Goal: Task Accomplishment & Management: Use online tool/utility

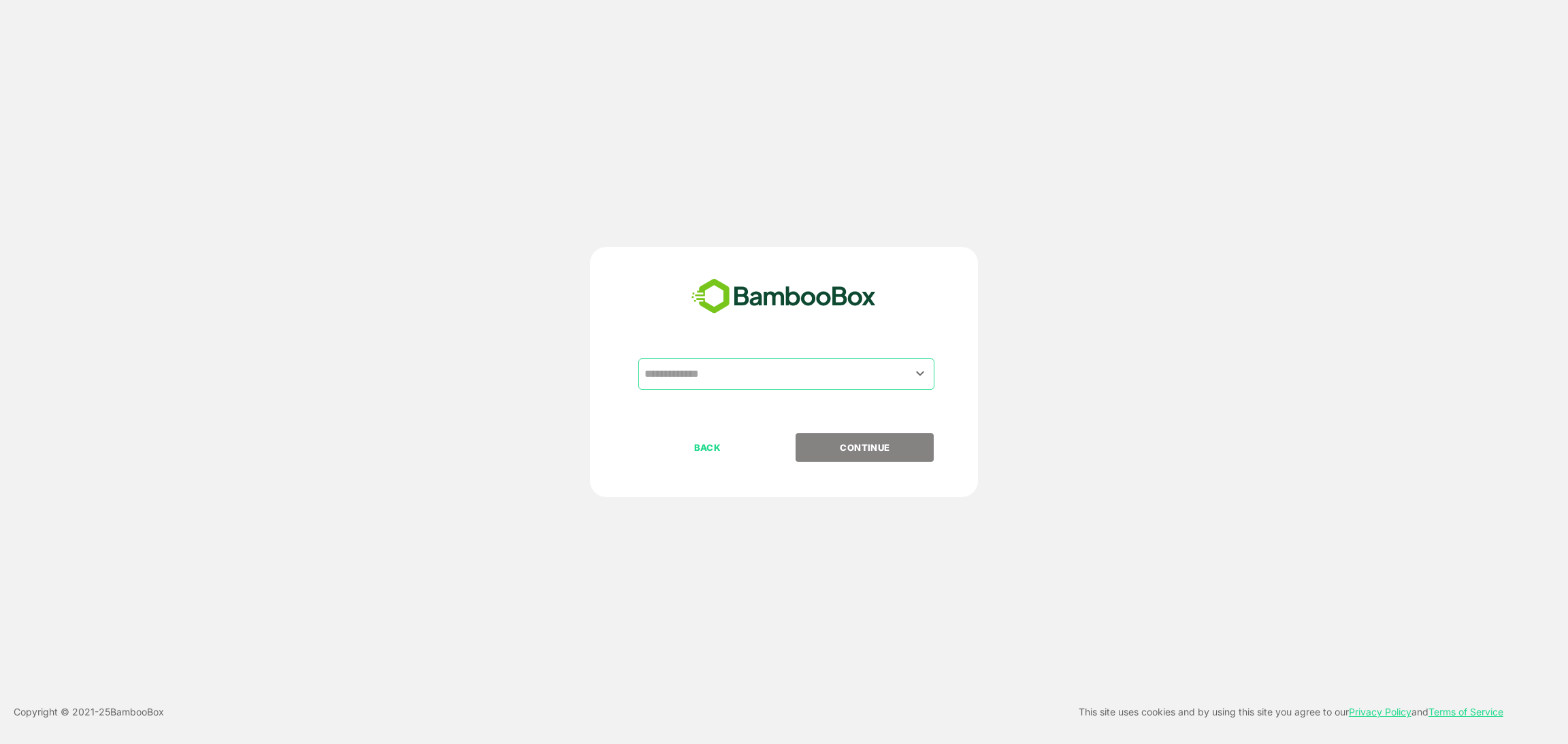
click at [779, 372] on input "text" at bounding box center [787, 374] width 291 height 26
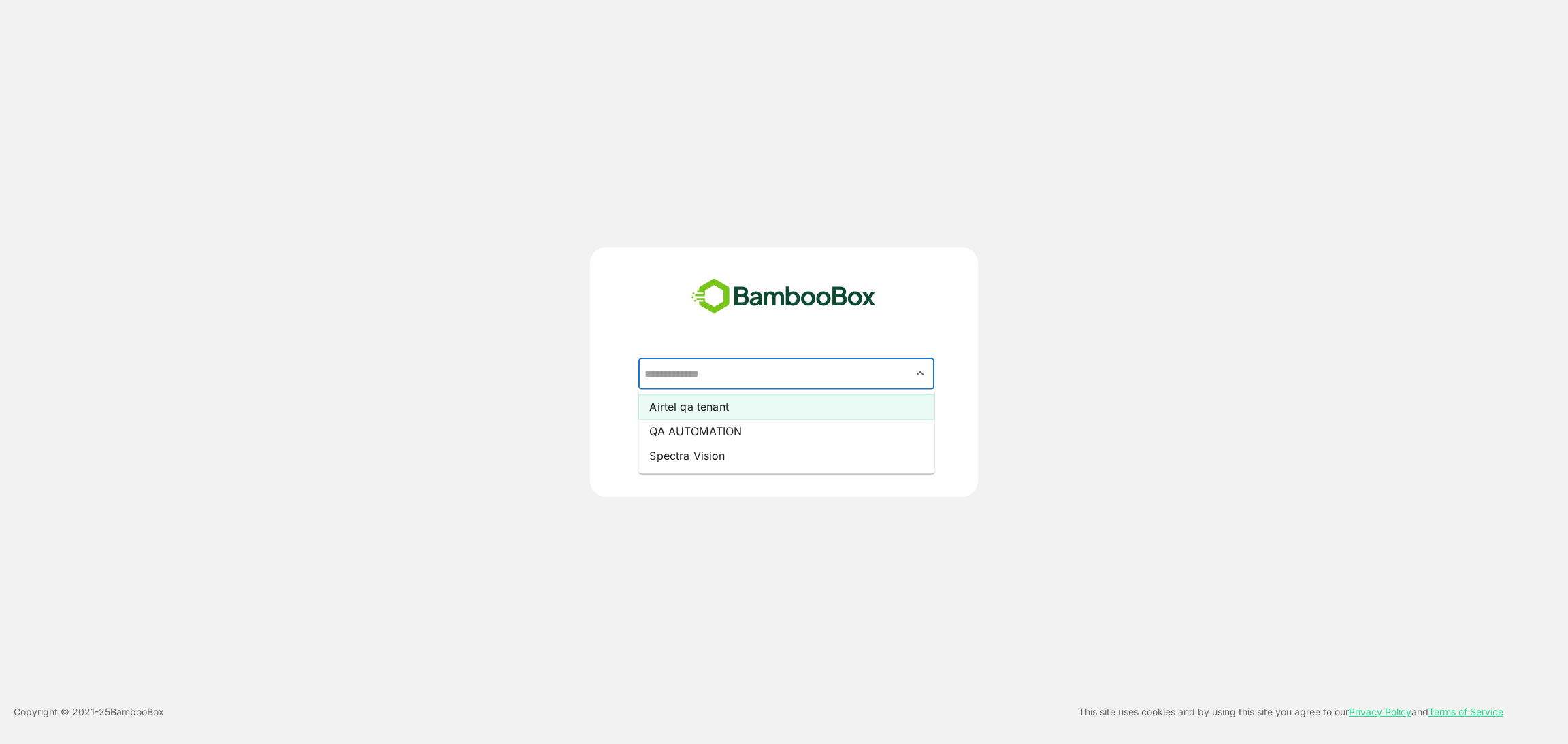
click at [753, 410] on li "Airtel qa tenant" at bounding box center [786, 407] width 296 height 25
type input "**********"
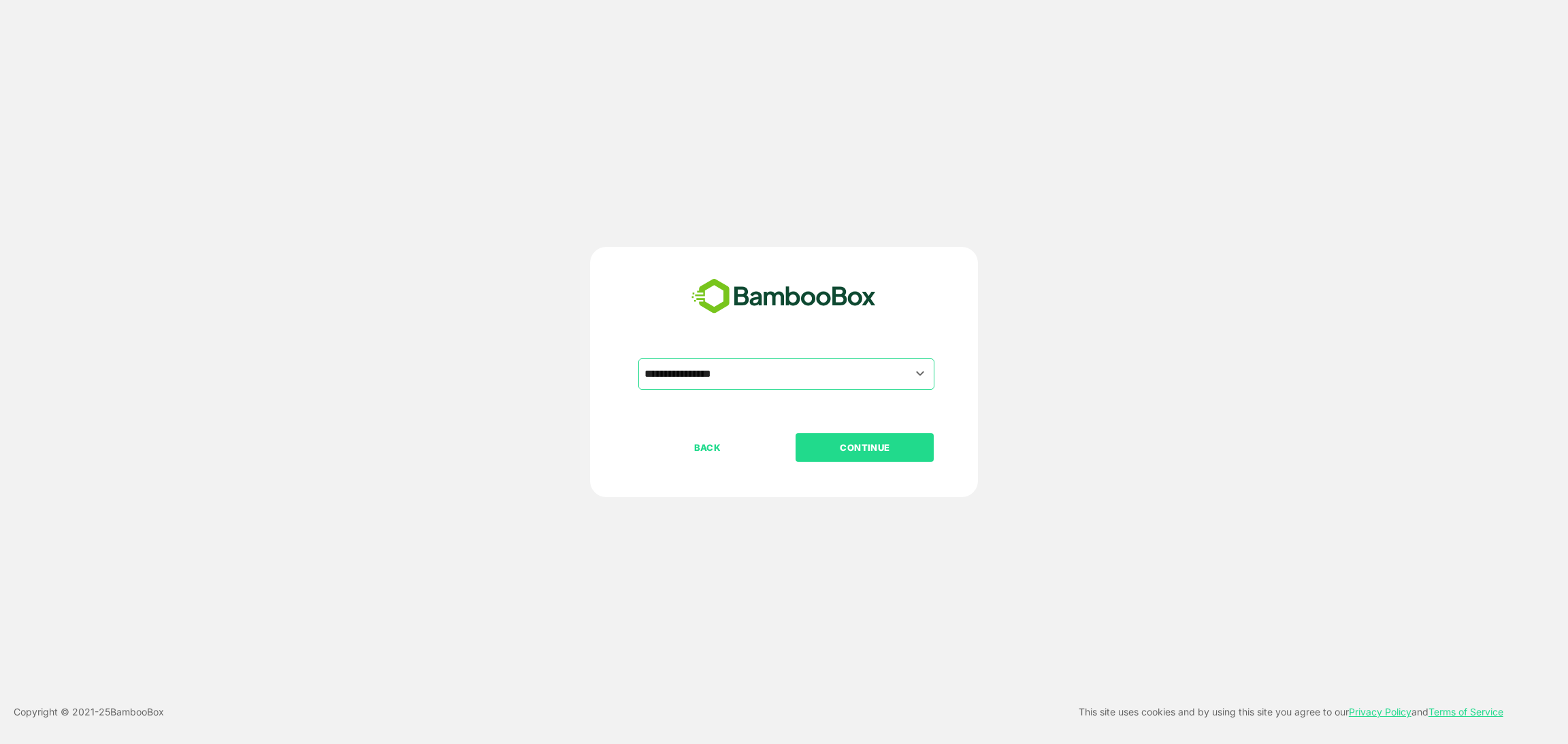
click at [873, 458] on button "CONTINUE" at bounding box center [864, 447] width 138 height 29
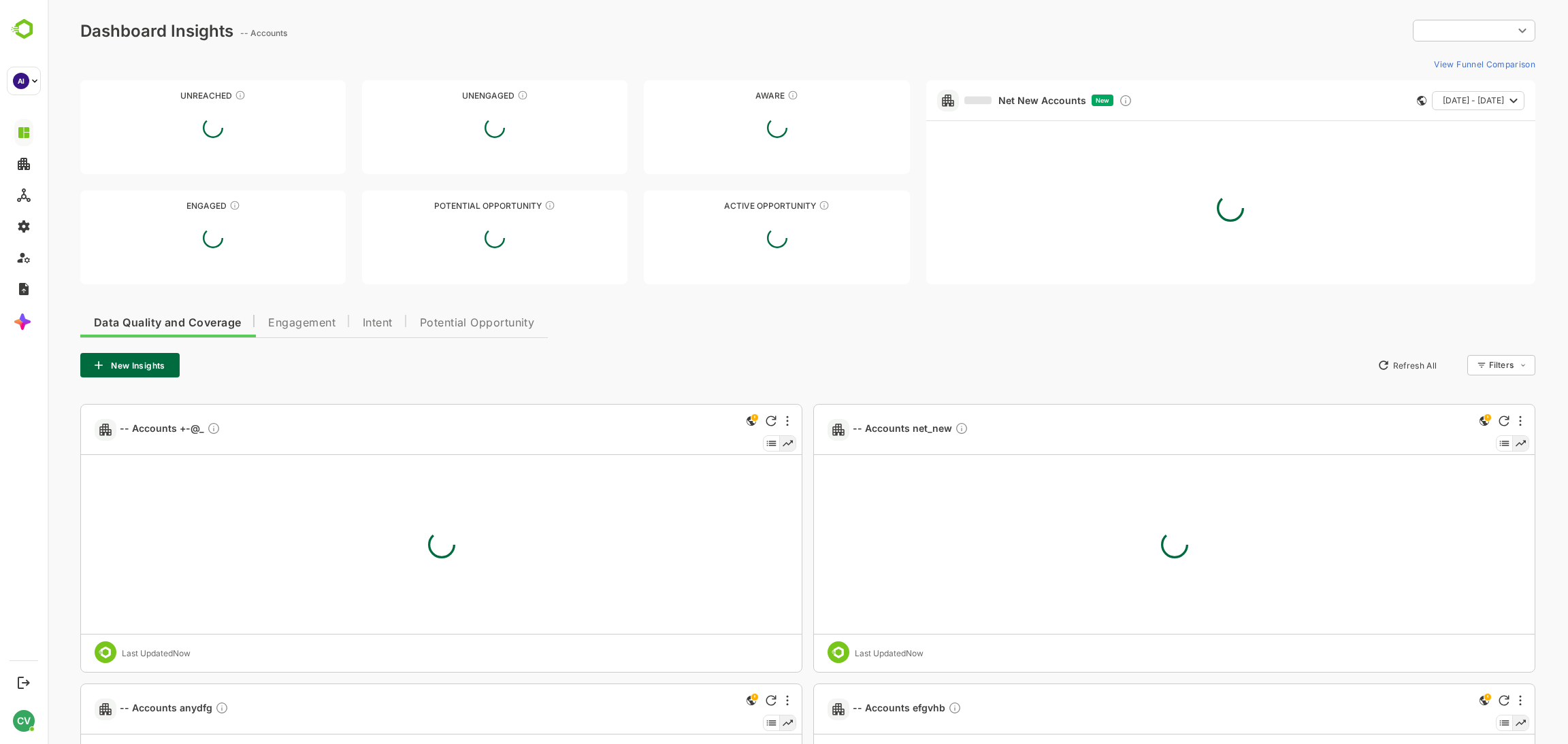
type input "**********"
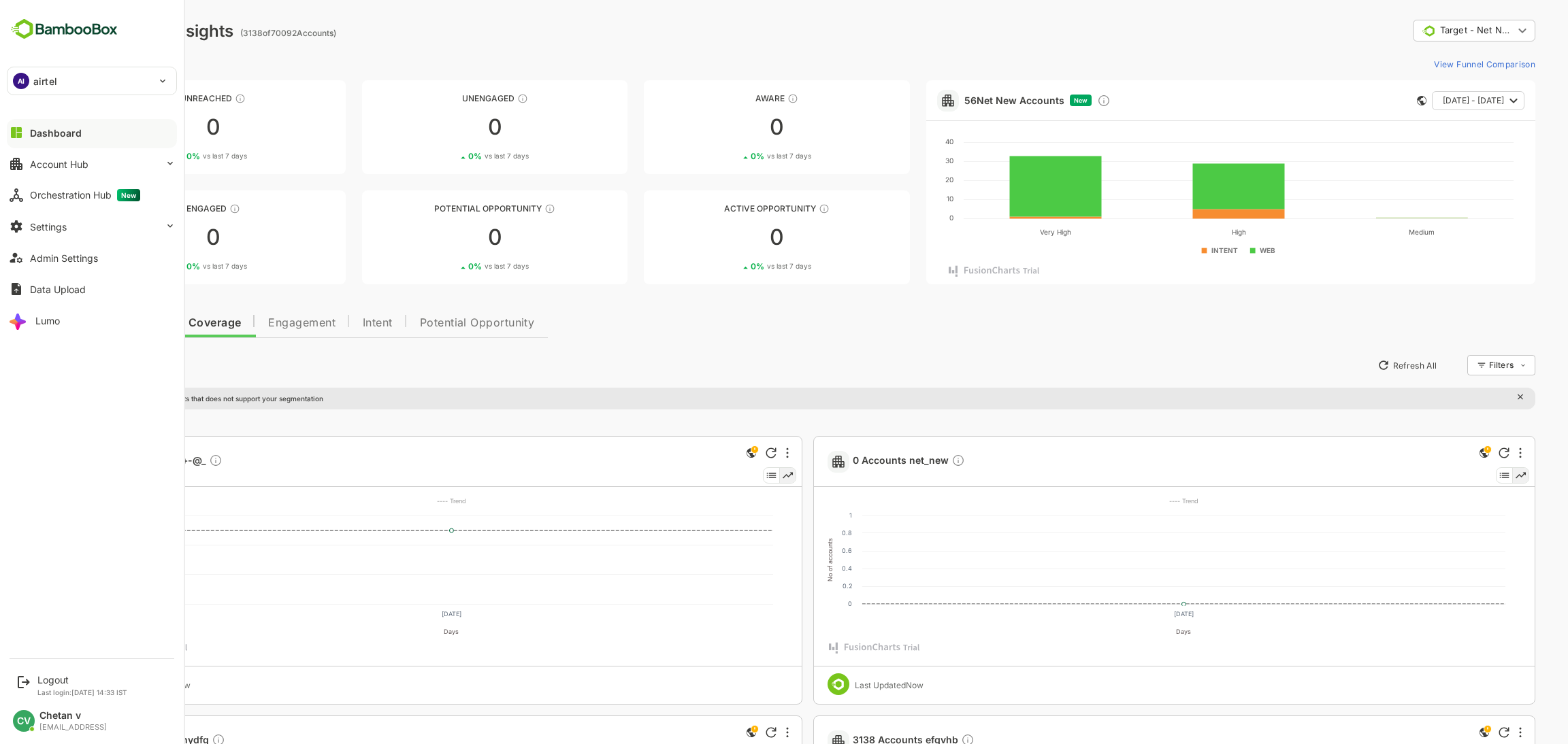
click at [99, 83] on div "AI airtel" at bounding box center [84, 80] width 152 height 27
click at [87, 213] on div at bounding box center [784, 372] width 1568 height 744
click at [101, 201] on button "Orchestration Hub New" at bounding box center [92, 195] width 170 height 27
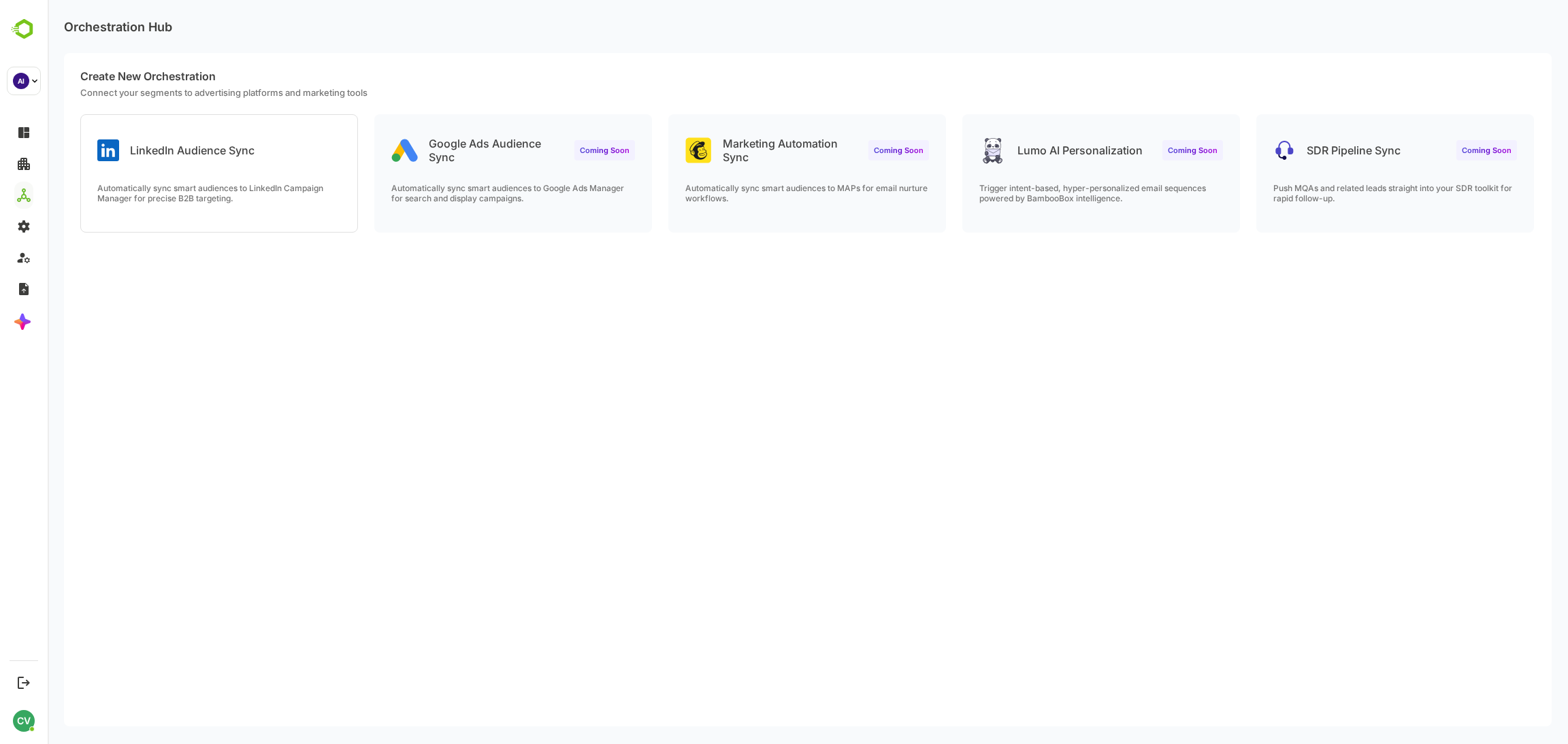
click at [294, 216] on div "Automatically sync smart audiences to LinkedIn Campaign Manager for precise B2B…" at bounding box center [219, 207] width 276 height 49
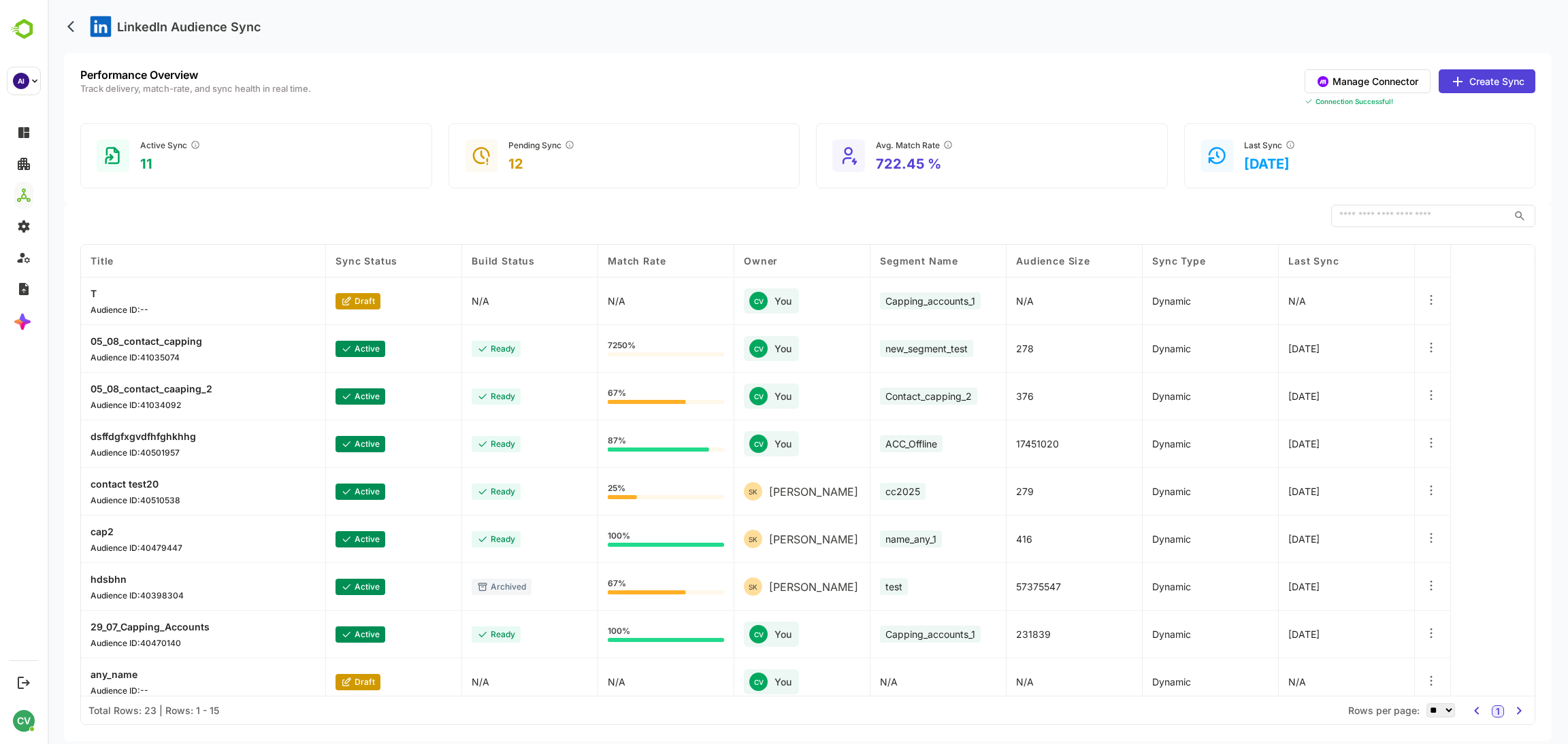
click at [1479, 85] on button "Create Sync" at bounding box center [1486, 81] width 97 height 24
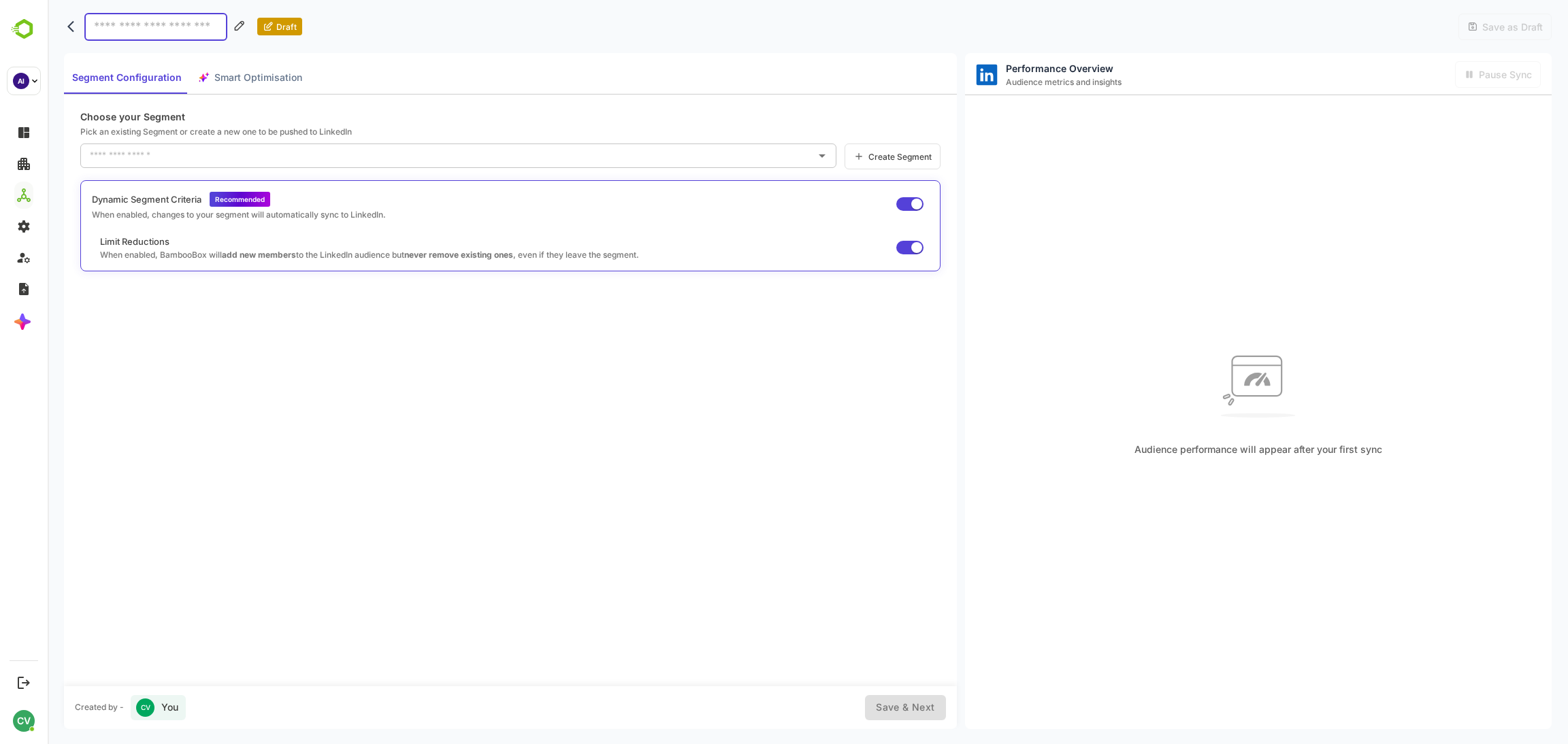
click at [237, 78] on div "Segment Configuration Smart Optimisation" at bounding box center [187, 77] width 246 height 32
click at [141, 28] on input at bounding box center [155, 27] width 143 height 28
type input "*********"
click at [243, 155] on input "text" at bounding box center [448, 155] width 723 height 22
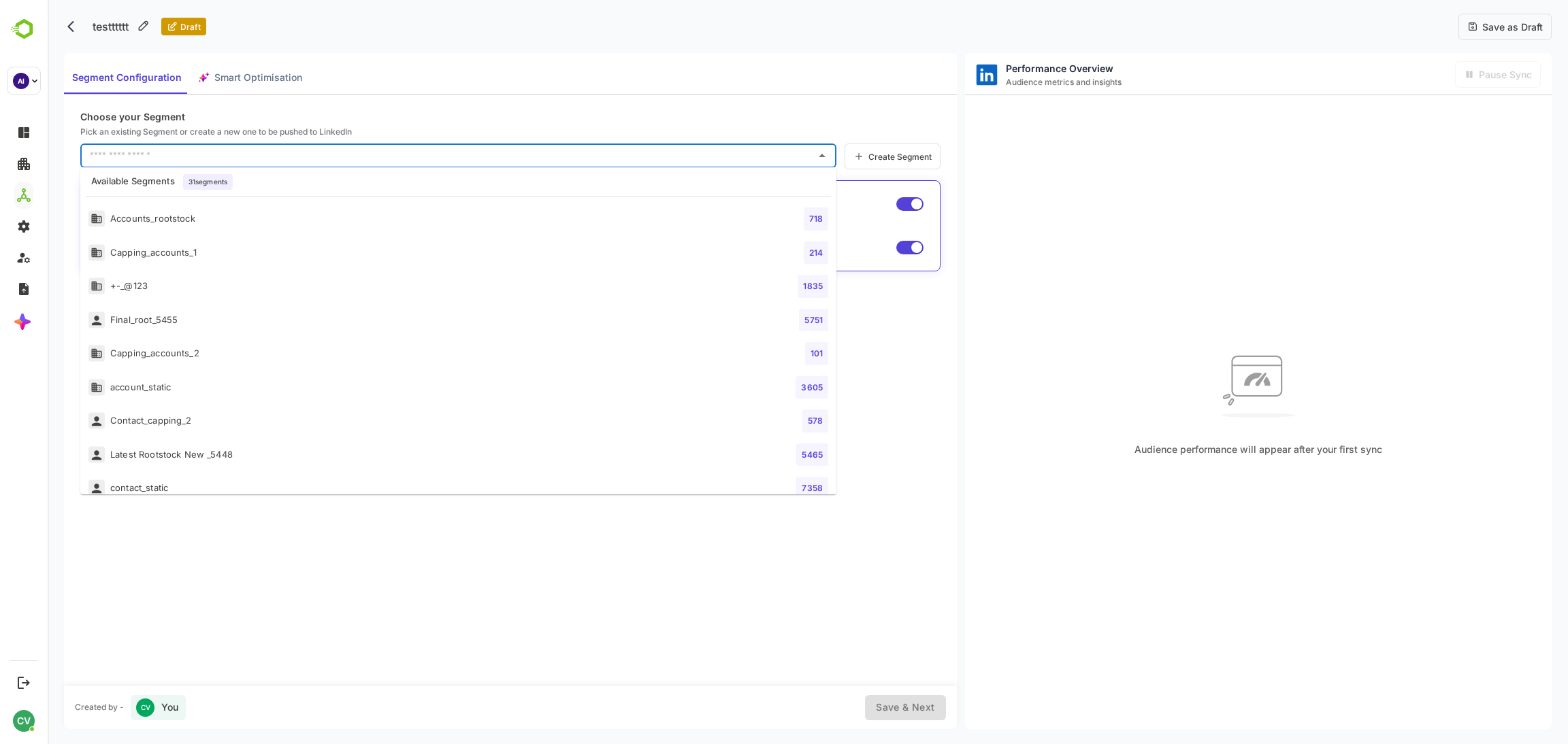
scroll to position [756, 0]
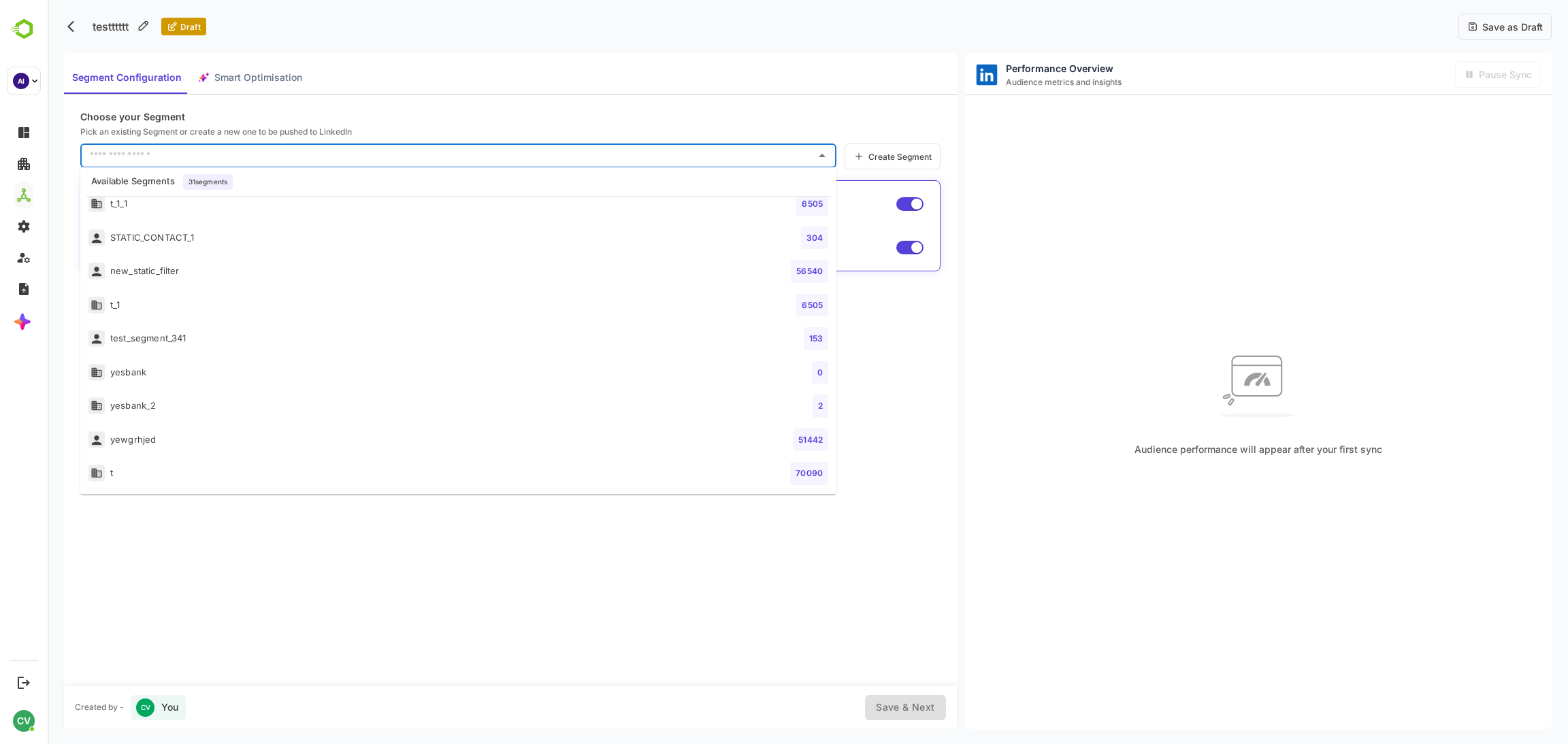
click at [202, 473] on li "t 70090" at bounding box center [458, 473] width 756 height 34
type input "*"
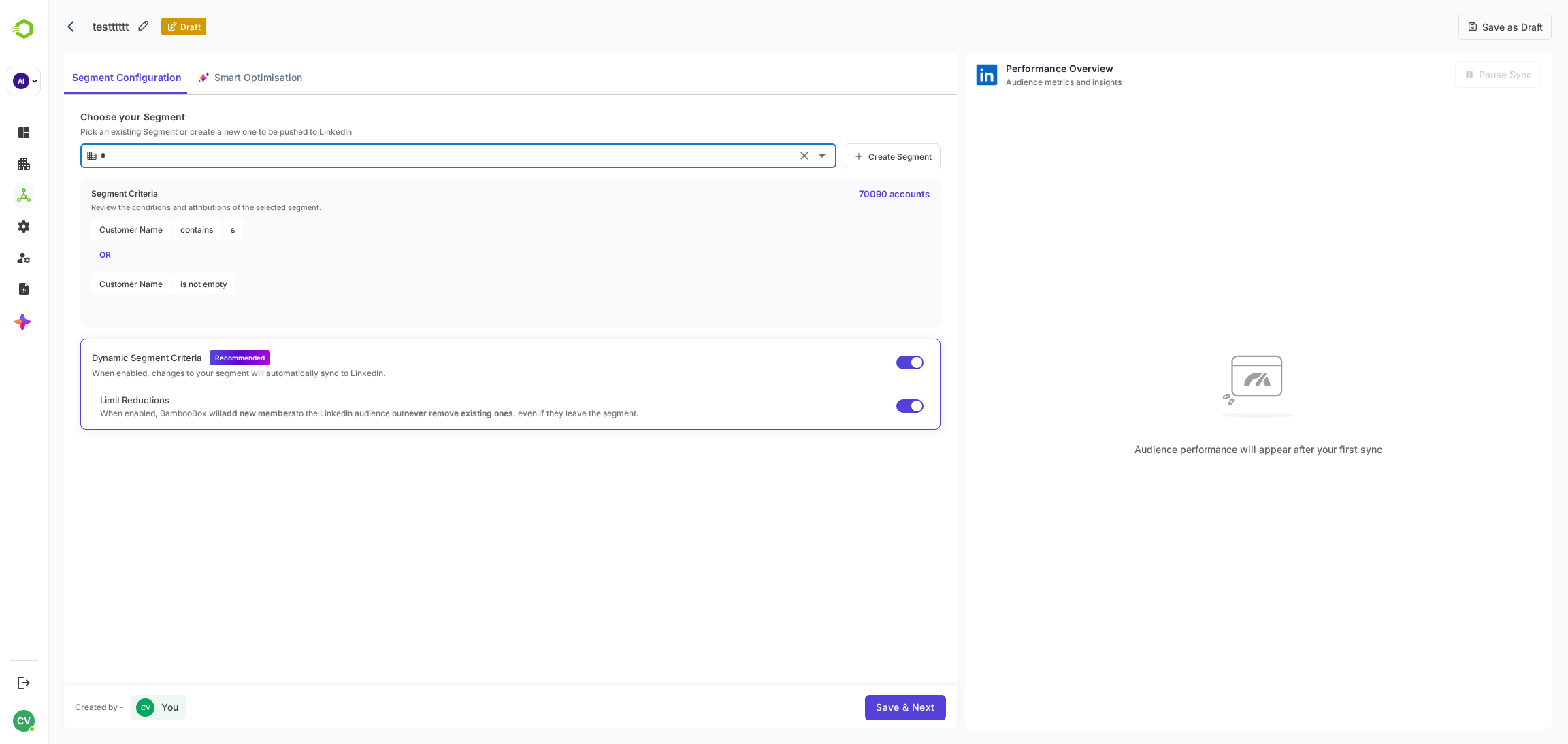
click at [901, 698] on button "Save & Next" at bounding box center [905, 708] width 80 height 26
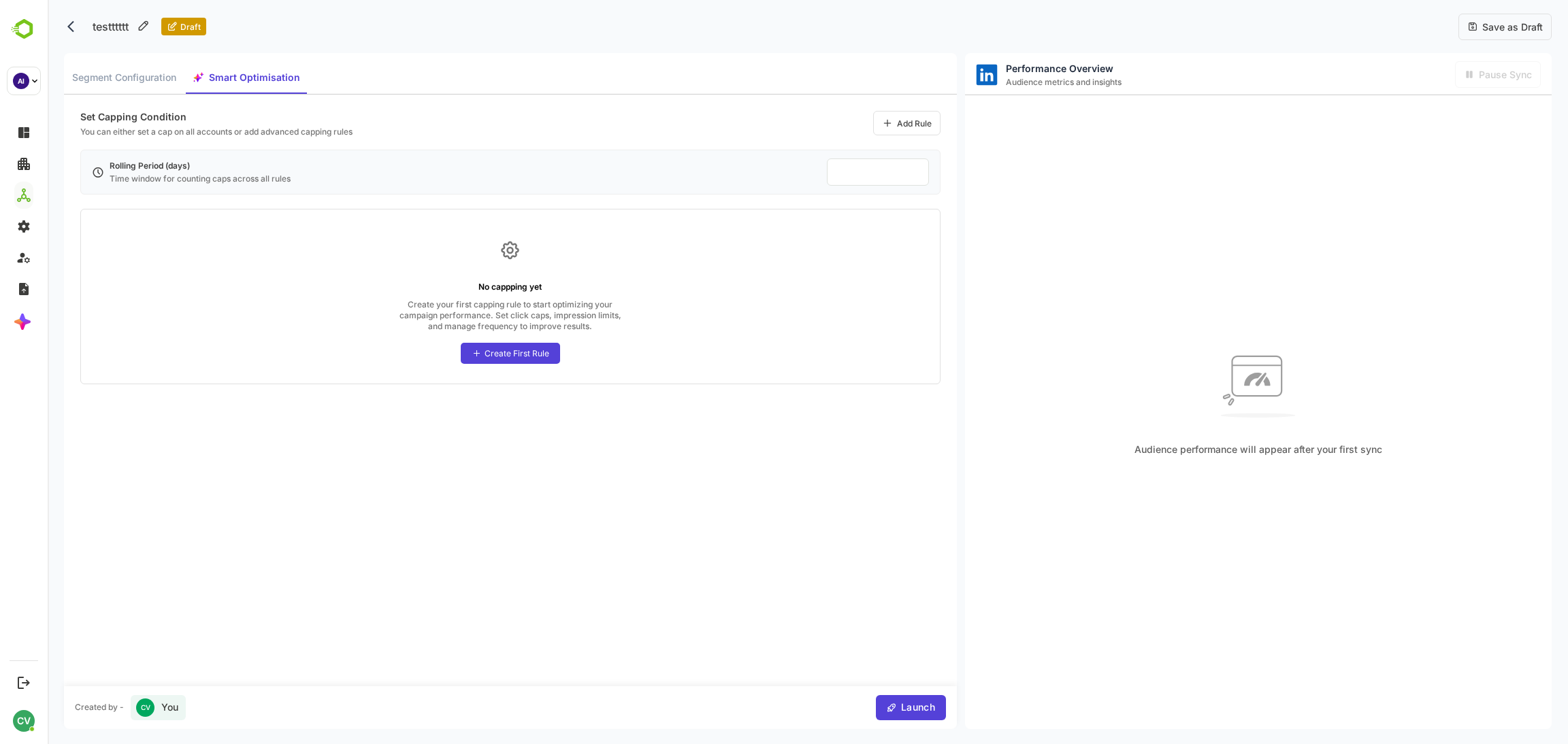
click at [500, 357] on div "Create First Rule" at bounding box center [517, 353] width 65 height 10
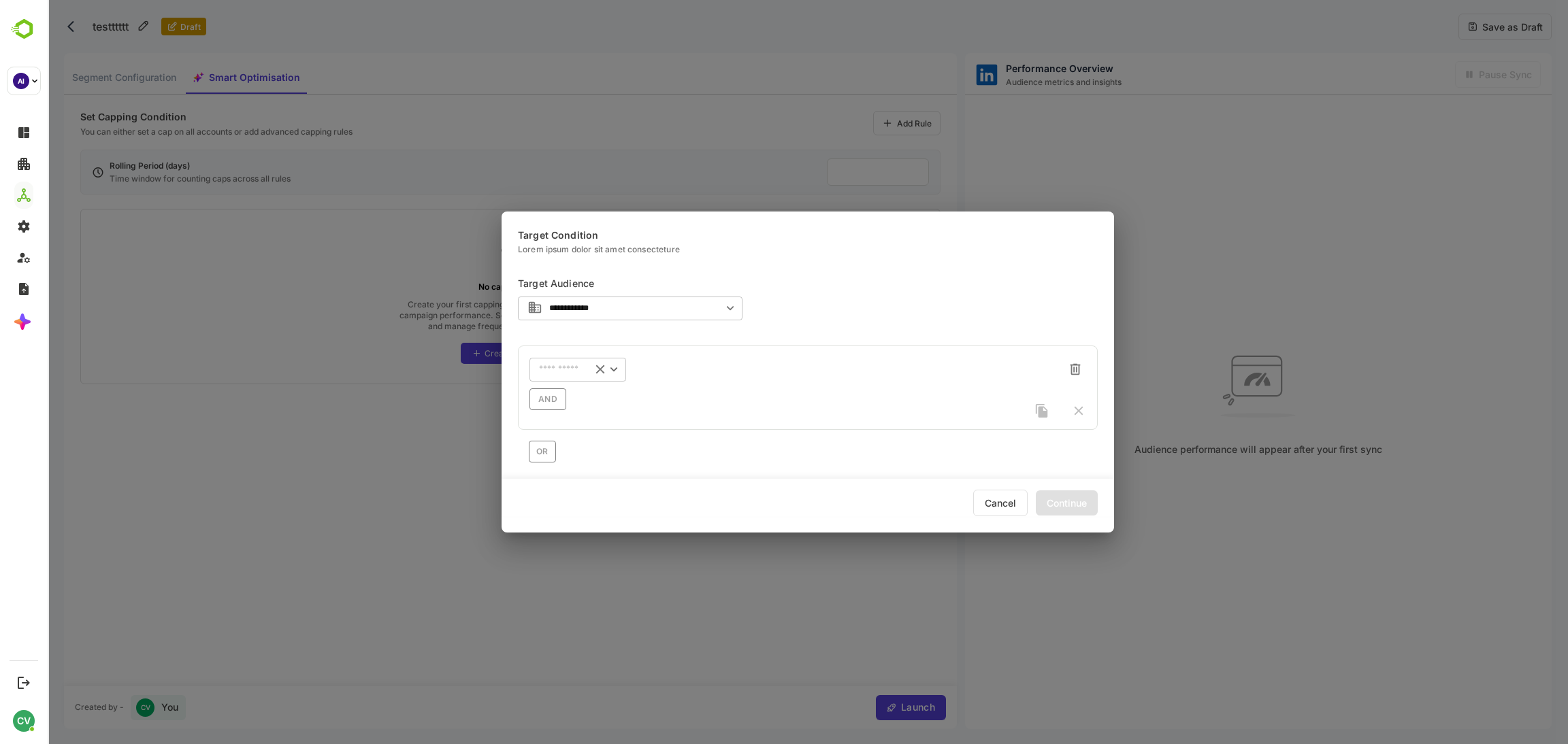
click at [556, 381] on div "​" at bounding box center [577, 370] width 97 height 25
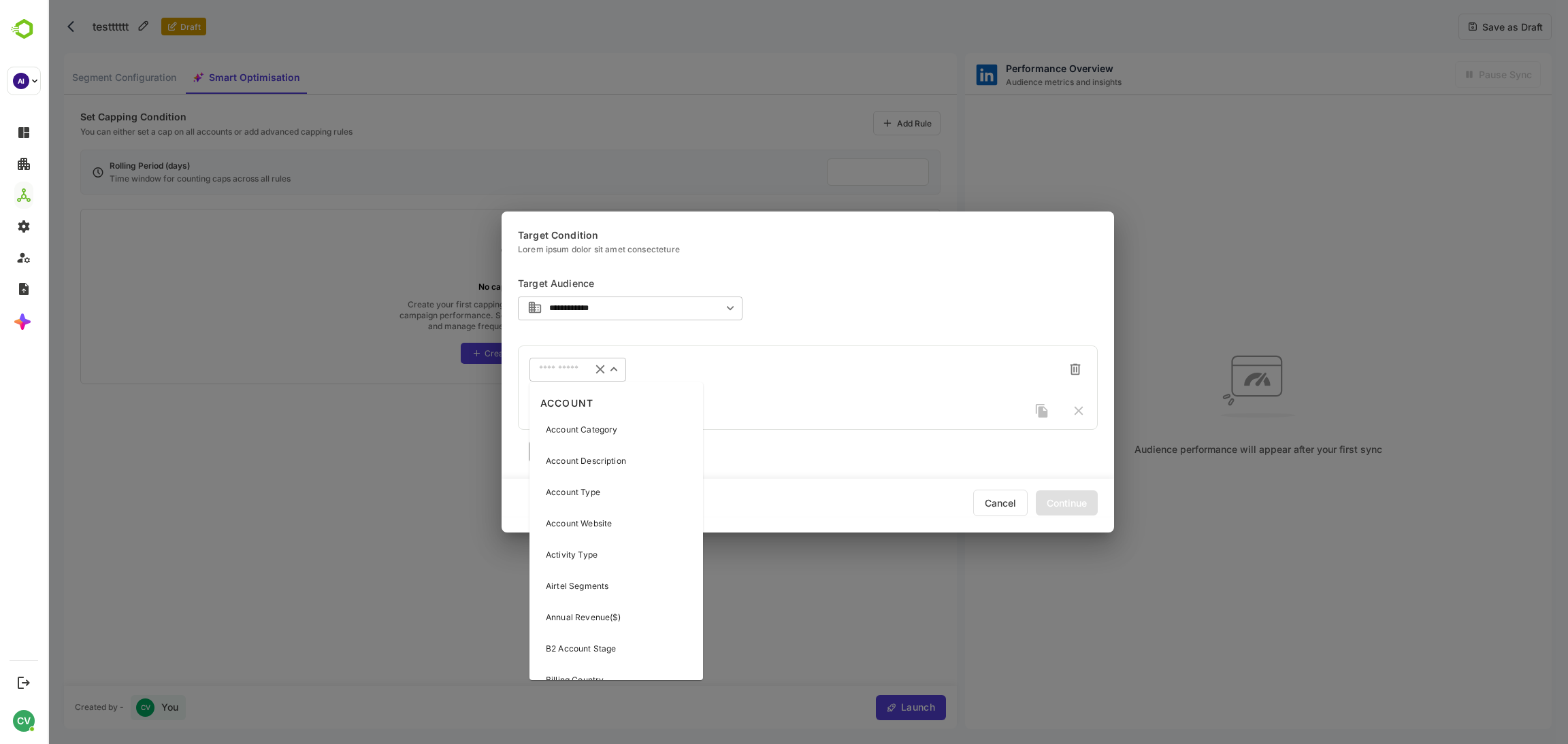
click at [586, 492] on p "Account Type" at bounding box center [572, 493] width 54 height 12
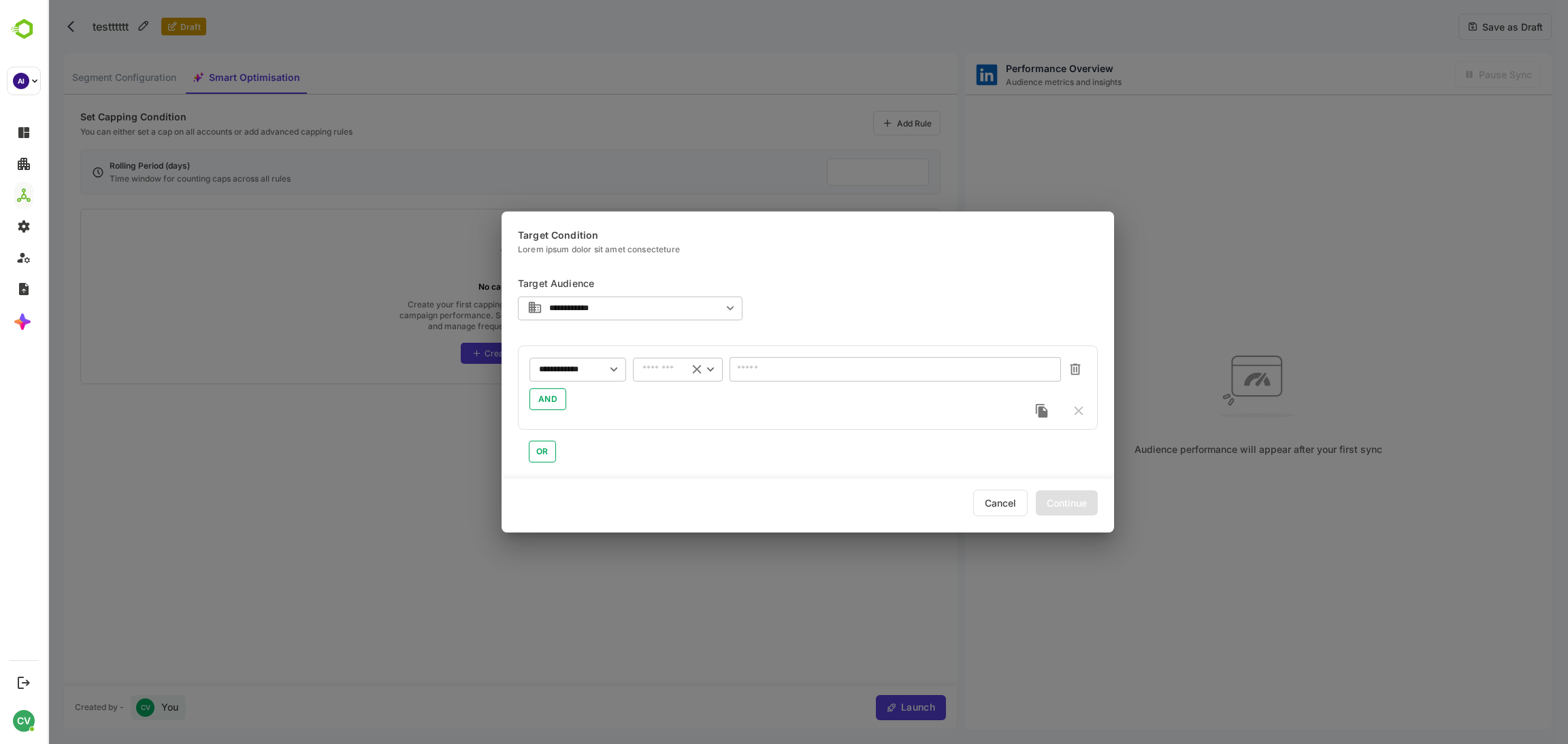
click at [675, 369] on input "text" at bounding box center [660, 369] width 36 height 10
click at [671, 404] on li "includes" at bounding box center [678, 398] width 90 height 20
type input "********"
click at [829, 368] on input "text" at bounding box center [895, 369] width 313 height 10
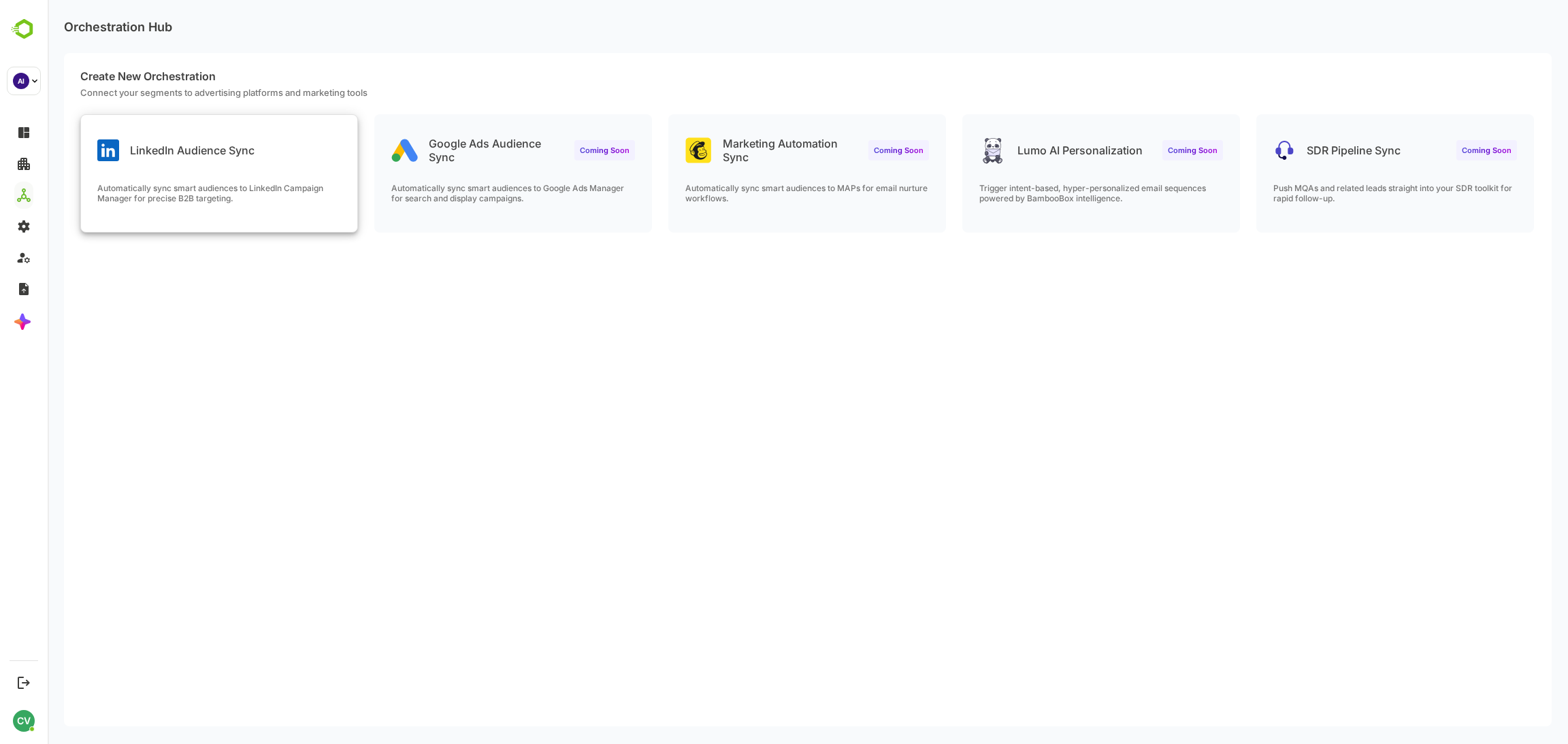
click at [314, 208] on div "Automatically sync smart audiences to LinkedIn Campaign Manager for precise B2B…" at bounding box center [219, 207] width 276 height 49
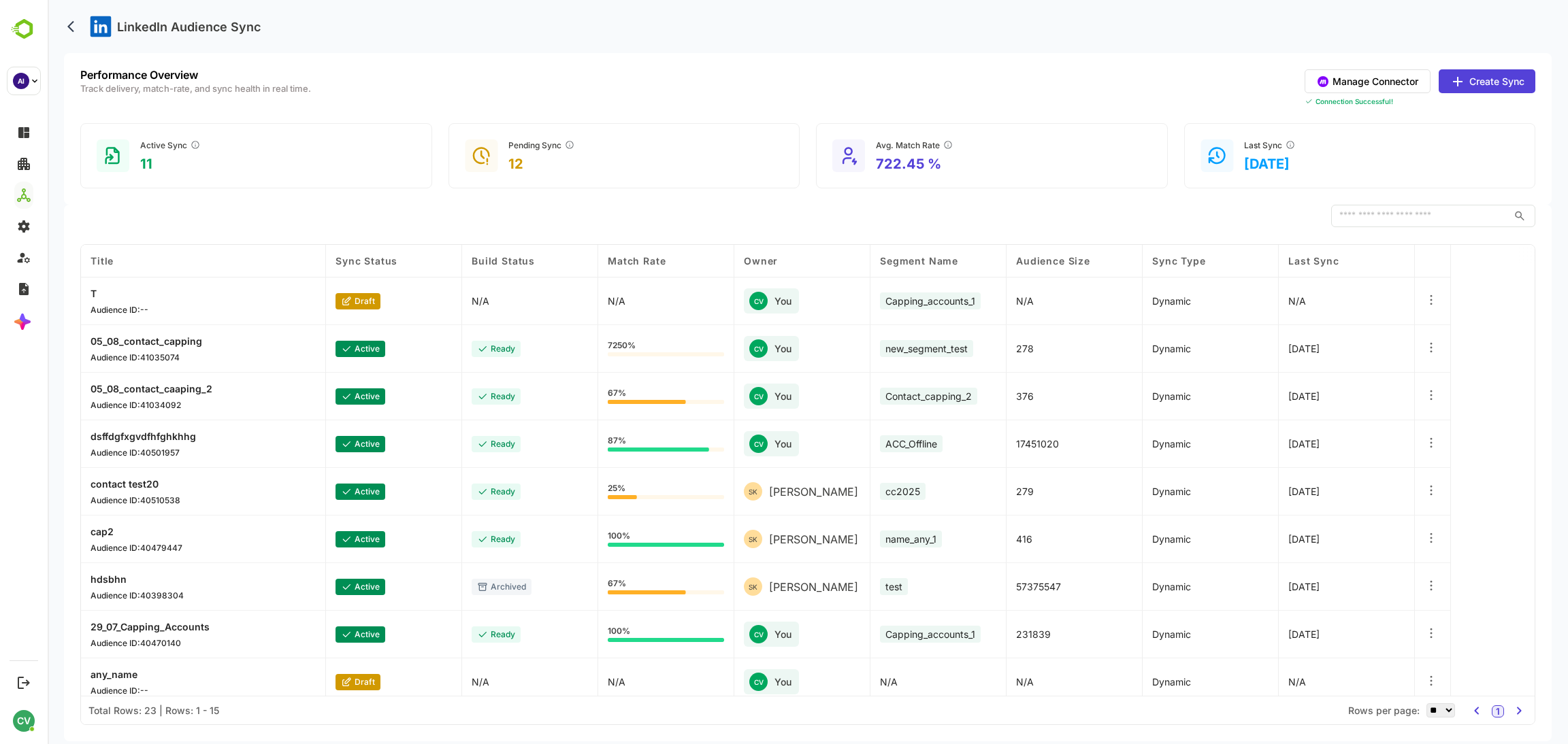
click at [1504, 77] on button "Create Sync" at bounding box center [1486, 81] width 97 height 24
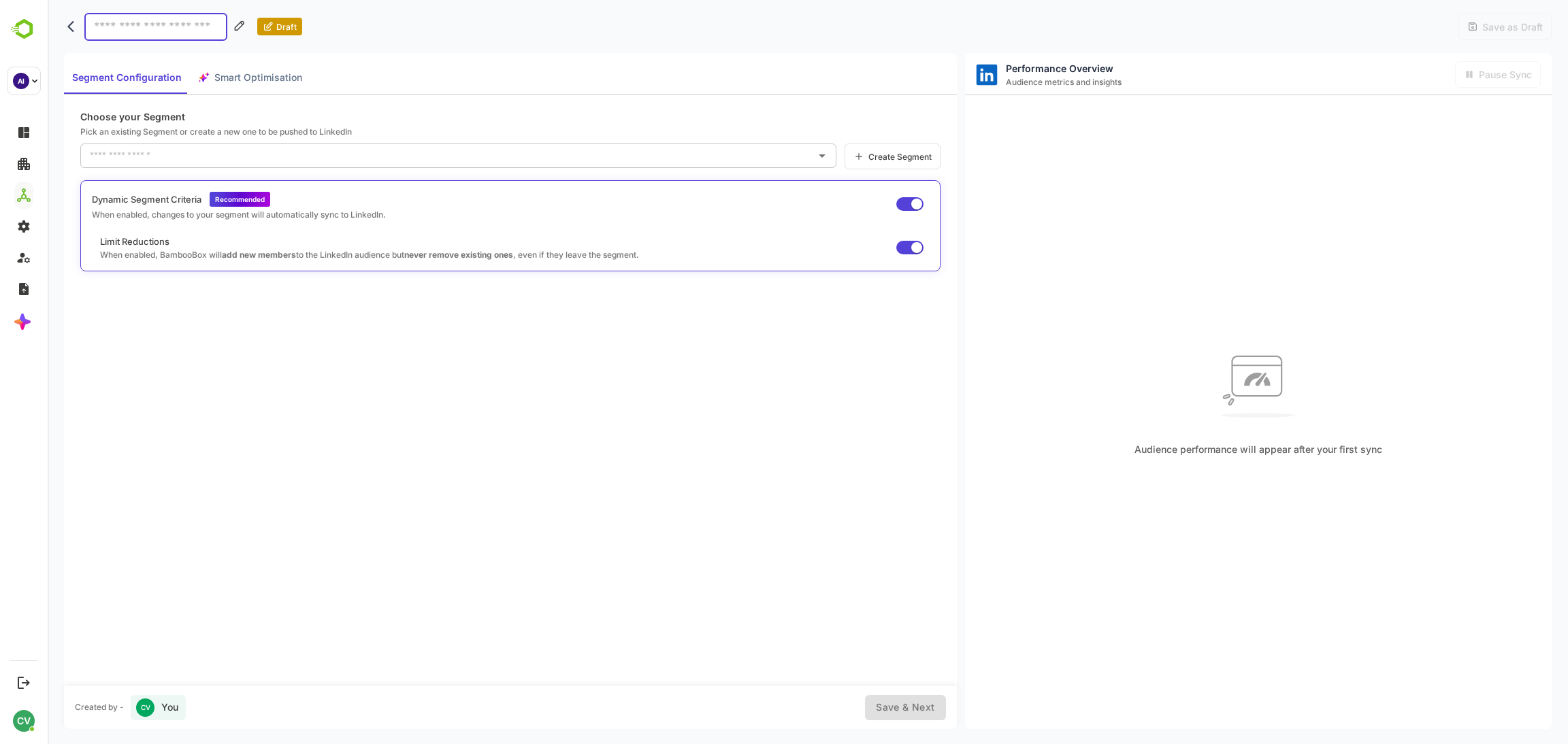
click at [148, 19] on input at bounding box center [155, 27] width 143 height 28
type input "********"
click at [237, 146] on input "text" at bounding box center [448, 155] width 723 height 22
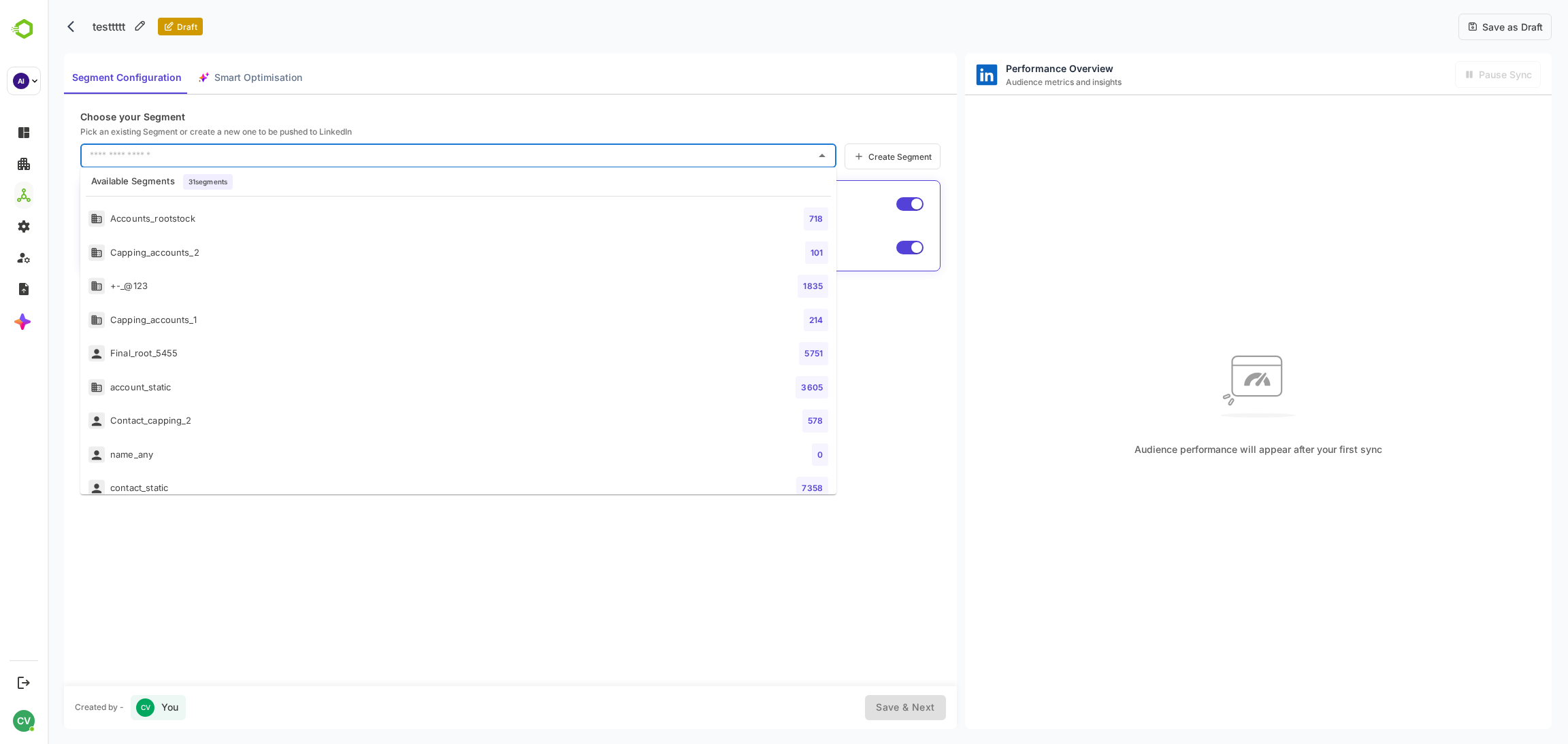
scroll to position [756, 0]
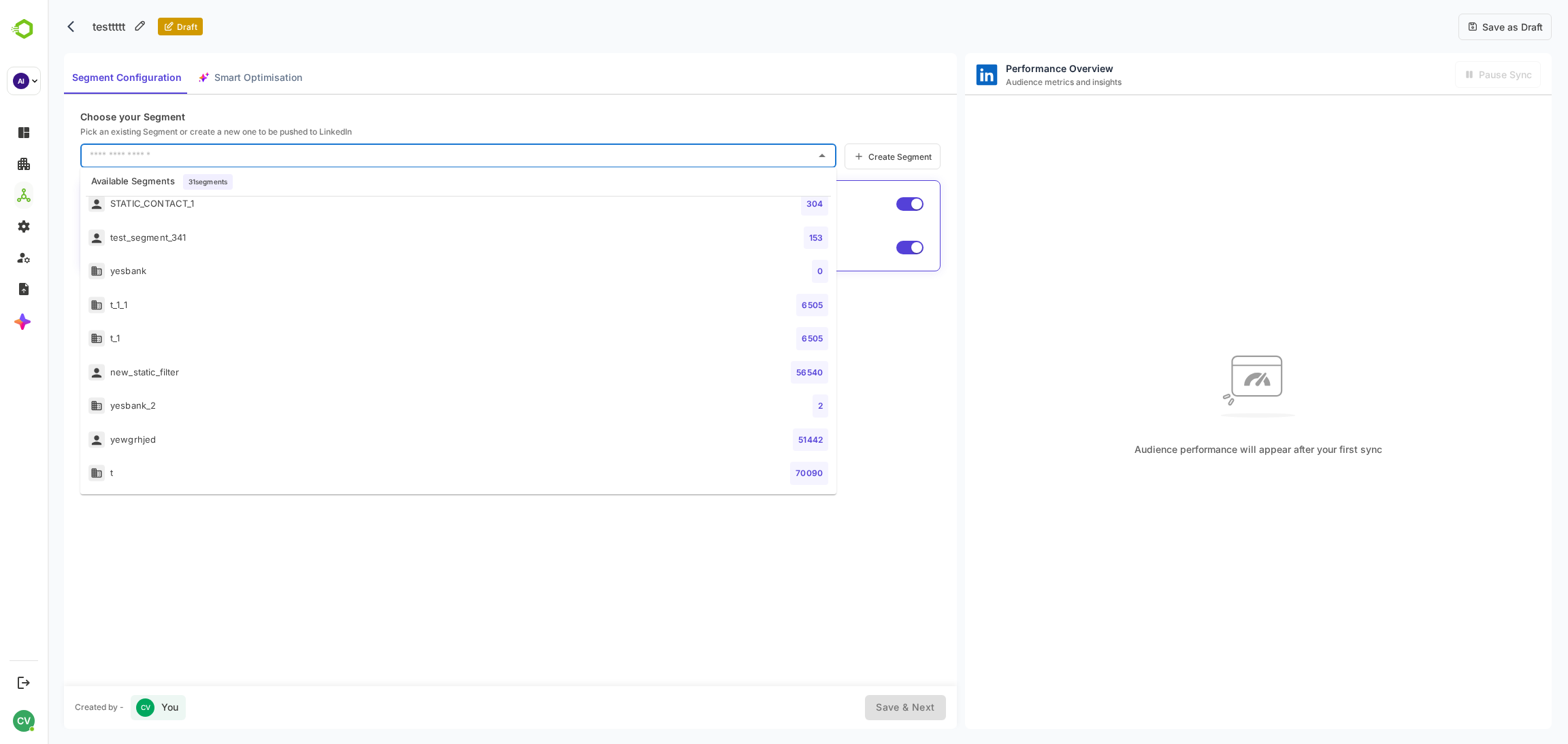
click at [198, 483] on li "t 70090" at bounding box center [458, 473] width 756 height 34
type input "*"
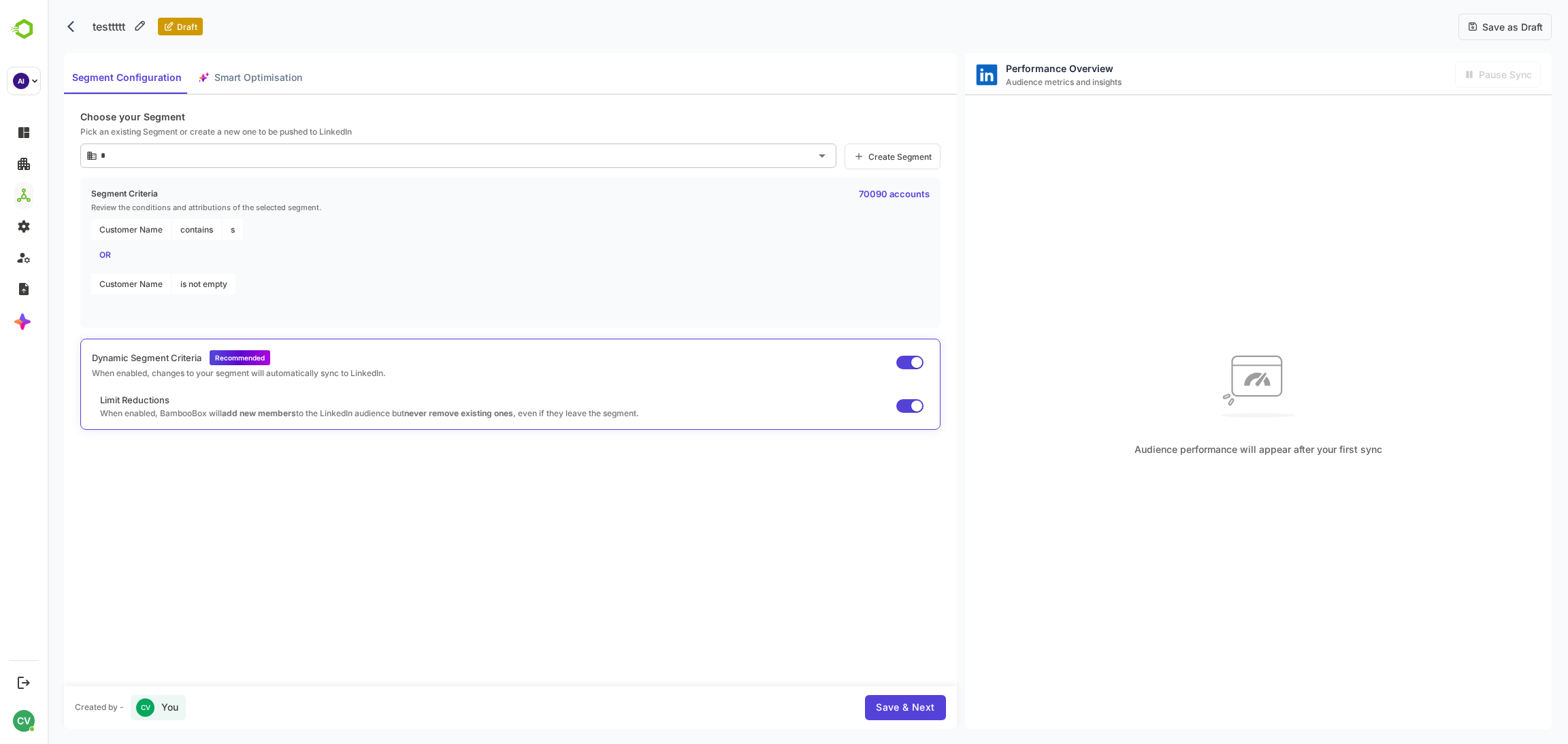
click at [896, 159] on span "Create Segment" at bounding box center [897, 156] width 67 height 10
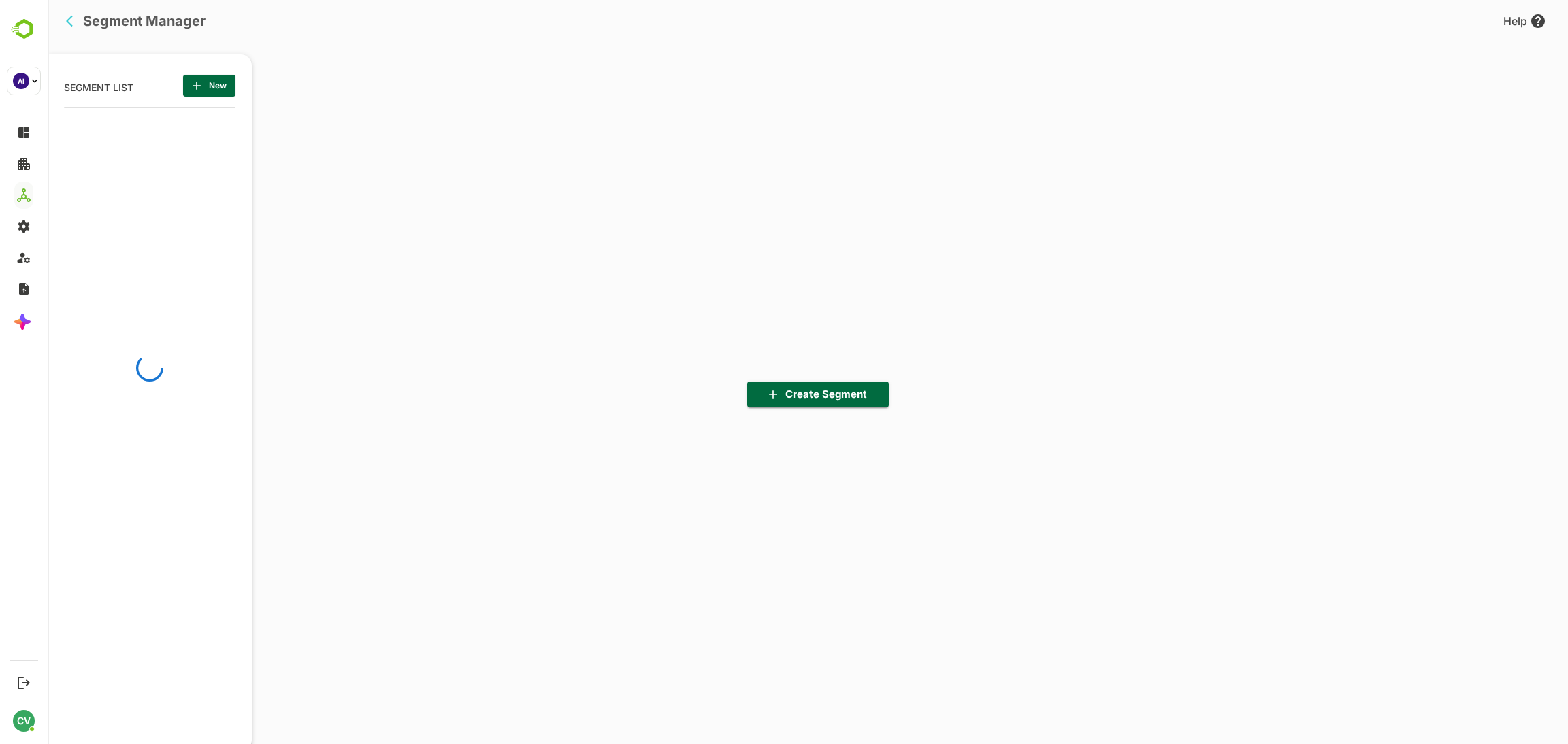
scroll to position [517, 168]
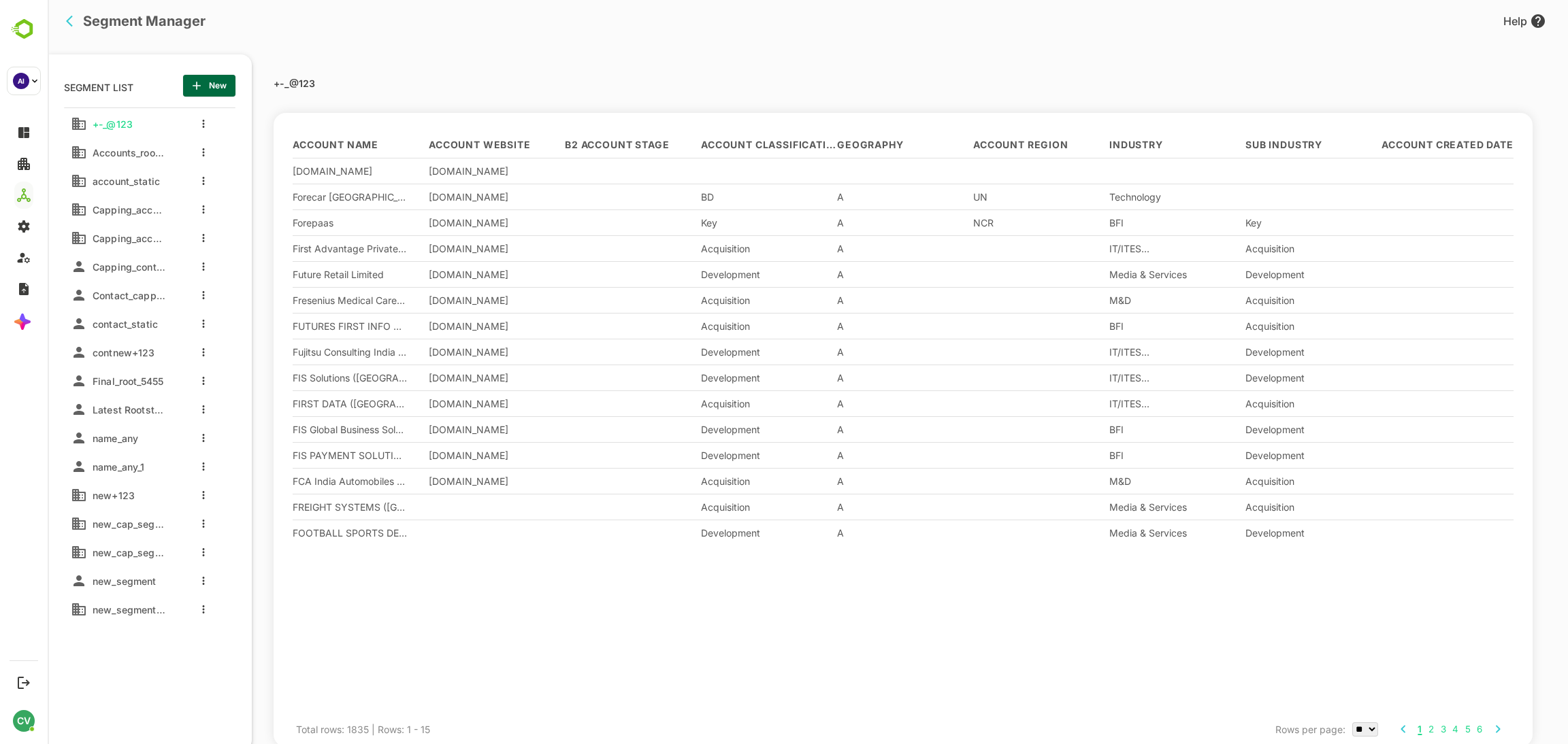
click at [70, 21] on icon "back" at bounding box center [73, 21] width 14 height 14
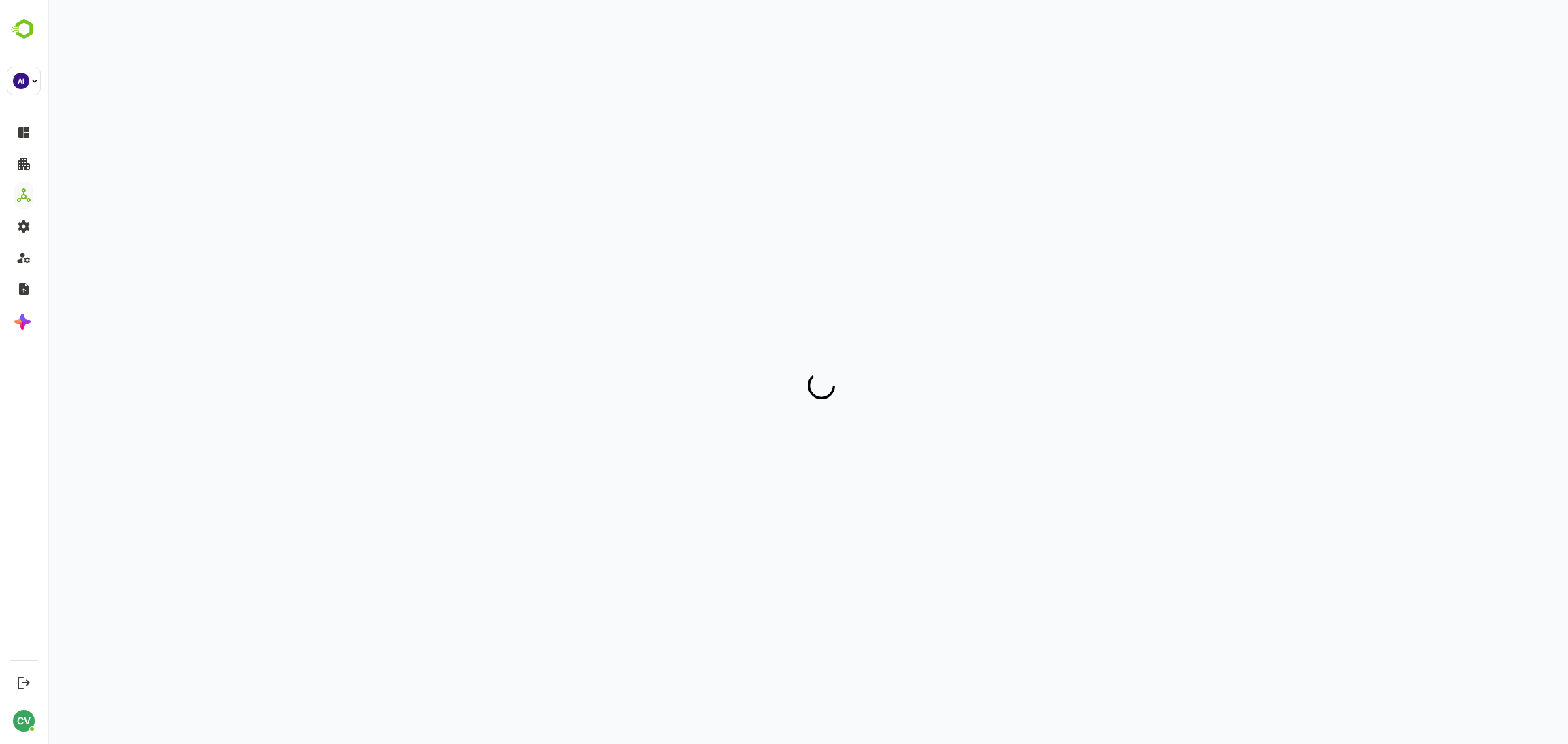
scroll to position [0, 0]
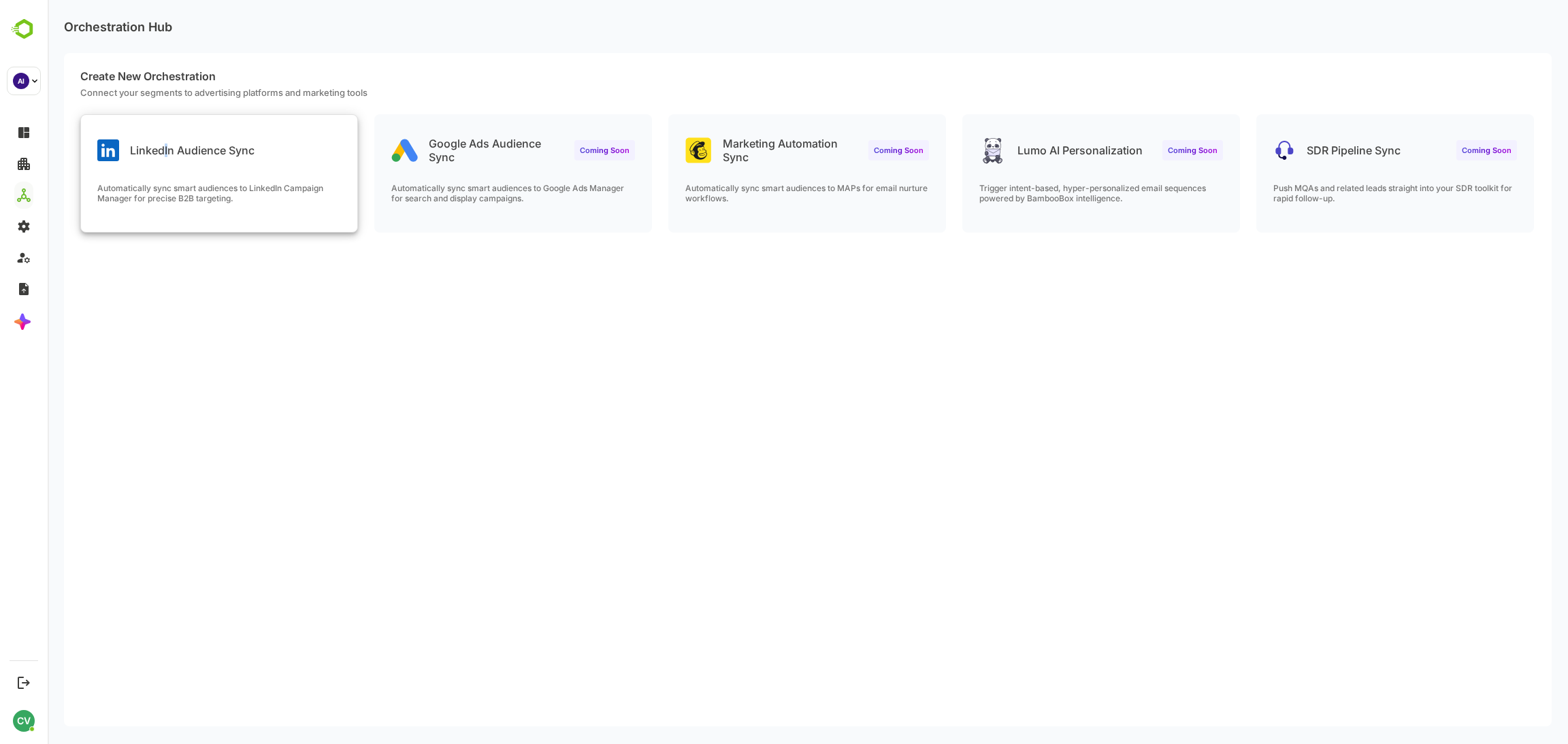
drag, startPoint x: 82, startPoint y: 35, endPoint x: 166, endPoint y: 167, distance: 156.5
click at [166, 167] on div "LinkedIn Audience Sync Automatically sync smart audiences to LinkedIn Campaign …" at bounding box center [219, 173] width 276 height 117
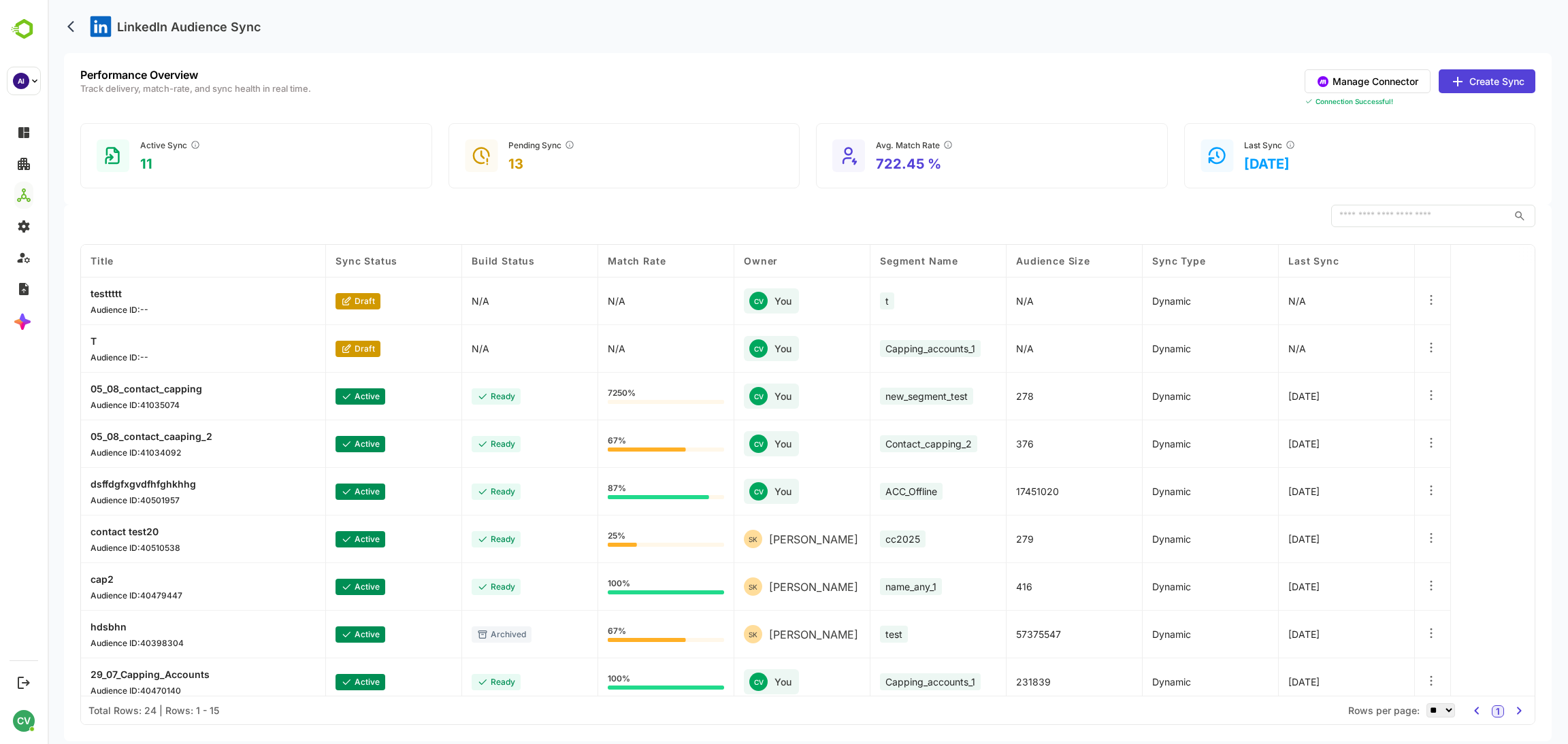
click at [107, 299] on div "testtttt Audience ID: --" at bounding box center [119, 301] width 58 height 27
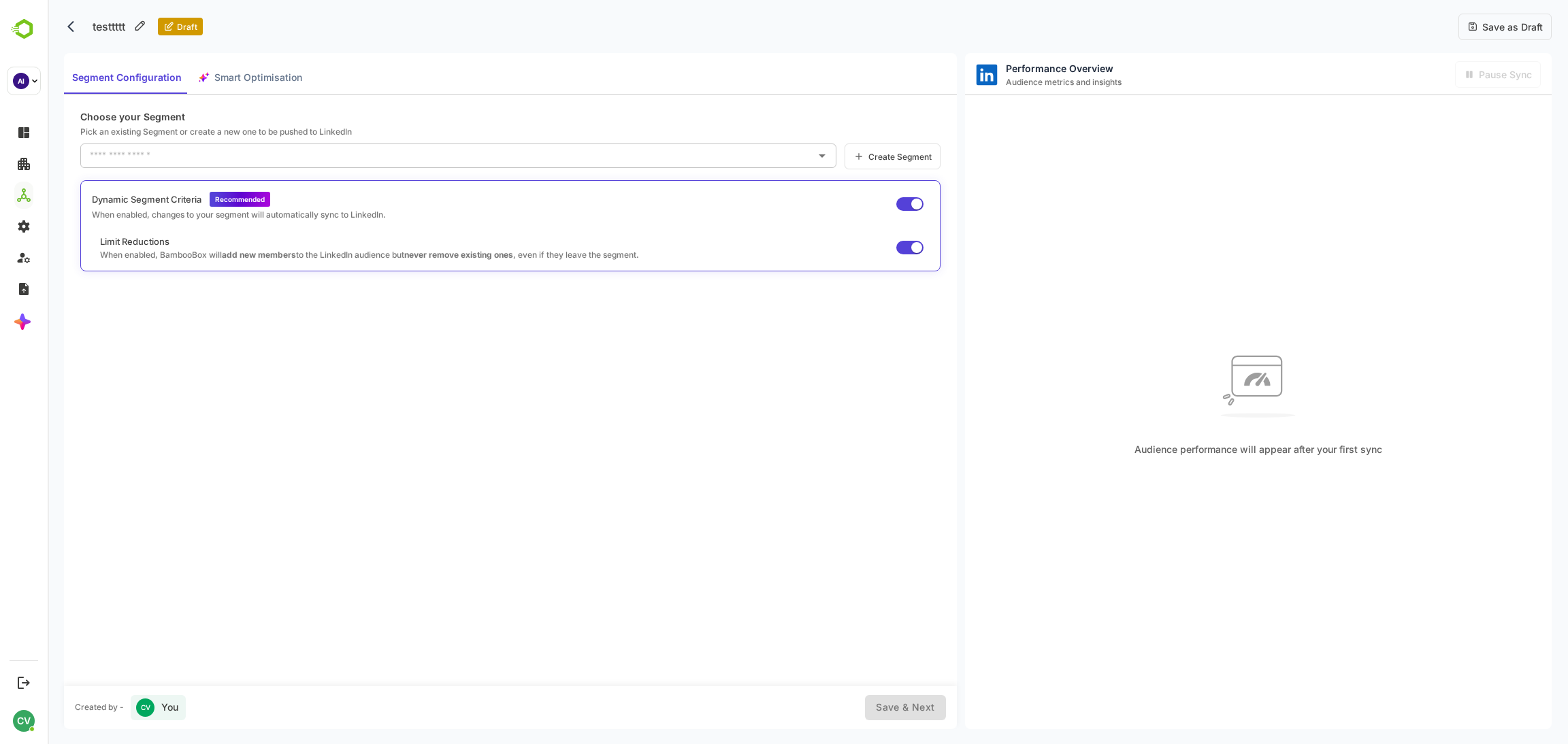
click at [258, 82] on div "Segment Configuration Smart Optimisation" at bounding box center [187, 77] width 246 height 32
click at [292, 155] on input "text" at bounding box center [448, 155] width 723 height 22
click at [387, 114] on p "Choose your Segment" at bounding box center [511, 116] width 860 height 12
click at [269, 76] on div "Segment Configuration Smart Optimisation" at bounding box center [187, 77] width 246 height 32
type input "*"
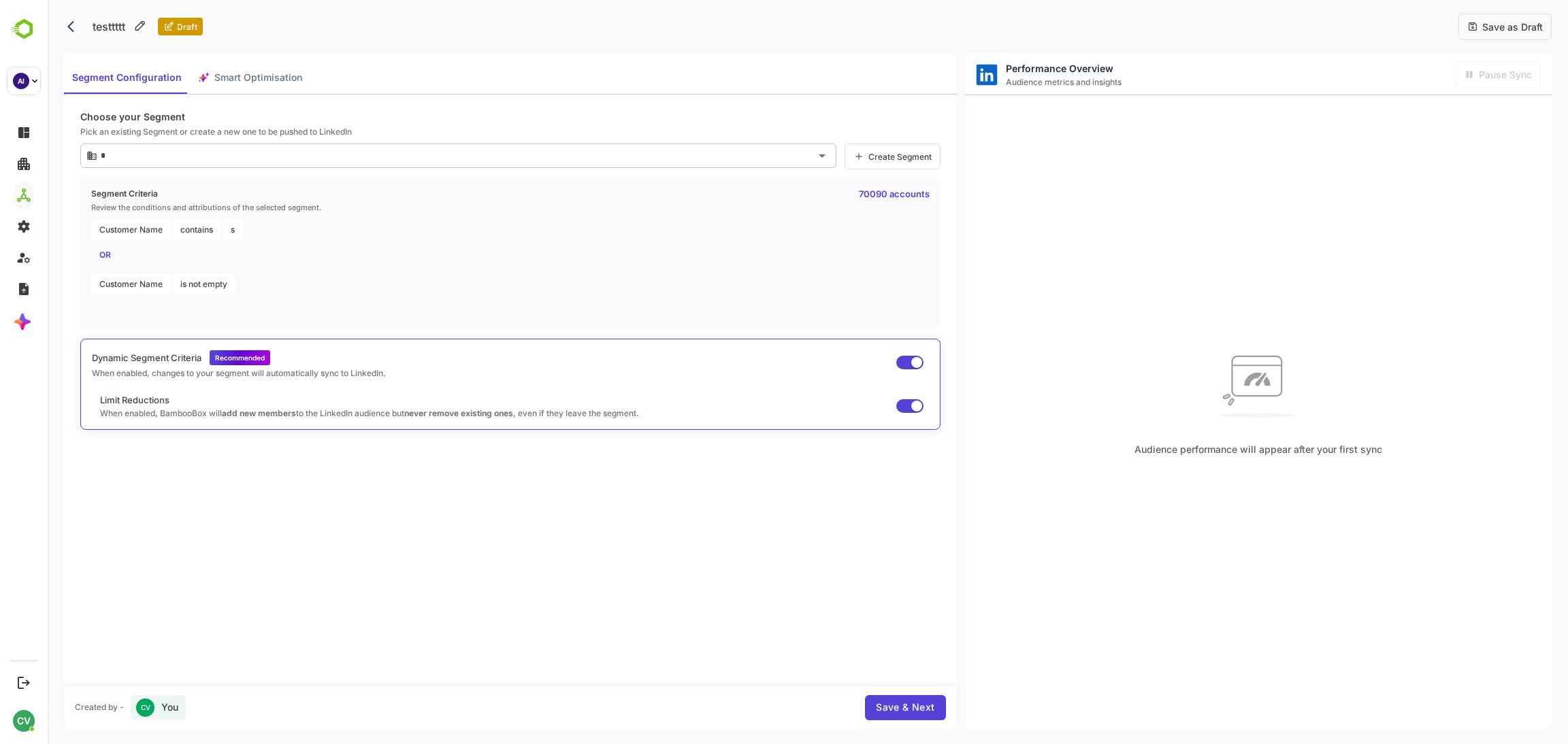
click at [280, 83] on span "Smart Optimisation" at bounding box center [258, 78] width 87 height 17
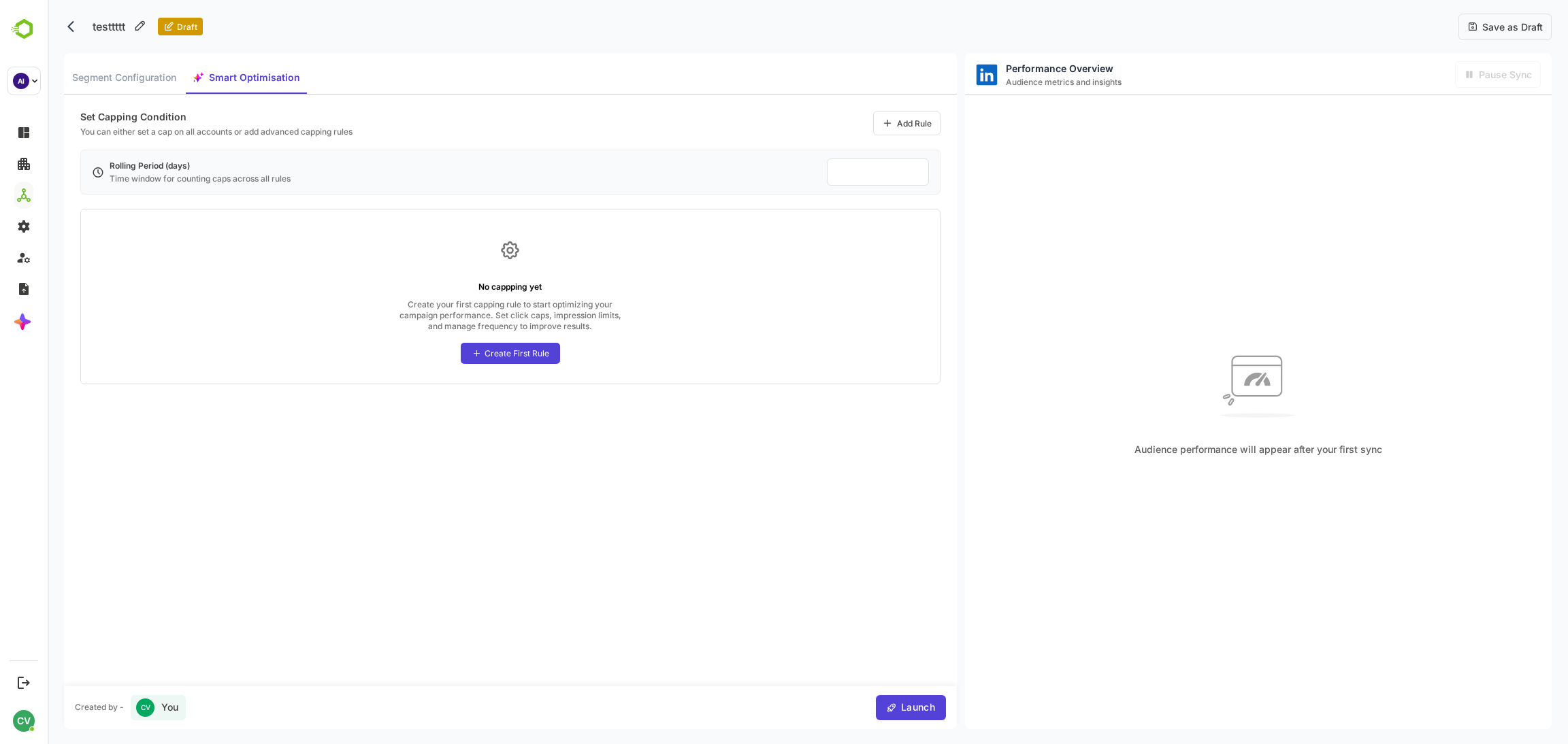
click at [515, 353] on div "Create First Rule" at bounding box center [517, 353] width 65 height 10
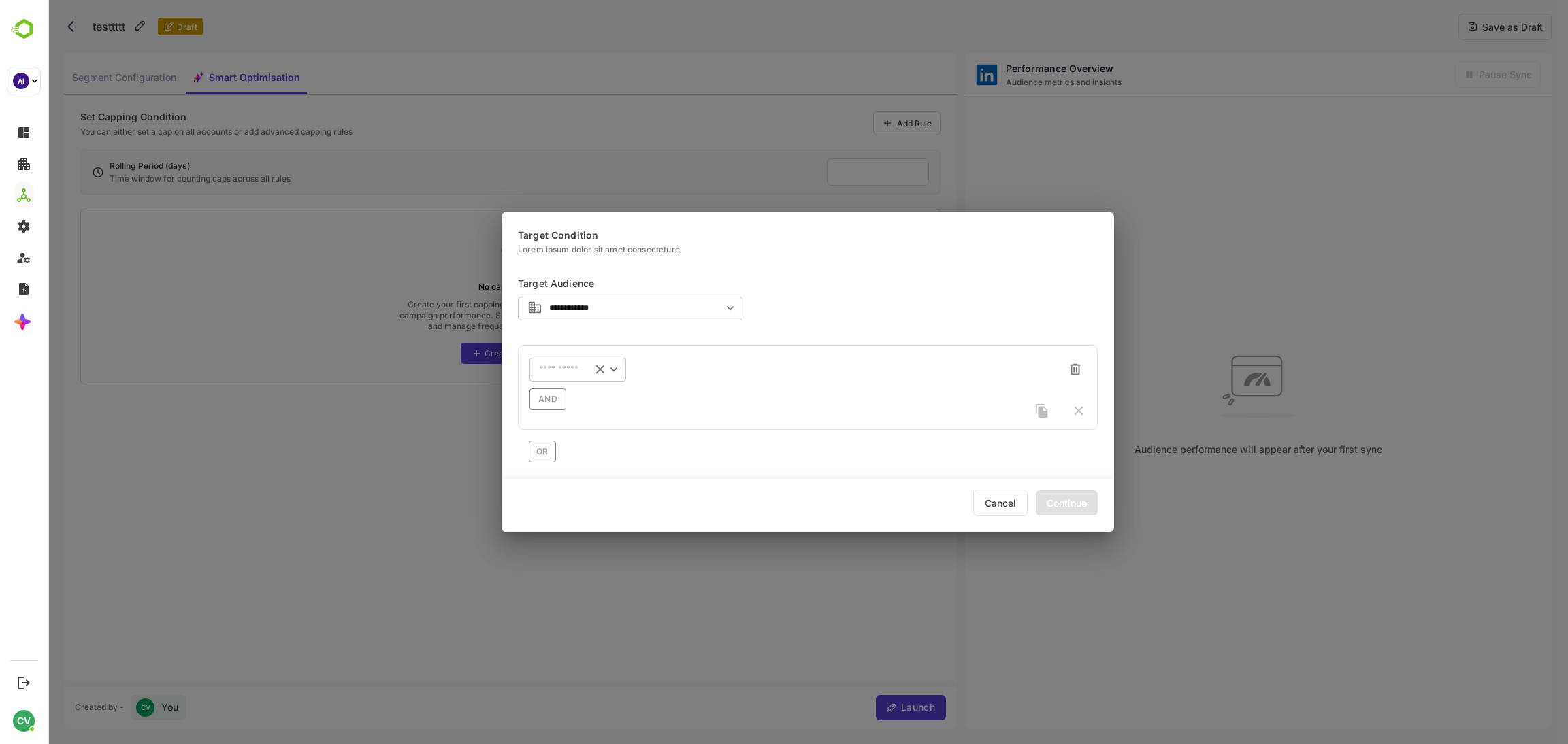
click at [565, 373] on input "text" at bounding box center [560, 369] width 43 height 10
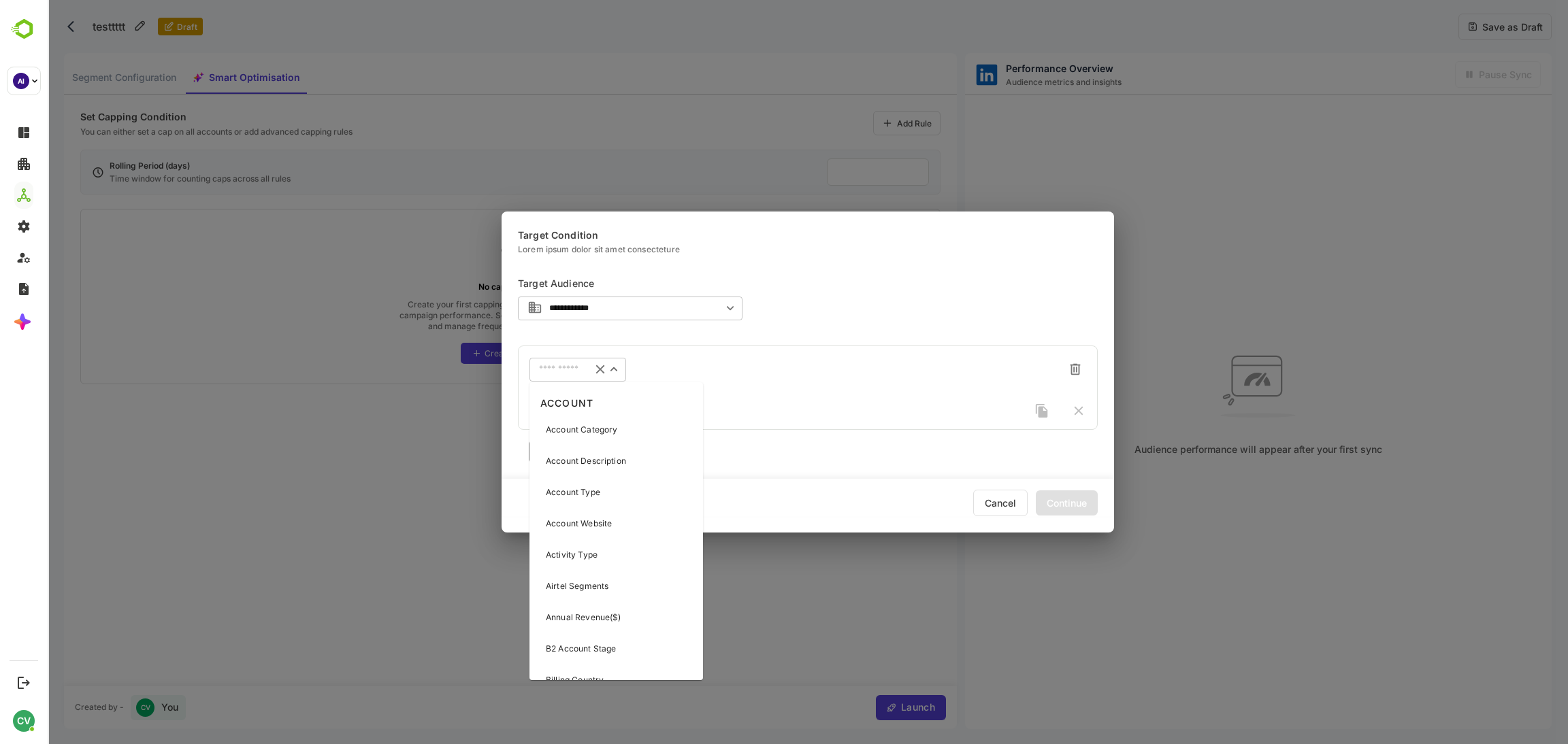
click at [578, 420] on div "Account Category" at bounding box center [616, 429] width 168 height 29
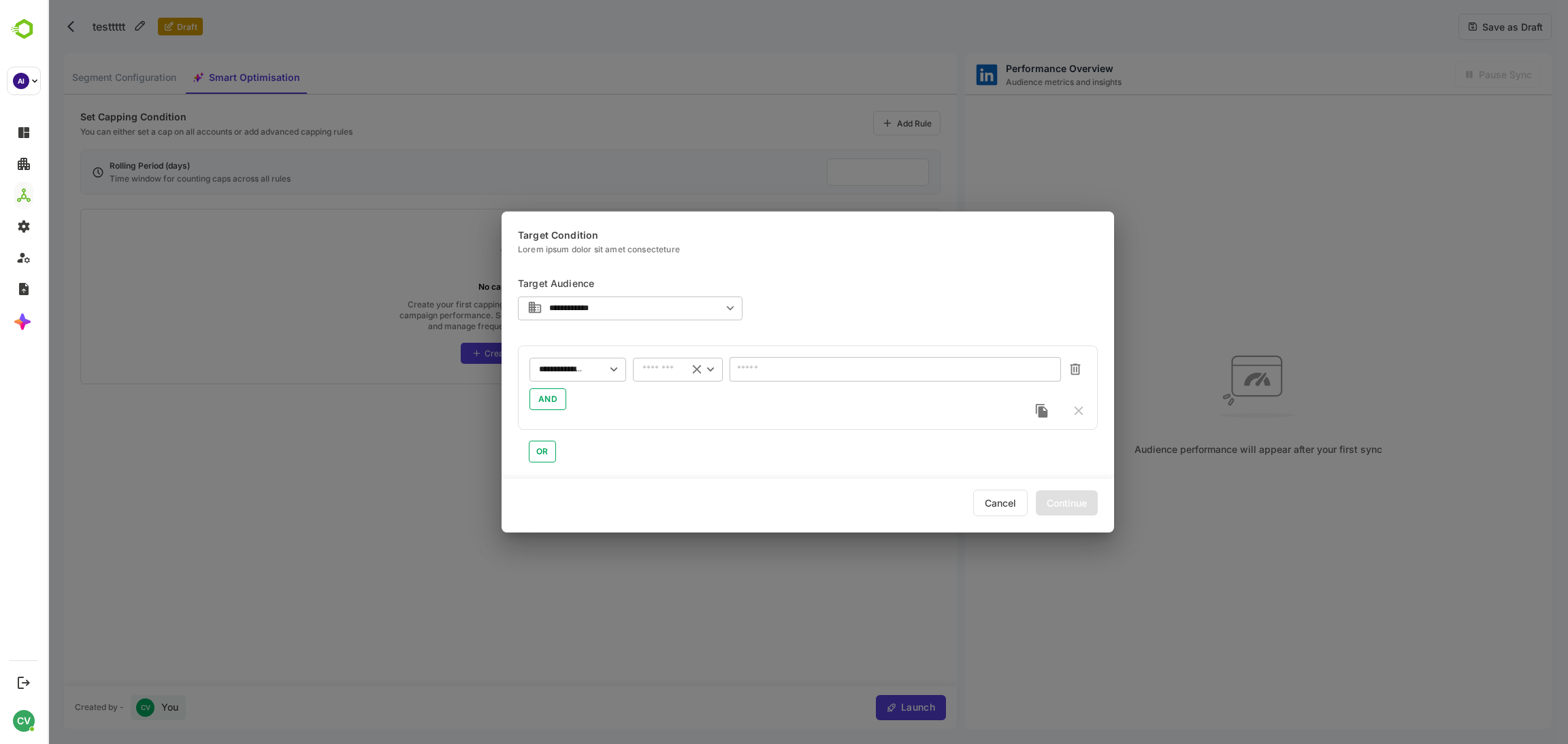
click at [647, 367] on input "text" at bounding box center [660, 369] width 36 height 10
click at [653, 400] on li "includes" at bounding box center [678, 398] width 90 height 20
type input "********"
click at [778, 372] on input "text" at bounding box center [895, 369] width 313 height 10
click at [760, 431] on li "DMU" at bounding box center [894, 423] width 331 height 22
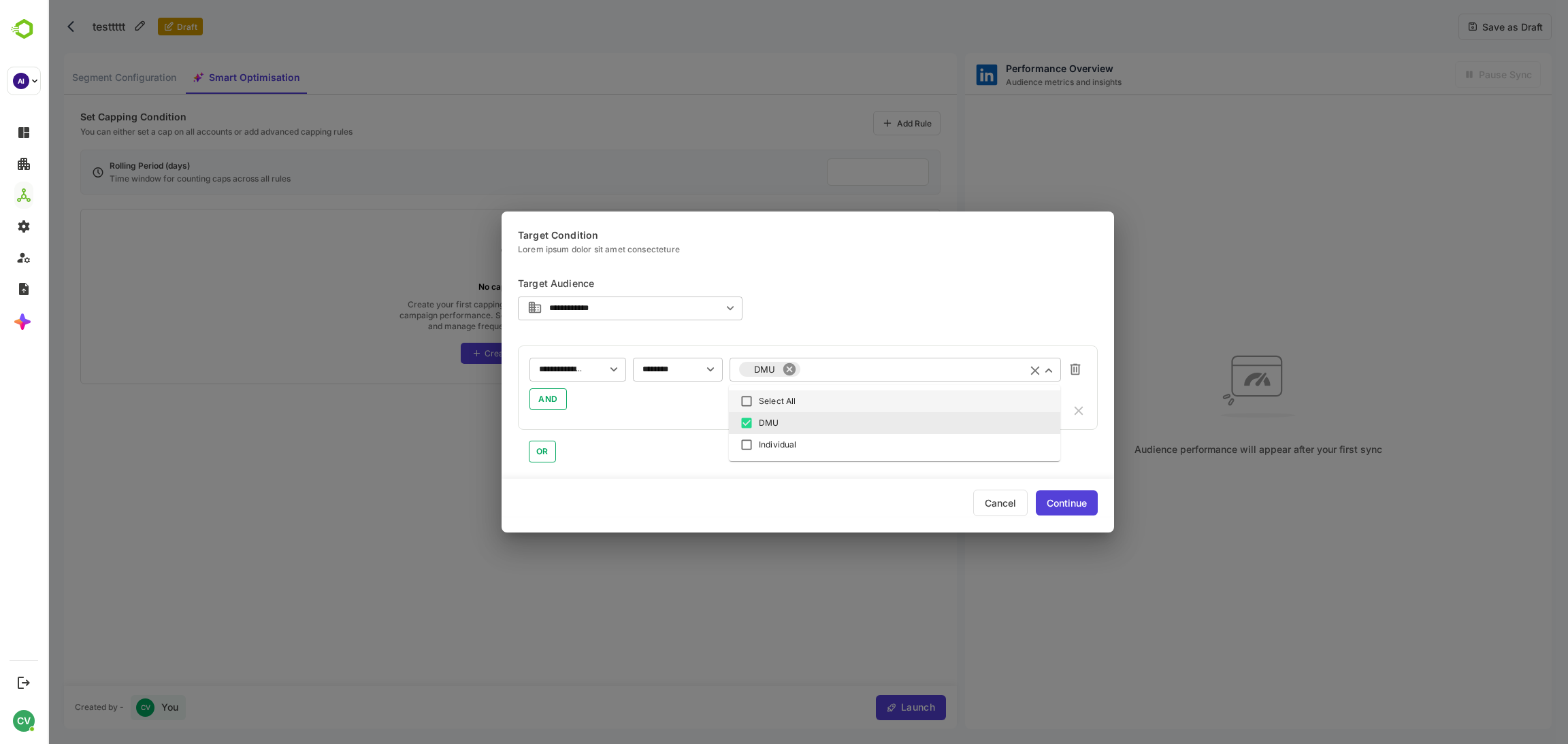
click at [788, 374] on icon at bounding box center [789, 370] width 12 height 12
click at [700, 411] on div "**********" at bounding box center [807, 387] width 579 height 84
click at [553, 400] on span "AND" at bounding box center [548, 399] width 20 height 16
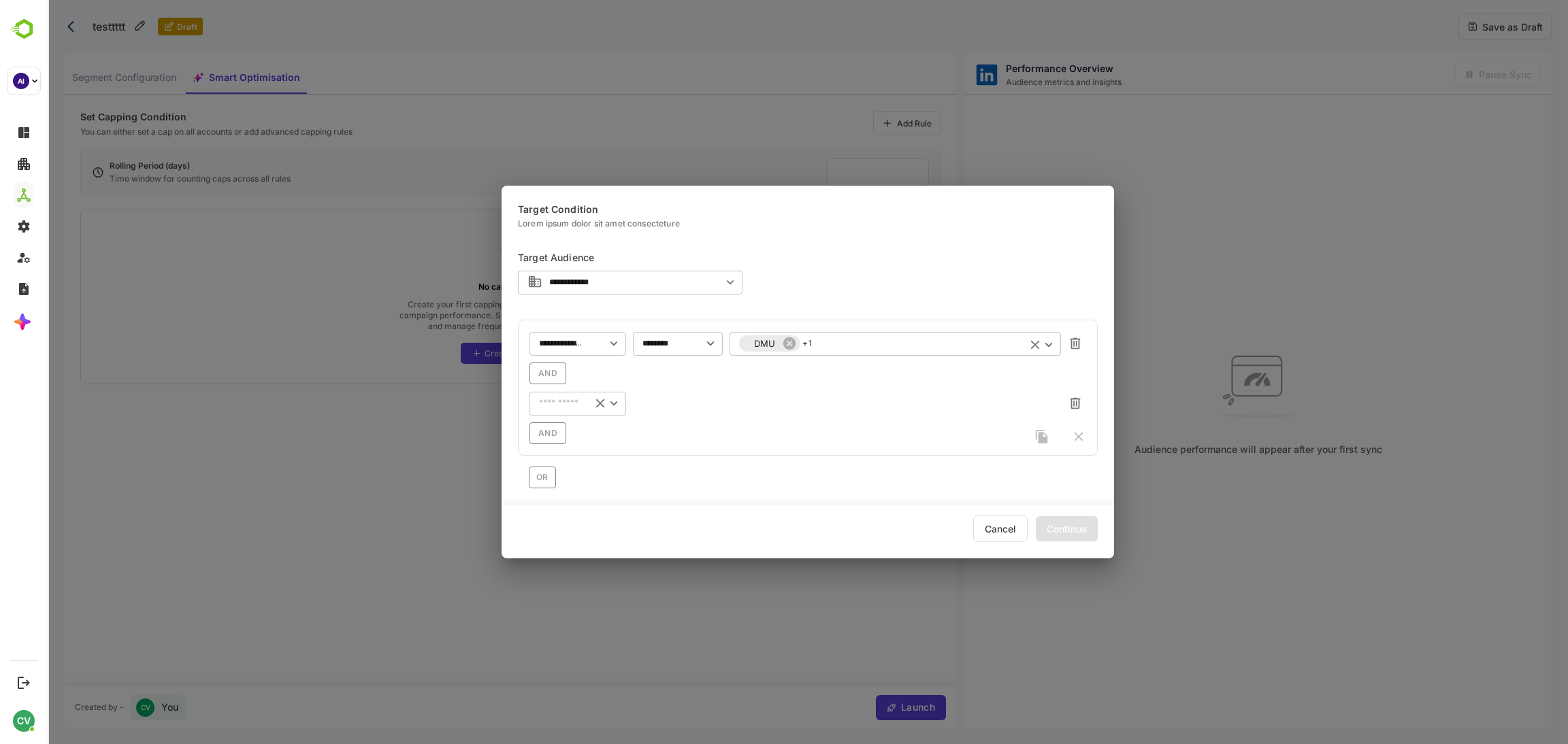
click at [555, 408] on div "​" at bounding box center [577, 404] width 97 height 25
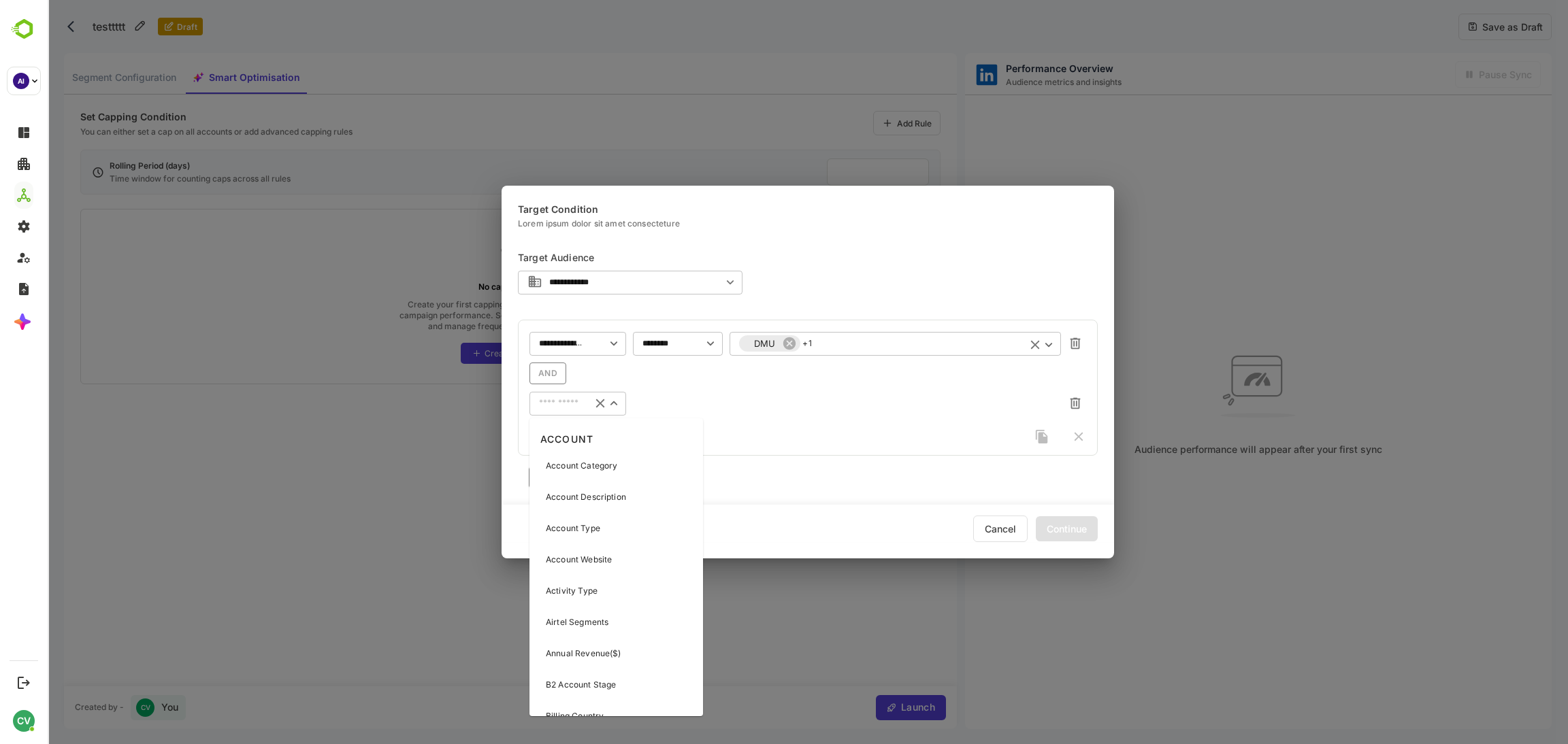
click at [595, 491] on p "Account Description" at bounding box center [586, 497] width 80 height 12
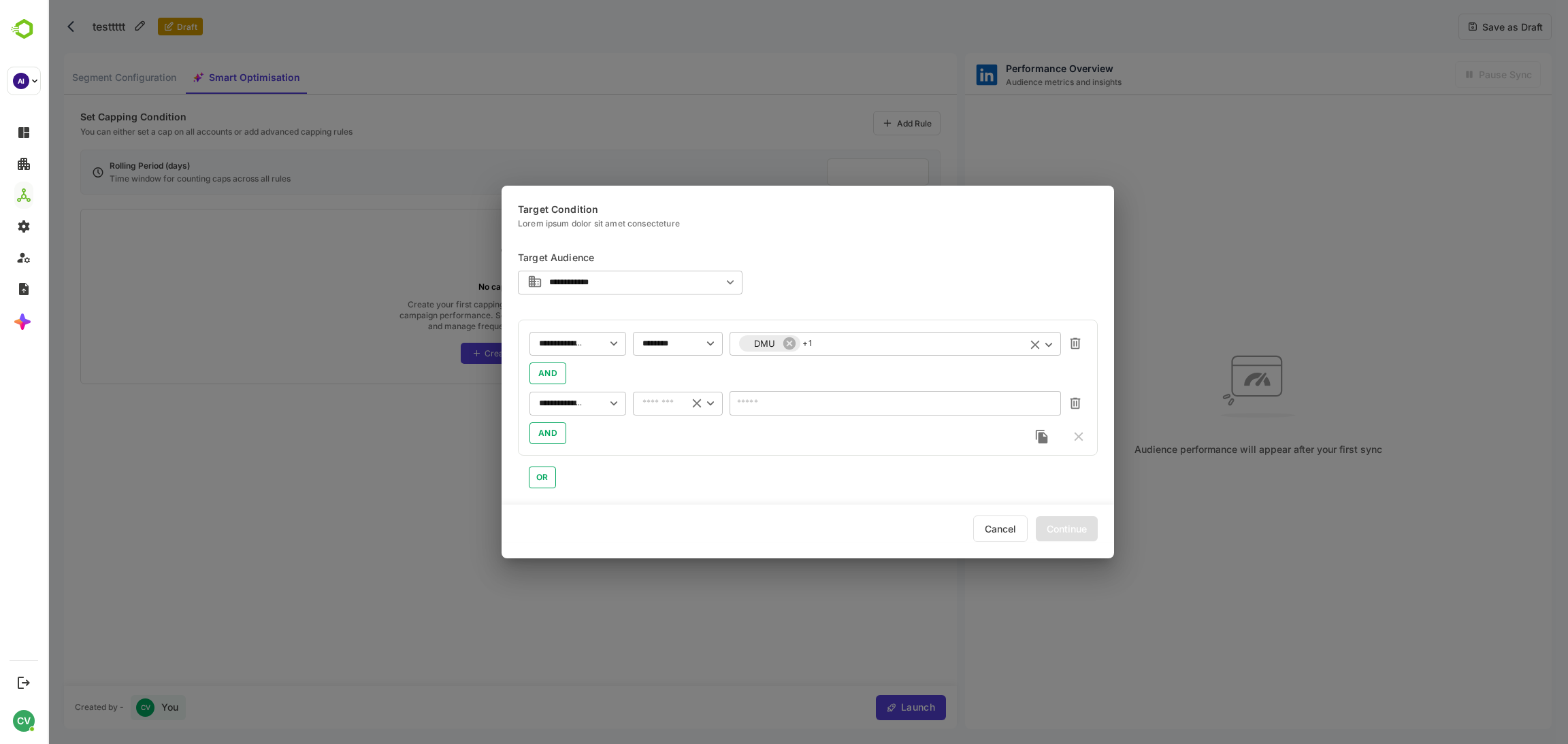
click at [653, 406] on input "text" at bounding box center [660, 403] width 36 height 10
click at [653, 441] on li "includes" at bounding box center [678, 434] width 90 height 20
type input "********"
click at [783, 393] on div "​" at bounding box center [895, 404] width 331 height 25
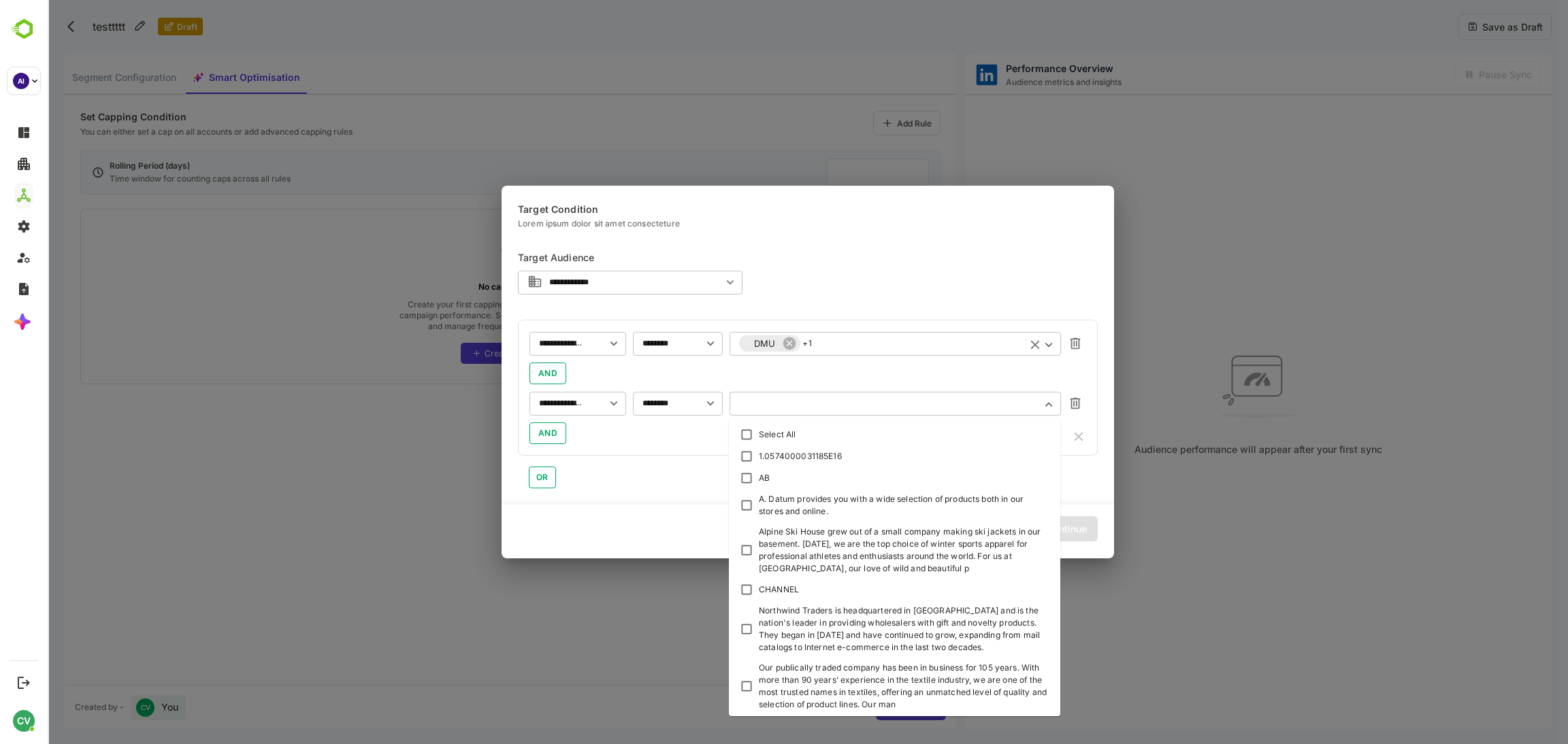
click at [800, 402] on input "text" at bounding box center [895, 403] width 313 height 10
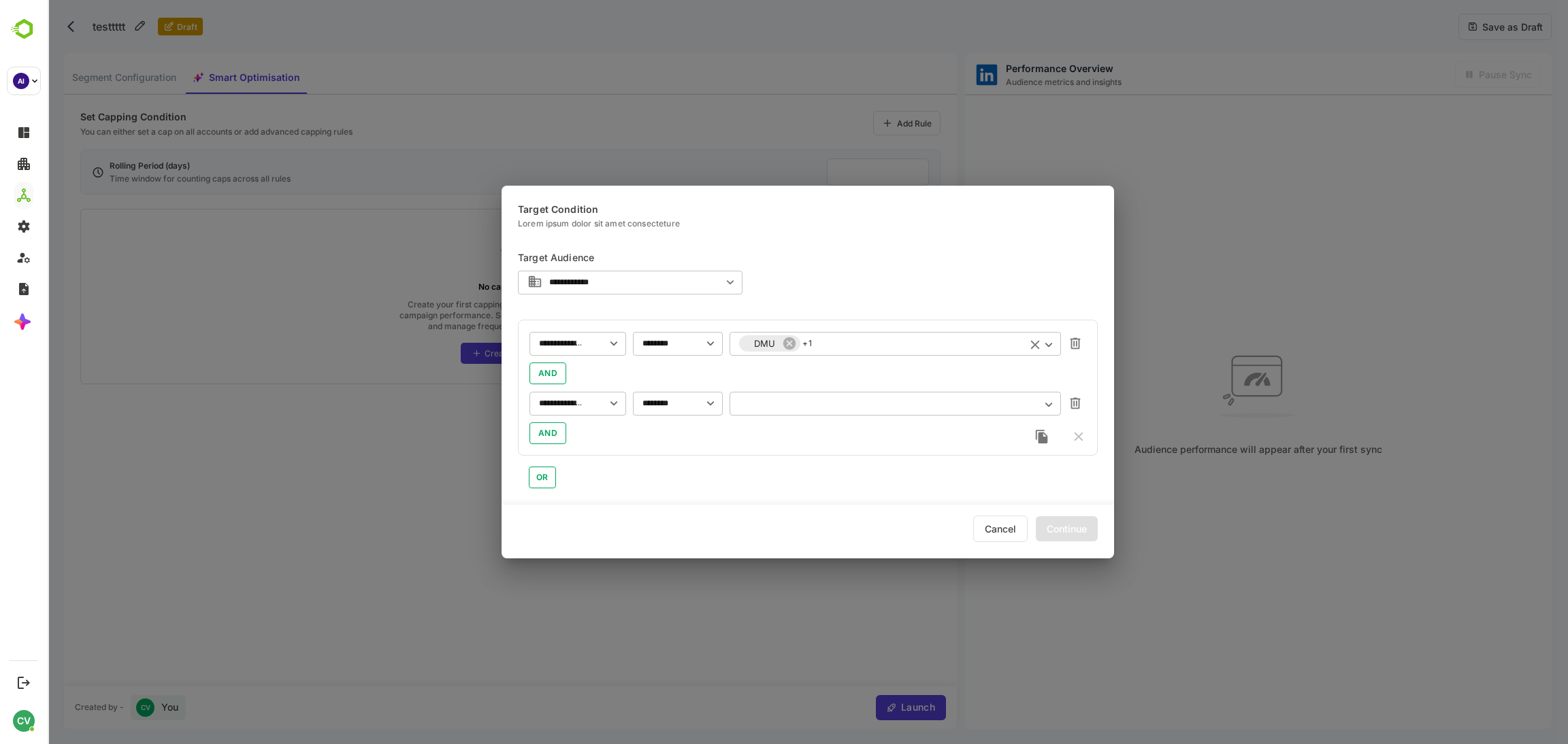
click at [800, 402] on input "text" at bounding box center [895, 403] width 313 height 10
click at [539, 482] on span "OR" at bounding box center [542, 477] width 9 height 16
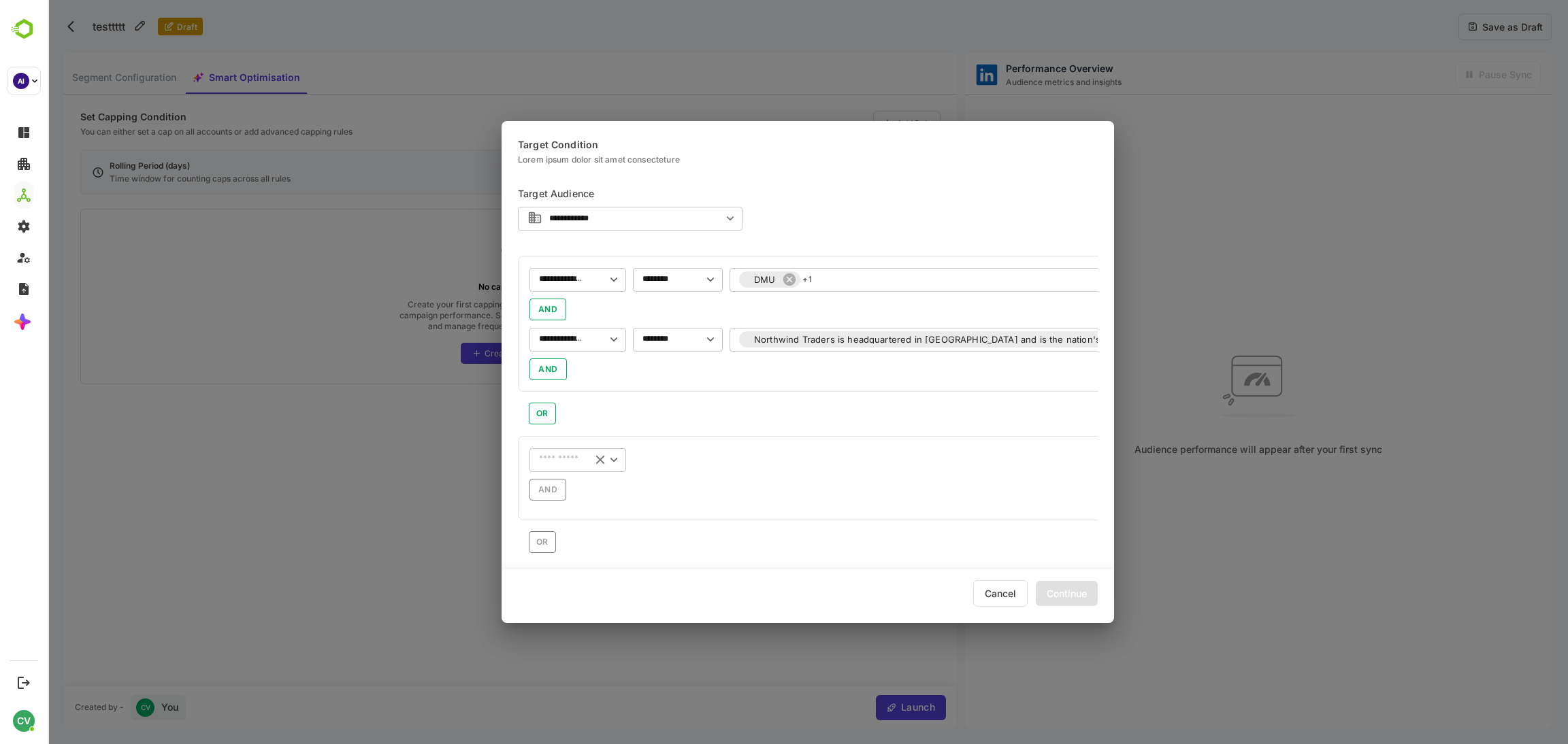
click at [548, 285] on input "text" at bounding box center [560, 278] width 43 height 10
click at [594, 412] on p "B2 Account Stage" at bounding box center [580, 414] width 70 height 12
click at [651, 459] on input "text" at bounding box center [660, 459] width 36 height 10
click at [653, 480] on li "includes" at bounding box center [678, 490] width 90 height 20
type input "********"
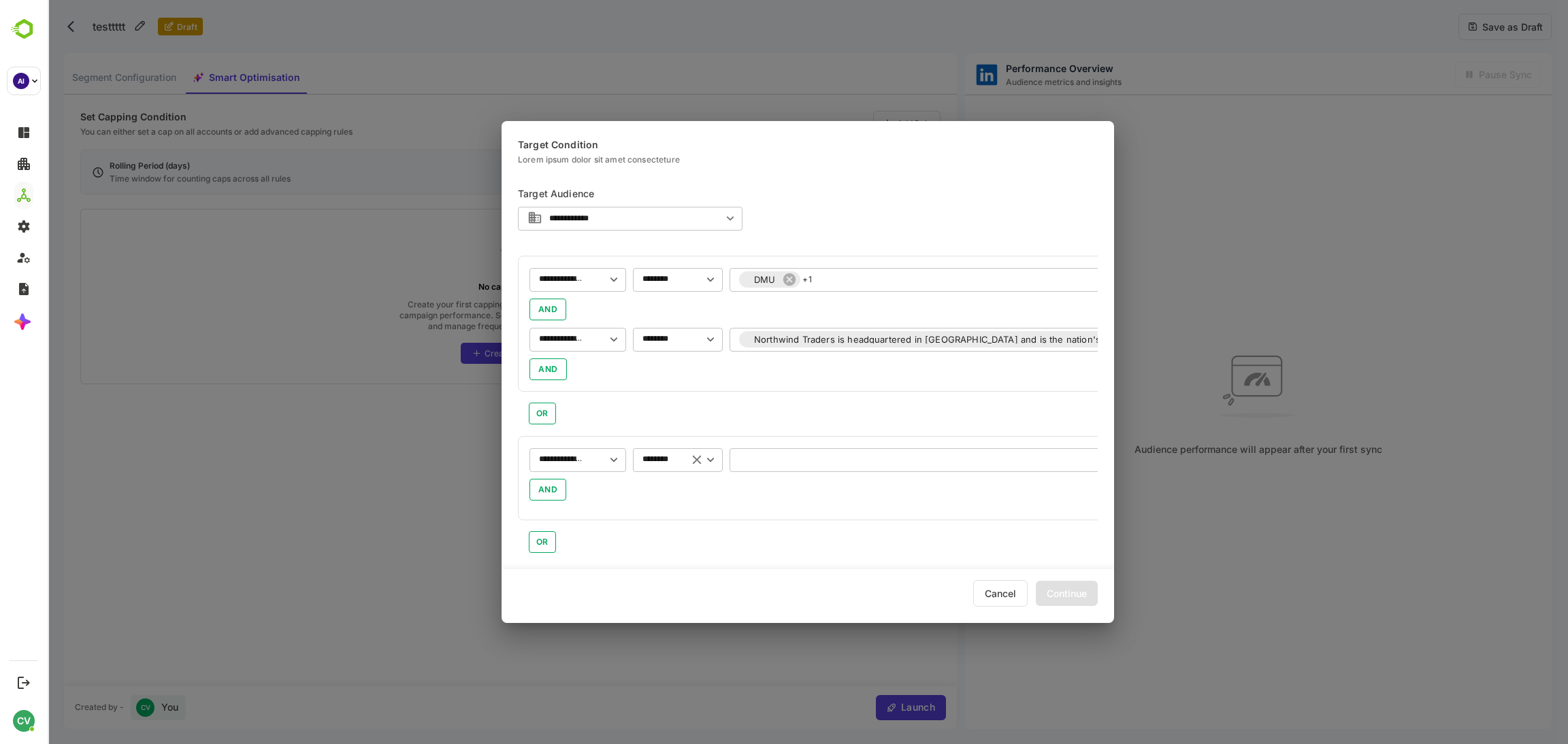
click at [787, 458] on input "text" at bounding box center [1368, 459] width 1259 height 10
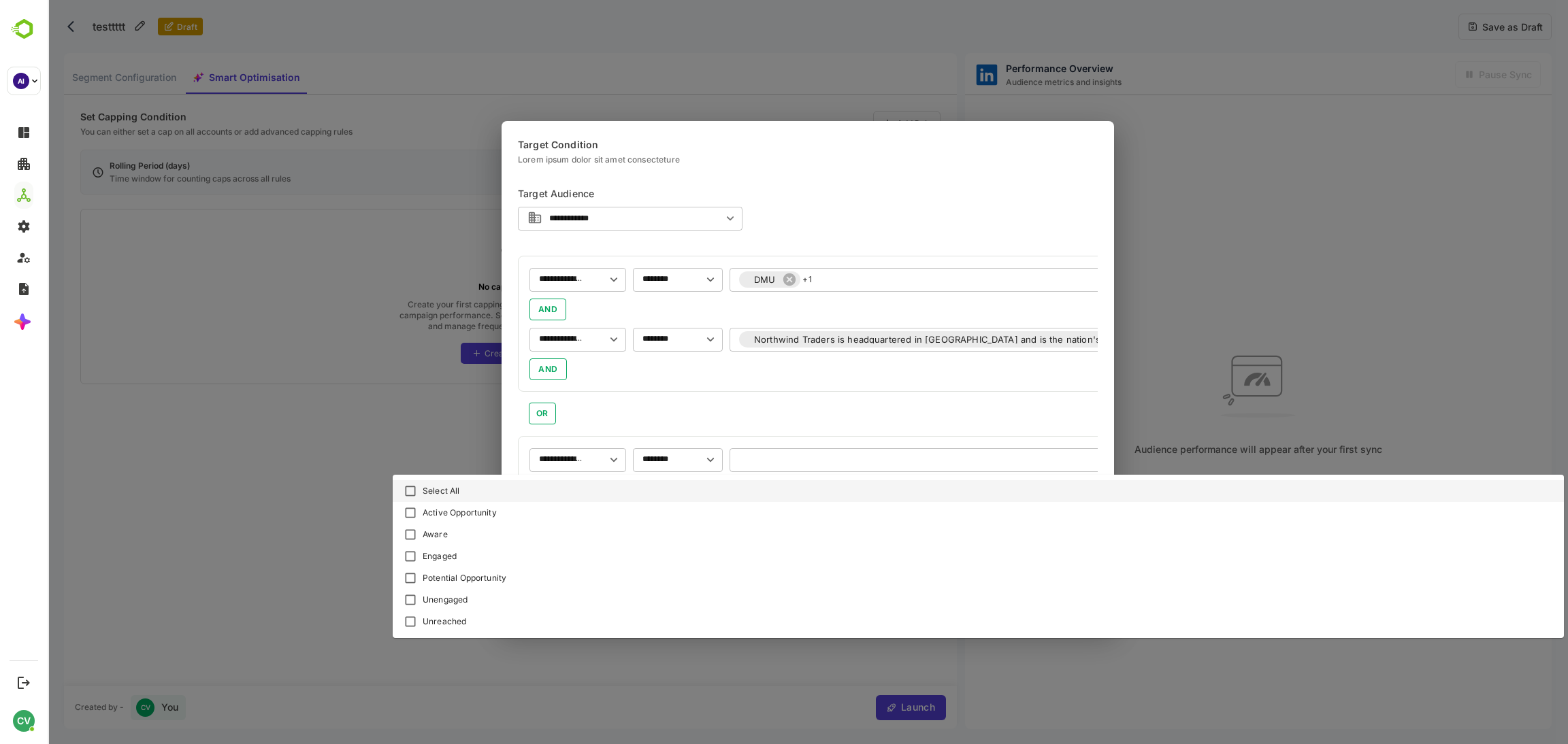
click at [434, 485] on div "Select All" at bounding box center [441, 491] width 37 height 12
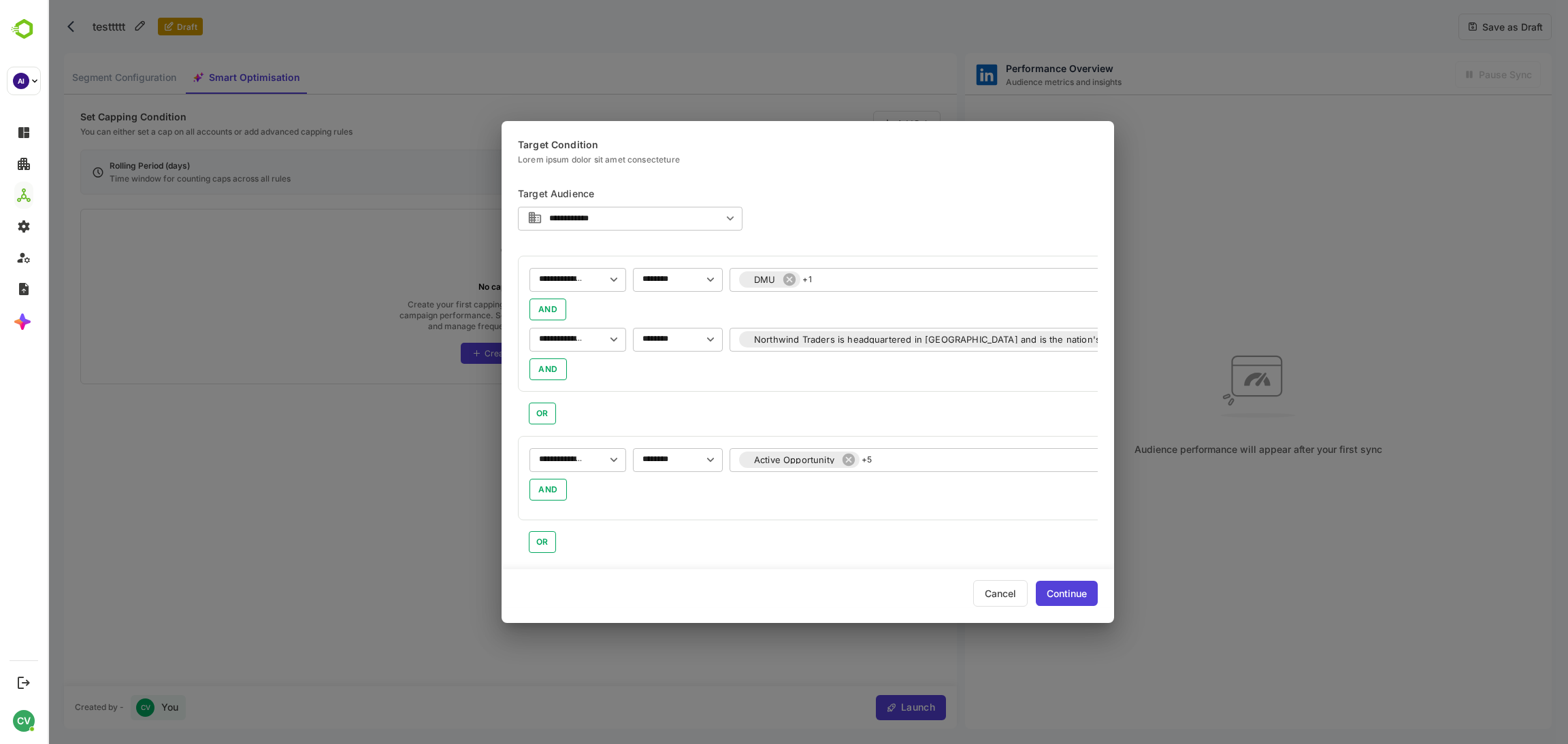
drag, startPoint x: 893, startPoint y: 381, endPoint x: 899, endPoint y: 412, distance: 31.6
click at [890, 381] on div "**********" at bounding box center [1281, 324] width 1527 height 136
click at [1056, 585] on div "Continue" at bounding box center [1067, 593] width 62 height 26
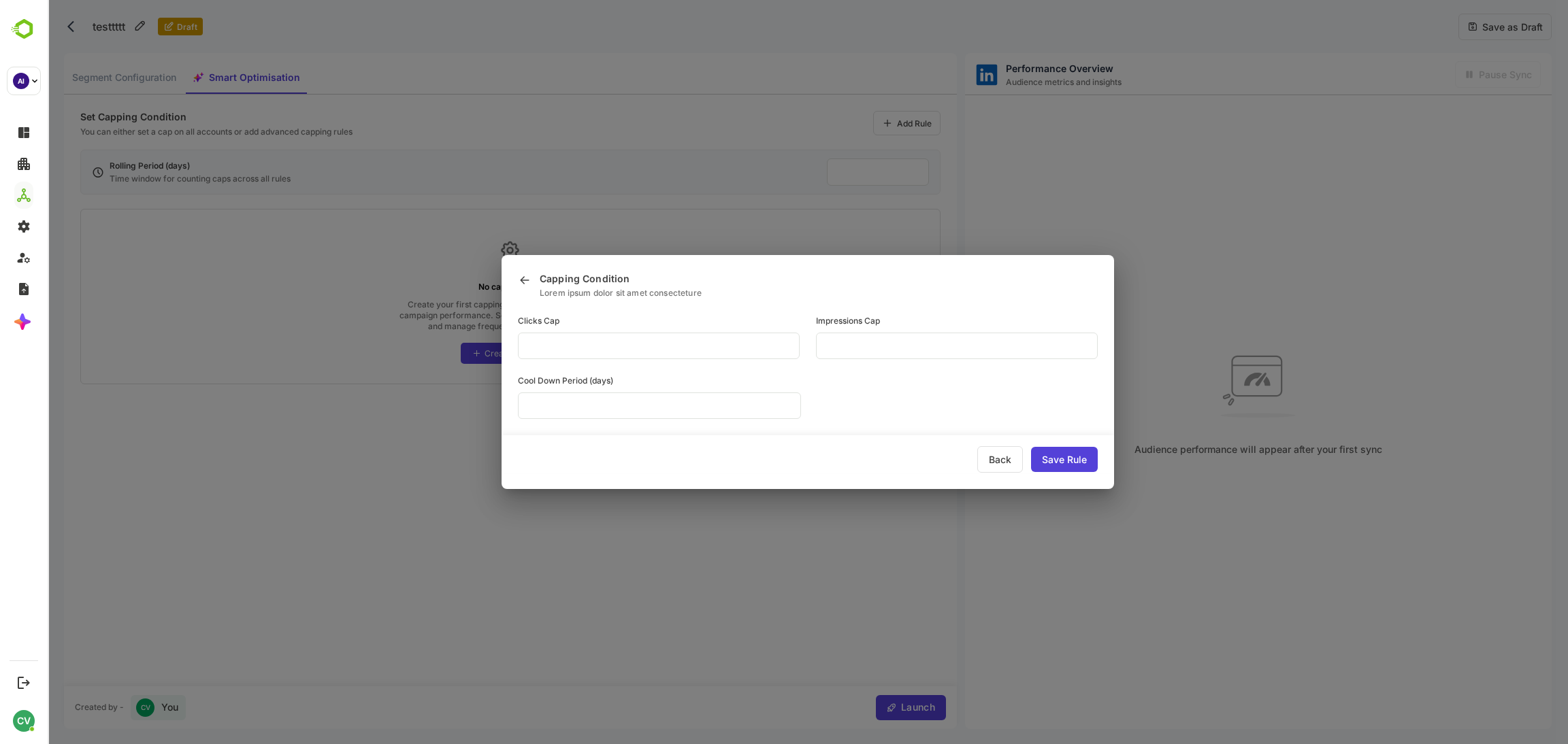
click at [800, 356] on input "**" at bounding box center [658, 346] width 282 height 26
type input "*"
click at [1051, 462] on div "Save Rule" at bounding box center [1064, 459] width 67 height 26
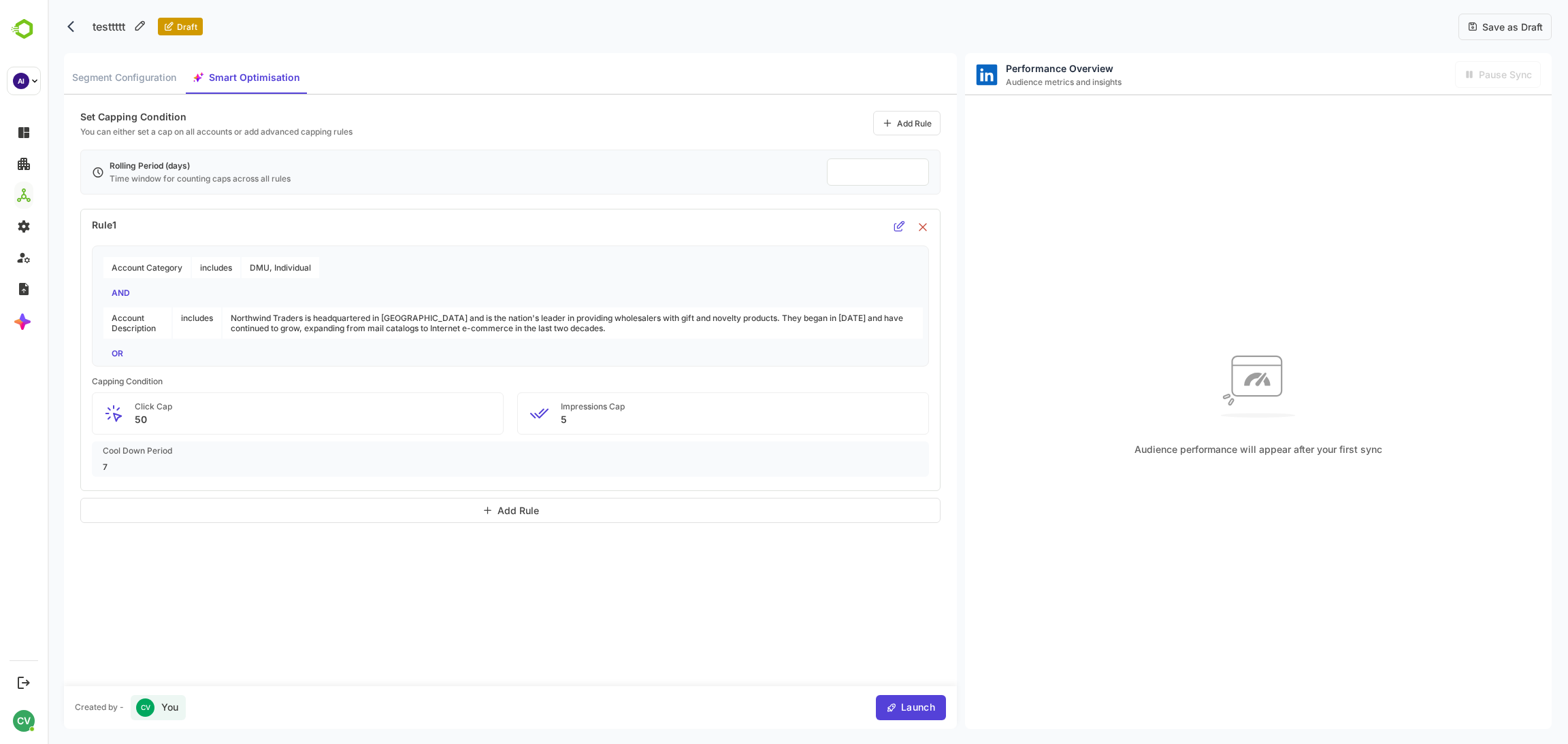
click at [1506, 17] on div "Save as Draft" at bounding box center [1505, 27] width 94 height 26
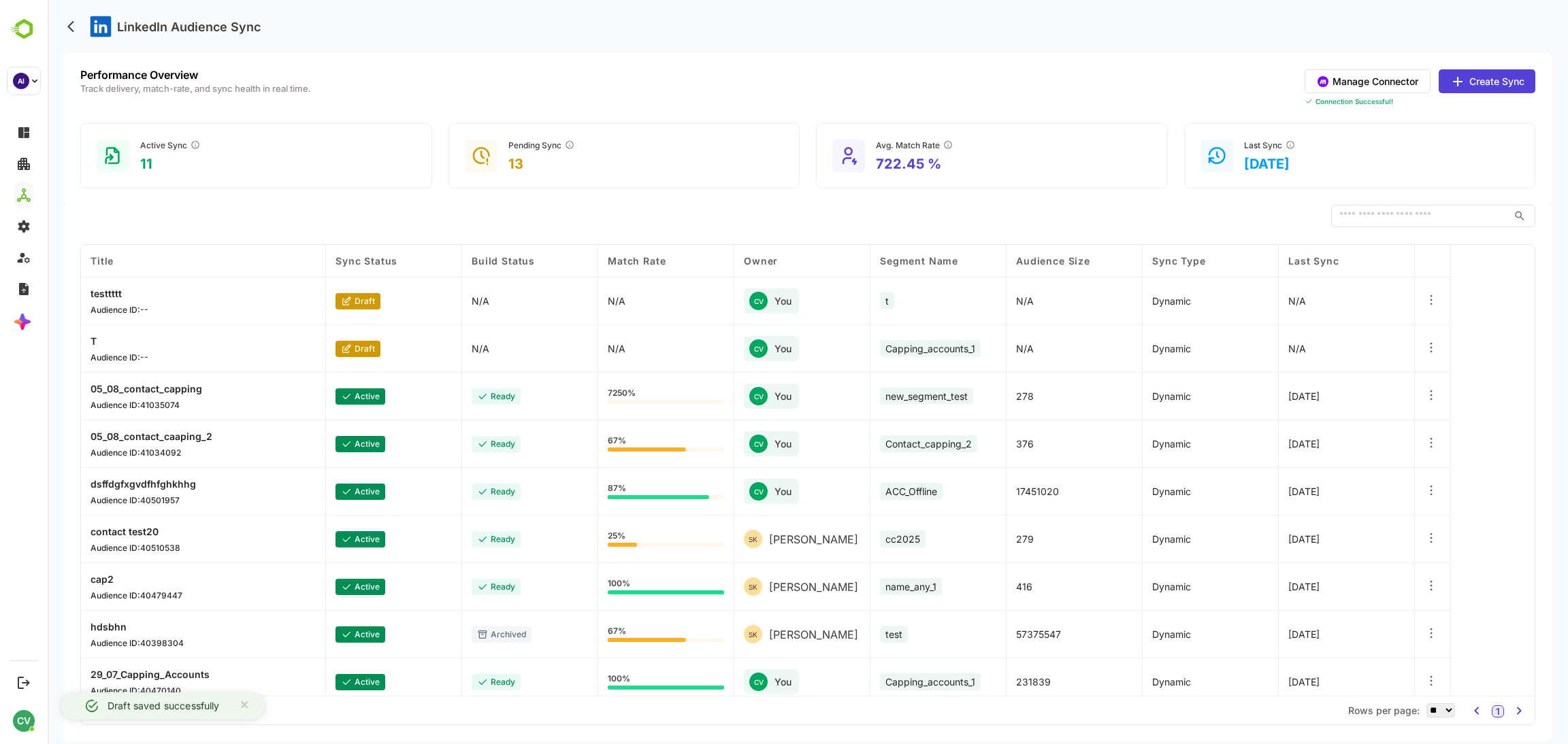
click at [110, 293] on p "testtttt" at bounding box center [119, 293] width 58 height 12
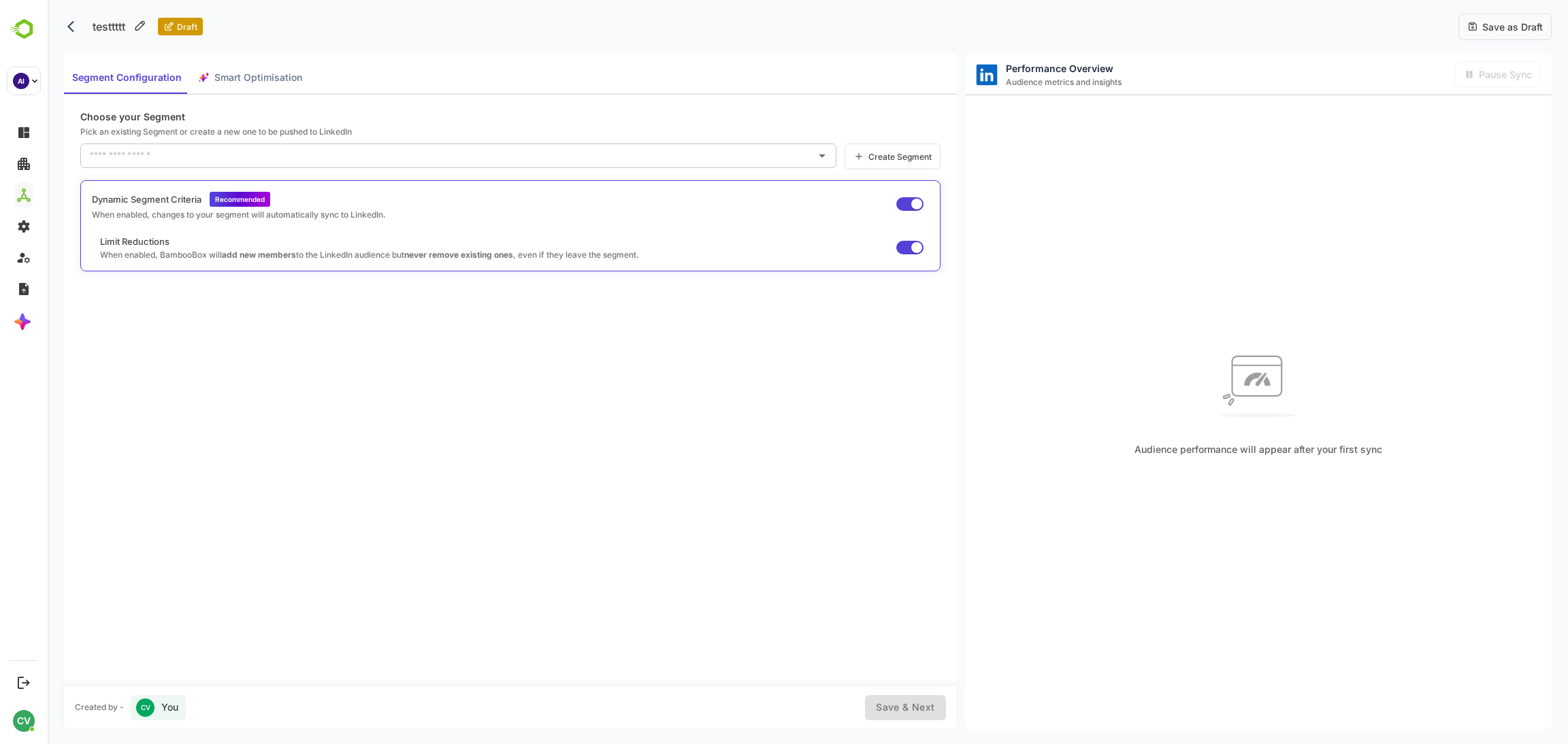
type input "*"
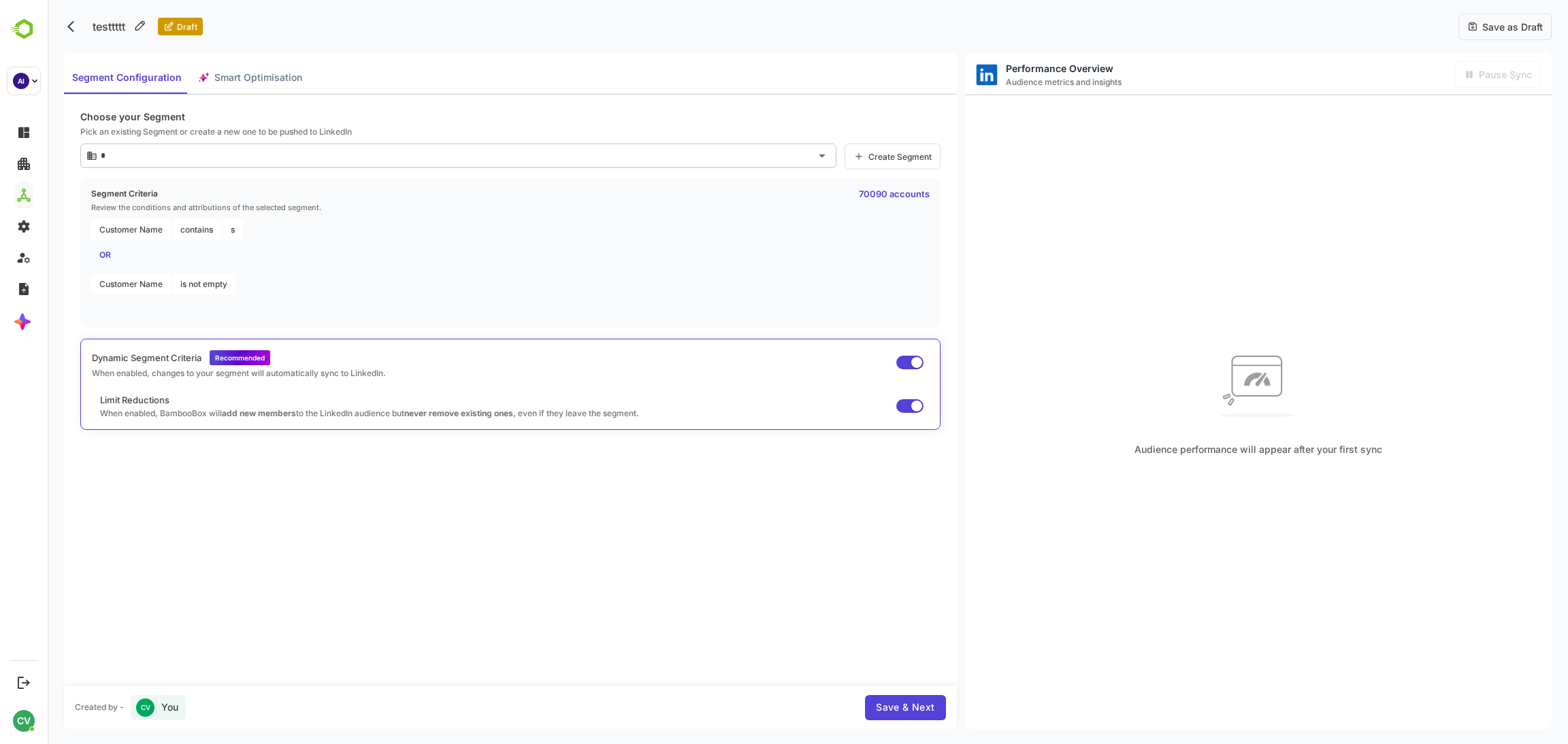
click at [274, 82] on span "Smart Optimisation" at bounding box center [258, 78] width 87 height 17
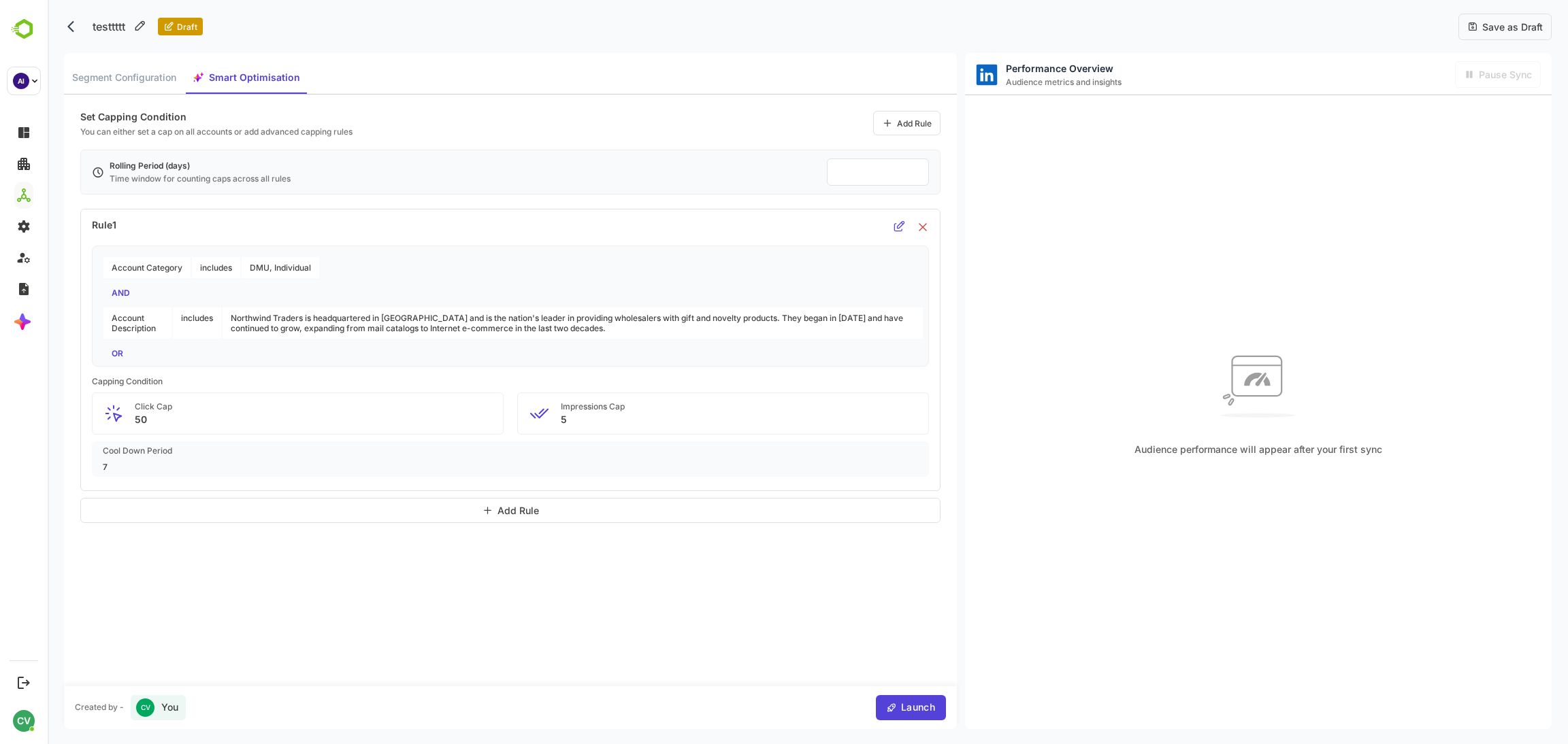
click at [1173, 252] on div "Audience performance will appear after your first sync" at bounding box center [1258, 399] width 586 height 608
click at [511, 514] on div "Add Rule" at bounding box center [518, 510] width 42 height 9
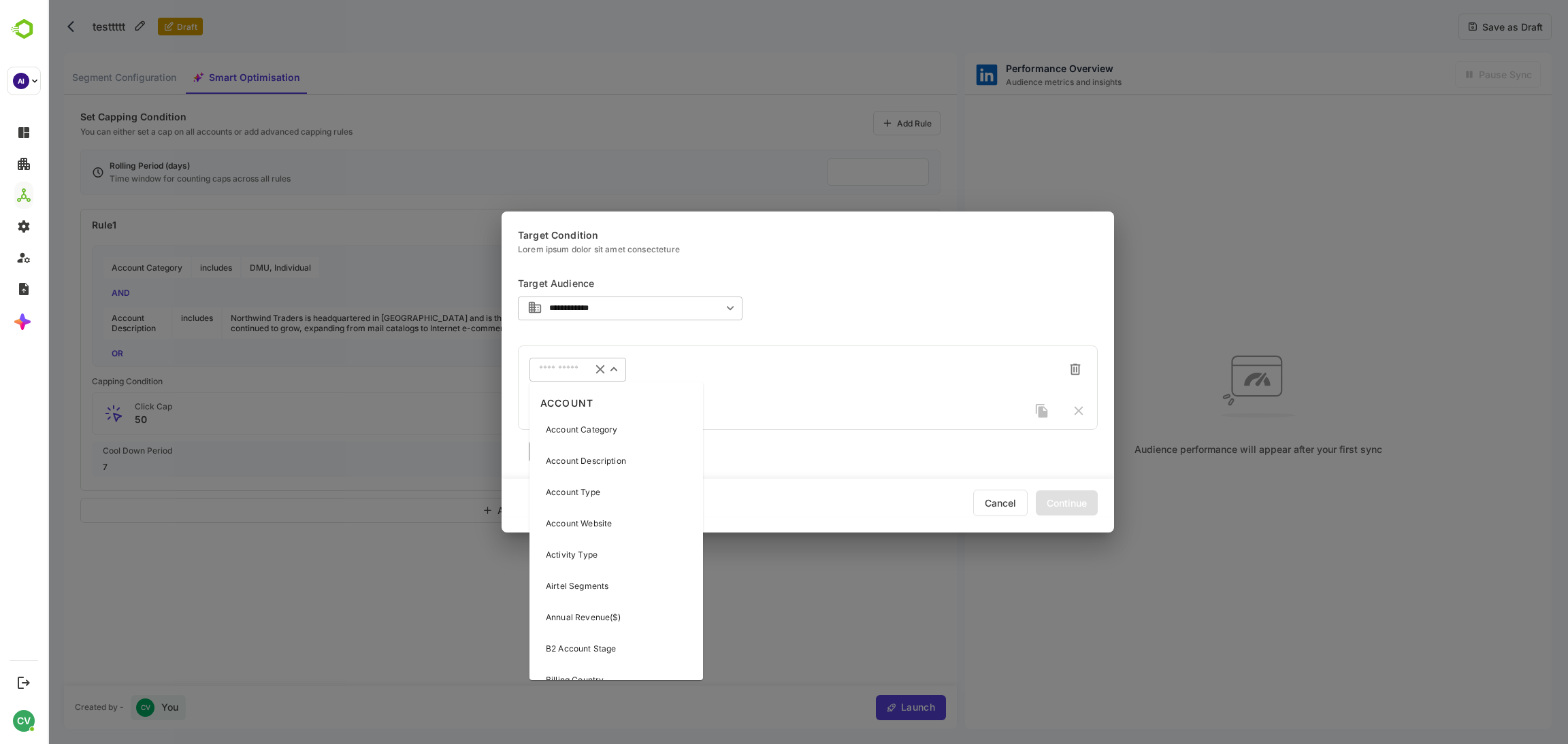
click at [563, 367] on input "text" at bounding box center [560, 369] width 43 height 10
click at [579, 526] on p "Account Website" at bounding box center [578, 524] width 66 height 12
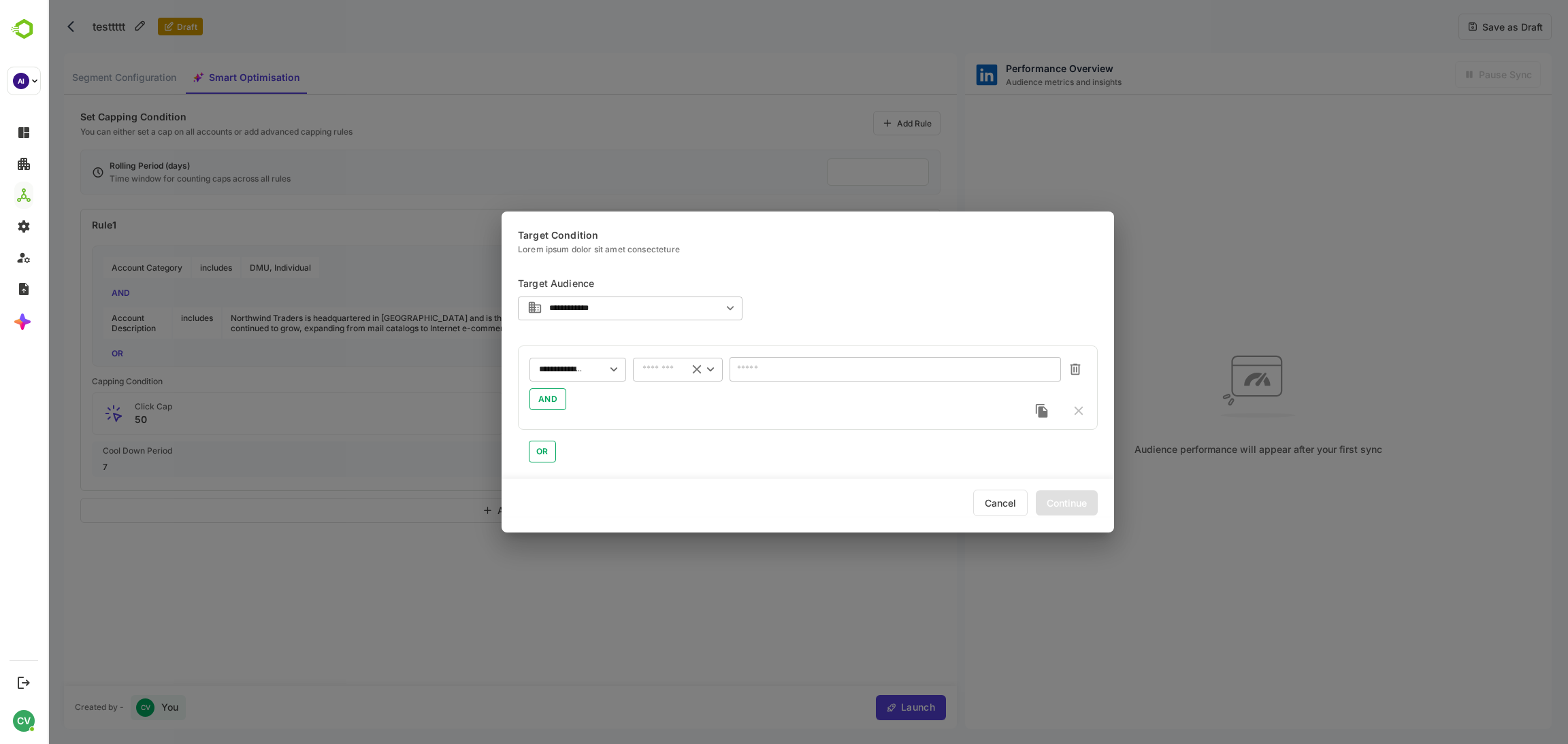
click at [670, 360] on div "​" at bounding box center [678, 370] width 90 height 25
click at [670, 398] on li "includes" at bounding box center [678, 398] width 90 height 20
type input "********"
click at [769, 370] on input "text" at bounding box center [895, 369] width 313 height 10
click at [913, 279] on div "**********" at bounding box center [807, 367] width 579 height 190
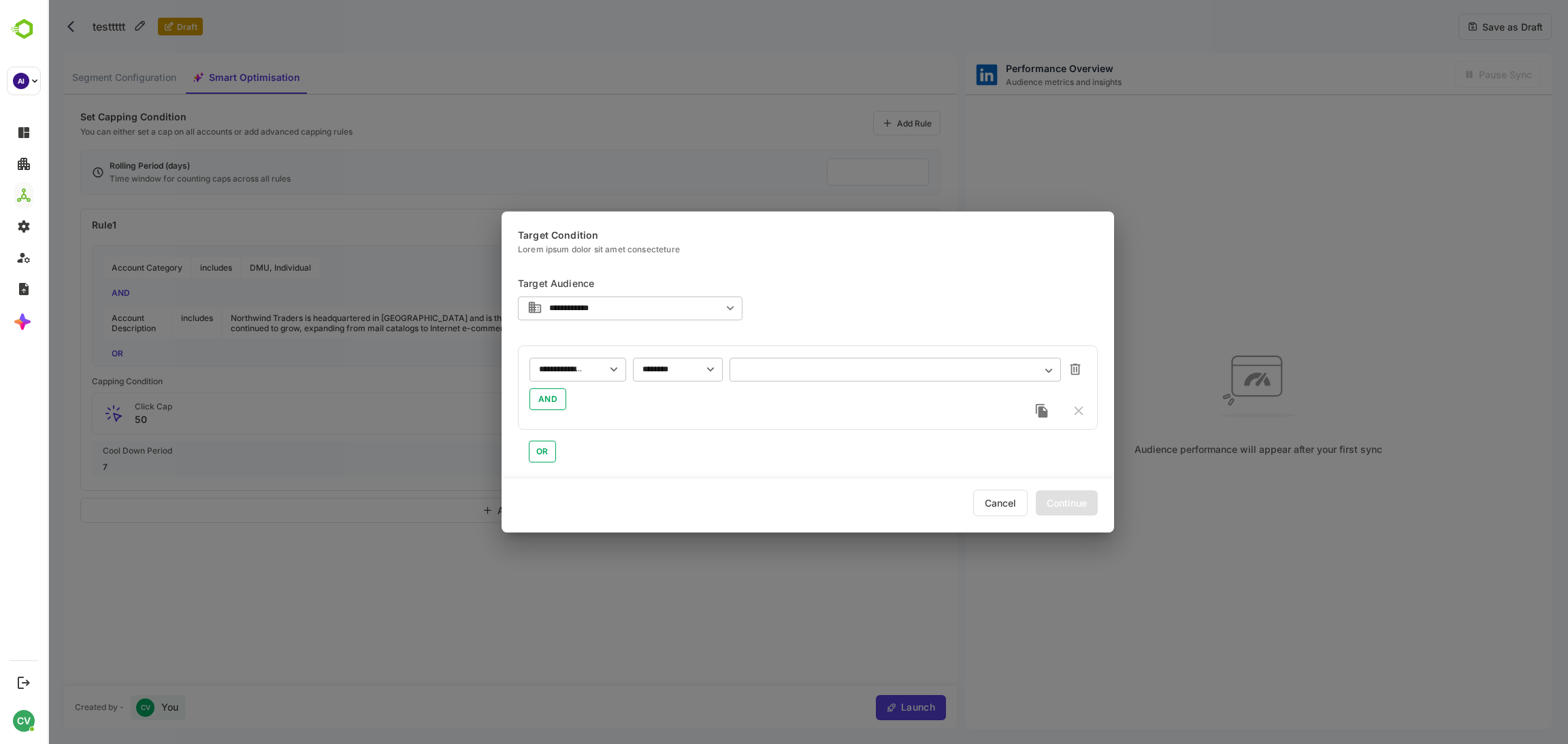
click at [880, 363] on div "​" at bounding box center [895, 370] width 331 height 25
click at [833, 363] on div "​" at bounding box center [895, 370] width 331 height 25
click at [817, 373] on input "text" at bounding box center [895, 369] width 313 height 10
click at [809, 364] on input "text" at bounding box center [895, 369] width 313 height 10
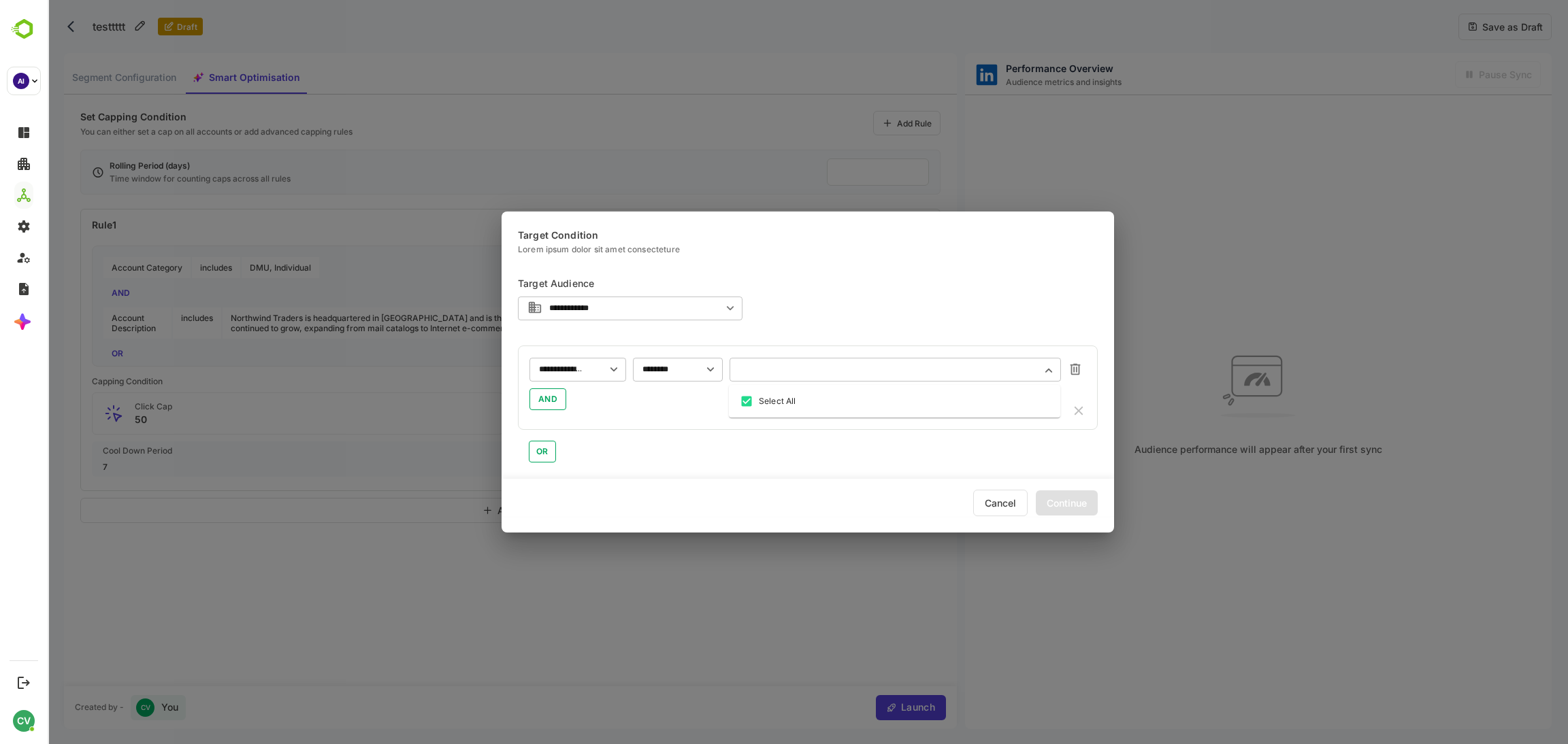
drag, startPoint x: 828, startPoint y: 299, endPoint x: 835, endPoint y: 294, distance: 8.6
click at [829, 297] on div "**********" at bounding box center [807, 367] width 579 height 190
click at [844, 376] on div "​" at bounding box center [895, 370] width 331 height 25
click at [692, 372] on icon "Clear" at bounding box center [696, 369] width 15 height 15
click at [676, 370] on input "text" at bounding box center [668, 369] width 53 height 10
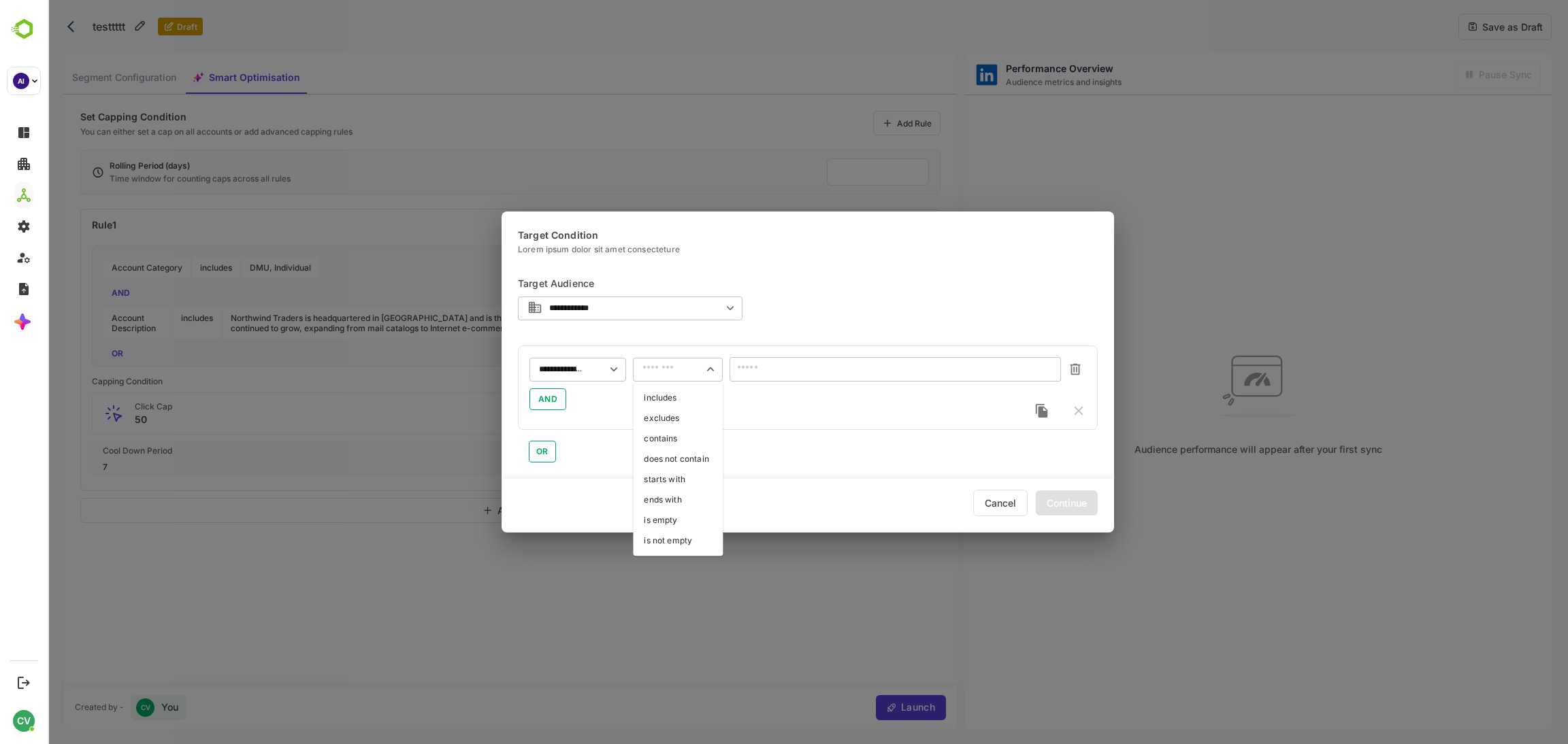
click at [664, 539] on li "is not empty" at bounding box center [678, 541] width 90 height 20
type input "**********"
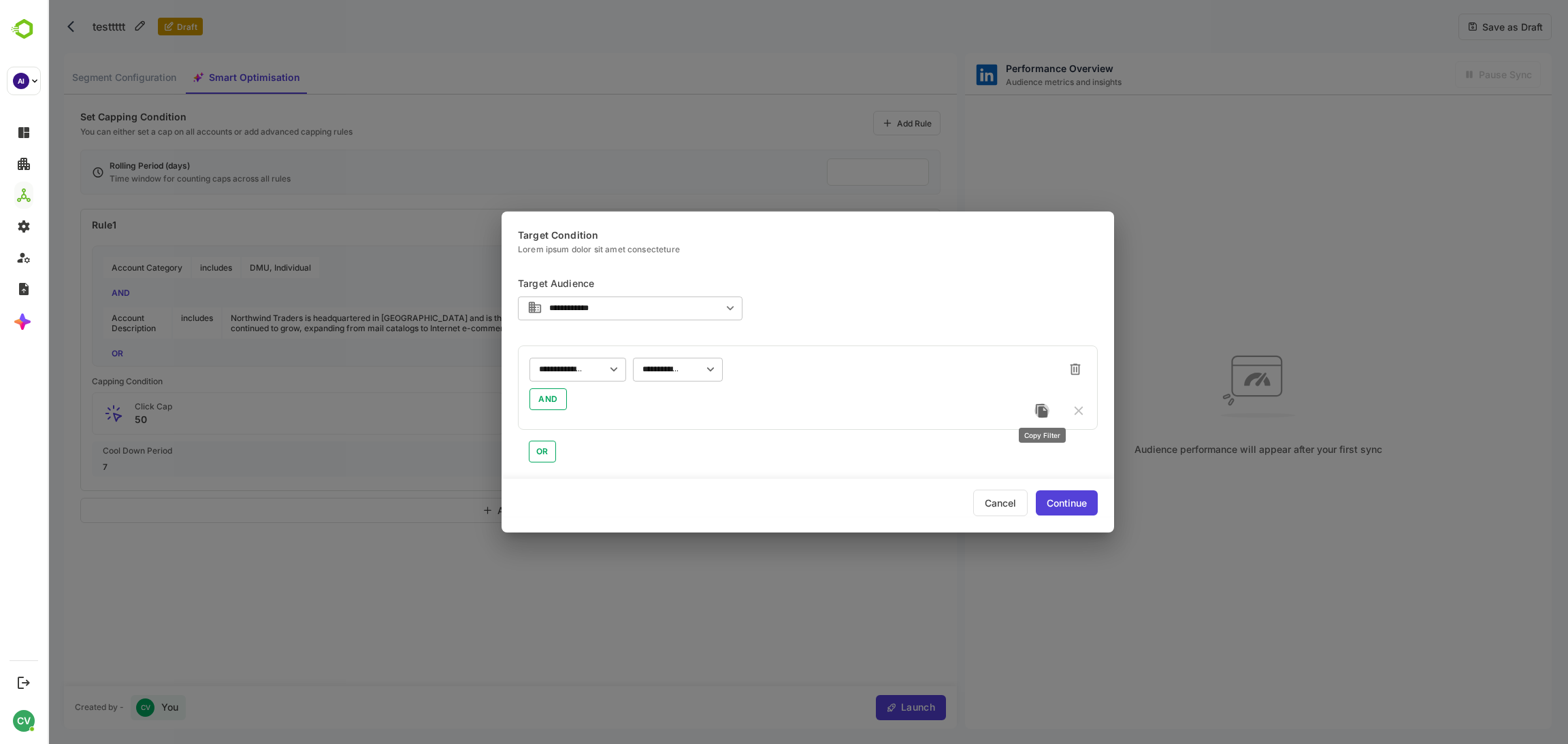
click at [1043, 413] on icon "button" at bounding box center [1041, 411] width 12 height 14
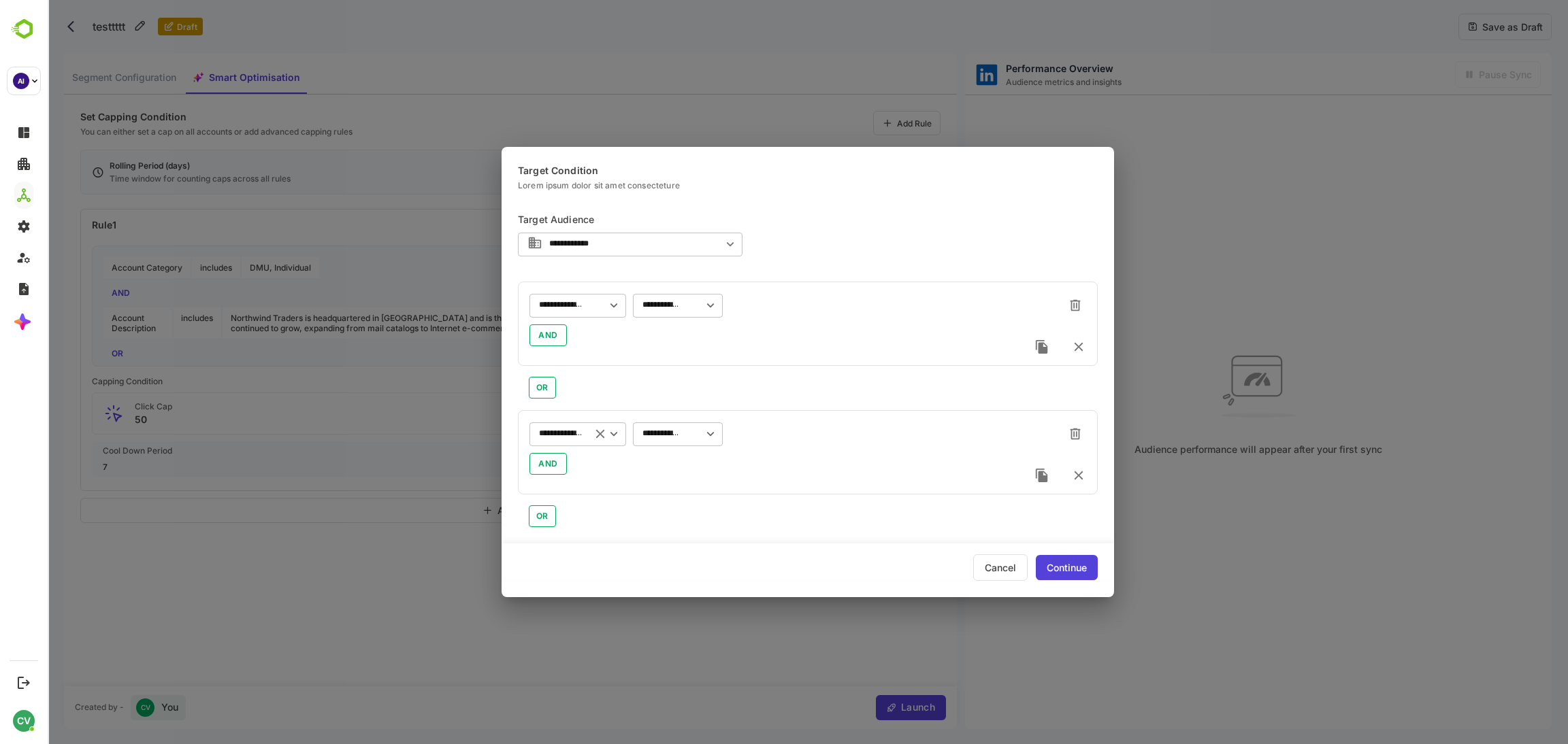
click at [600, 433] on icon "Clear" at bounding box center [600, 434] width 15 height 15
click at [560, 310] on input "text" at bounding box center [560, 305] width 43 height 10
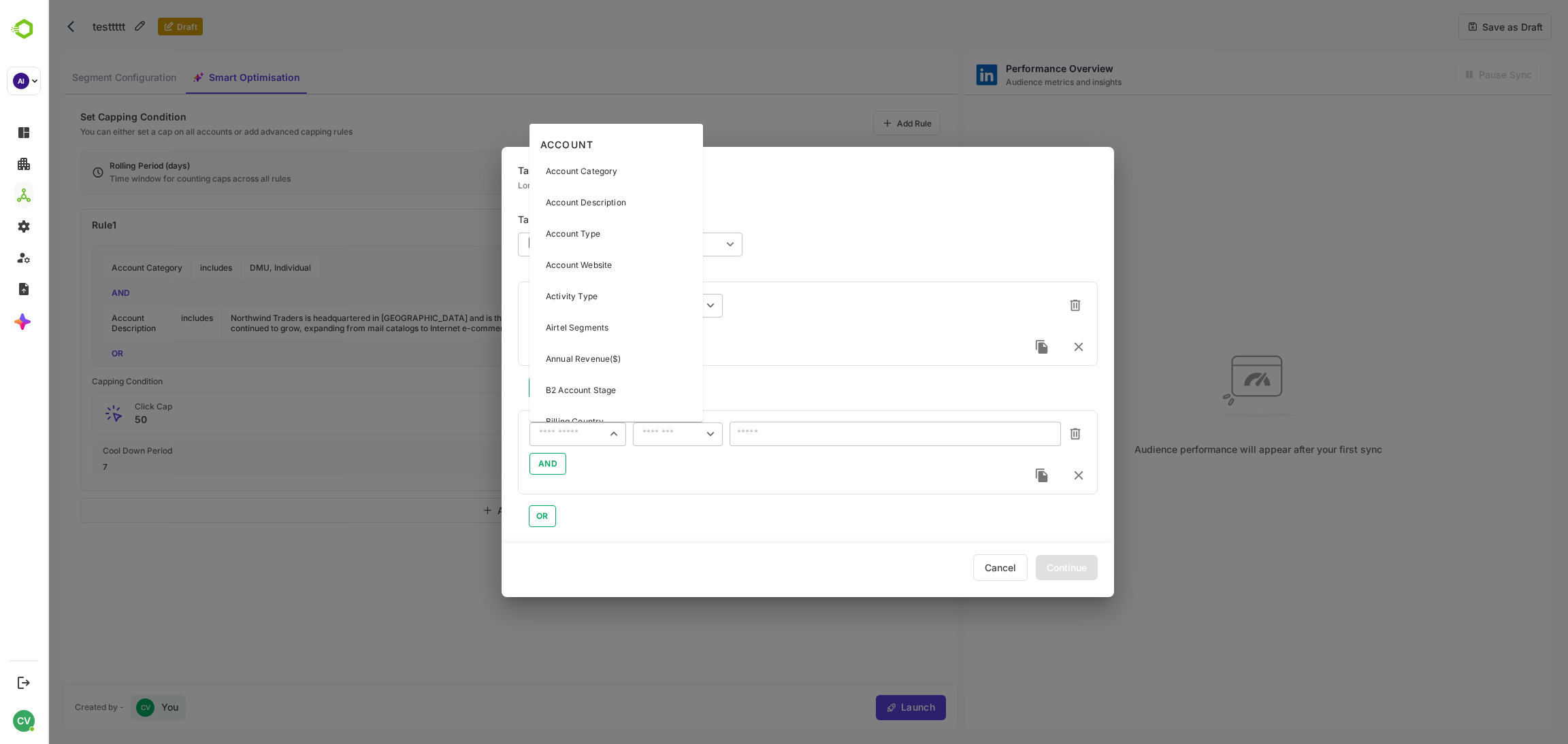
scroll to position [749, 0]
click at [568, 330] on p "LinkedIn URL" at bounding box center [572, 331] width 53 height 12
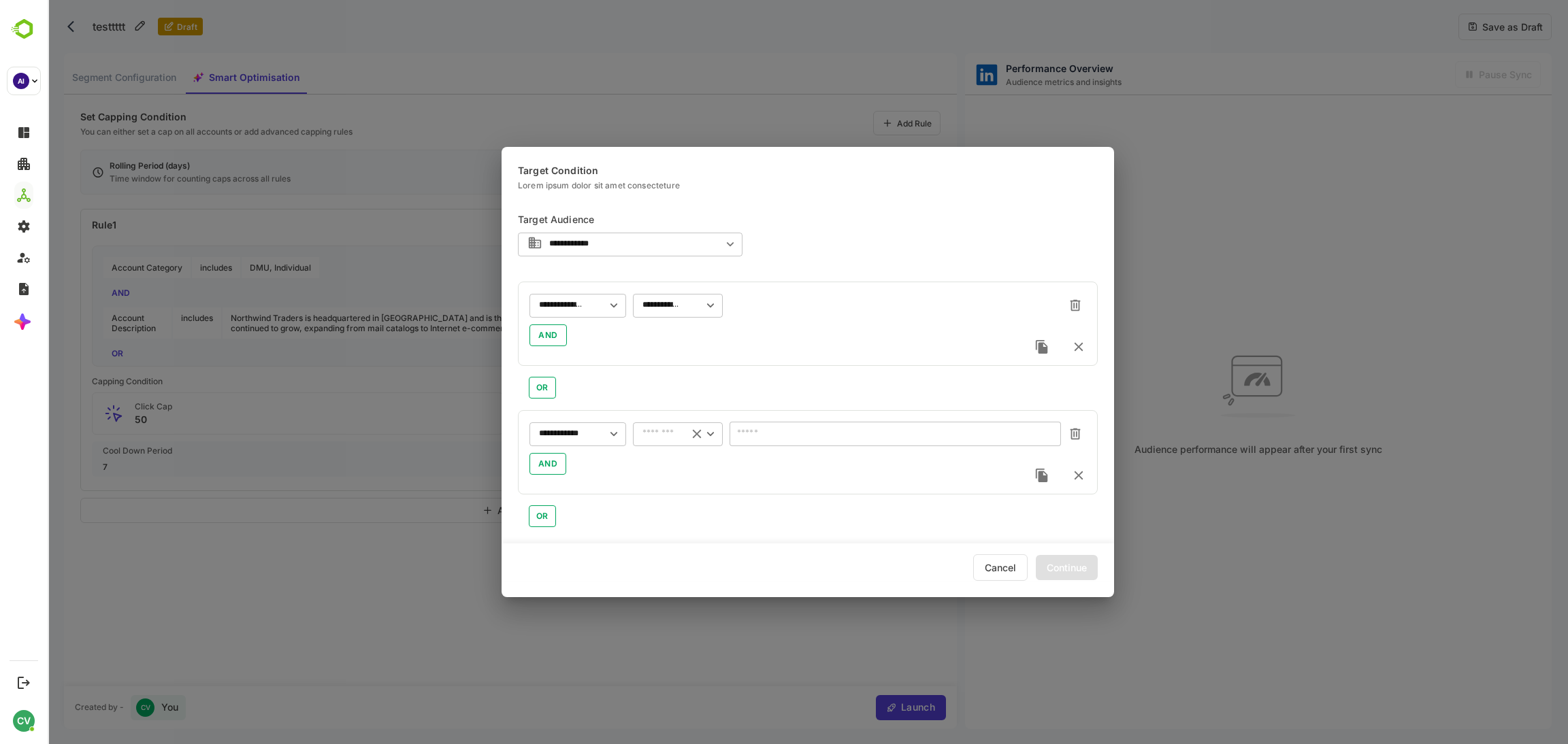
click at [654, 426] on div "​" at bounding box center [678, 434] width 90 height 25
click at [675, 602] on li "is not empty" at bounding box center [678, 605] width 90 height 20
type input "**********"
click at [1063, 560] on div "Continue" at bounding box center [1067, 568] width 62 height 26
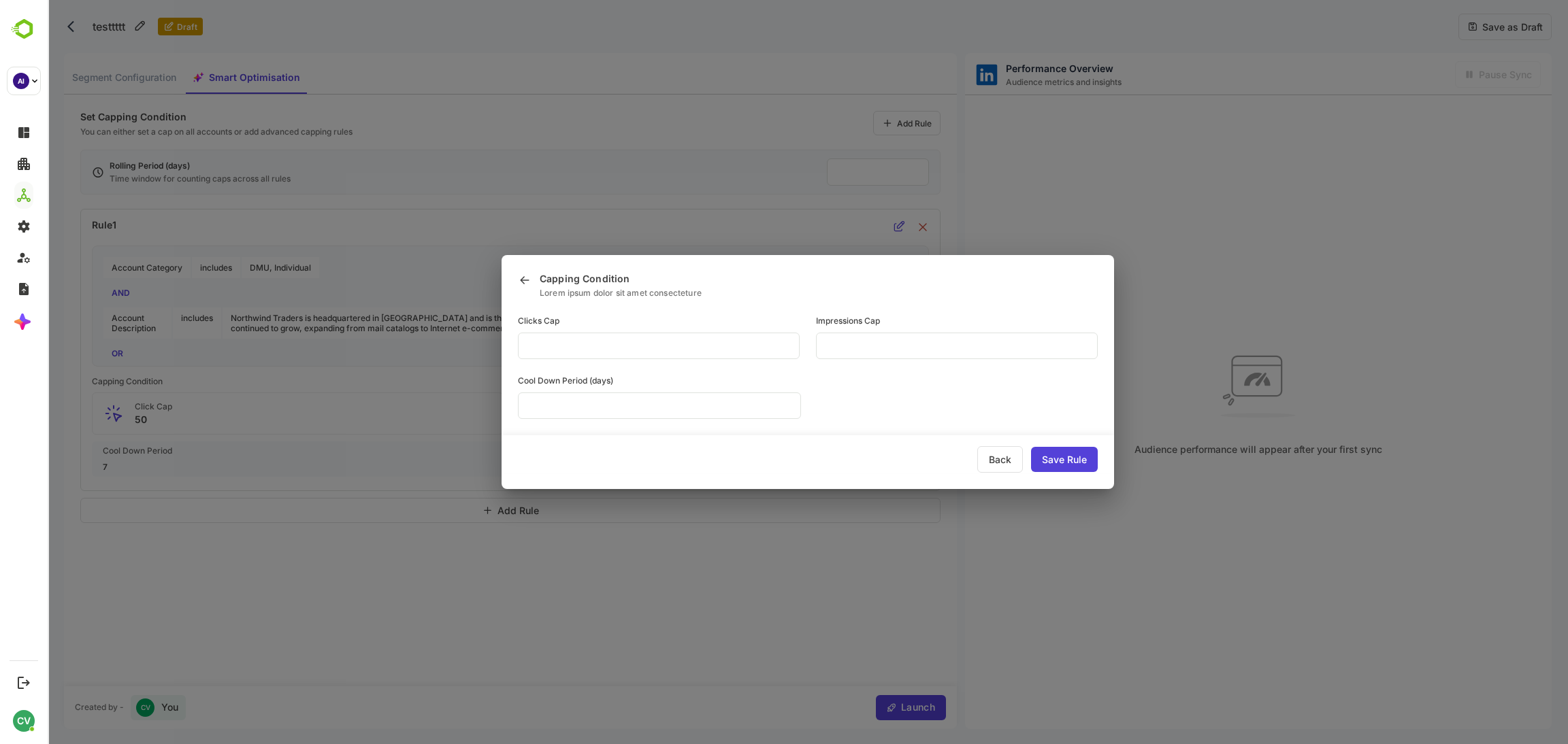
click at [627, 343] on input "**" at bounding box center [658, 346] width 282 height 26
type input "*"
click at [580, 359] on input "*" at bounding box center [658, 346] width 282 height 26
type input "**"
click at [1056, 456] on div "Save Rule" at bounding box center [1064, 459] width 67 height 26
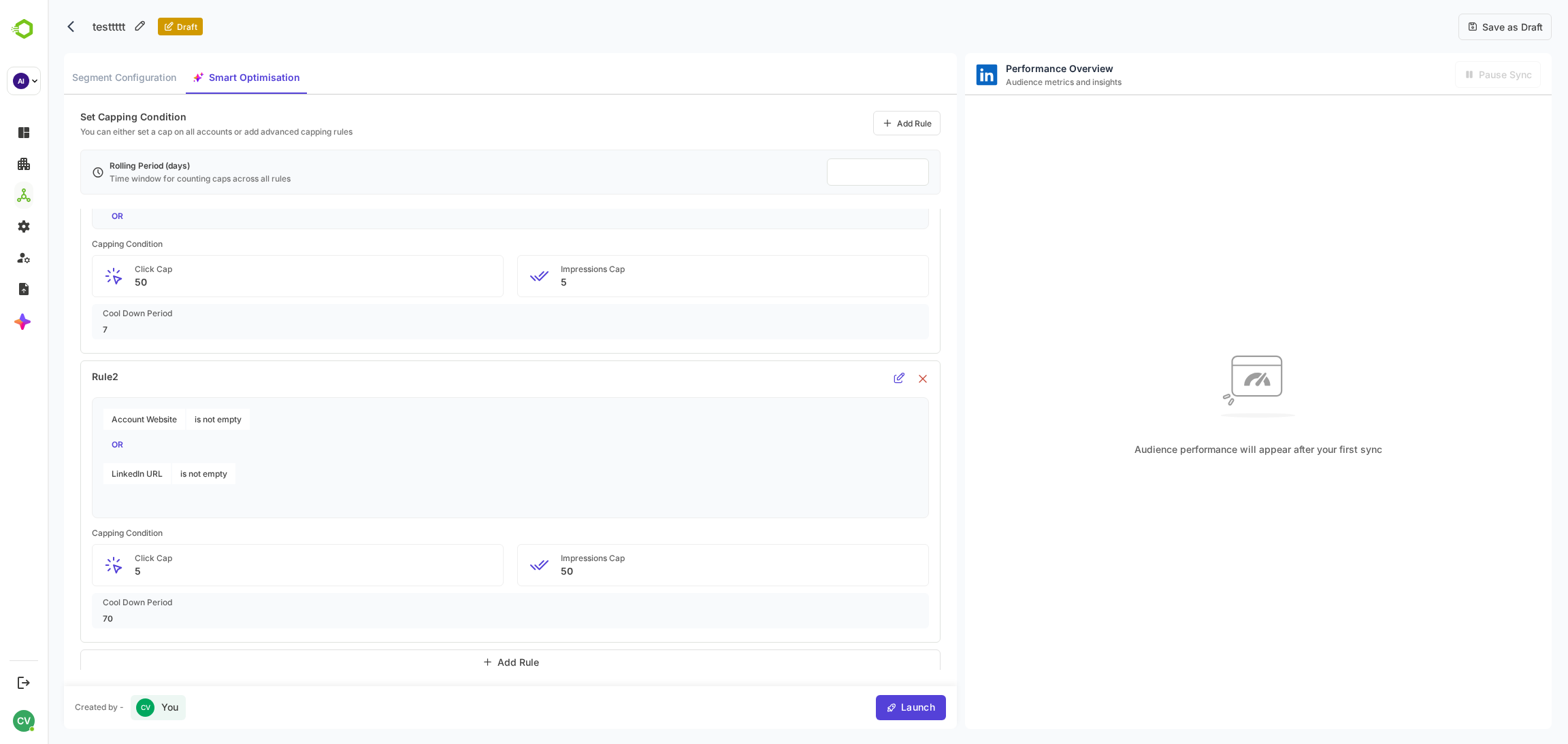
scroll to position [0, 0]
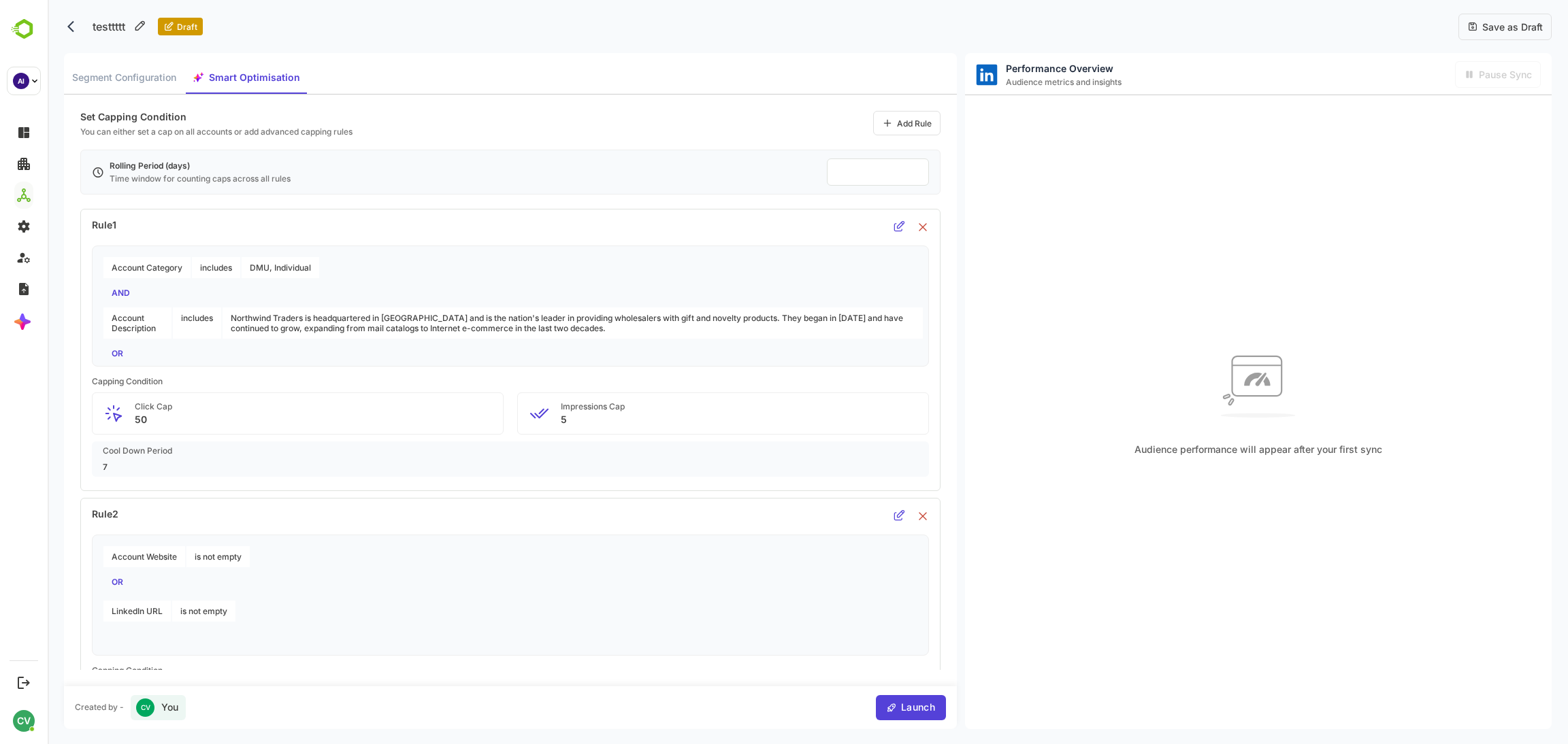
click at [1505, 5] on div "testtttt Draft Save as Draft" at bounding box center [808, 26] width 1488 height 53
click at [1500, 18] on div "Save as Draft" at bounding box center [1505, 27] width 94 height 26
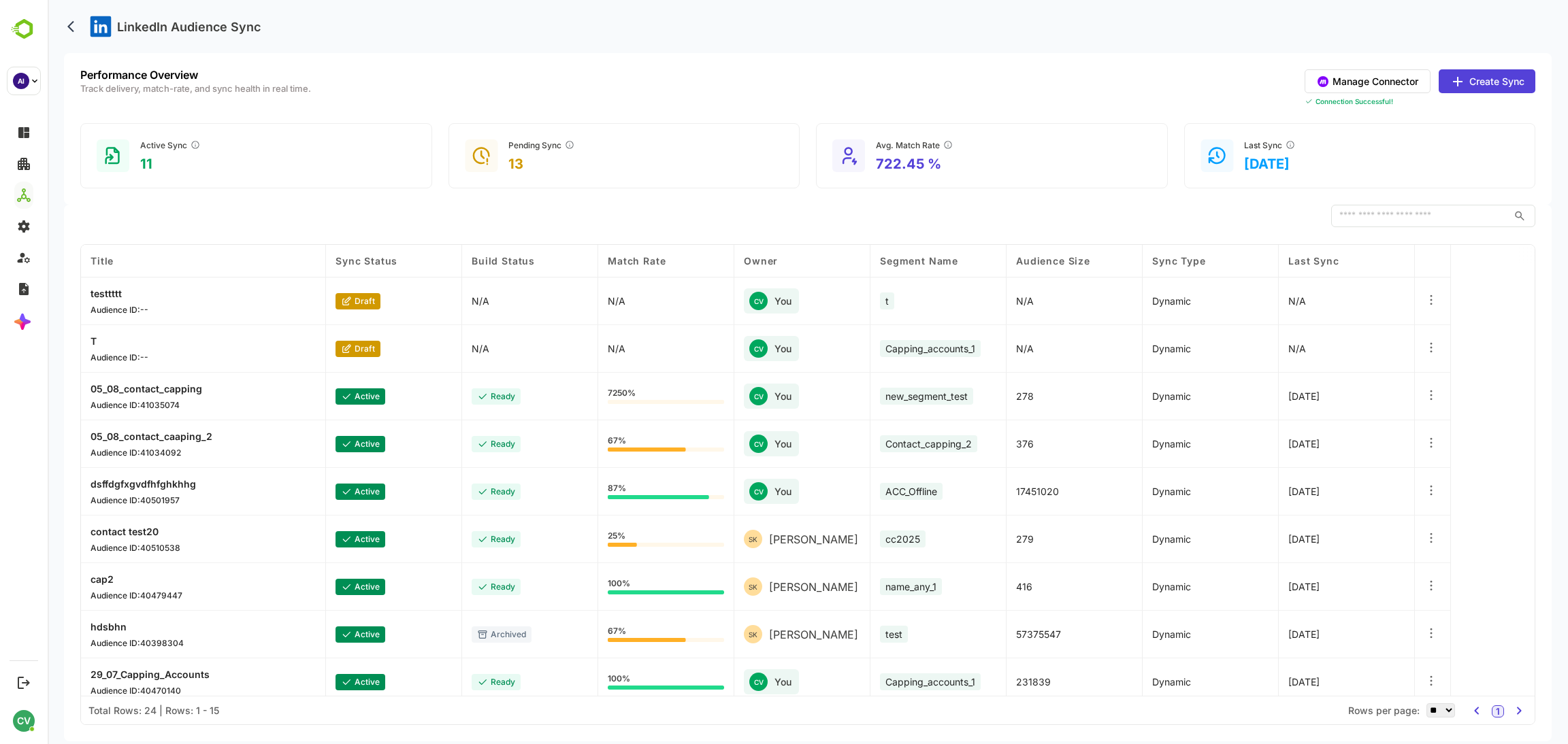
drag, startPoint x: 876, startPoint y: 26, endPoint x: 873, endPoint y: 14, distance: 12.4
click at [873, 14] on div "LinkedIn Audience Sync" at bounding box center [808, 26] width 1488 height 53
click at [1430, 304] on icon at bounding box center [1431, 300] width 14 height 14
click at [1315, 280] on div "Edit Pause Sync Delete Orchestration" at bounding box center [1347, 329] width 131 height 99
click at [1309, 295] on div "Edit" at bounding box center [1347, 297] width 118 height 23
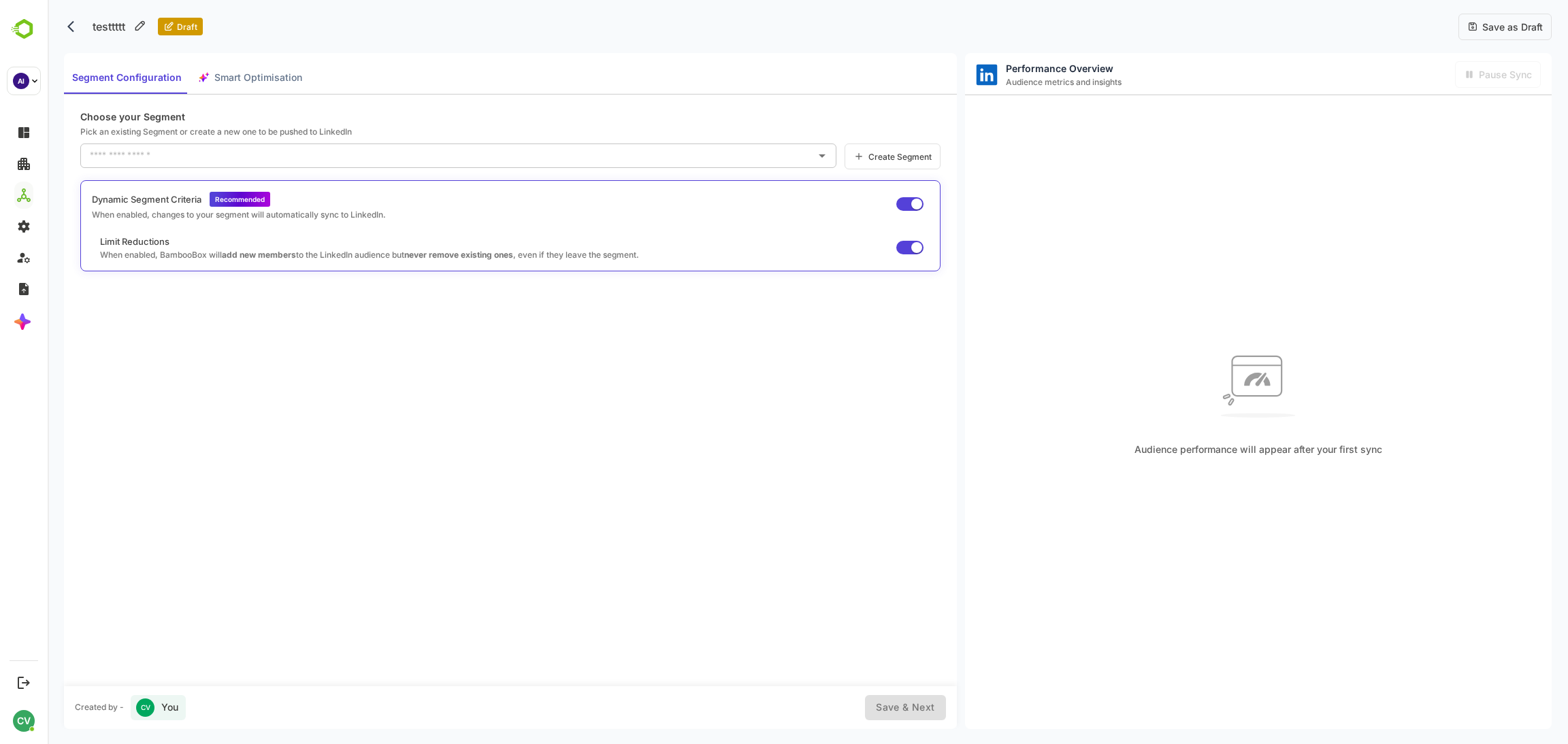
type input "*"
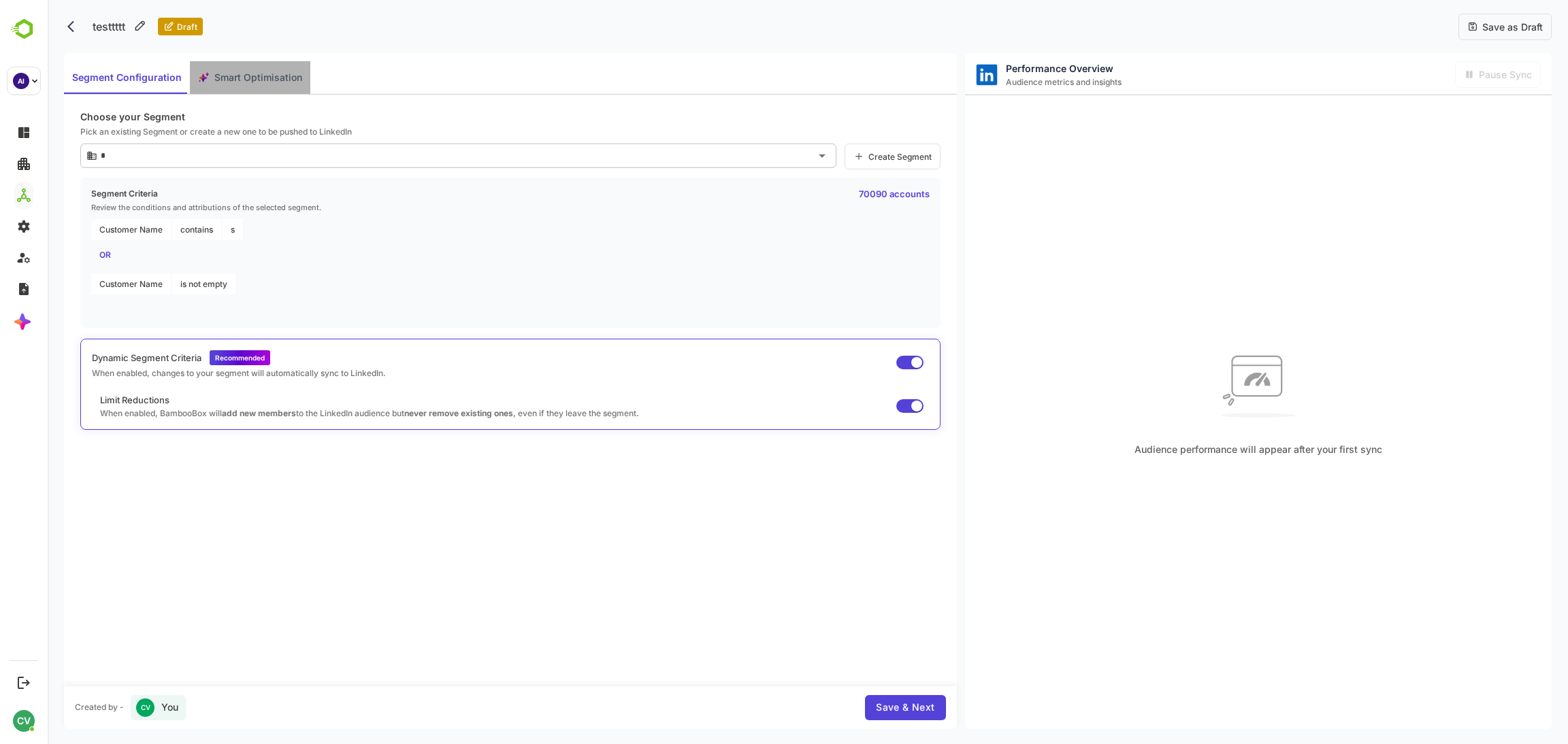
click at [264, 84] on span "Smart Optimisation" at bounding box center [258, 78] width 87 height 17
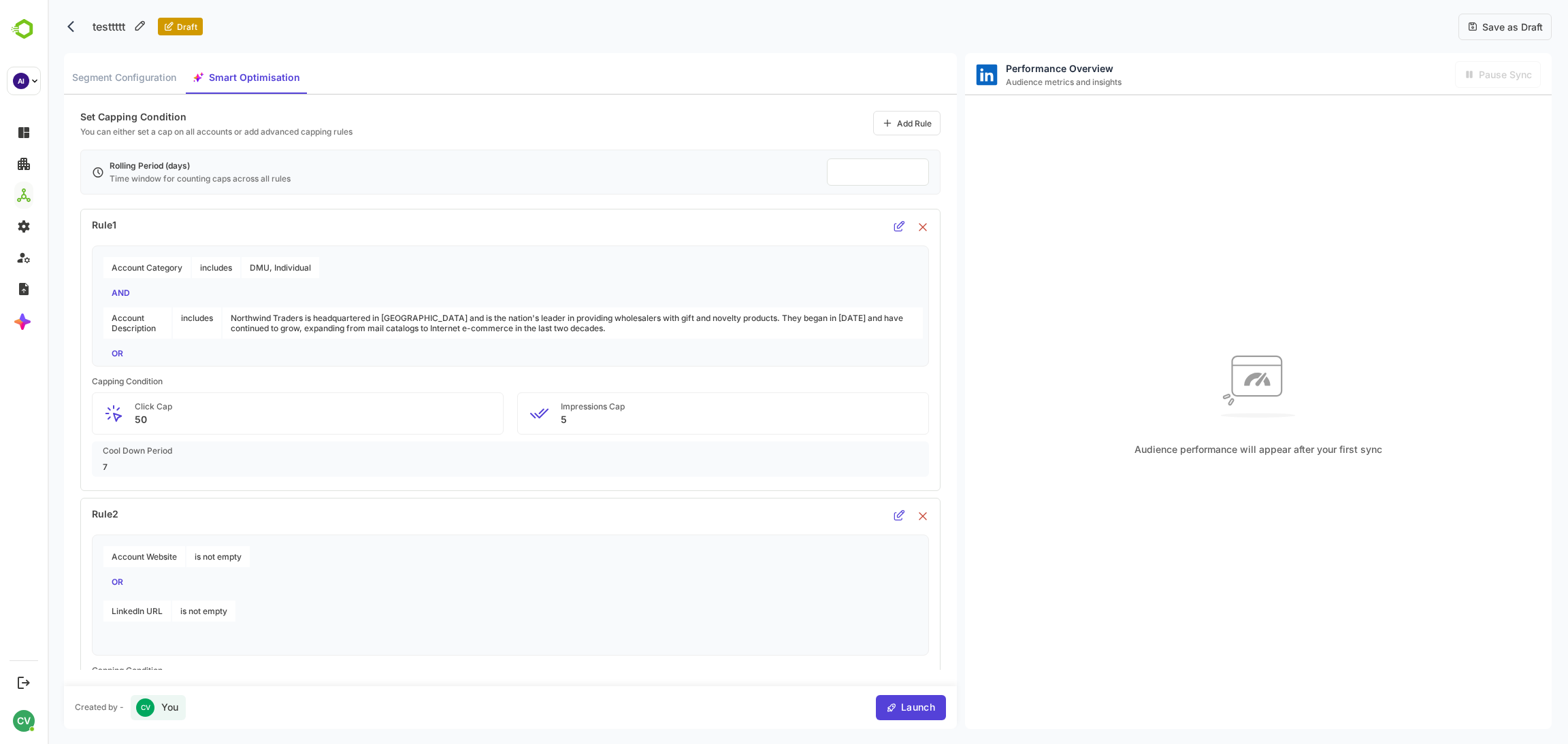
scroll to position [142, 0]
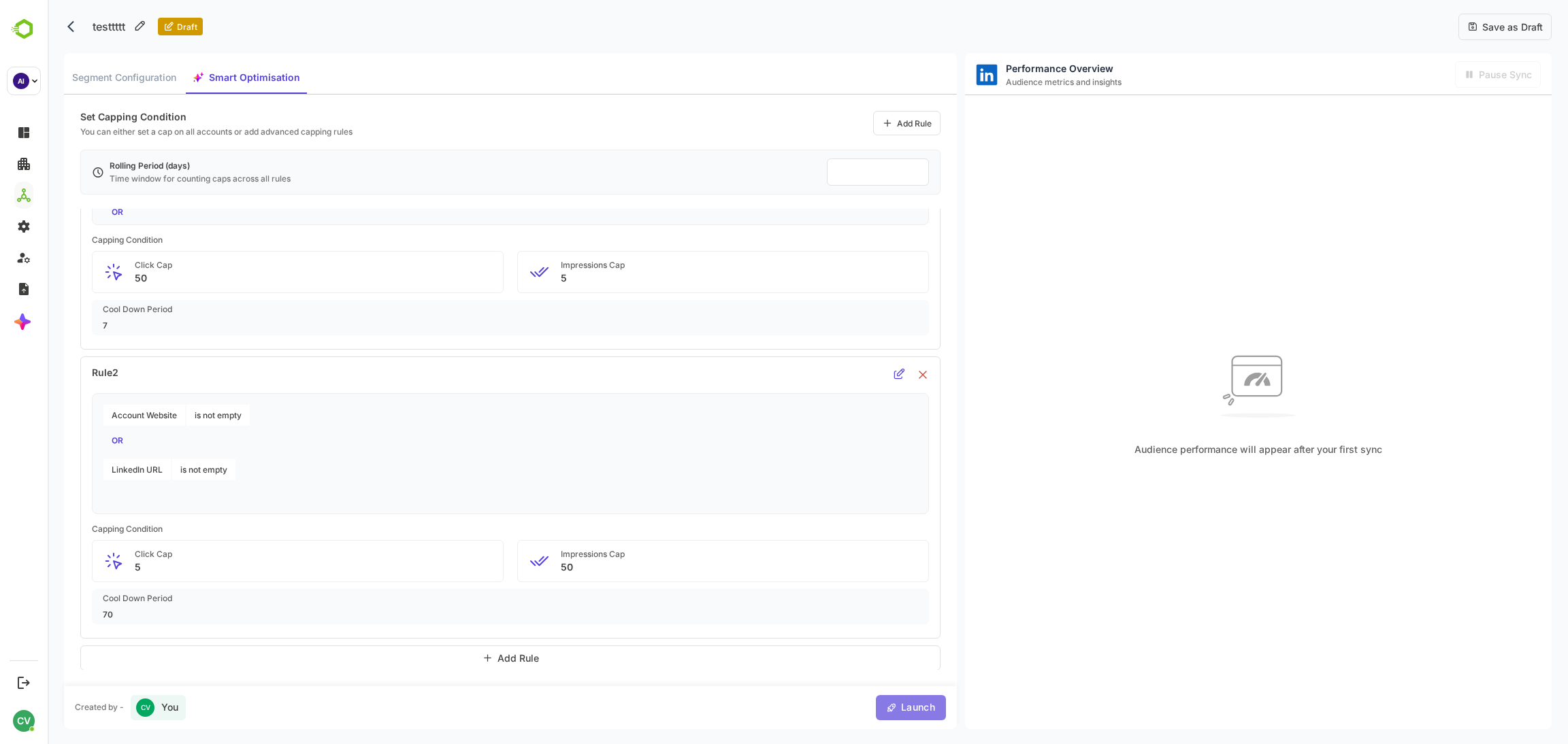
click at [904, 715] on span "Launch" at bounding box center [915, 708] width 38 height 17
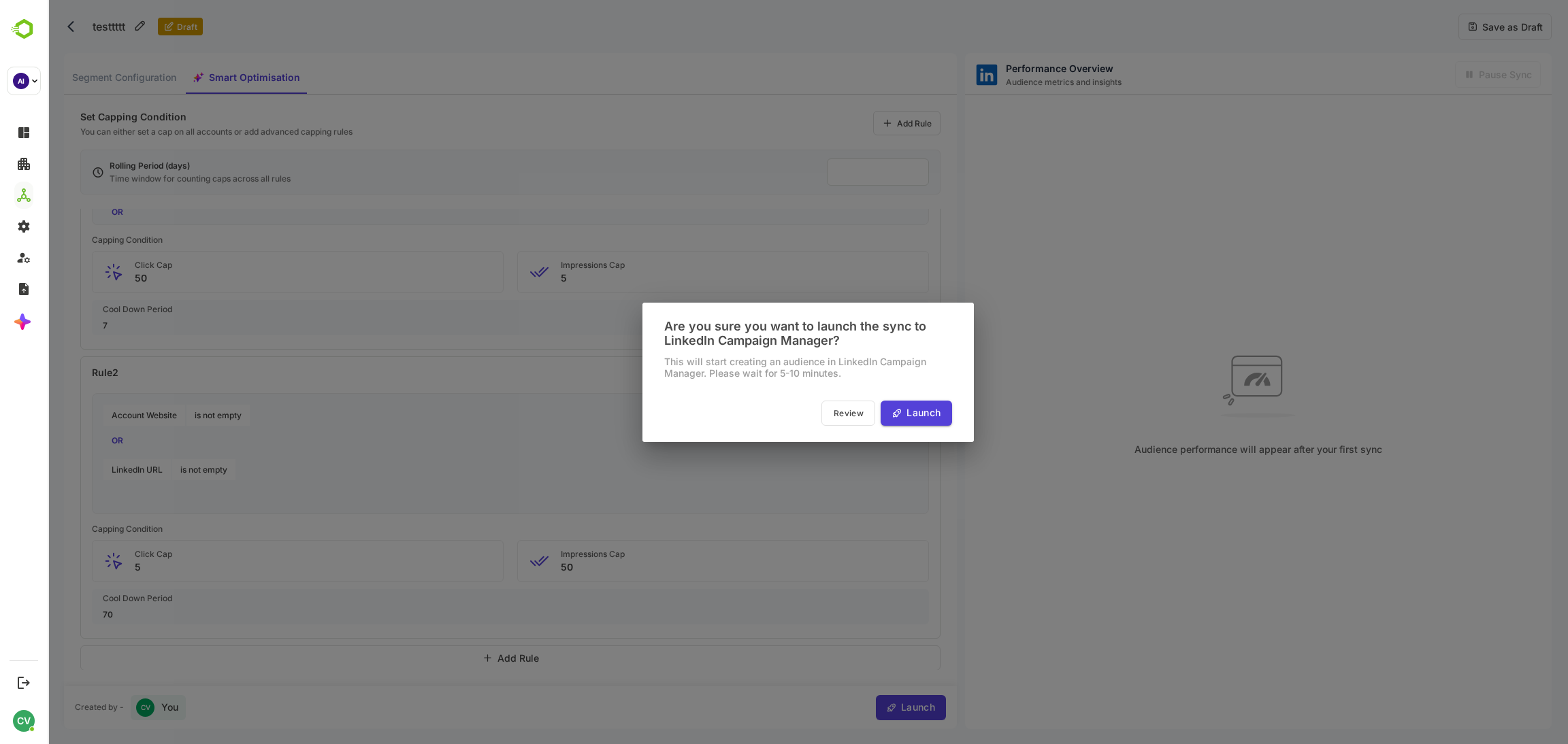
click at [915, 412] on span "Launch" at bounding box center [921, 413] width 38 height 17
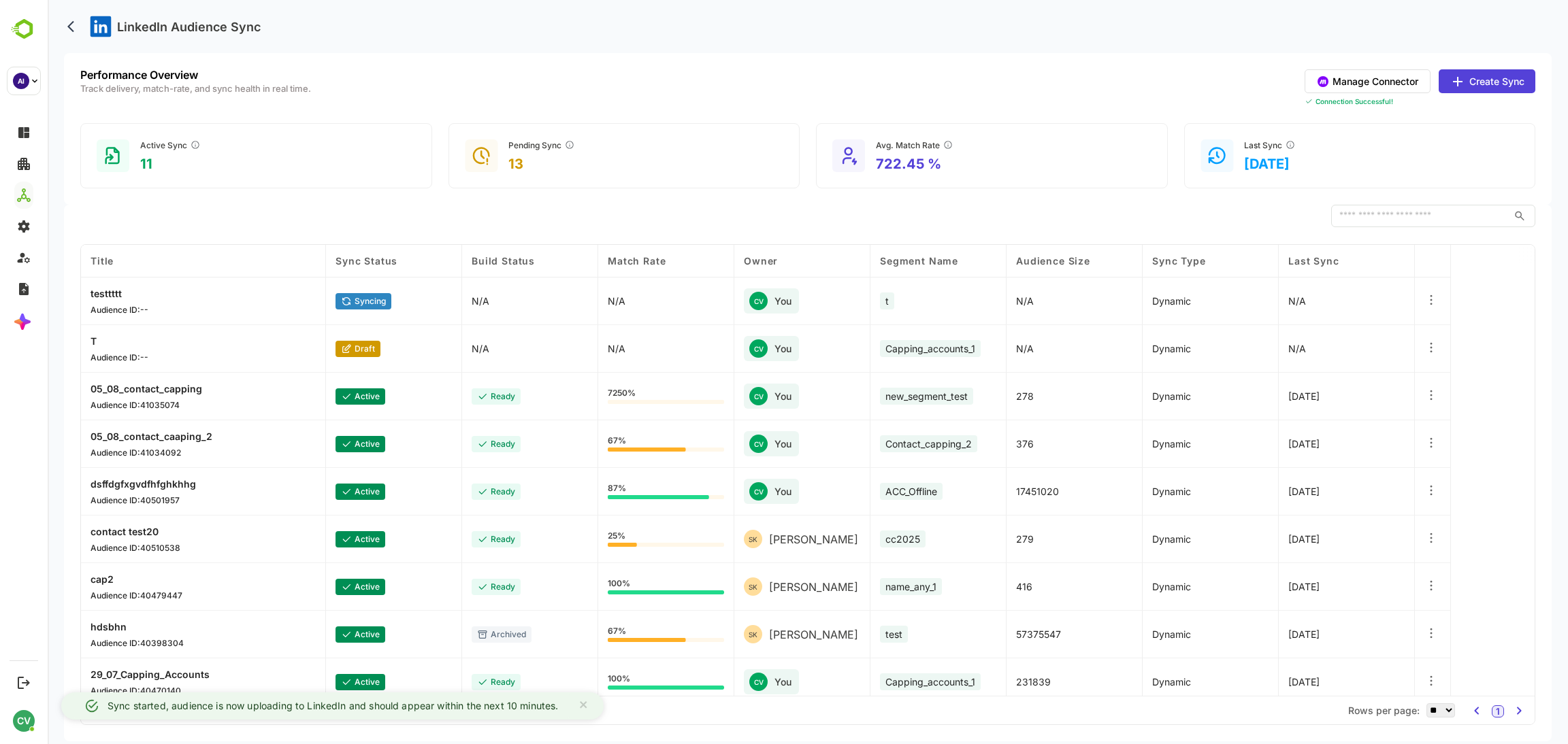
click at [1488, 76] on button "Create Sync" at bounding box center [1486, 81] width 97 height 24
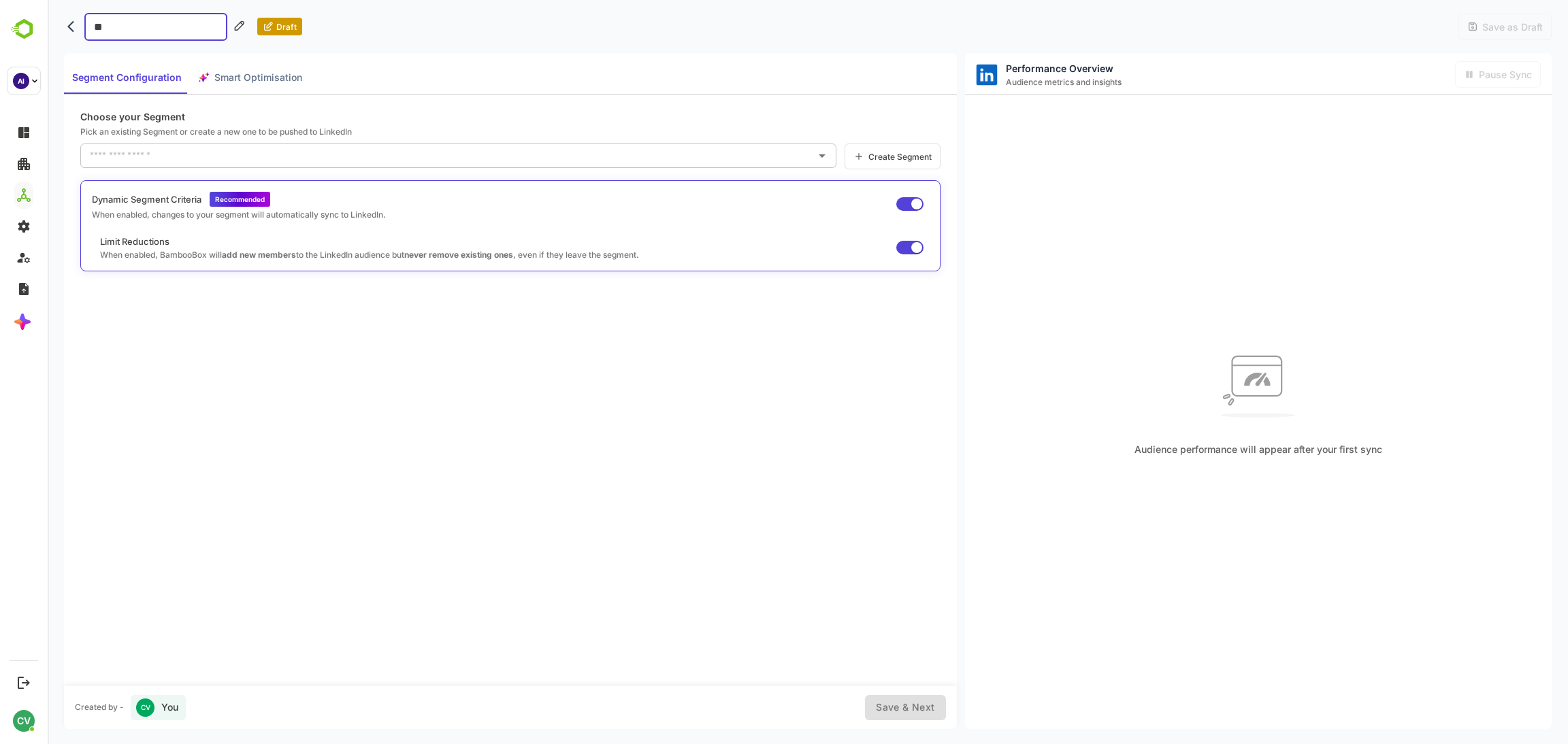
type input "***"
click at [219, 81] on div "Segment Configuration Smart Optimisation" at bounding box center [187, 77] width 246 height 32
click at [261, 90] on div "Segment Configuration Smart Optimisation" at bounding box center [187, 77] width 246 height 32
click at [258, 82] on div "Segment Configuration Smart Optimisation" at bounding box center [187, 77] width 246 height 32
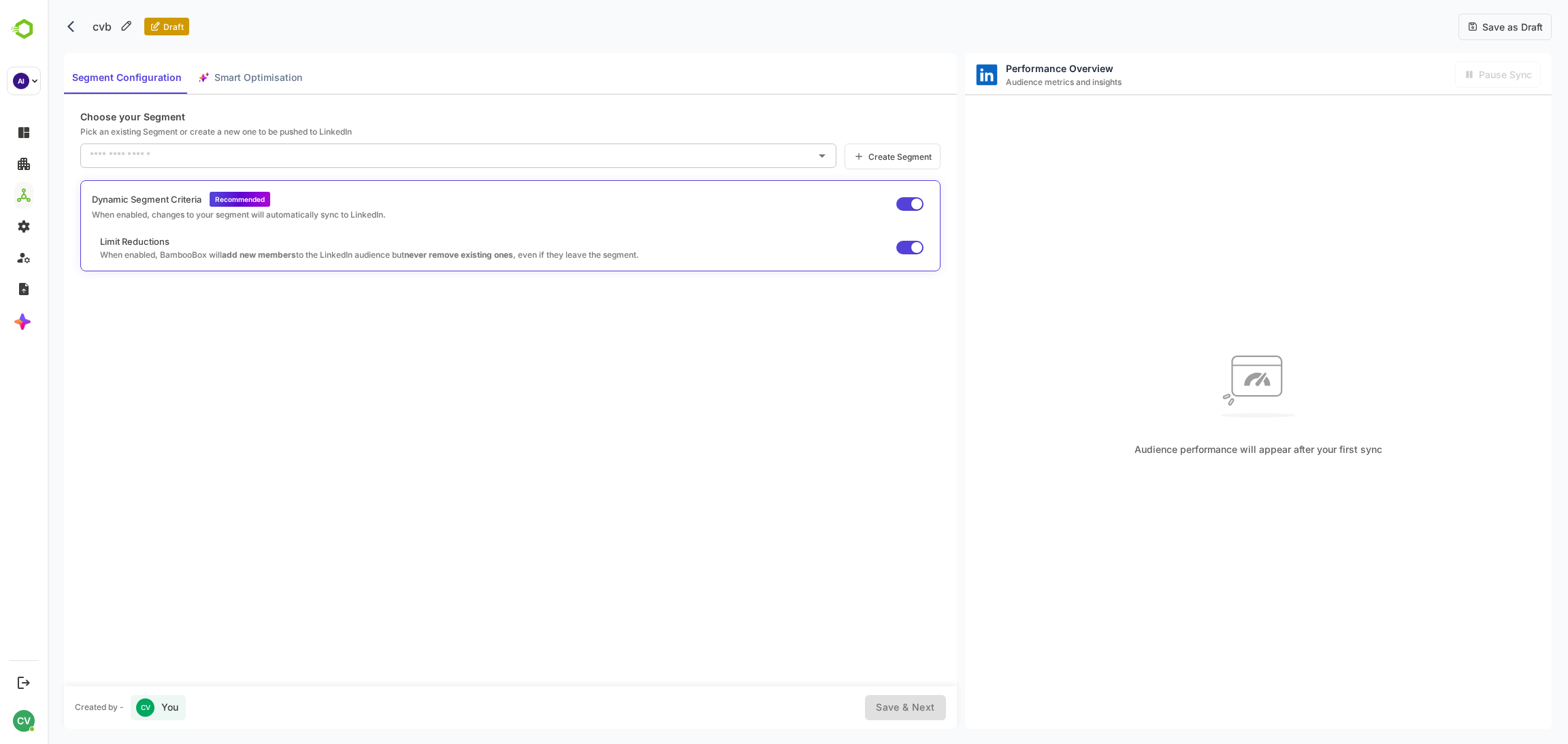
click at [258, 81] on div "Segment Configuration Smart Optimisation" at bounding box center [187, 77] width 246 height 32
click at [268, 73] on div "Segment Configuration Smart Optimisation" at bounding box center [187, 77] width 246 height 32
drag, startPoint x: 268, startPoint y: 73, endPoint x: 251, endPoint y: 99, distance: 31.1
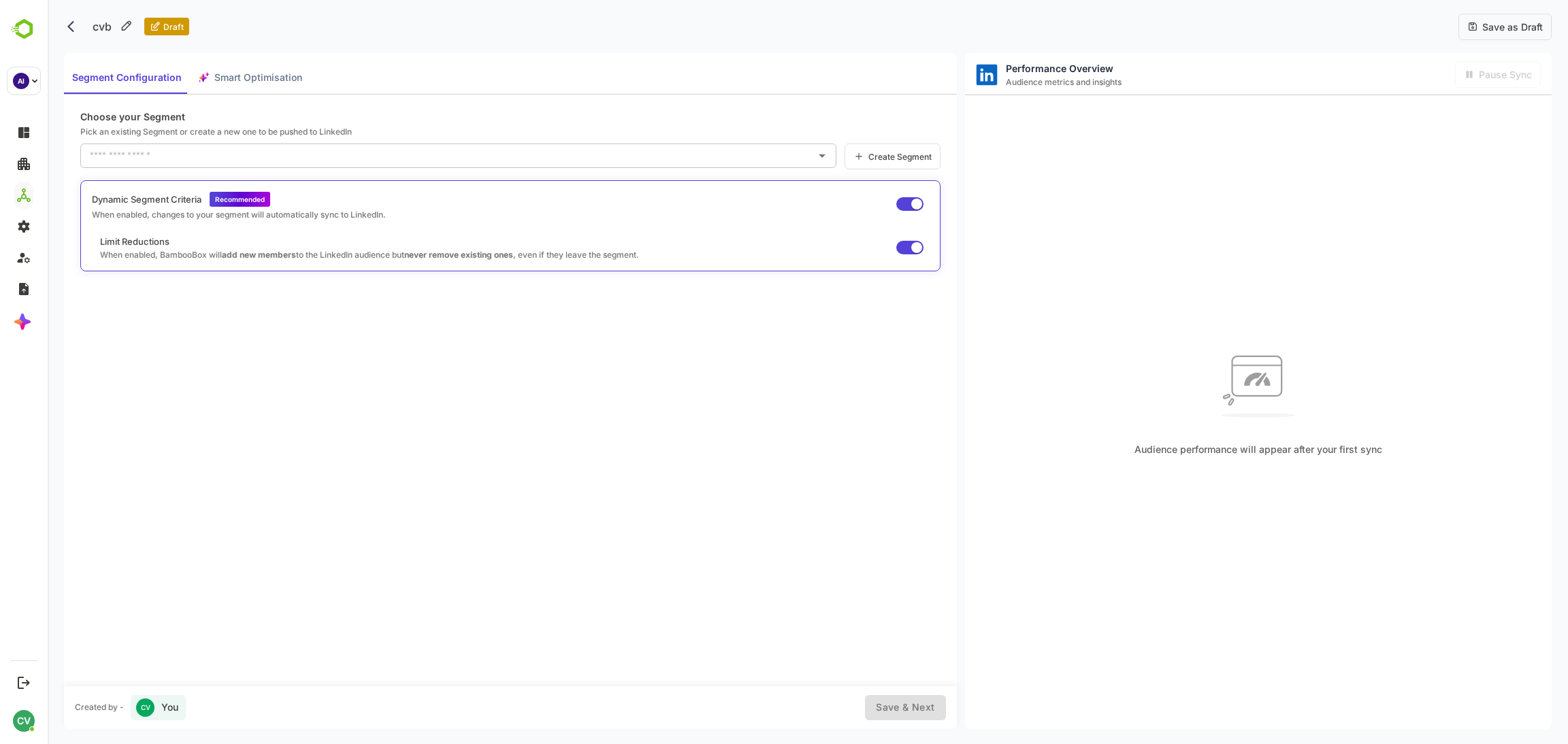
click at [267, 74] on div "Segment Configuration Smart Optimisation" at bounding box center [187, 77] width 246 height 32
click at [250, 75] on div "Segment Configuration Smart Optimisation" at bounding box center [187, 77] width 246 height 32
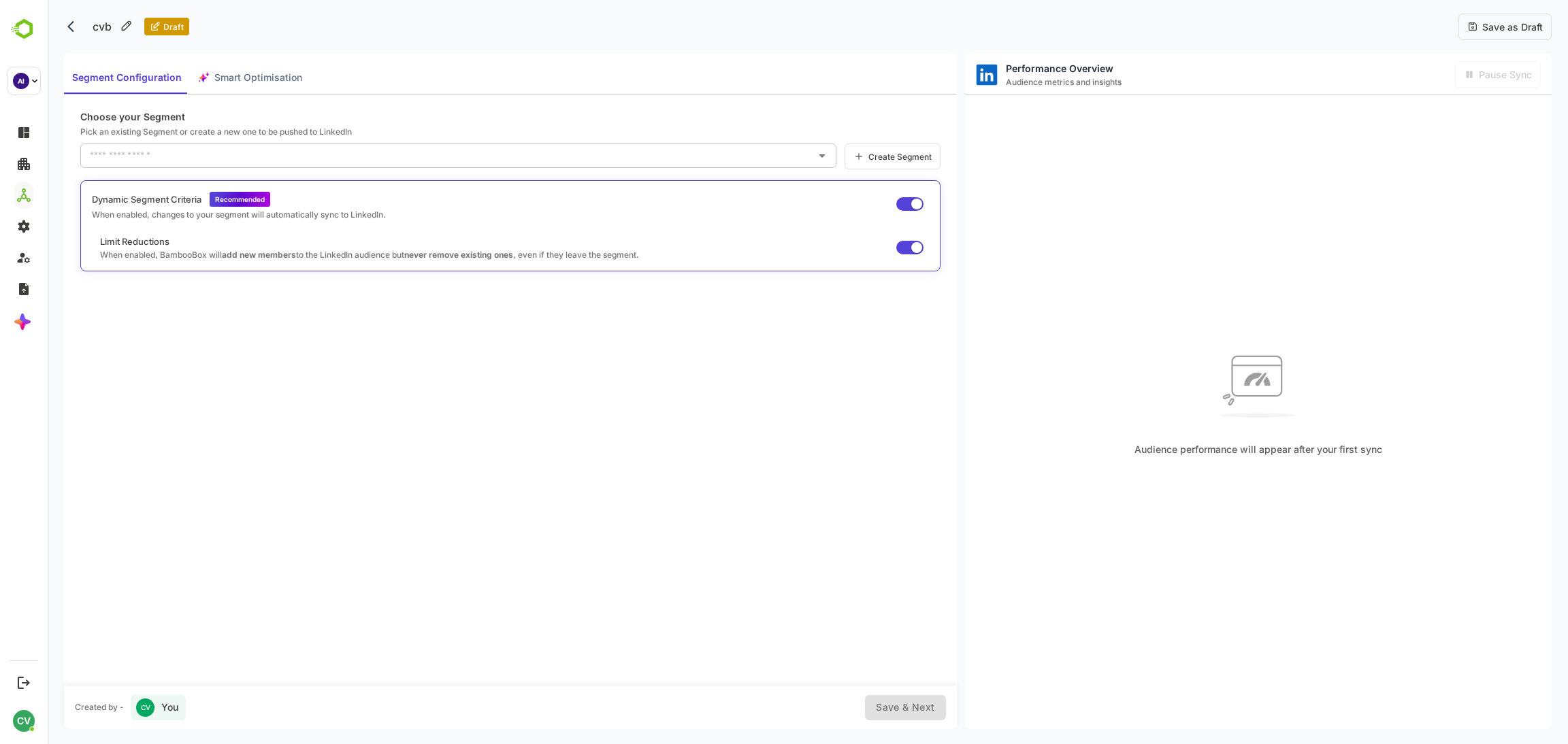
click at [250, 75] on div "Segment Configuration Smart Optimisation" at bounding box center [187, 77] width 246 height 32
click at [253, 77] on div "Segment Configuration Smart Optimisation" at bounding box center [187, 77] width 246 height 32
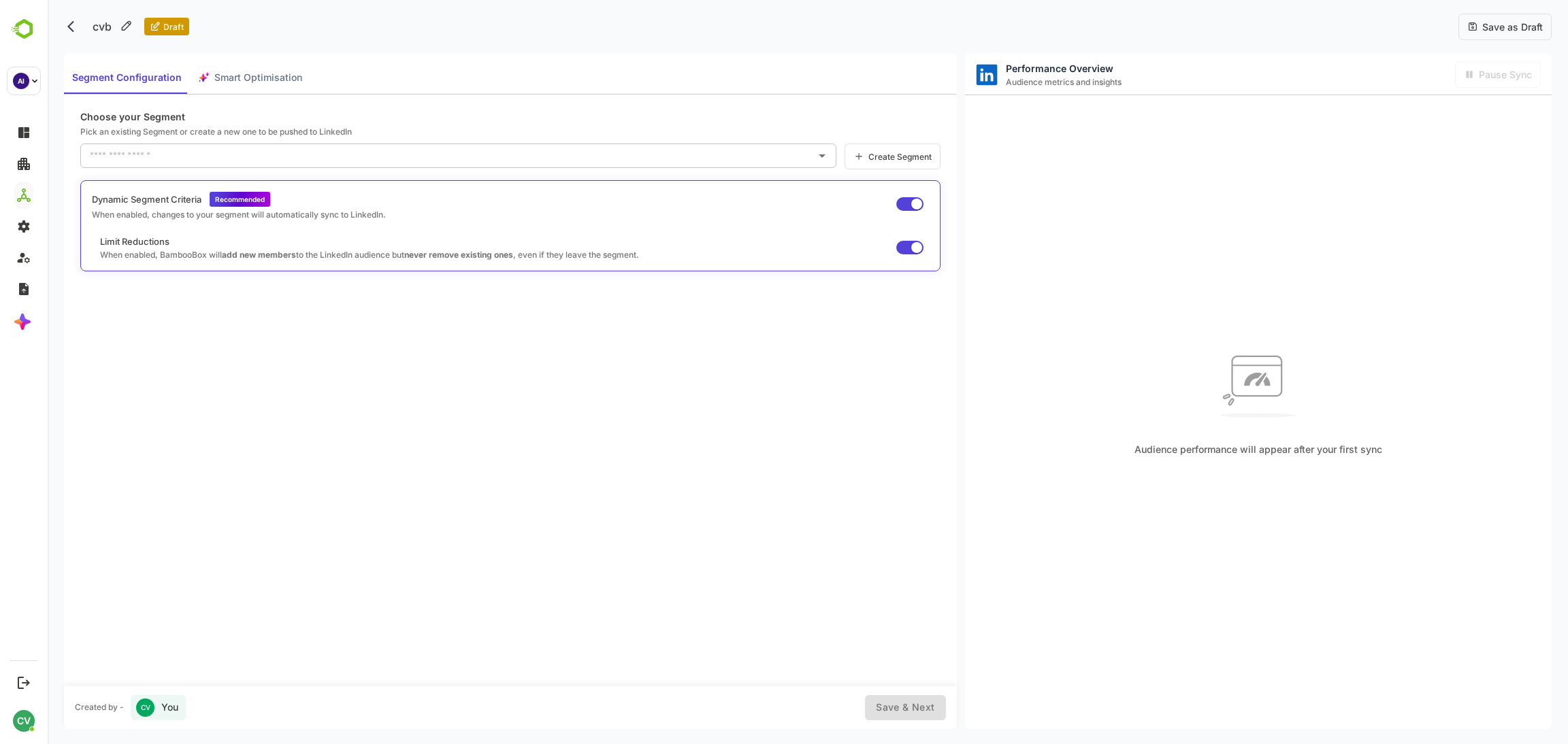
drag, startPoint x: 253, startPoint y: 77, endPoint x: 173, endPoint y: 127, distance: 94.3
click at [210, 96] on div "Segment Configuration Smart Optimisation Choose your Segment Pick an existing S…" at bounding box center [511, 391] width 893 height 676
click at [173, 162] on input "text" at bounding box center [448, 155] width 723 height 22
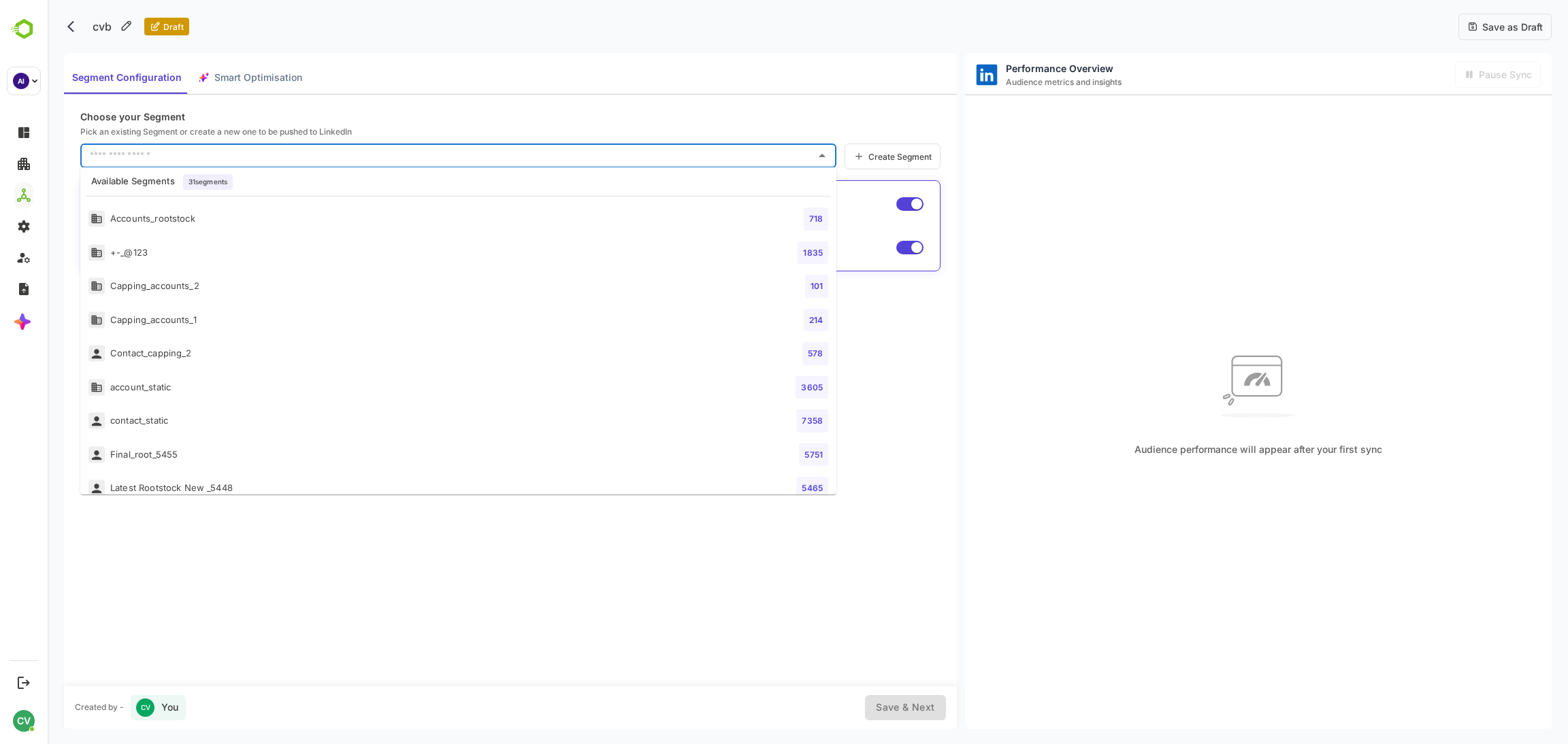
click at [173, 229] on li "Accounts_rootstock 718" at bounding box center [458, 219] width 756 height 34
type input "**********"
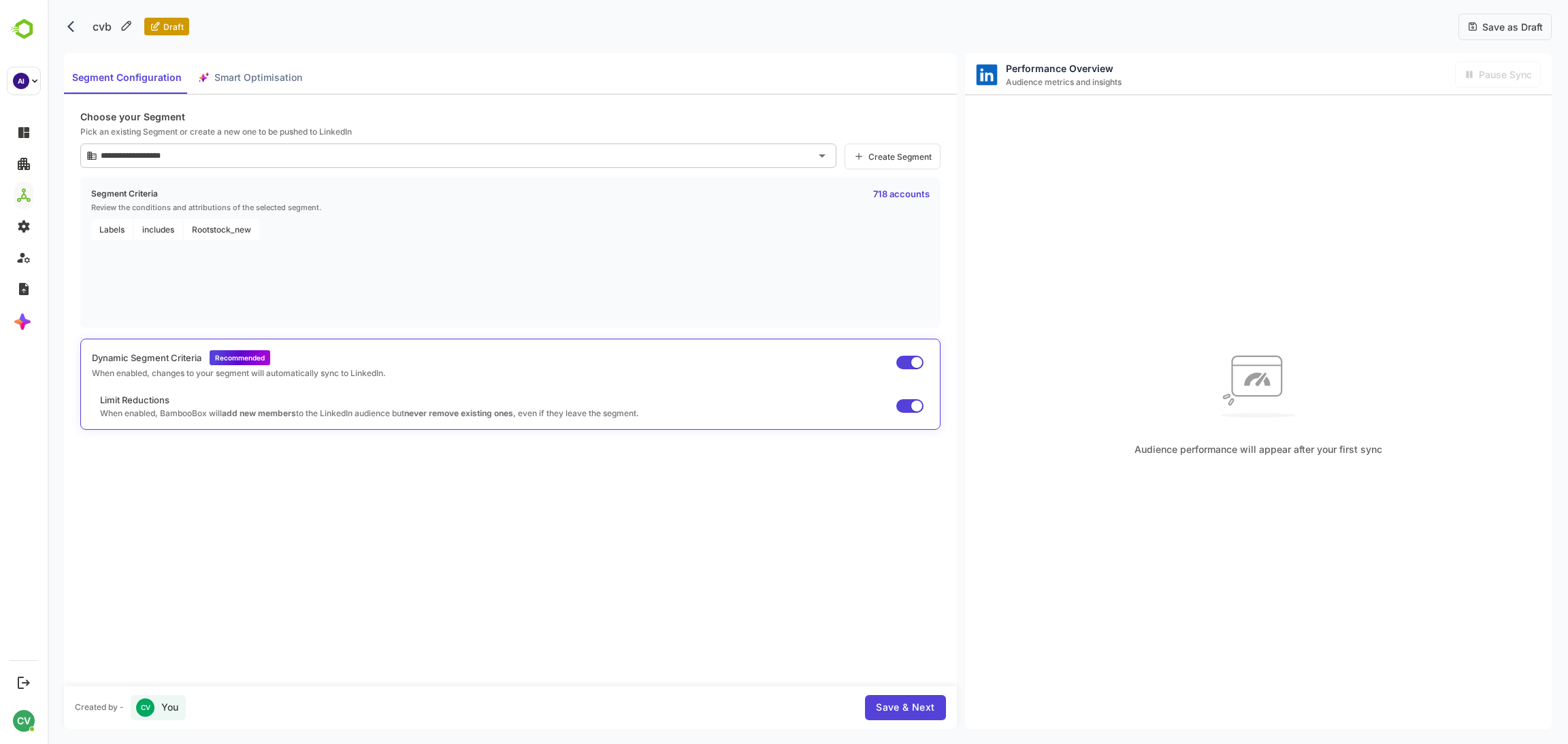
click at [282, 122] on div "**********" at bounding box center [511, 390] width 893 height 592
click at [268, 78] on span "Smart Optimisation" at bounding box center [258, 78] width 87 height 17
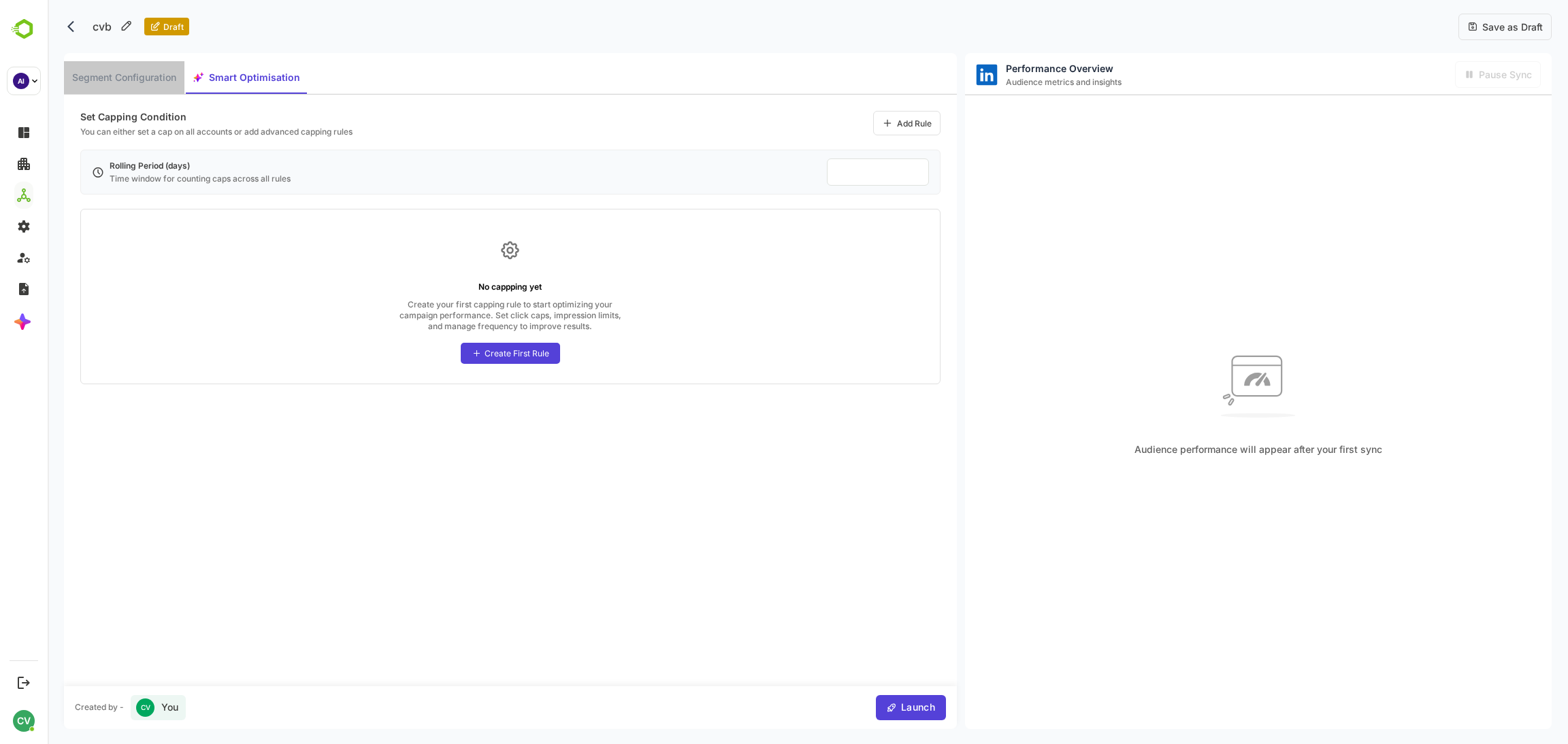
click at [115, 83] on span "Segment Configuration" at bounding box center [124, 78] width 104 height 17
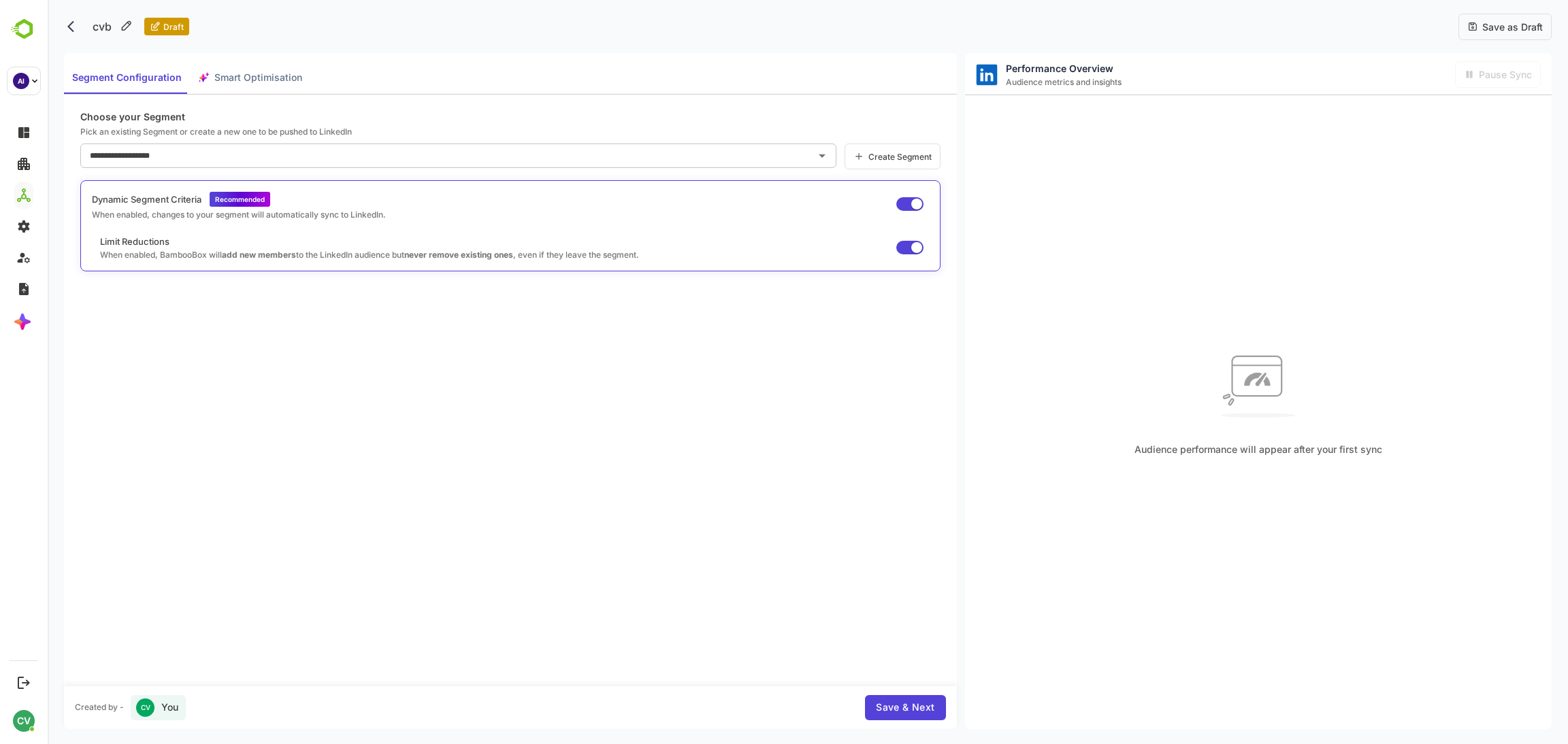
click at [640, 142] on div "**********" at bounding box center [511, 390] width 893 height 592
click at [805, 153] on icon "Clear" at bounding box center [804, 155] width 9 height 9
click at [871, 705] on div "Save & Next" at bounding box center [905, 708] width 80 height 26
click at [261, 82] on div "Segment Configuration Smart Optimisation" at bounding box center [187, 77] width 246 height 32
click at [271, 73] on div "Segment Configuration Smart Optimisation" at bounding box center [187, 77] width 246 height 32
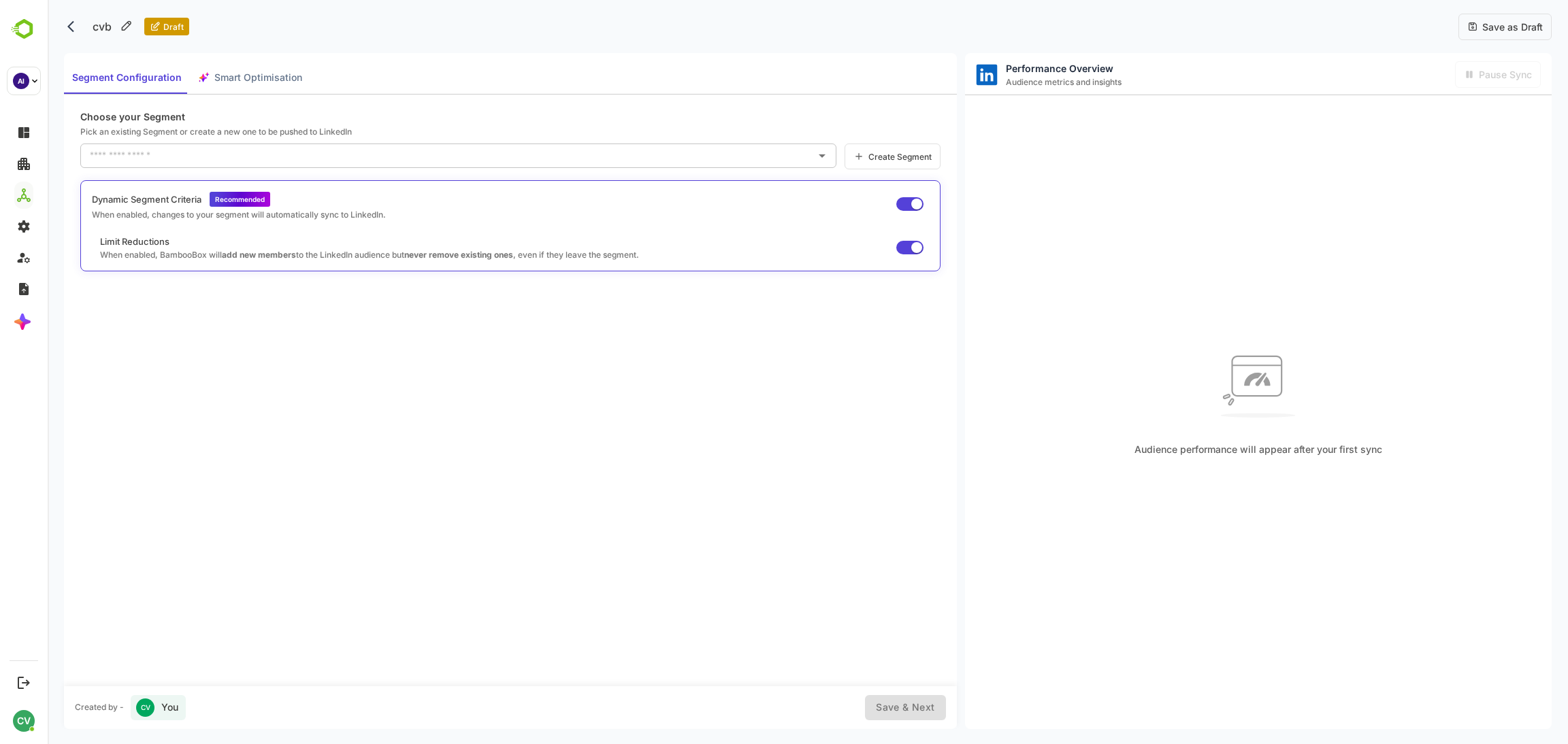
click at [271, 73] on div "Segment Configuration Smart Optimisation" at bounding box center [187, 77] width 246 height 32
click at [234, 74] on div "Segment Configuration Smart Optimisation" at bounding box center [187, 77] width 246 height 32
click at [108, 26] on p "cvb" at bounding box center [102, 26] width 36 height 27
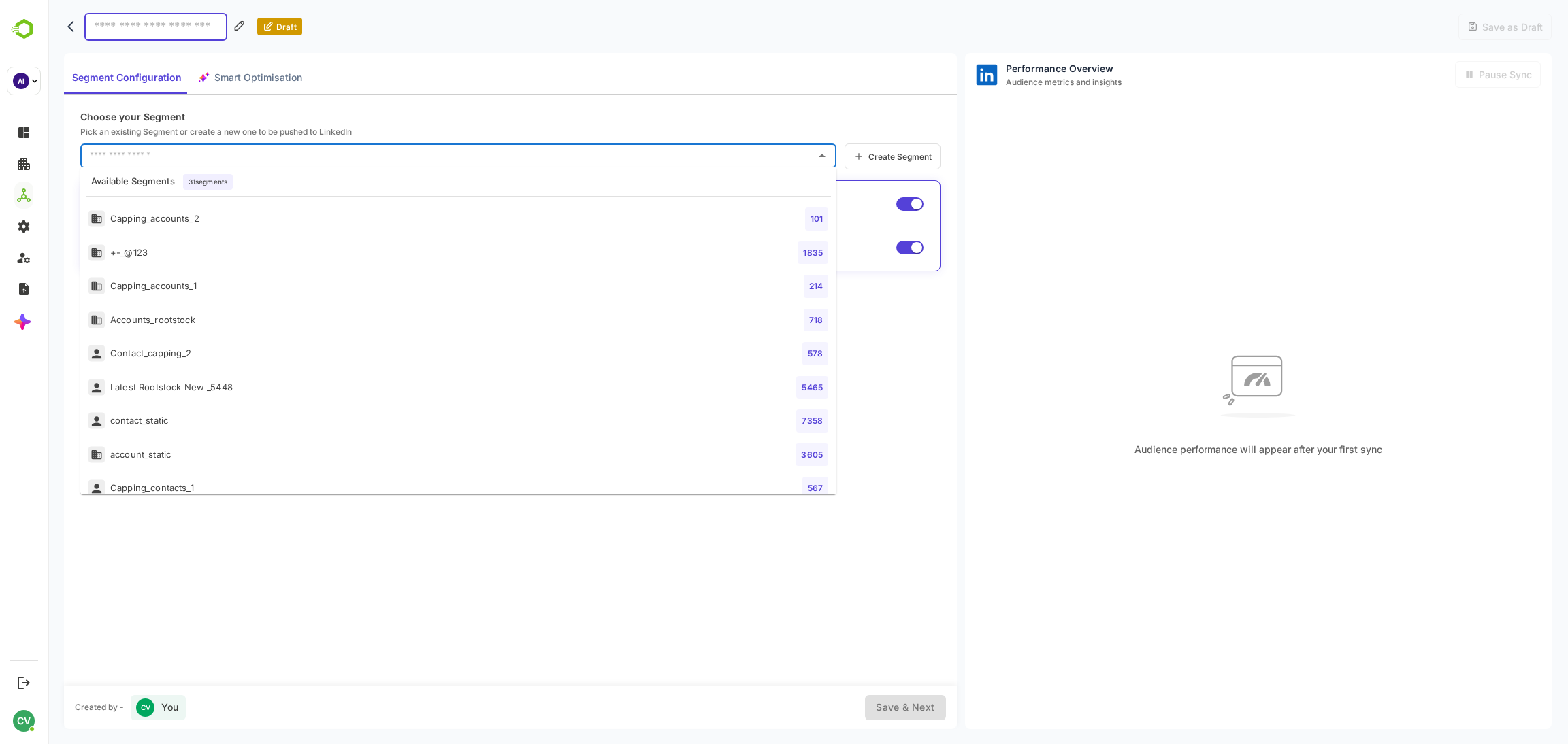
click at [173, 145] on input "text" at bounding box center [448, 155] width 723 height 22
click at [162, 216] on div "Capping_accounts_2" at bounding box center [143, 219] width 111 height 17
type input "**********"
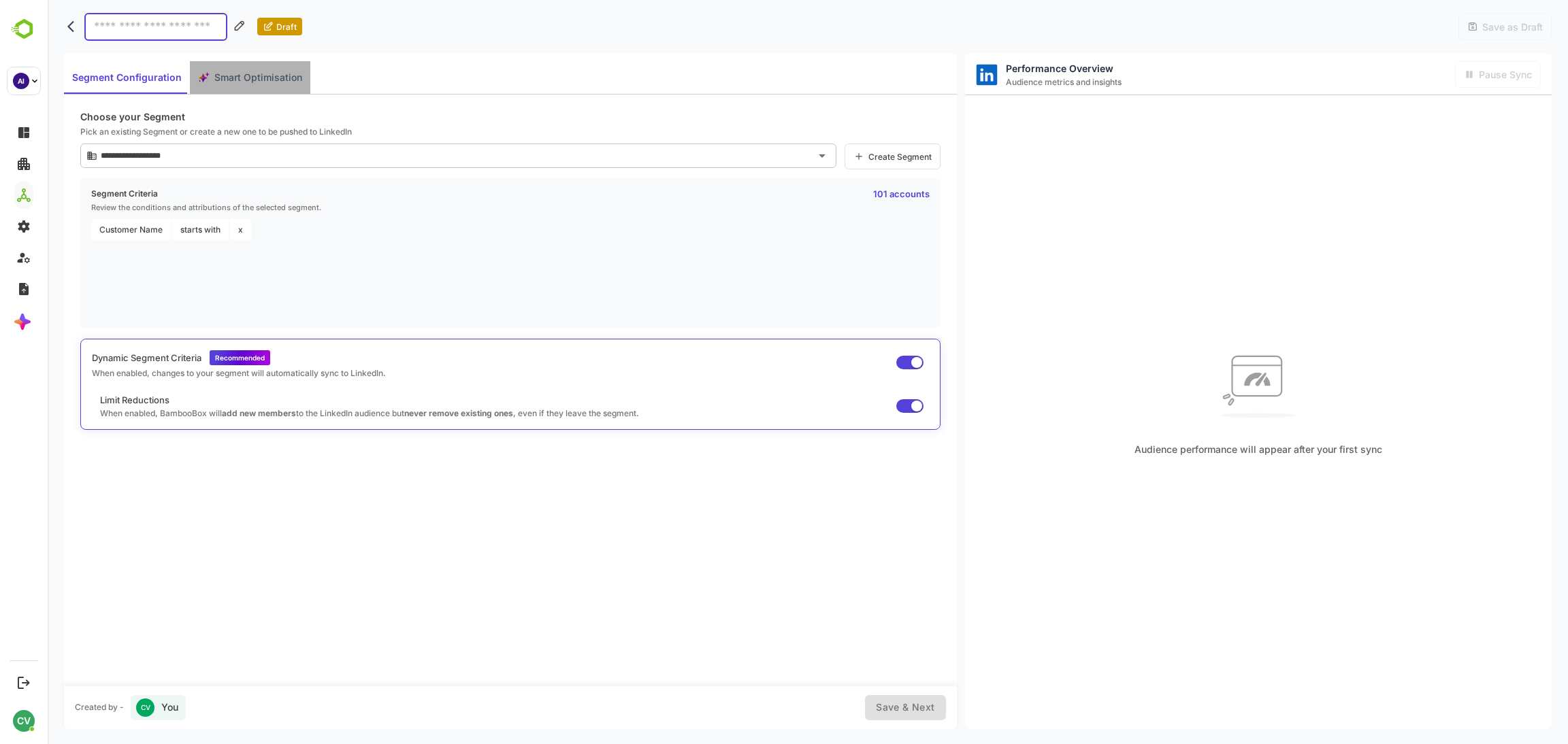
click at [282, 78] on span "Smart Optimisation" at bounding box center [258, 78] width 87 height 17
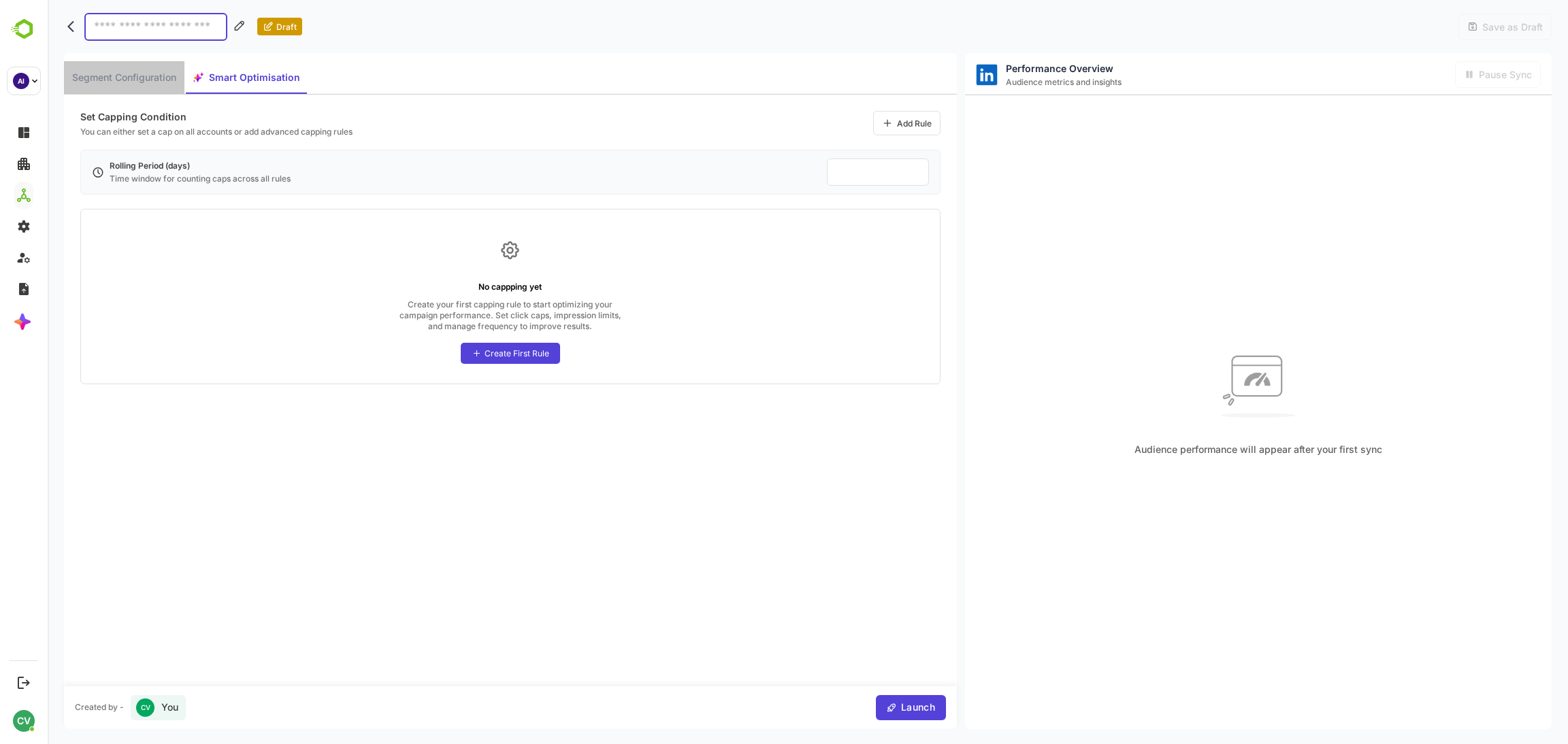
click at [161, 77] on span "Segment Configuration" at bounding box center [124, 78] width 104 height 17
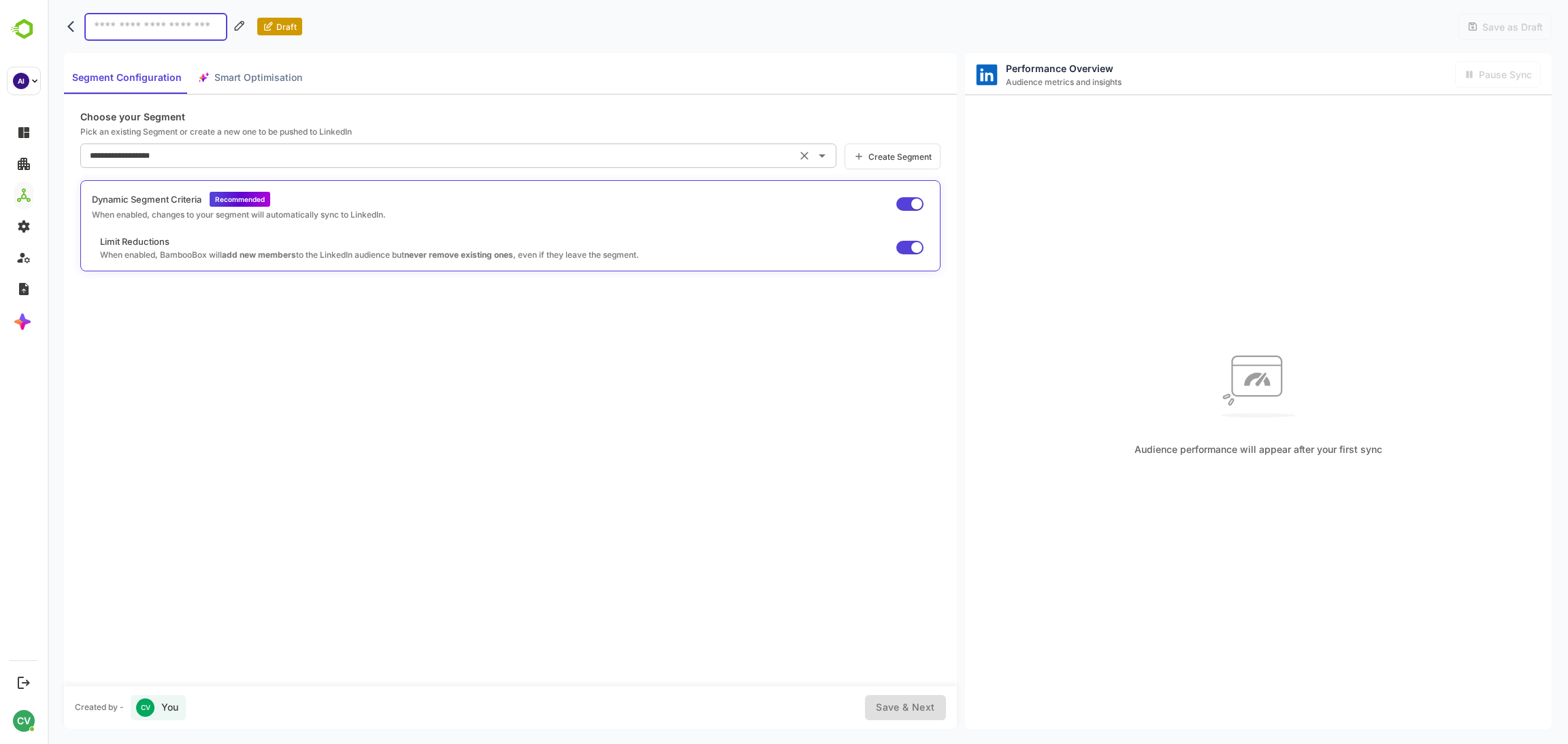
click at [803, 152] on icon "Clear" at bounding box center [804, 156] width 14 height 14
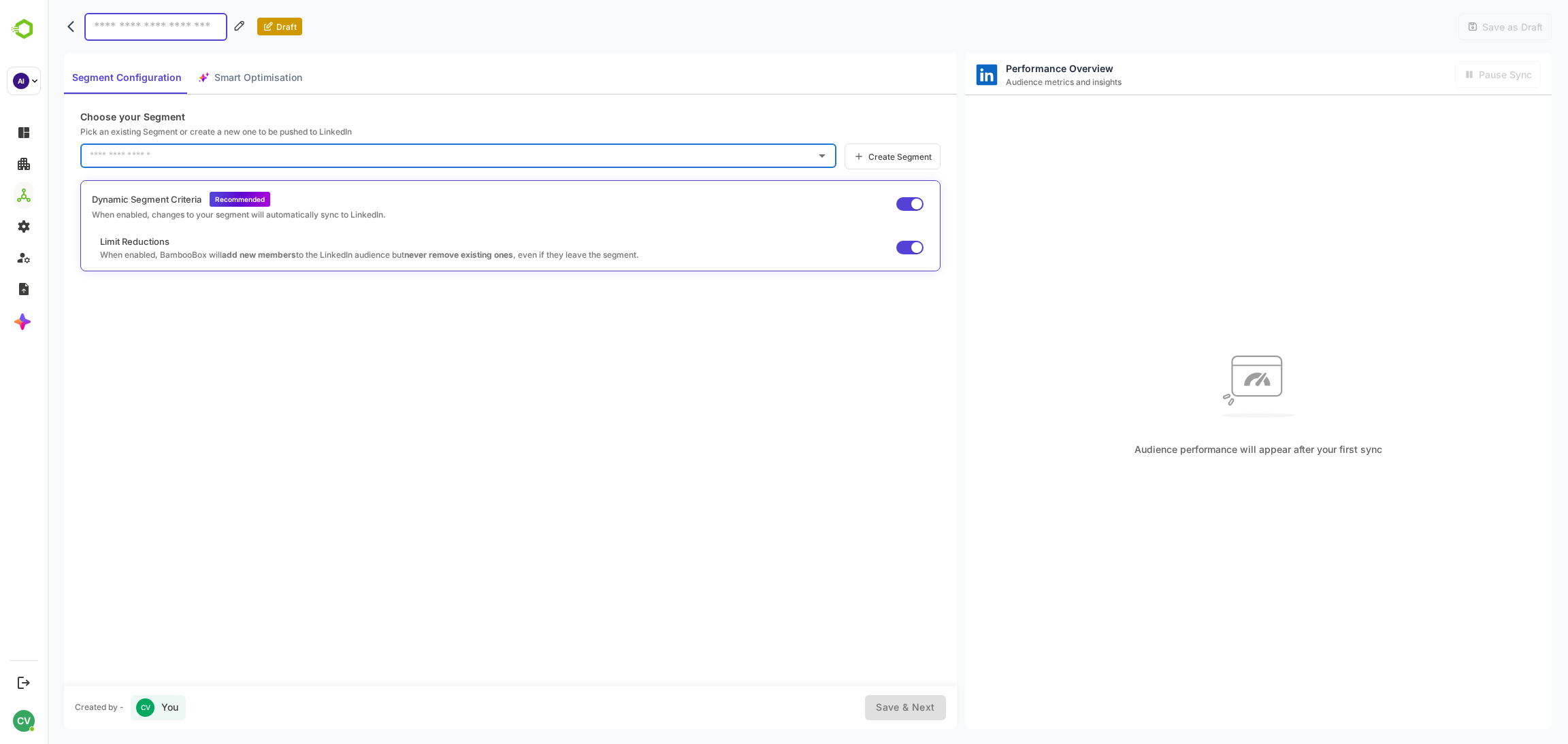
click at [200, 150] on input "text" at bounding box center [448, 155] width 723 height 22
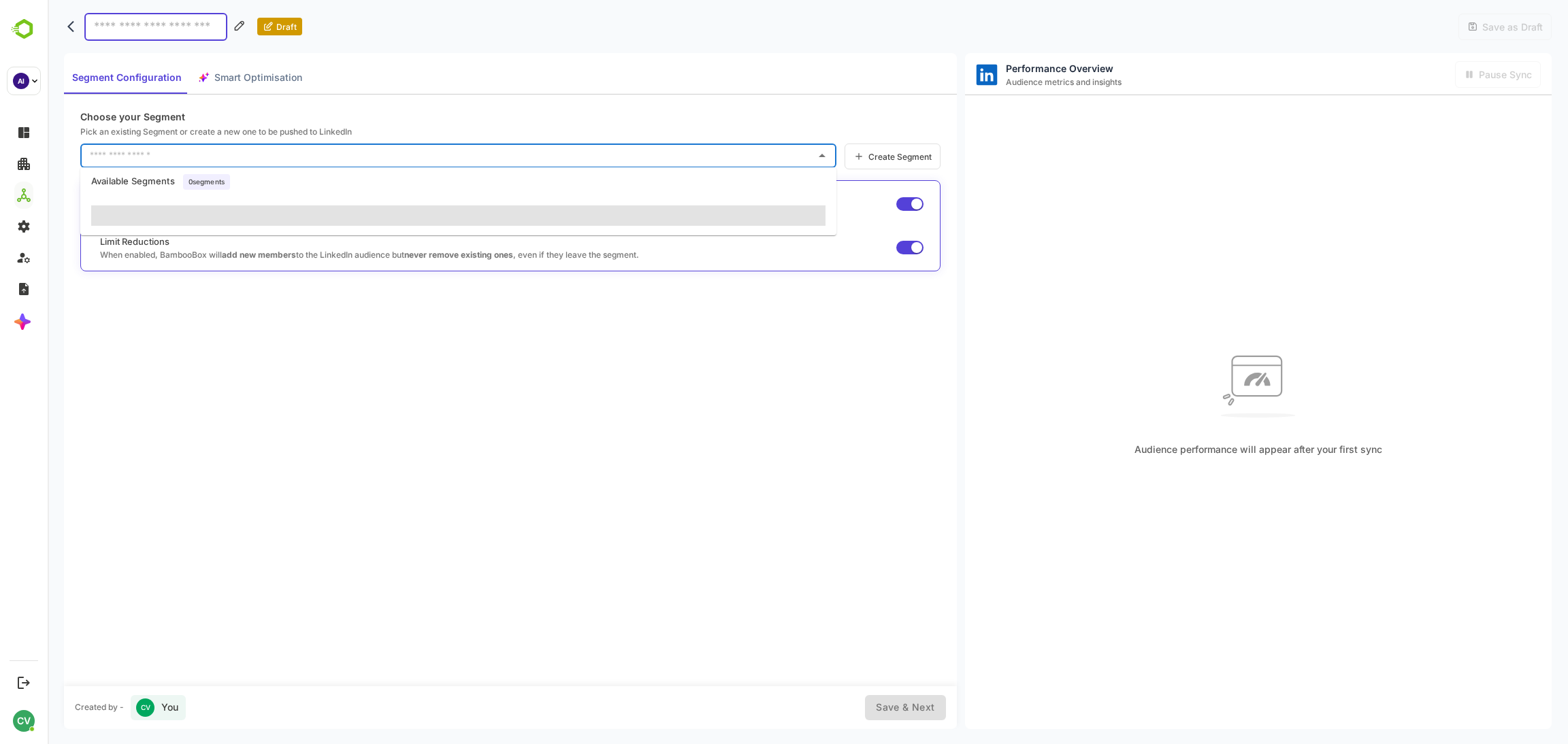
click at [133, 370] on div "Choose your Segment Pick an existing Segment or create a new one to be pushed t…" at bounding box center [511, 390] width 893 height 592
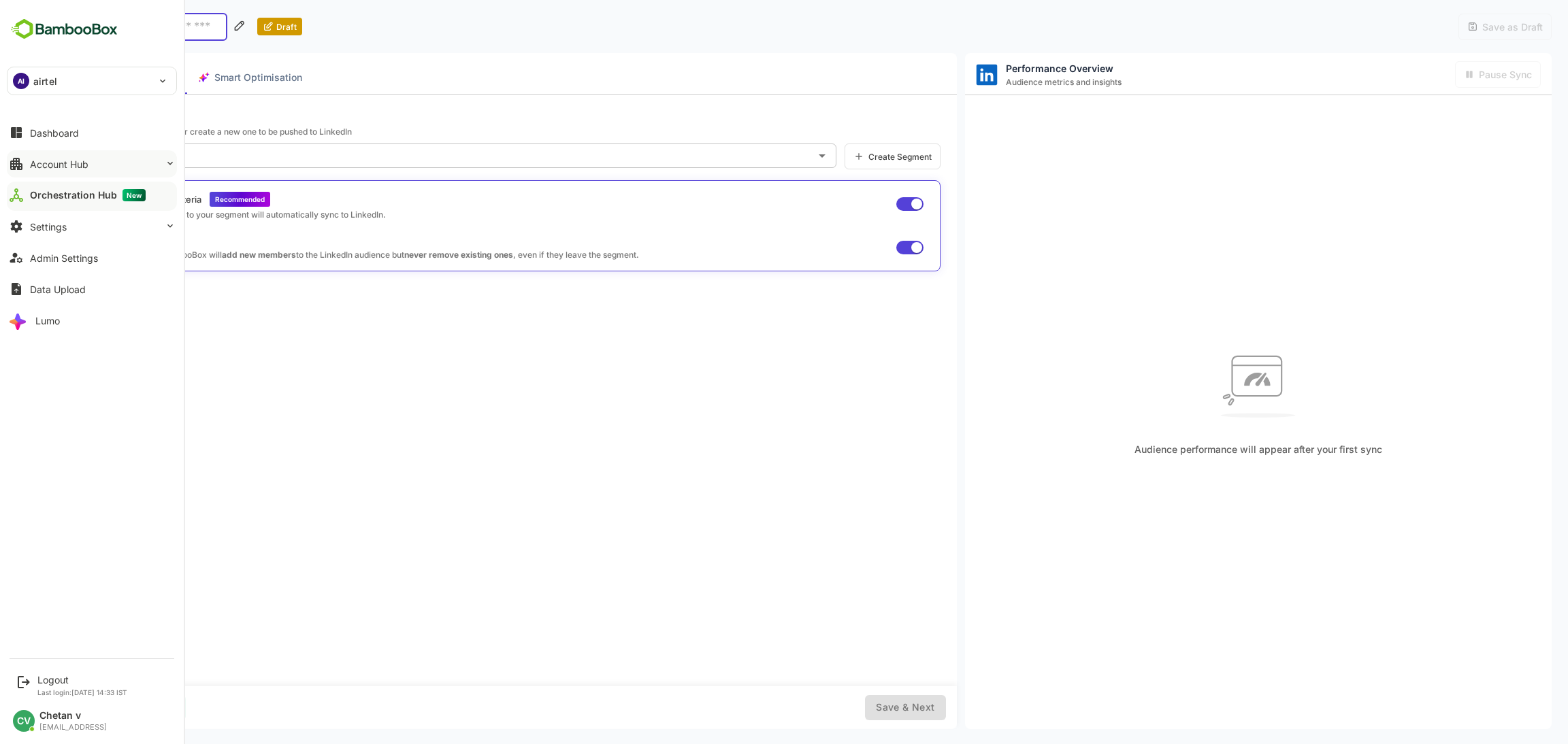
click at [70, 152] on button "Account Hub" at bounding box center [92, 163] width 170 height 27
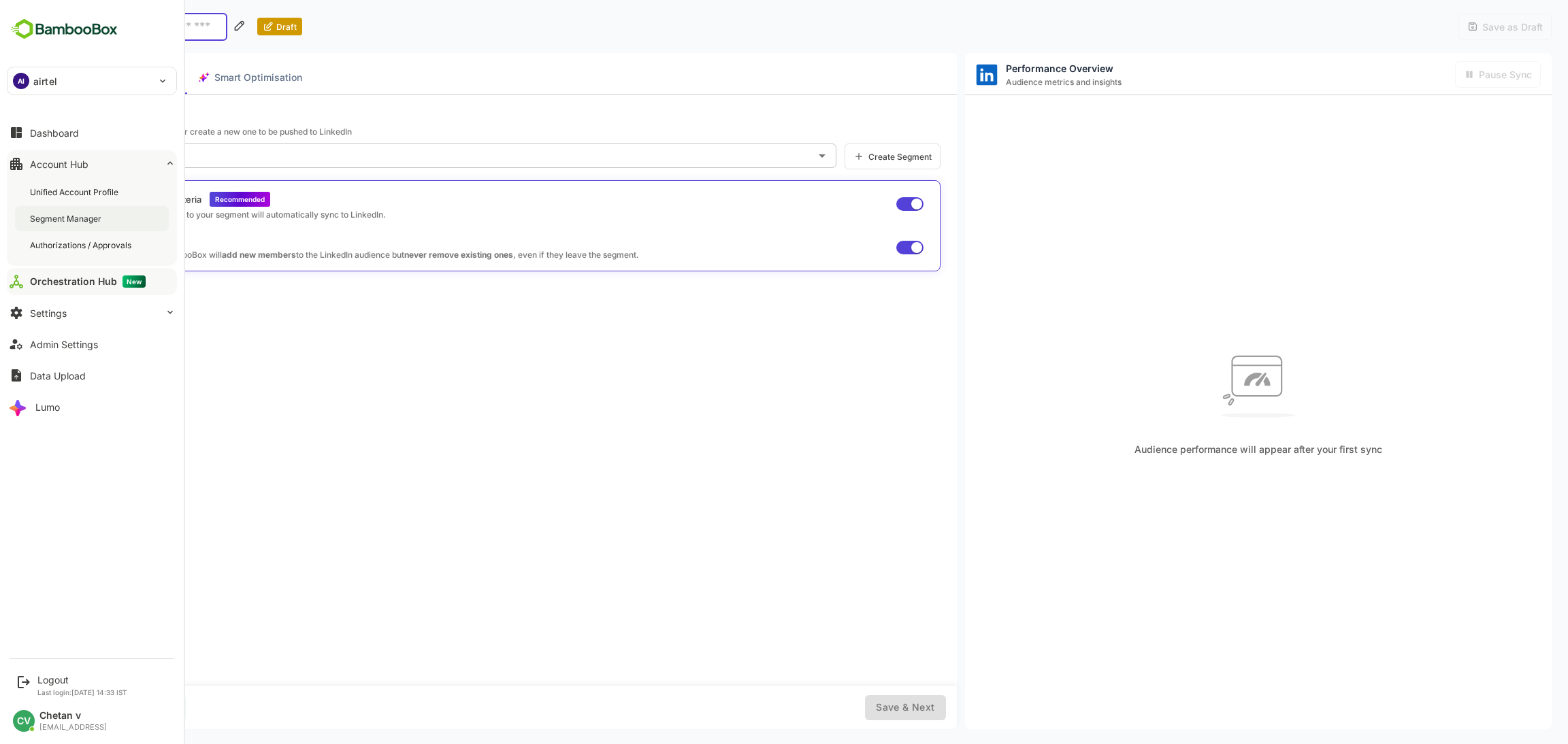
click at [109, 218] on div "Segment Manager" at bounding box center [91, 219] width 154 height 26
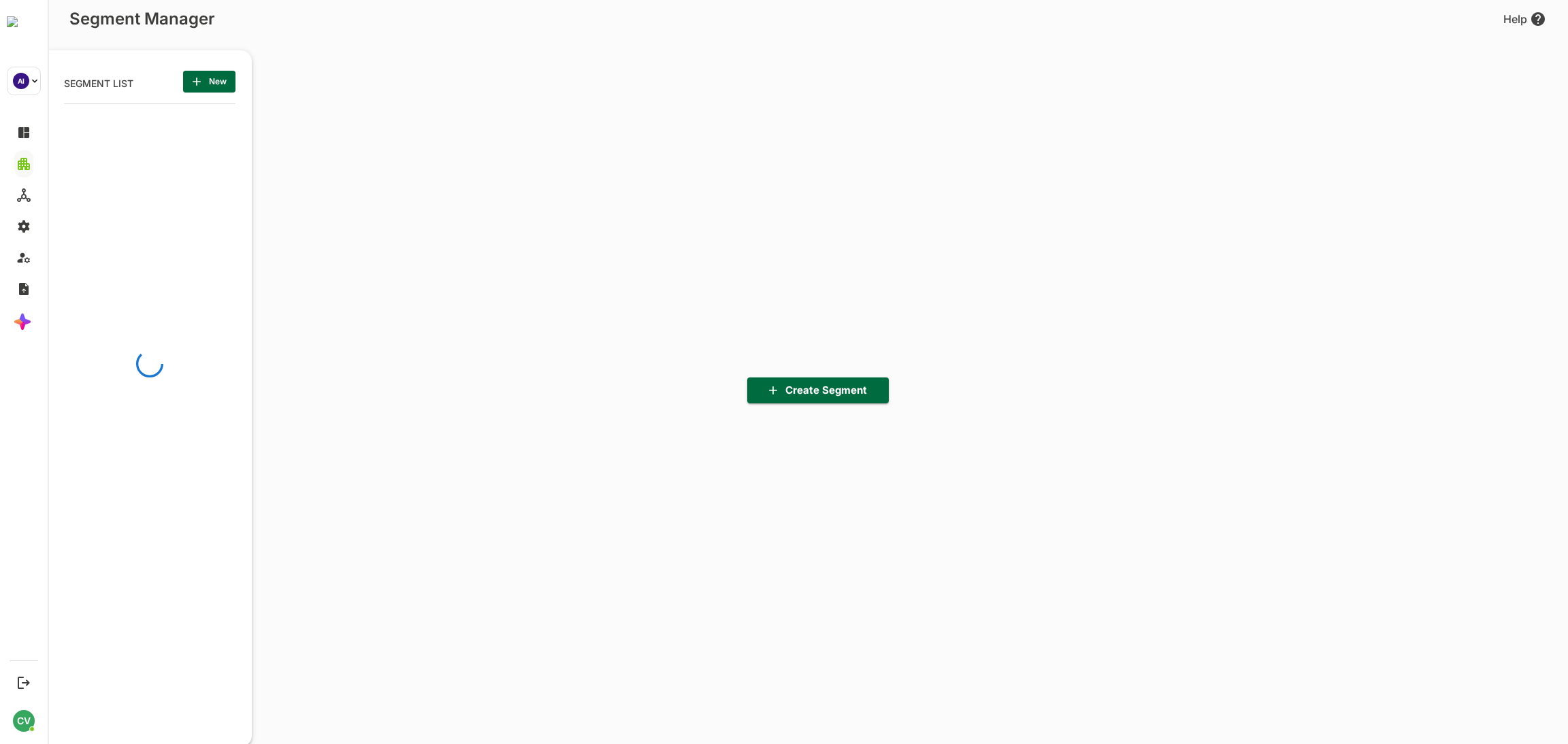
scroll to position [517, 168]
click at [209, 77] on span "New" at bounding box center [210, 81] width 31 height 18
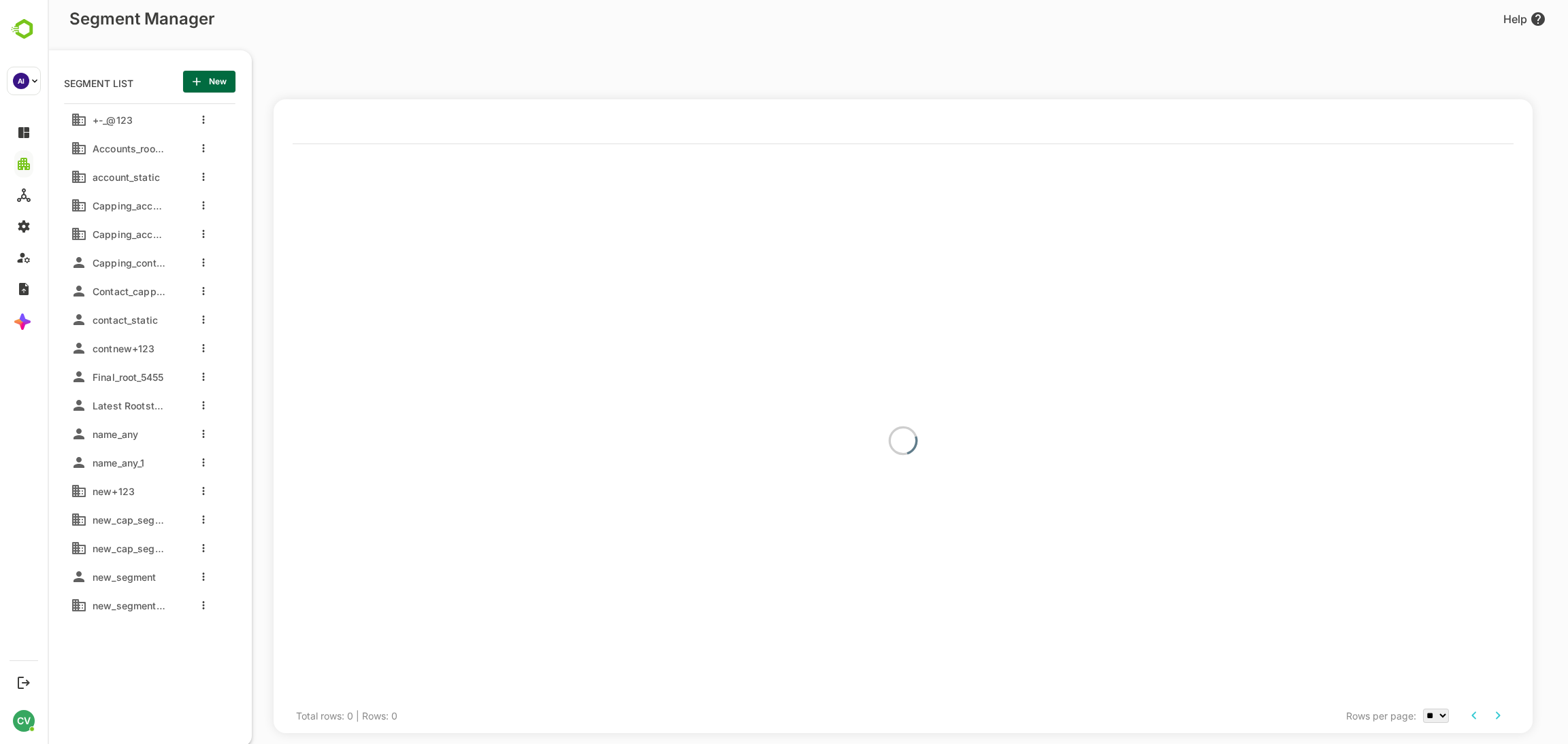
click at [202, 75] on icon "button" at bounding box center [196, 82] width 14 height 14
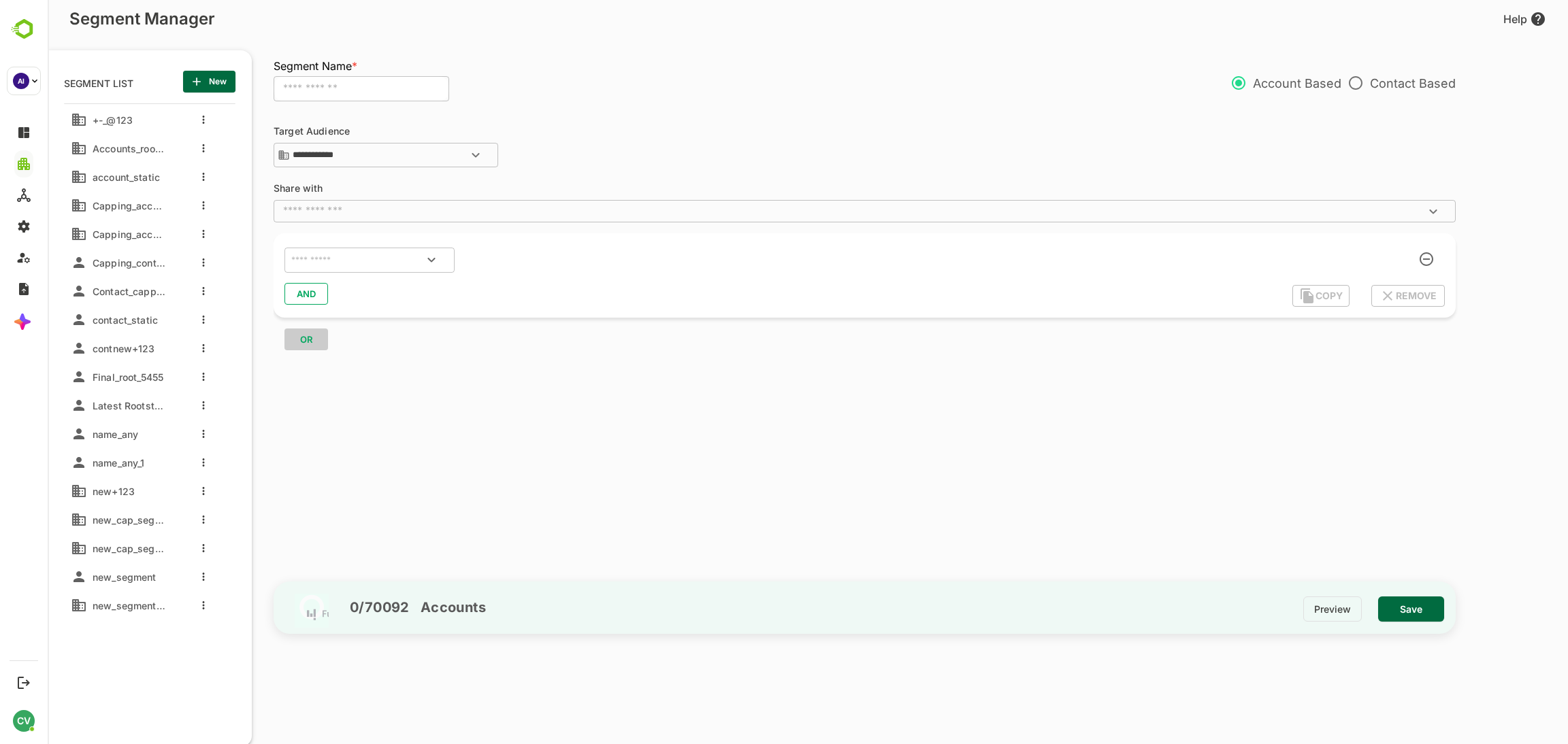
click at [340, 81] on input "text" at bounding box center [361, 89] width 176 height 26
type input "**********"
click at [330, 264] on input "text" at bounding box center [352, 260] width 128 height 18
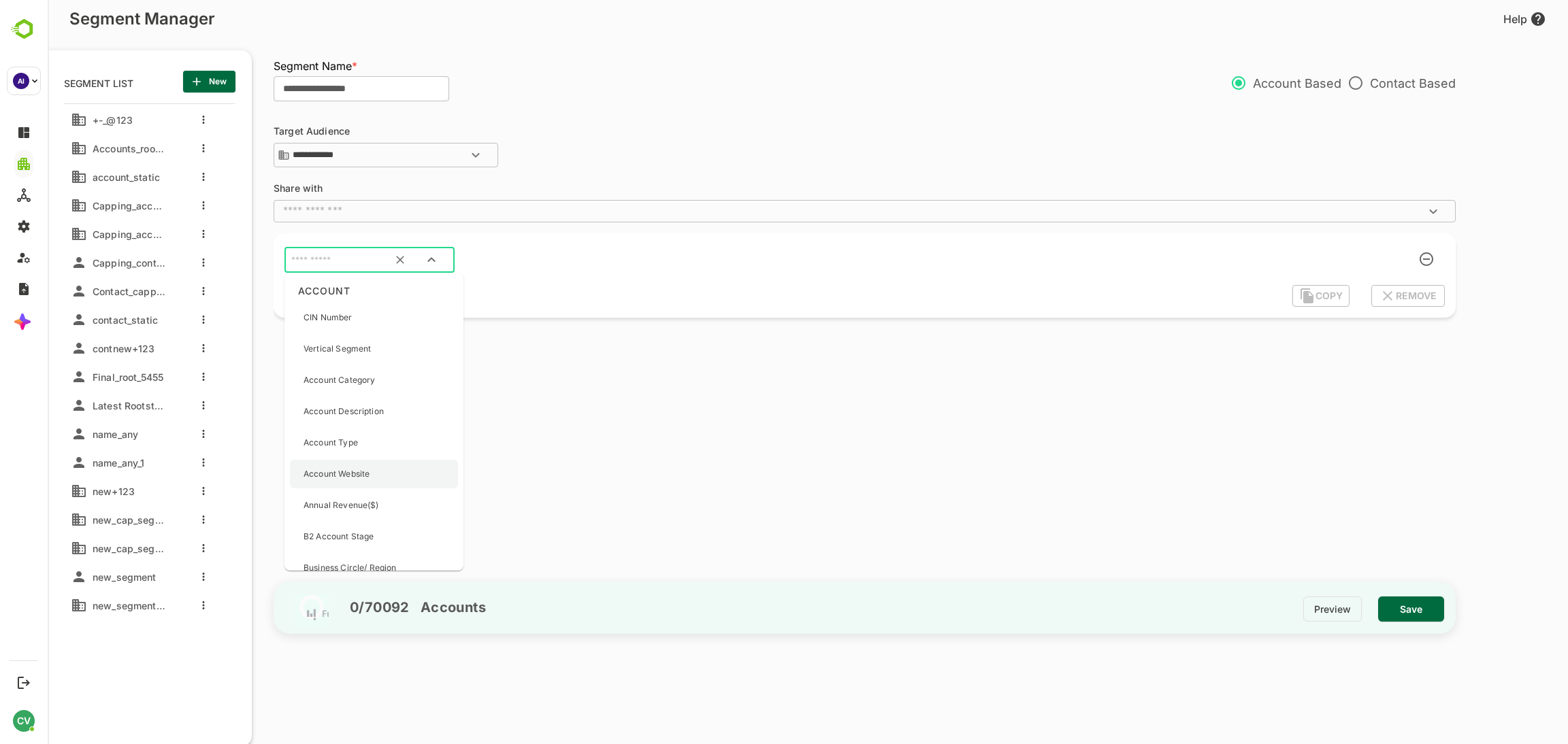
click at [353, 483] on div "Account Website" at bounding box center [336, 474] width 66 height 29
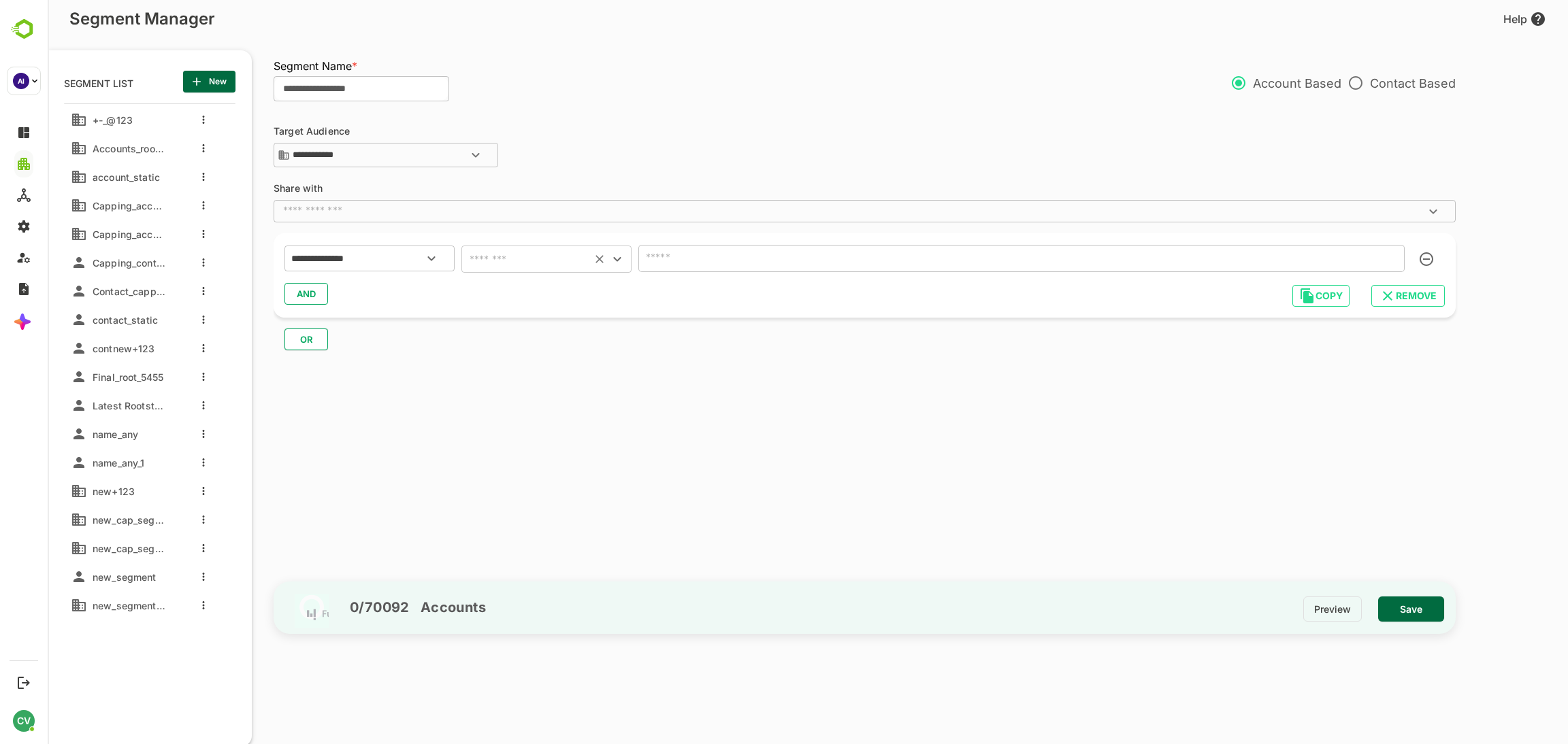
click at [489, 257] on input "text" at bounding box center [526, 259] width 121 height 19
click at [499, 465] on li "is not empty" at bounding box center [546, 465] width 170 height 25
type input "**********"
click at [1405, 613] on span "Save" at bounding box center [1410, 609] width 44 height 18
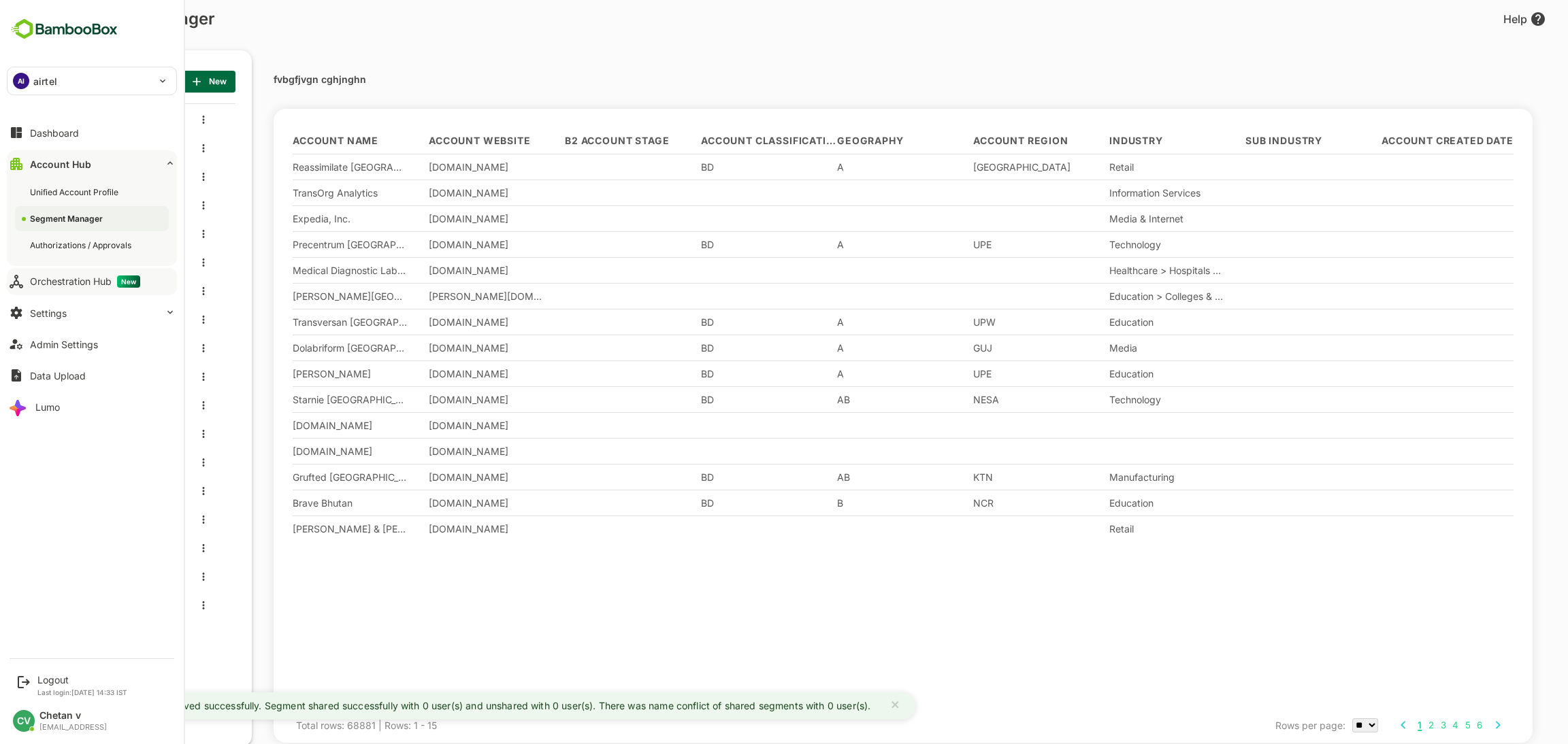
click at [71, 274] on button "Orchestration Hub New" at bounding box center [92, 282] width 170 height 27
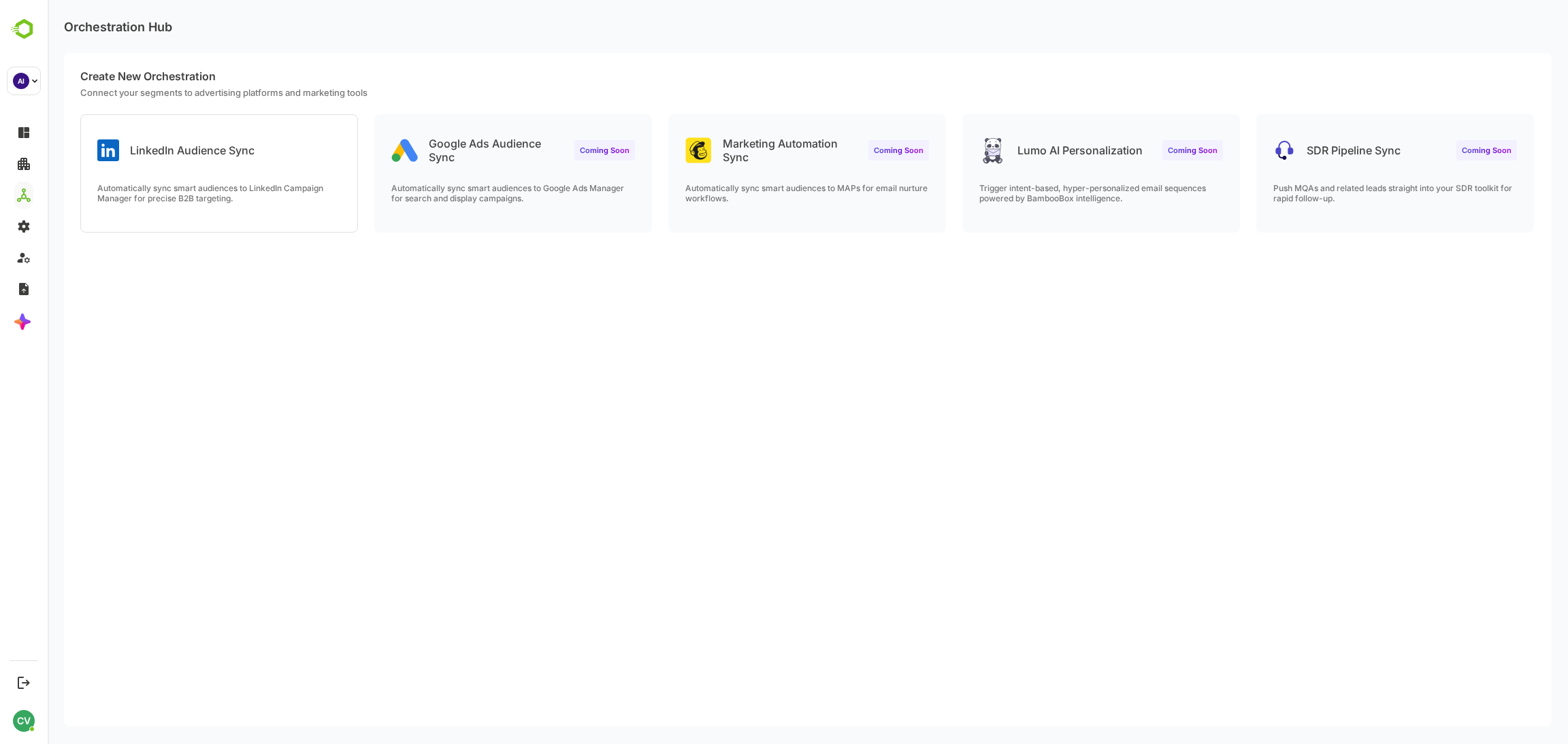
click at [264, 131] on div "LinkedIn Audience Sync" at bounding box center [219, 139] width 276 height 49
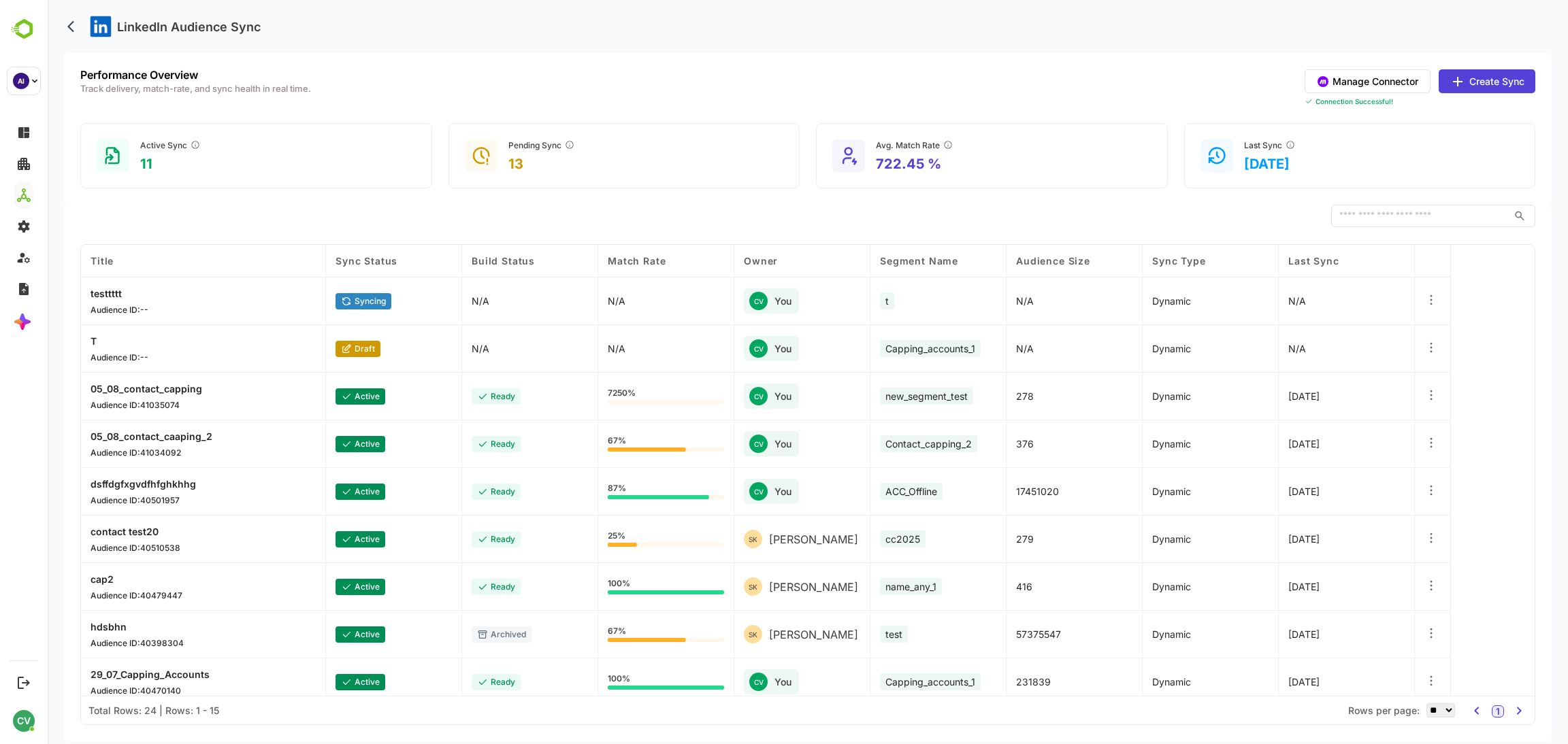
click at [1492, 80] on button "Create Sync" at bounding box center [1486, 81] width 97 height 24
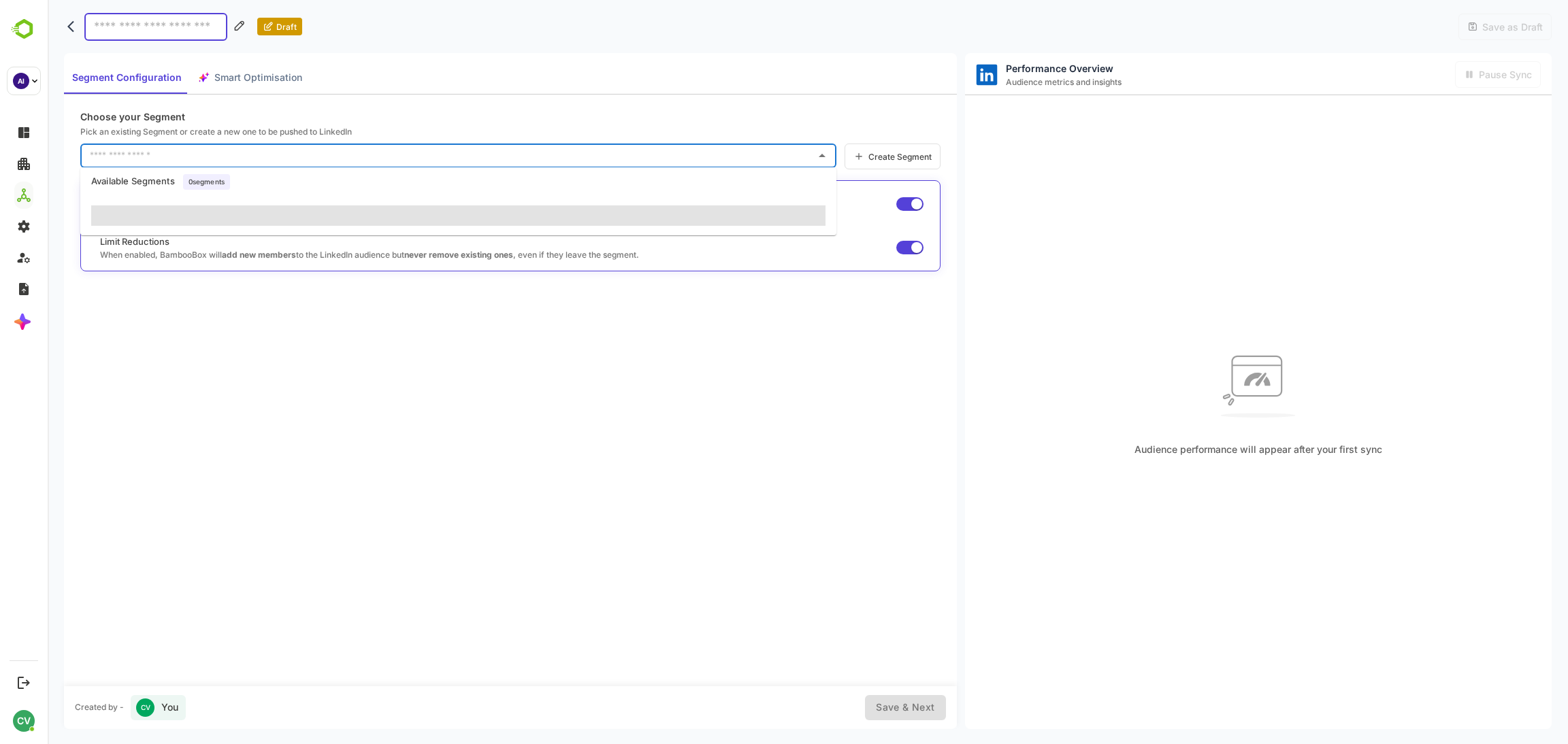
click at [229, 159] on input "text" at bounding box center [448, 155] width 723 height 22
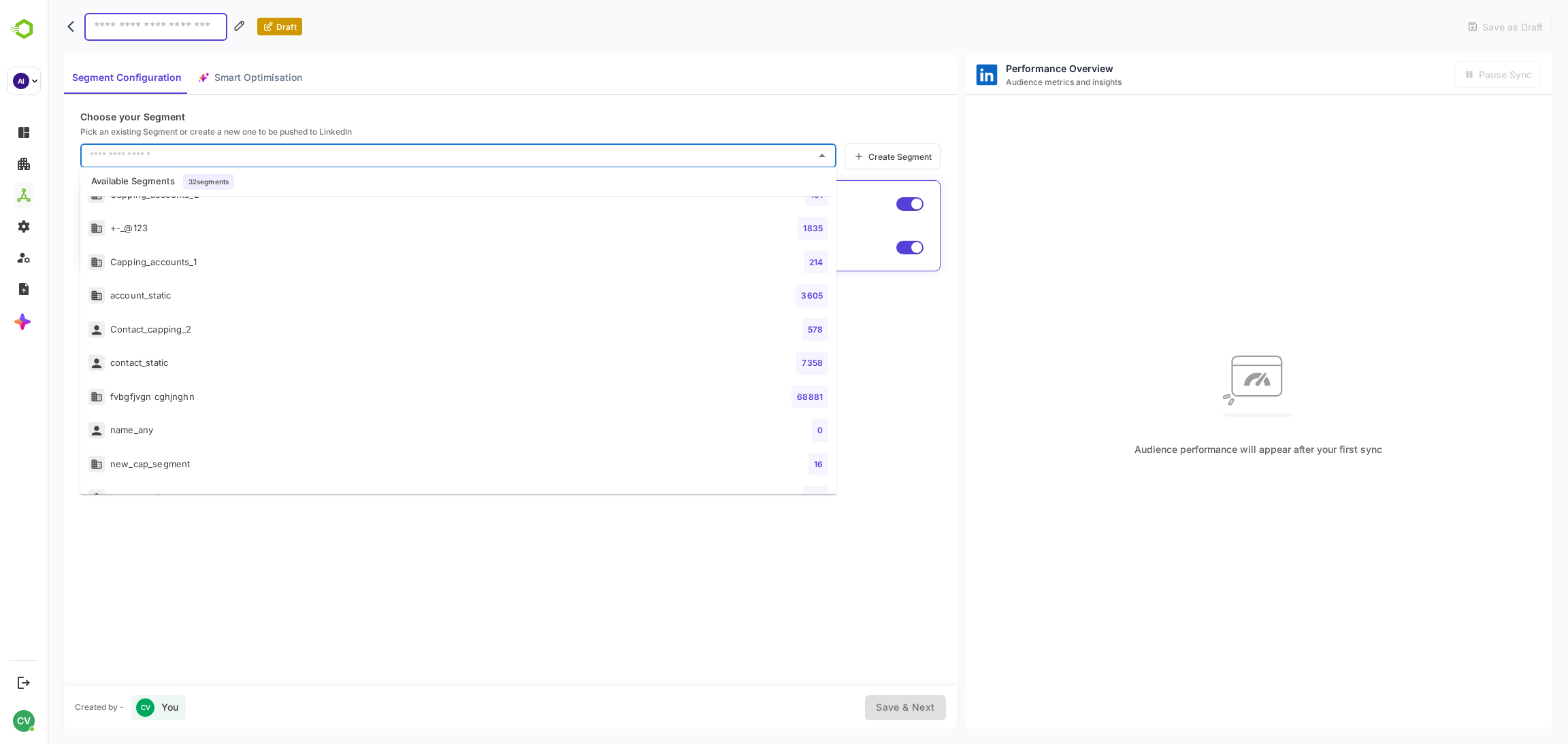
scroll to position [65, 0]
click at [186, 399] on li "fvbgfjvgn cghjnghn 68881" at bounding box center [458, 391] width 756 height 34
type input "**********"
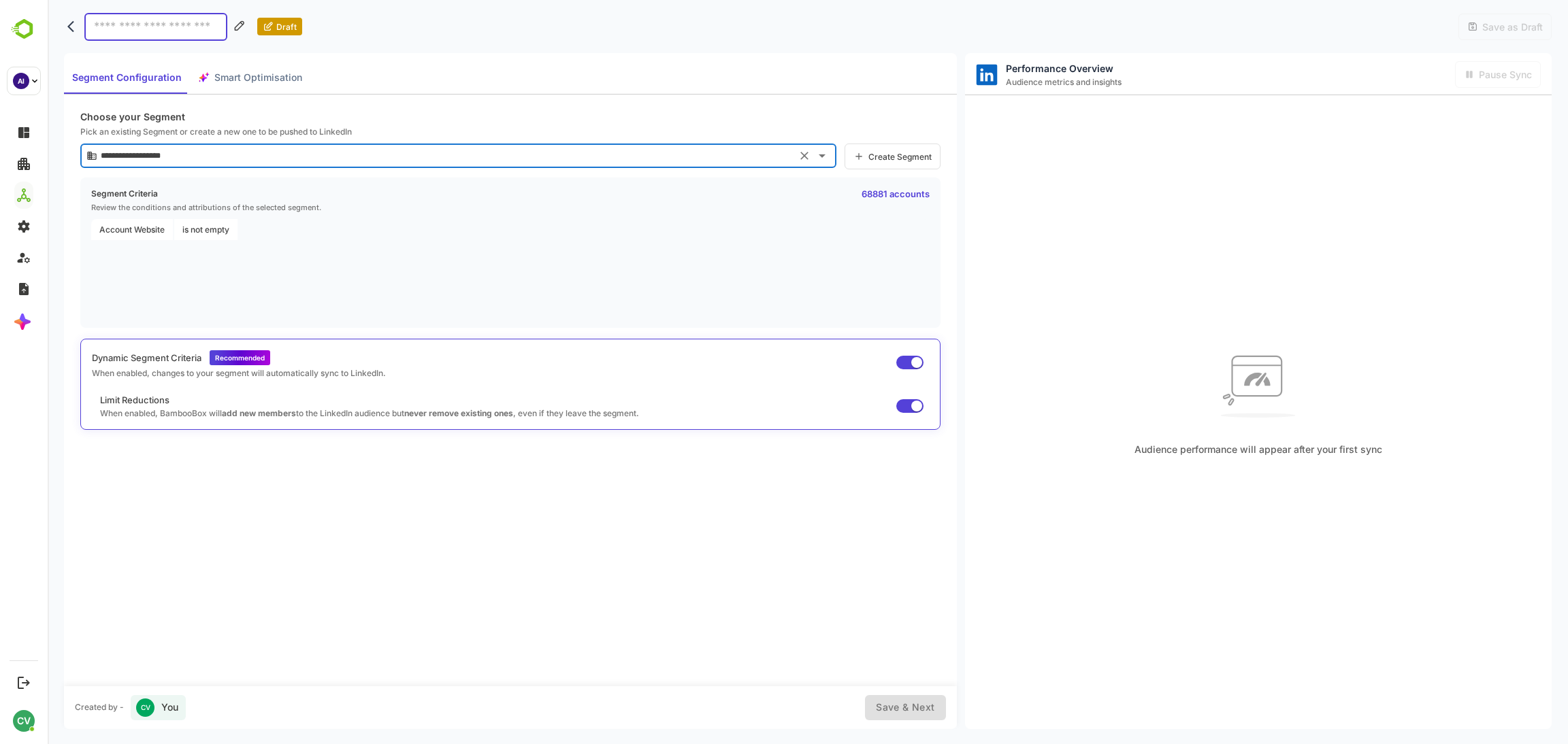
click at [253, 78] on span "Smart Optimisation" at bounding box center [258, 78] width 87 height 17
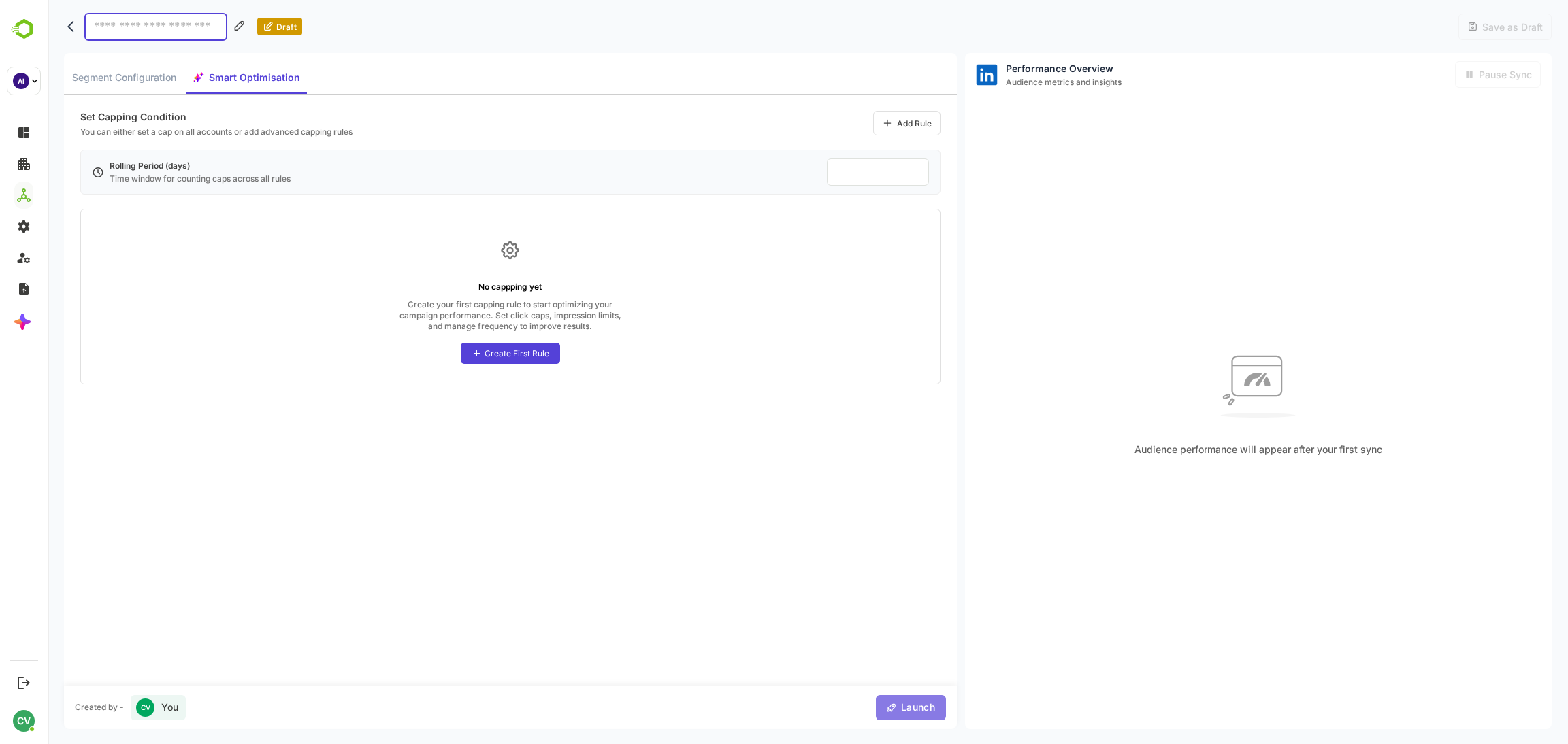
click at [904, 698] on button "Launch" at bounding box center [910, 708] width 70 height 26
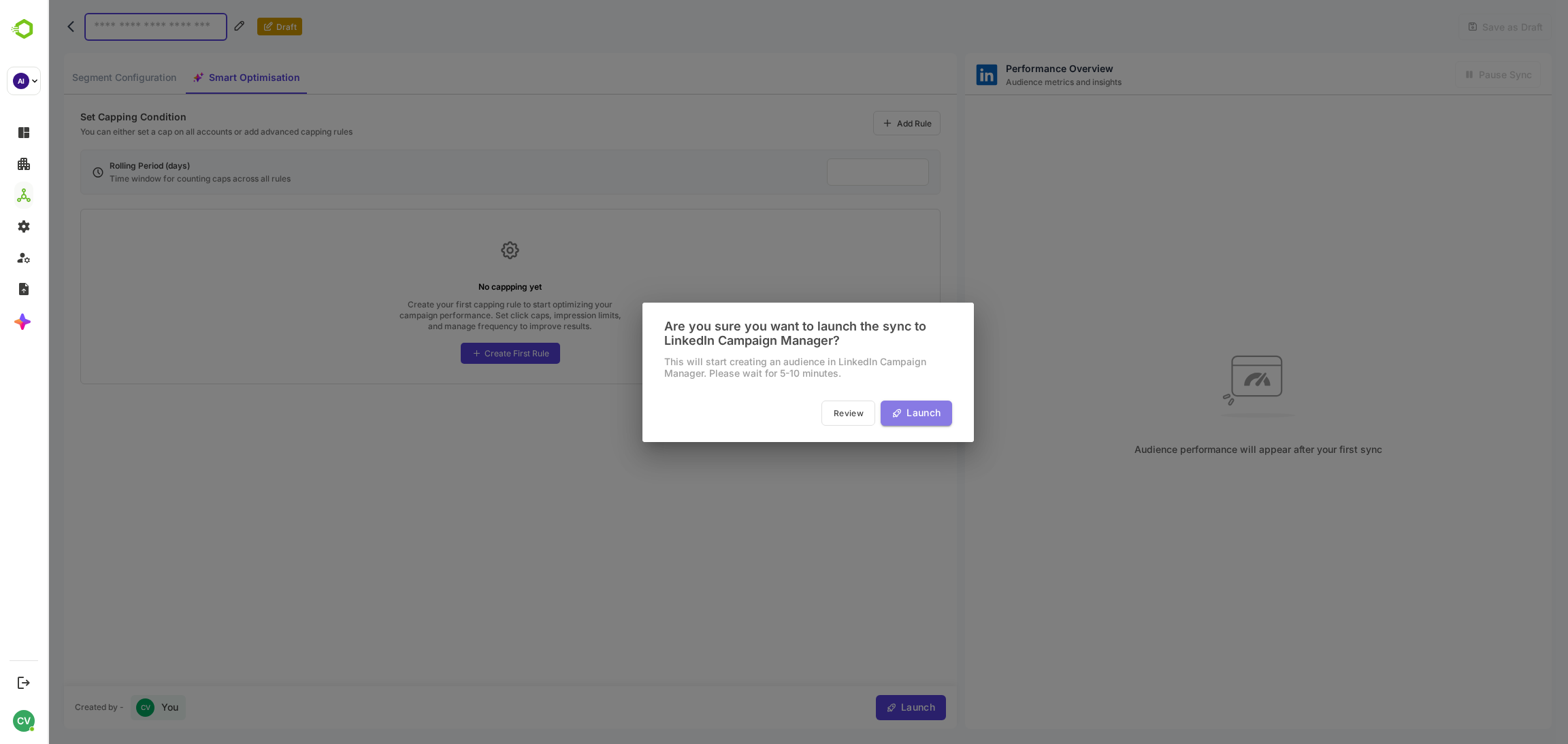
click at [907, 415] on span "Launch" at bounding box center [921, 413] width 38 height 17
click at [920, 411] on span "Launch" at bounding box center [921, 413] width 38 height 17
click at [918, 411] on span "Launch" at bounding box center [921, 413] width 38 height 17
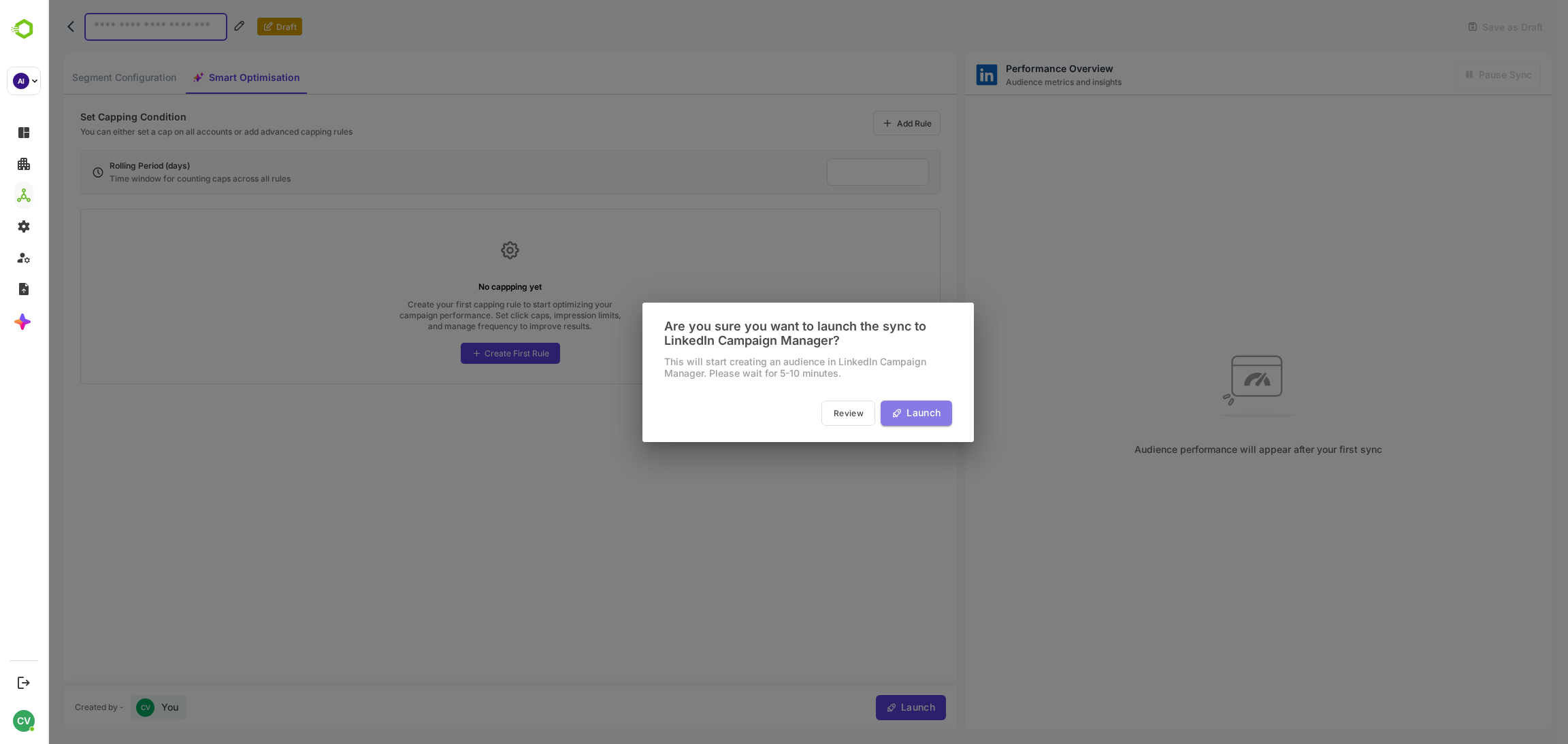
click at [918, 411] on span "Launch" at bounding box center [921, 413] width 38 height 17
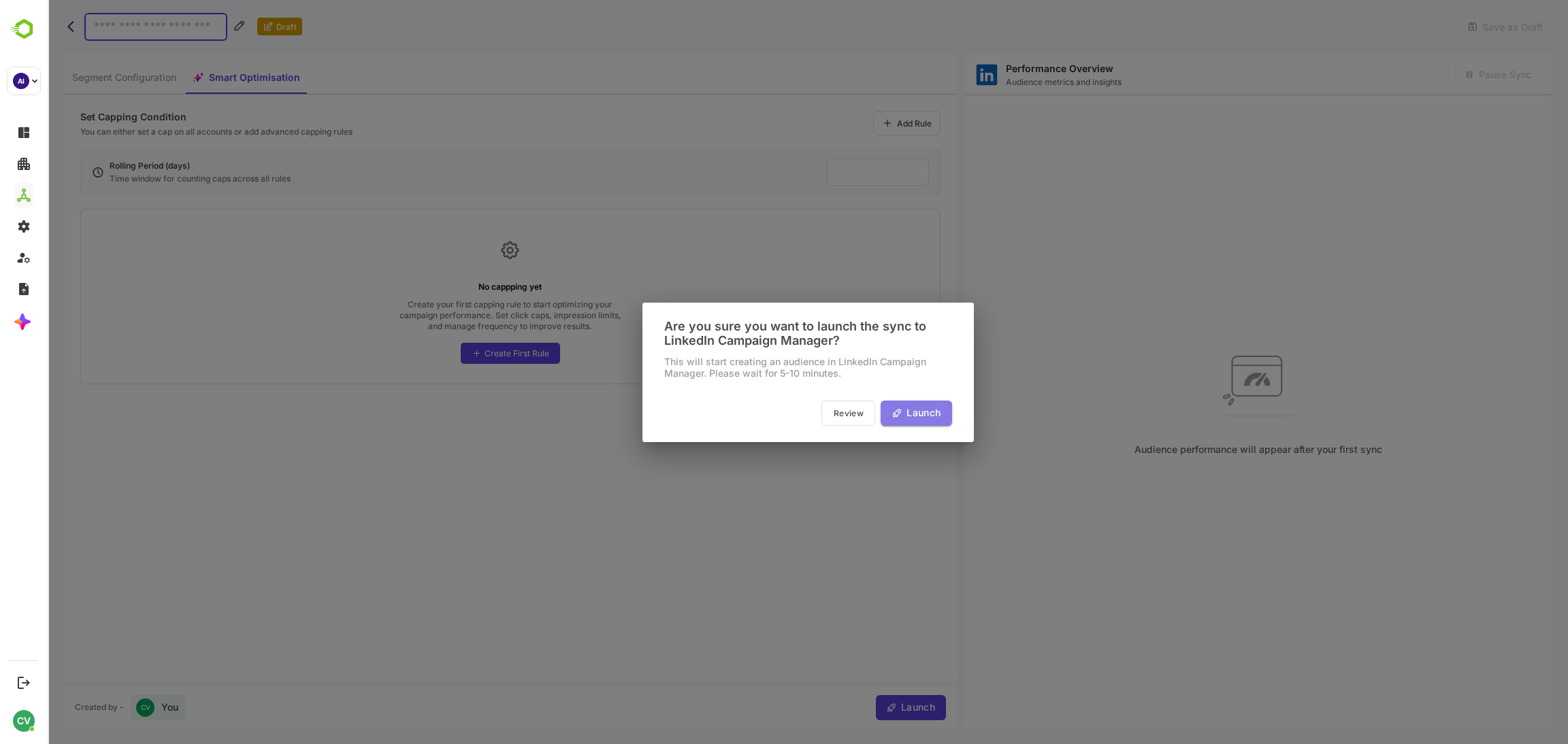
click at [918, 411] on span "Launch" at bounding box center [921, 413] width 38 height 17
click at [829, 421] on button "Review" at bounding box center [848, 413] width 53 height 26
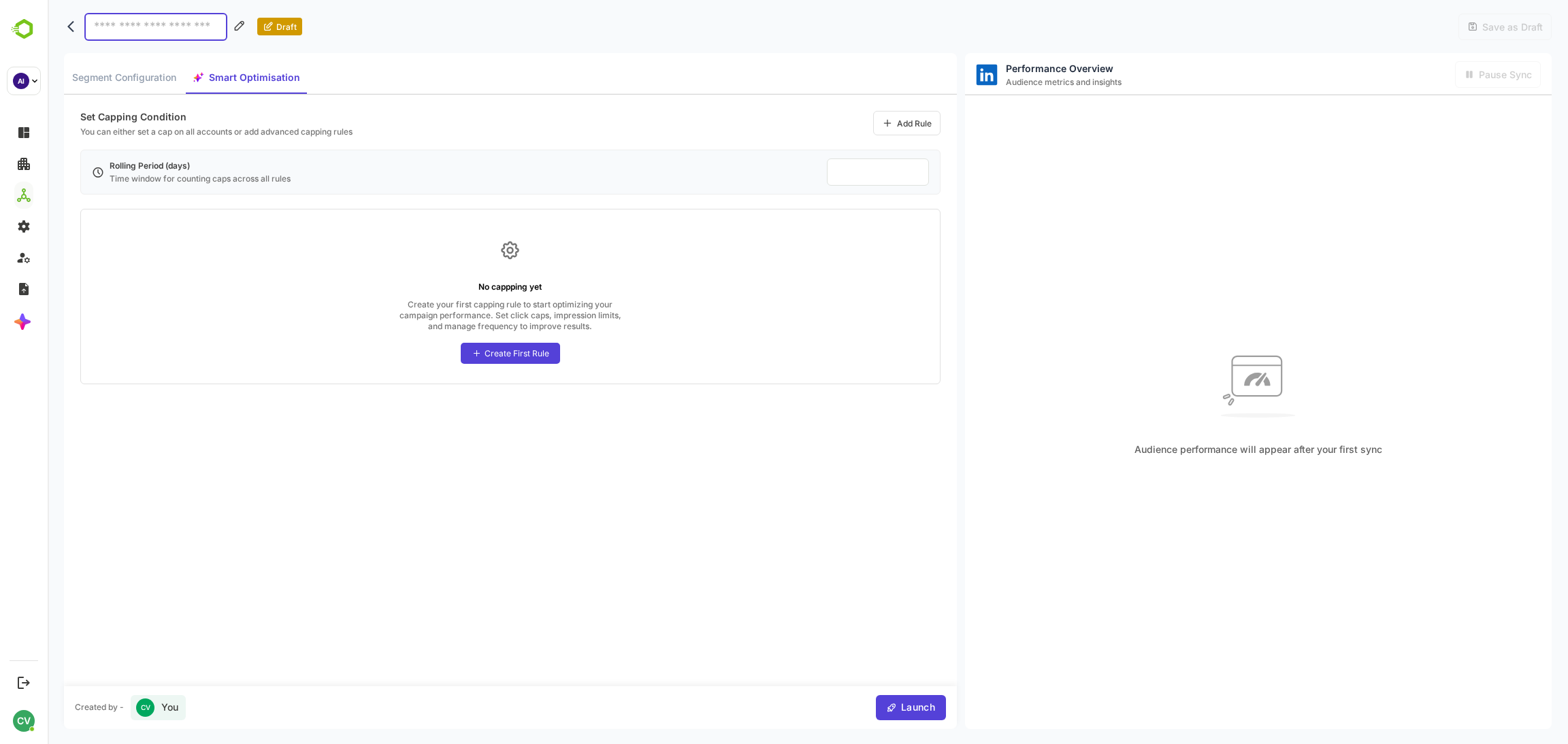
drag, startPoint x: 515, startPoint y: 418, endPoint x: 448, endPoint y: 380, distance: 77.0
click at [511, 418] on div "Set Capping Condition You can either set a cap on all accounts or add advanced …" at bounding box center [511, 390] width 893 height 592
click at [169, 31] on input at bounding box center [155, 27] width 143 height 28
type input "**********"
click at [923, 714] on span "Launch" at bounding box center [915, 708] width 38 height 17
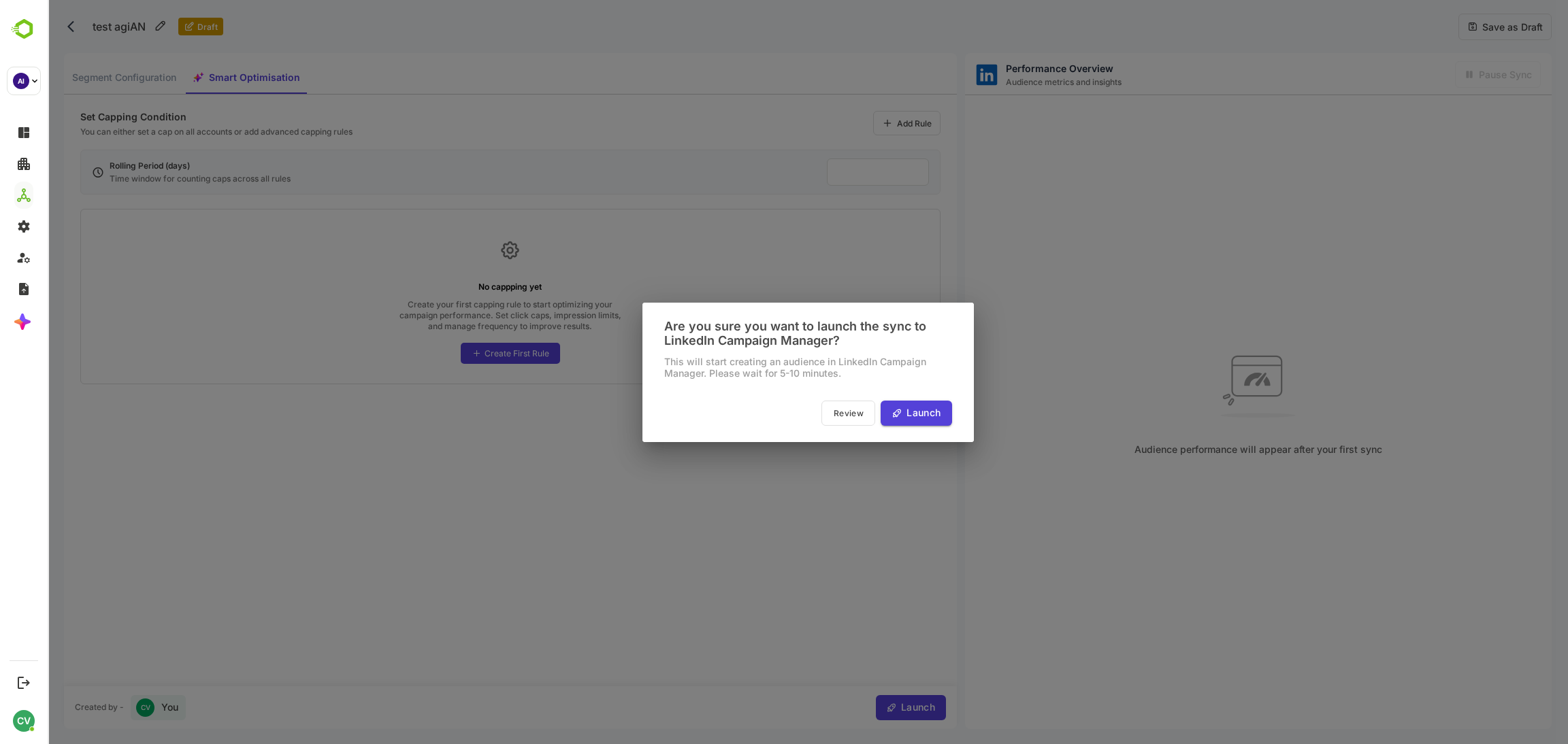
click at [911, 404] on span "Launch" at bounding box center [921, 413] width 38 height 17
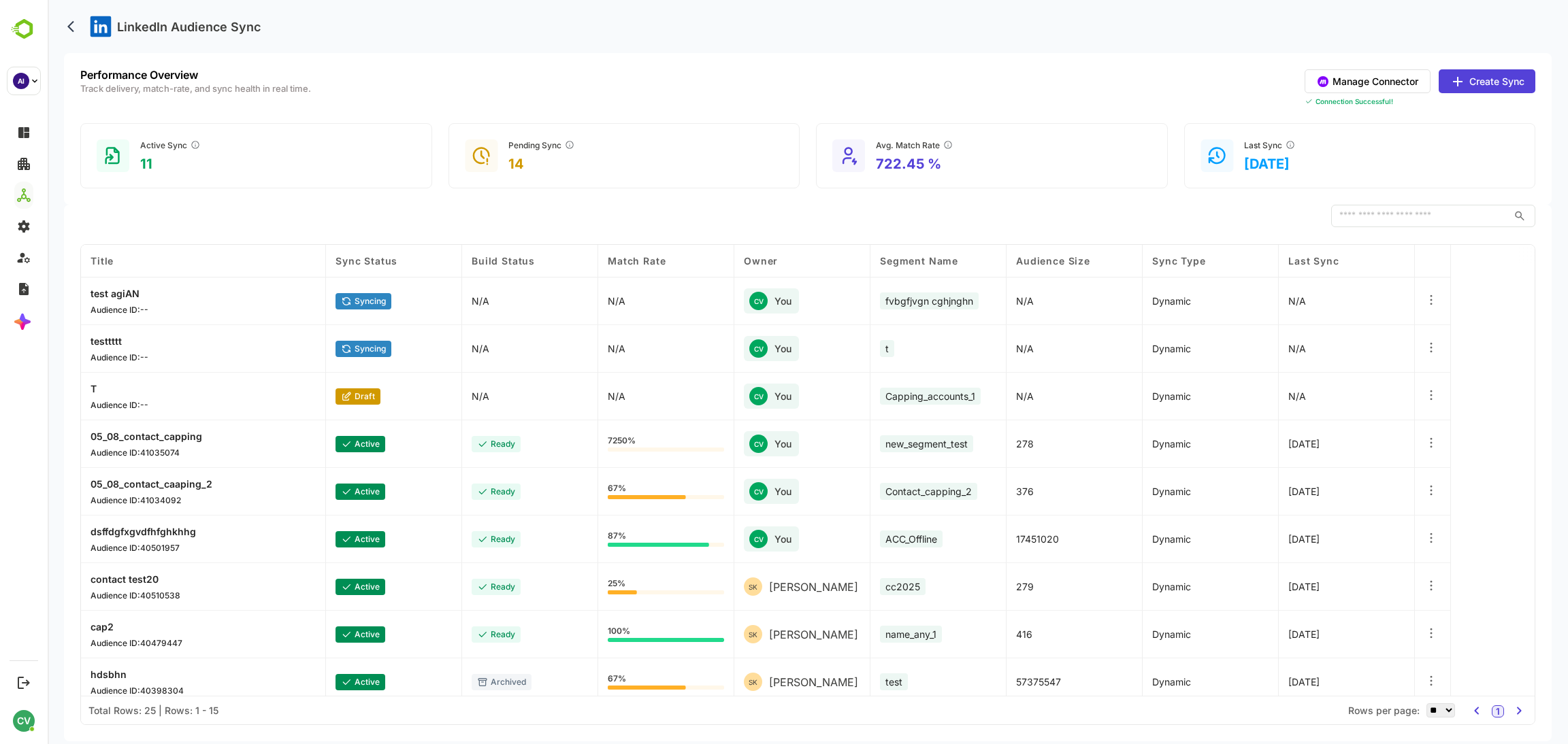
click at [113, 340] on p "testtttt" at bounding box center [119, 341] width 58 height 12
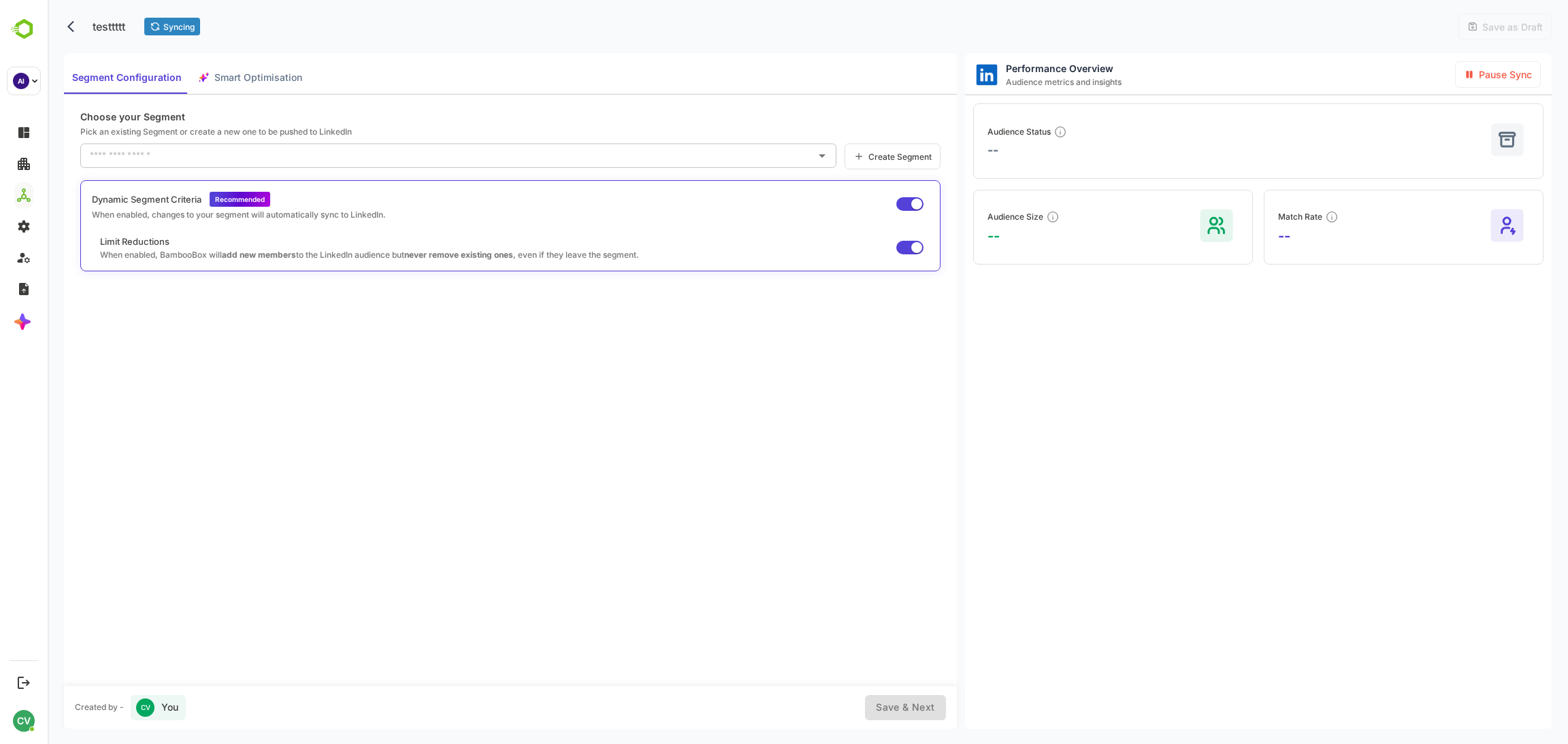
type input "*"
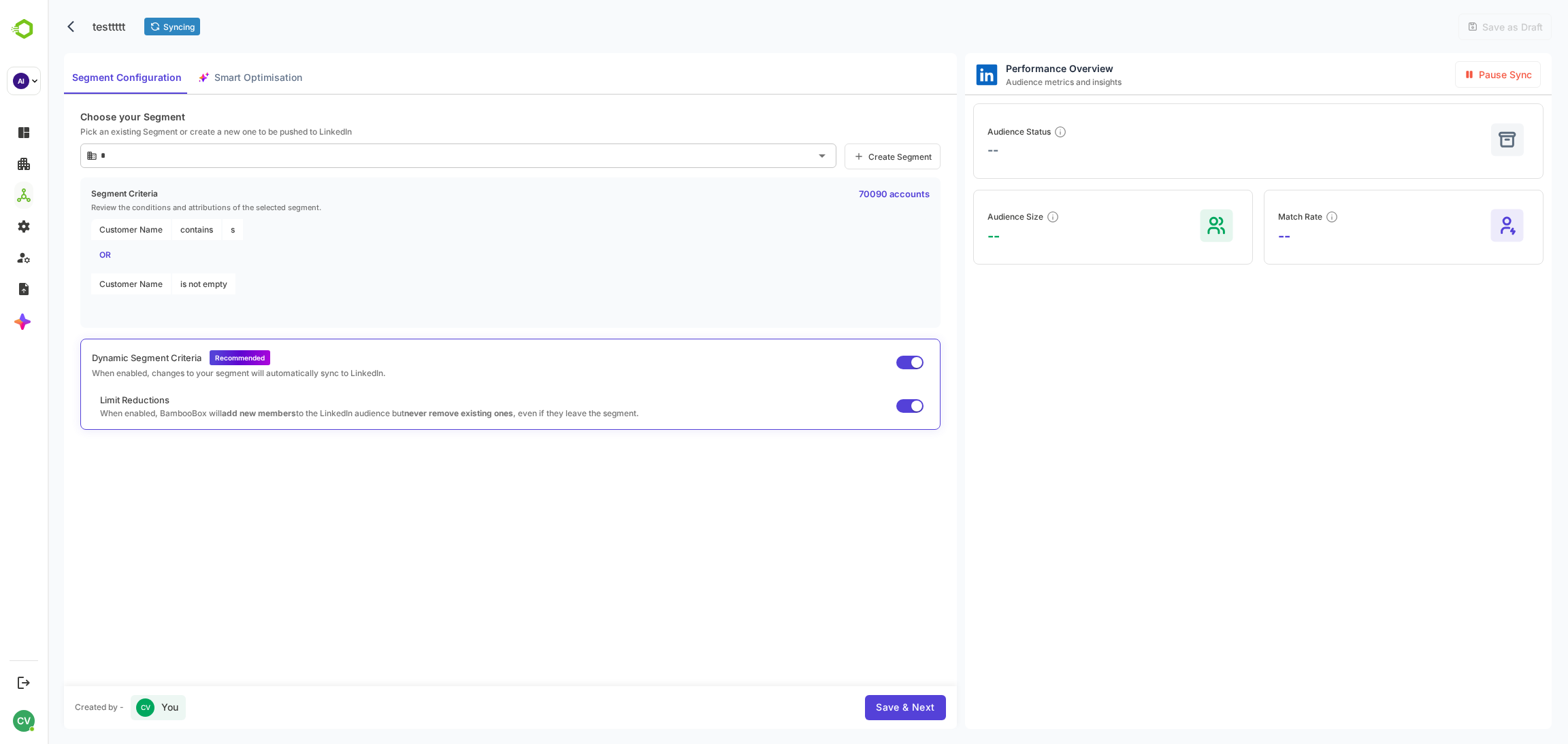
click at [443, 573] on div "Choose your Segment Pick an existing Segment or create a new one to be pushed t…" at bounding box center [511, 390] width 893 height 592
click at [64, 20] on div "testtttt Syncing" at bounding box center [132, 26] width 136 height 27
click at [75, 28] on icon "back" at bounding box center [74, 27] width 14 height 14
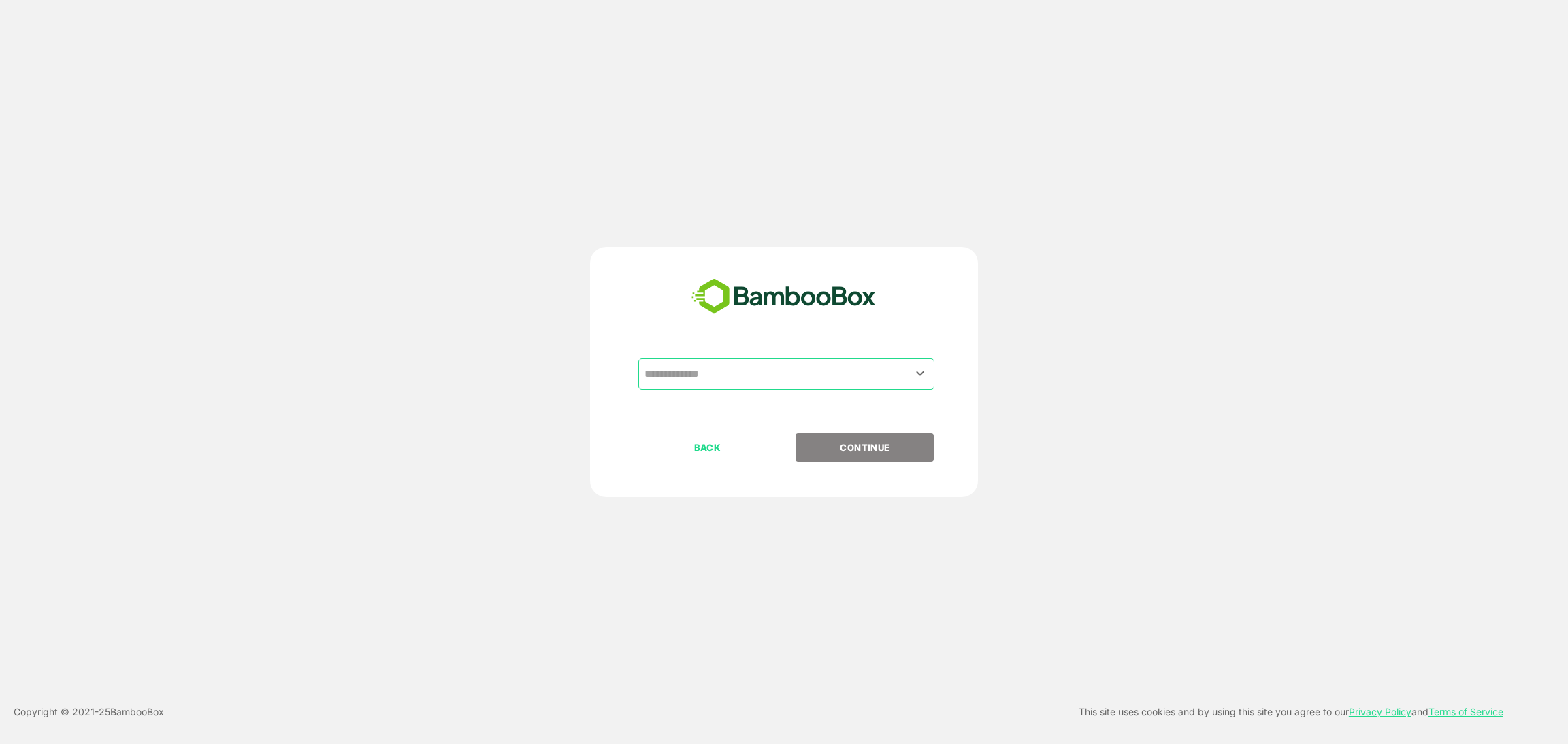
click at [757, 356] on div "​ BACK CONTINUE" at bounding box center [784, 372] width 388 height 251
click at [745, 360] on div "​" at bounding box center [786, 374] width 296 height 31
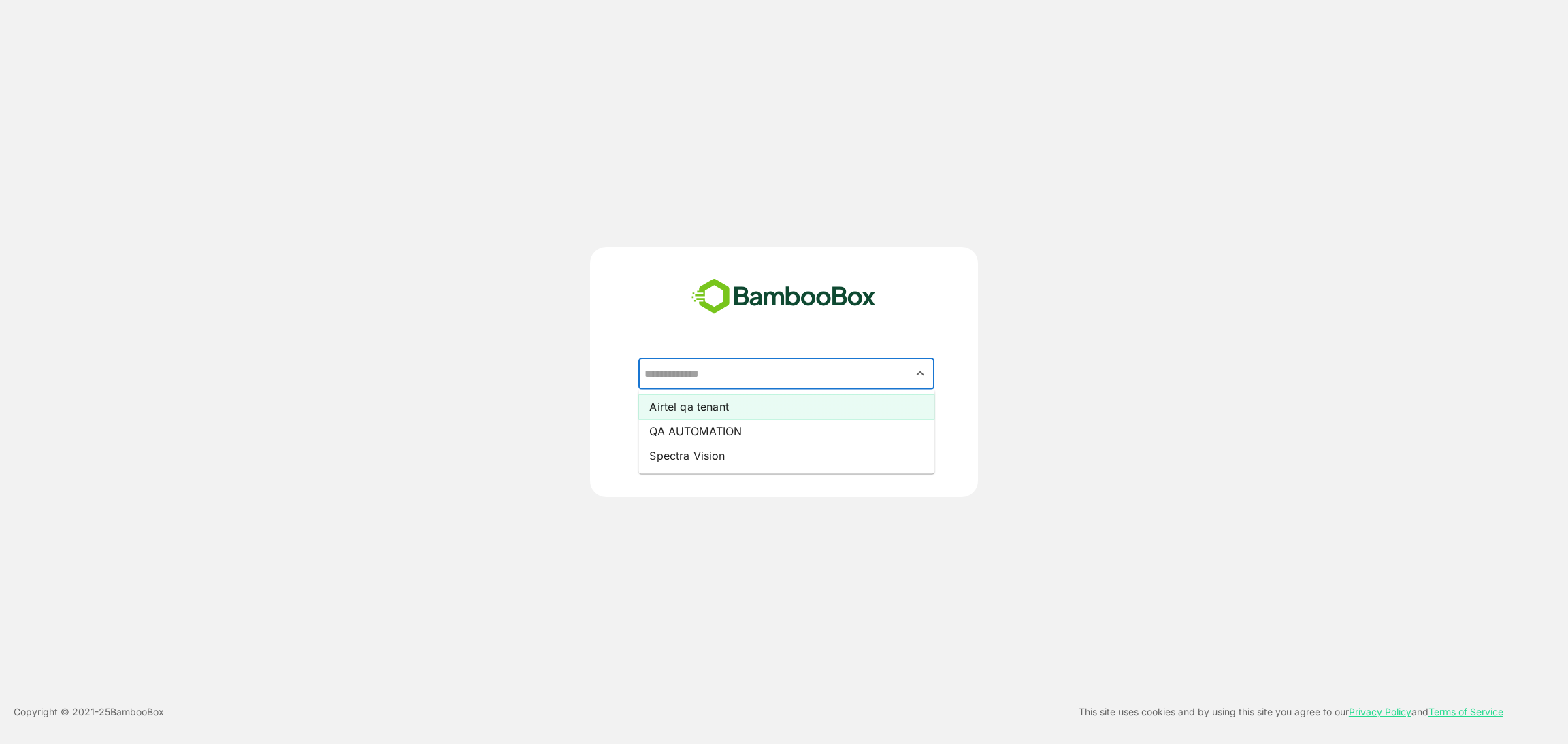
click at [729, 408] on li "Airtel qa tenant" at bounding box center [786, 407] width 296 height 25
type input "**********"
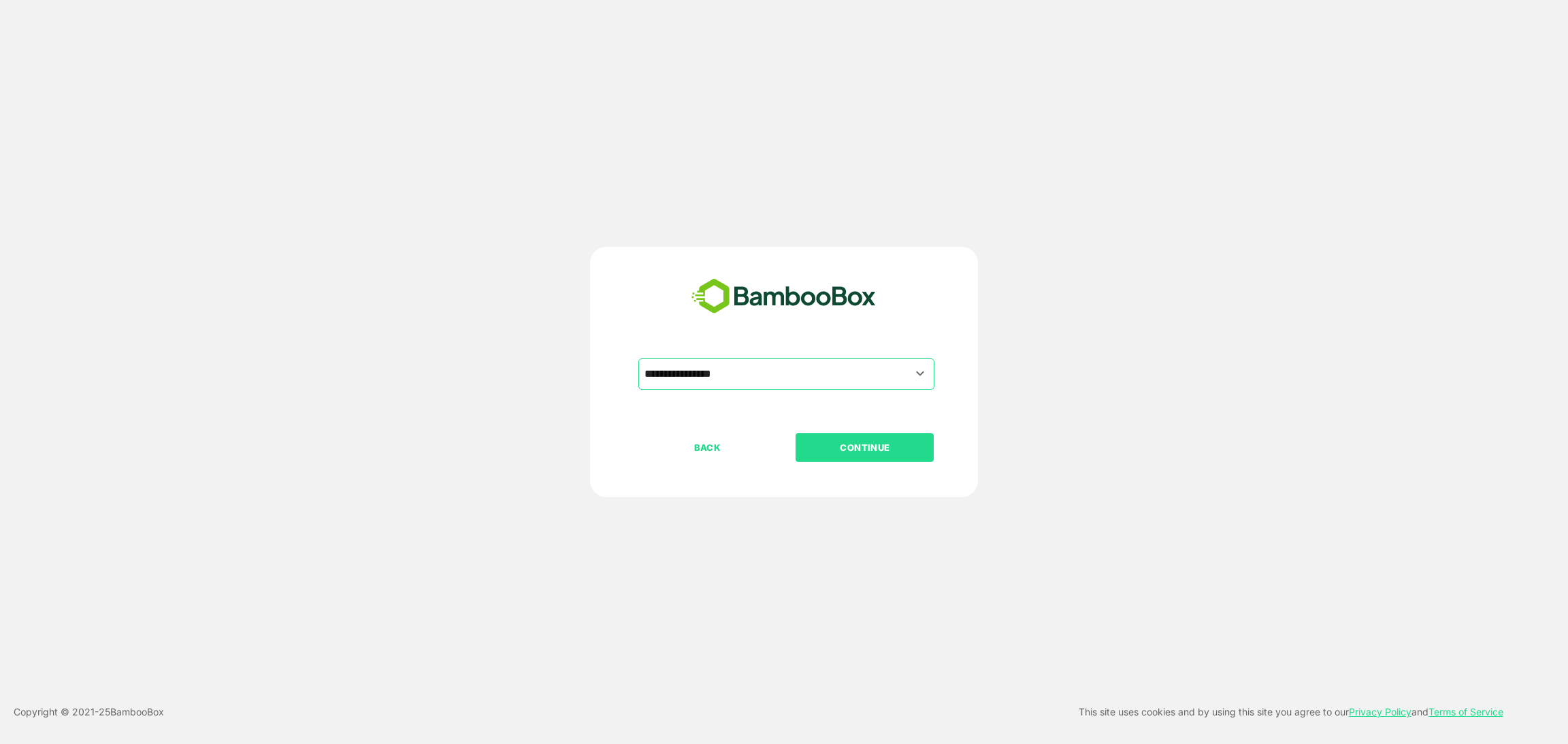
click at [864, 444] on p "CONTINUE" at bounding box center [865, 447] width 136 height 15
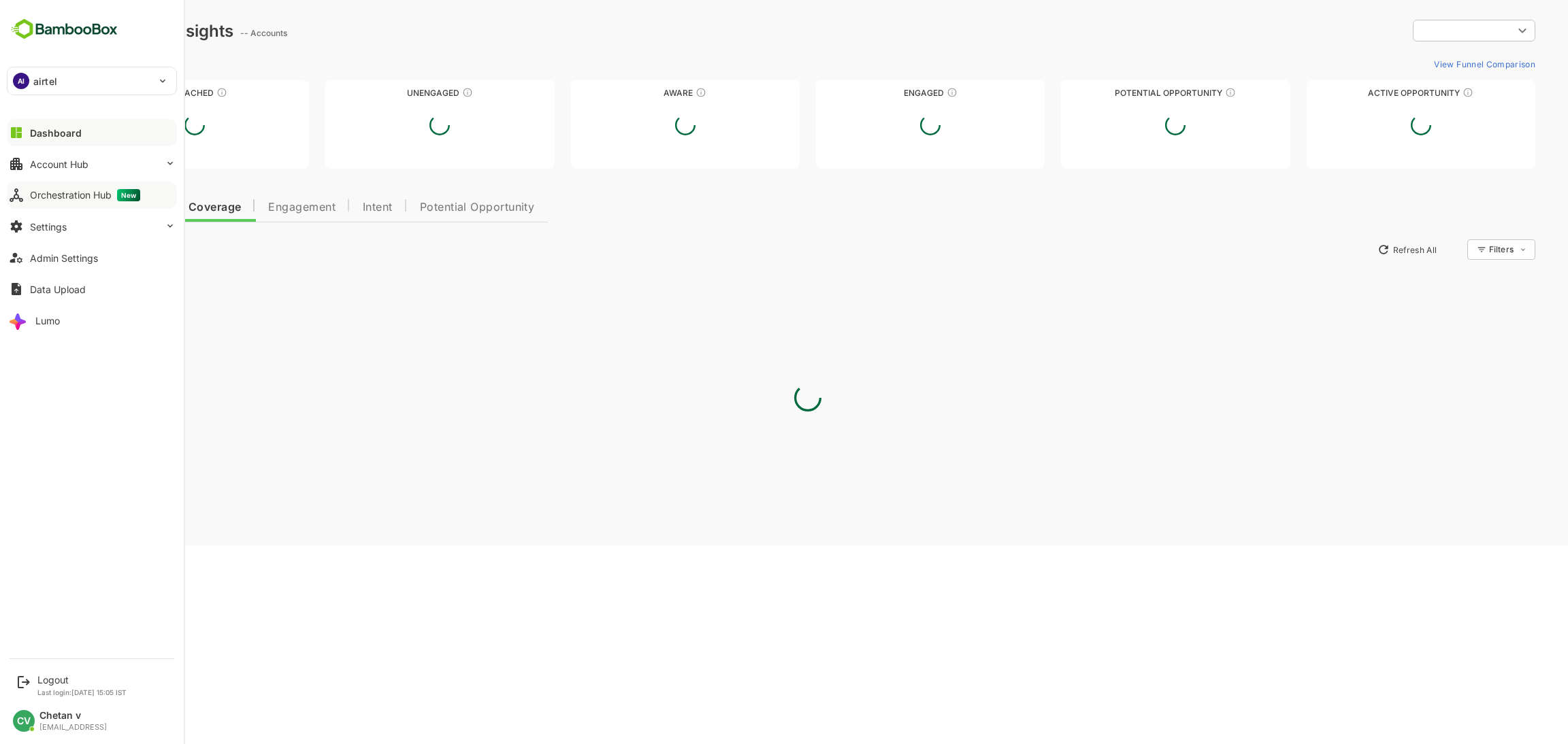
click at [82, 196] on div "Orchestration Hub New" at bounding box center [85, 196] width 110 height 12
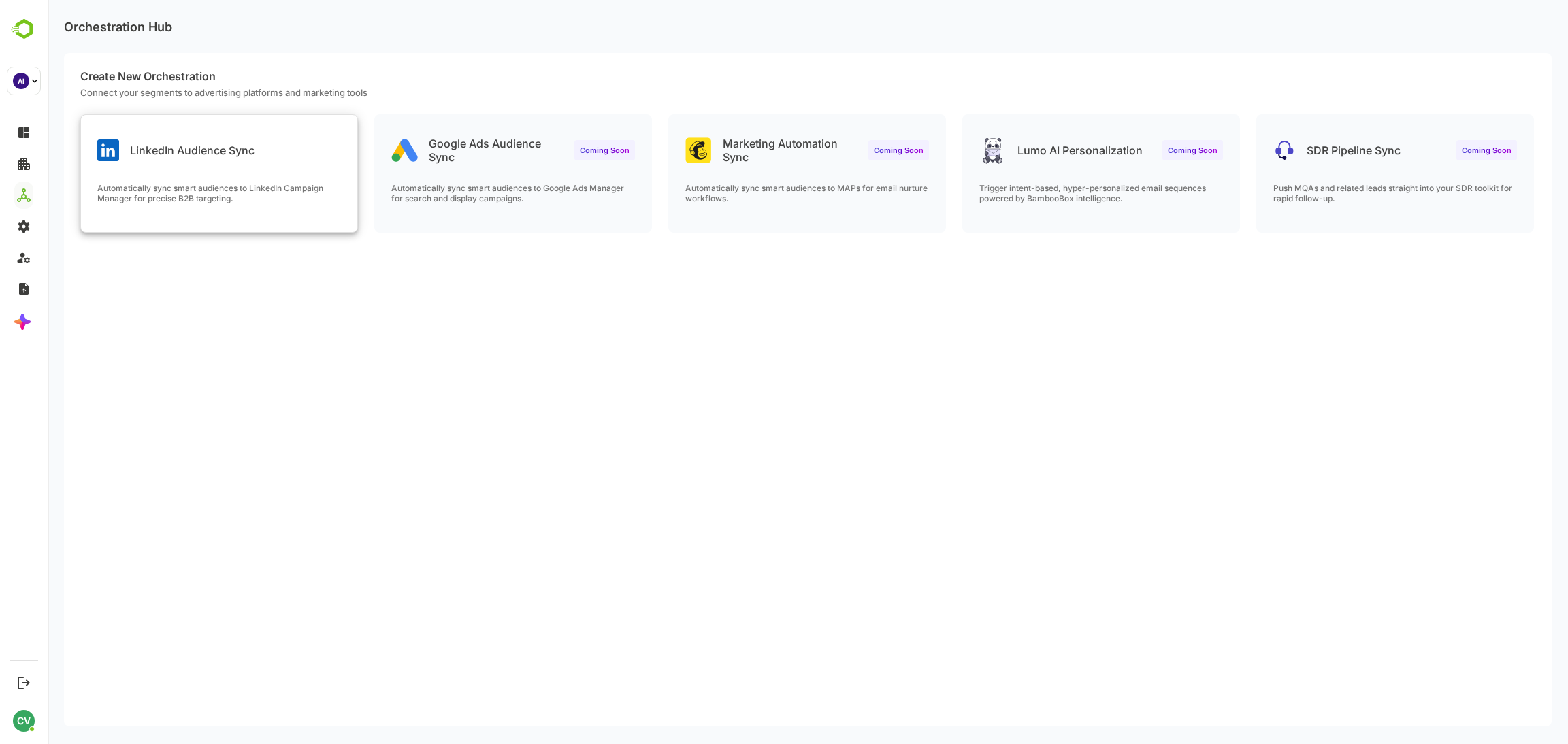
click at [209, 152] on p "LinkedIn Audience Sync" at bounding box center [192, 151] width 125 height 14
click at [287, 145] on div "LinkedIn Audience Sync" at bounding box center [219, 139] width 276 height 49
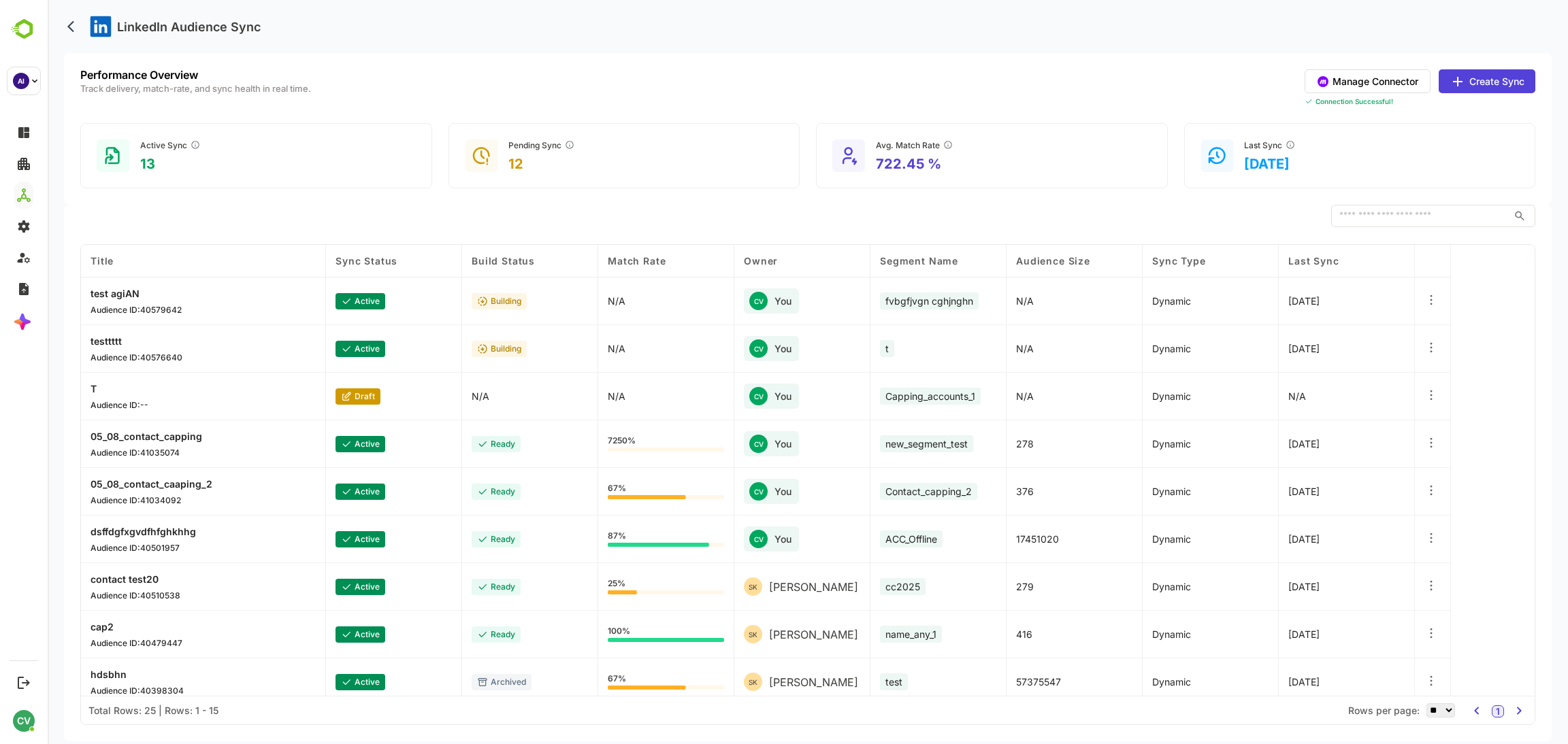
scroll to position [295, 0]
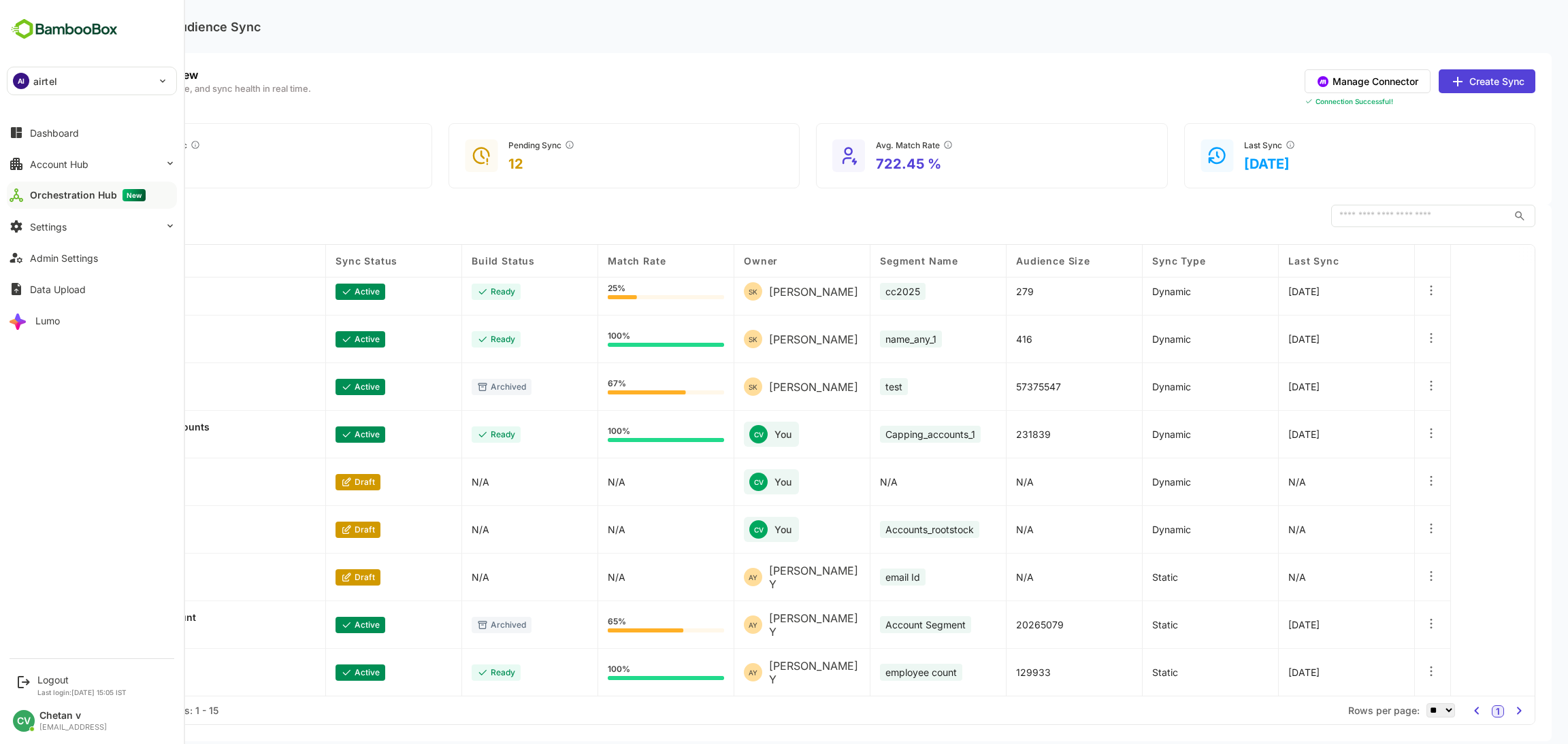
click at [38, 84] on p "airtel" at bounding box center [45, 81] width 24 height 14
click at [95, 175] on li "AI airtel_icp" at bounding box center [94, 183] width 170 height 30
type input "**********"
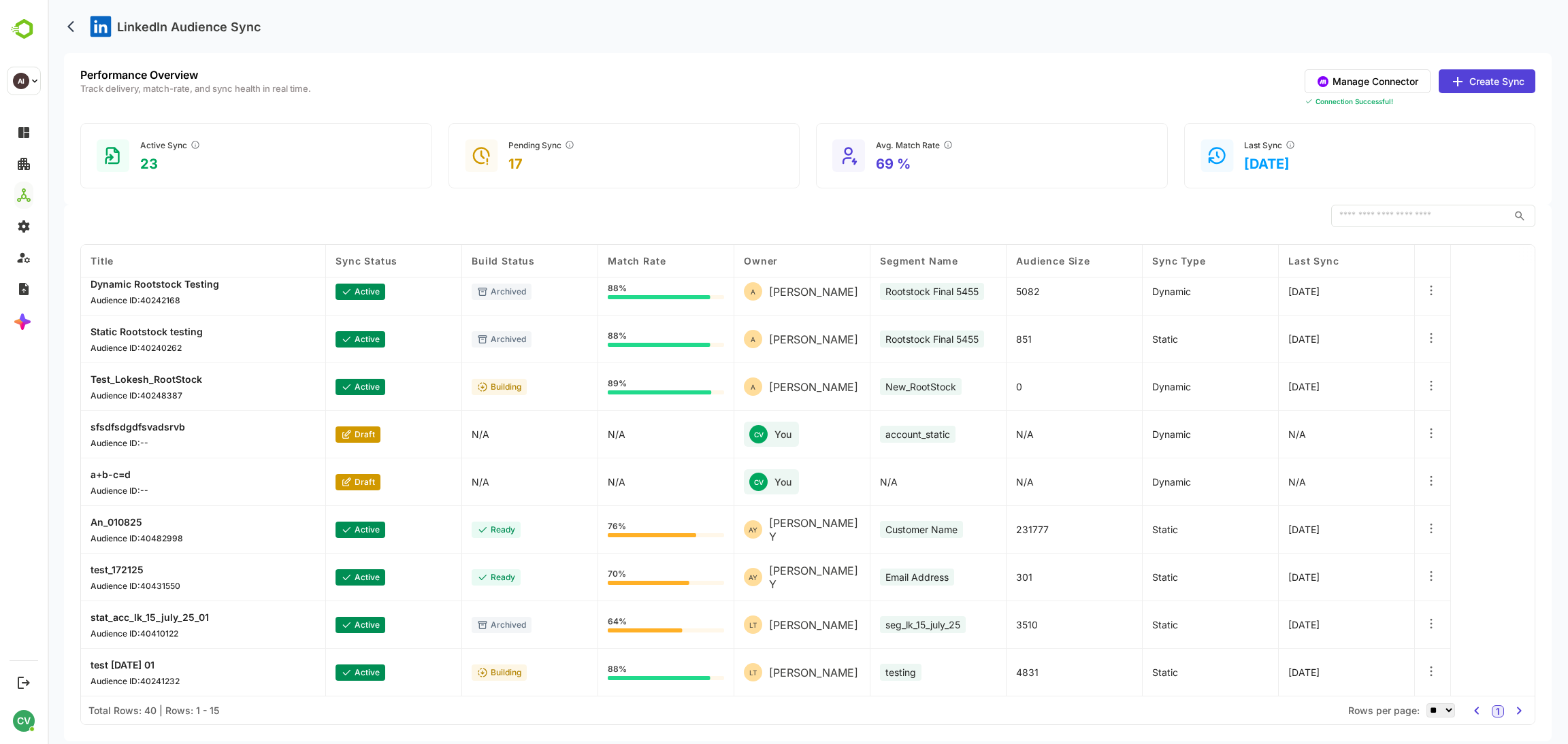
click at [1487, 86] on button "Create Sync" at bounding box center [1486, 81] width 97 height 24
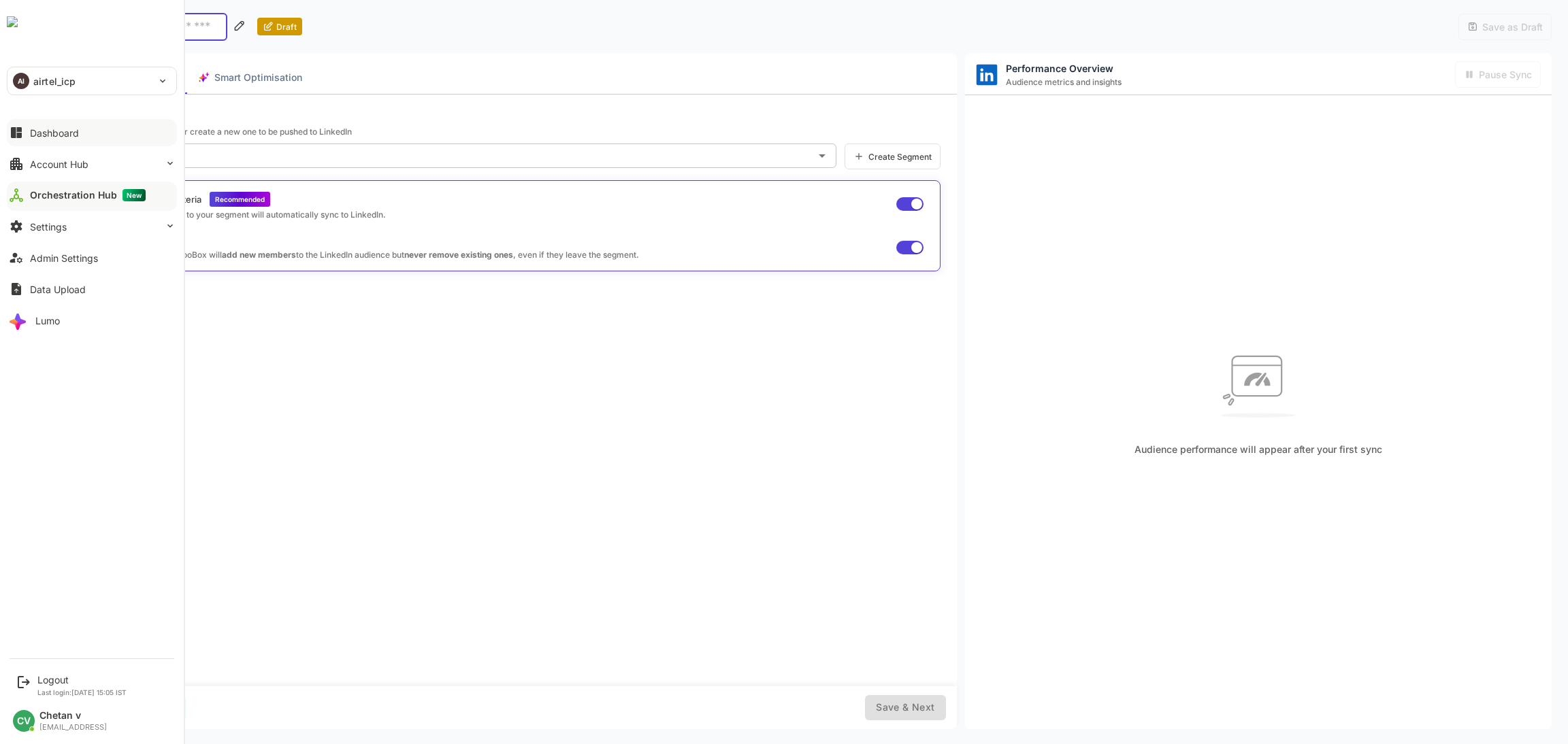
click at [59, 134] on div "Dashboard" at bounding box center [54, 132] width 49 height 12
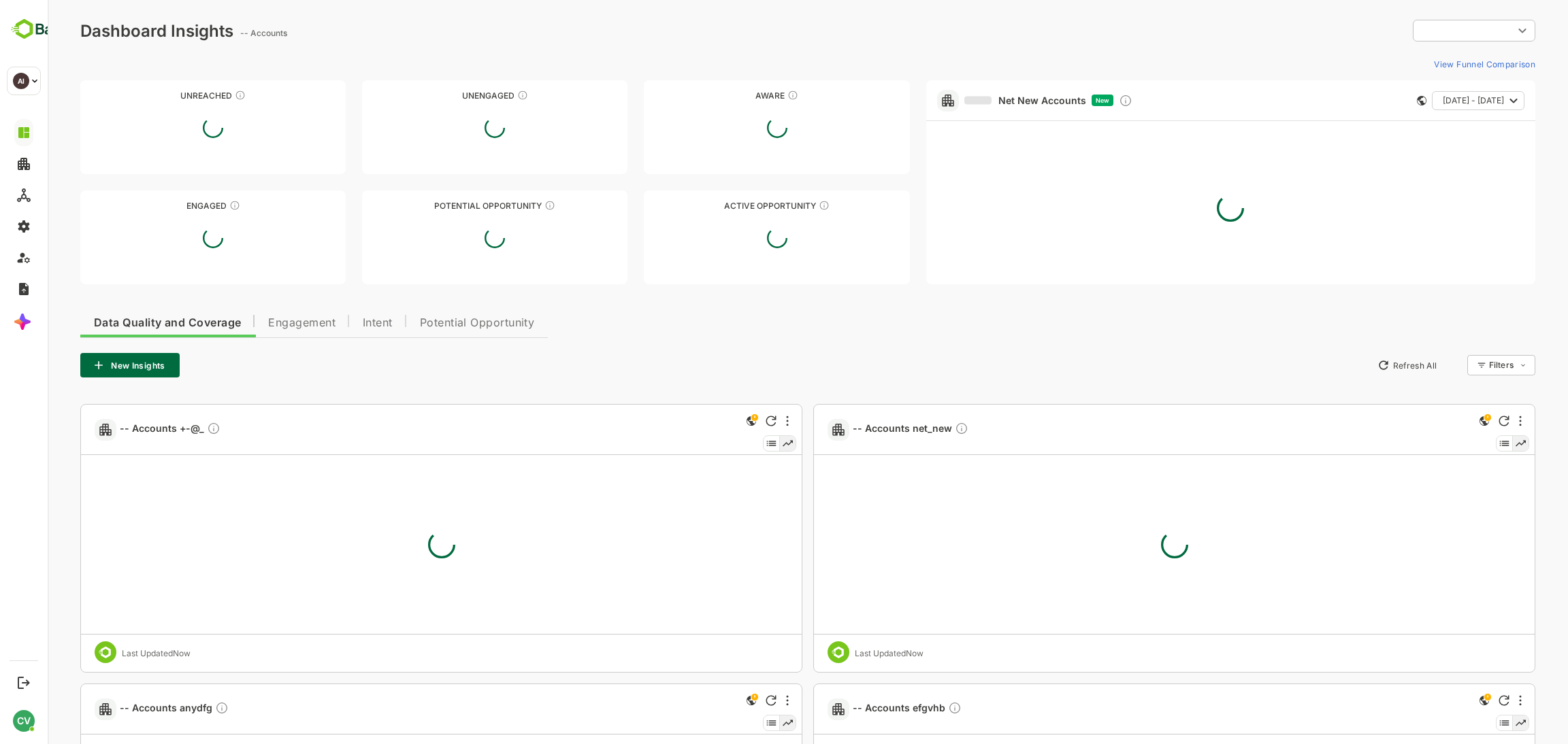
type input "**********"
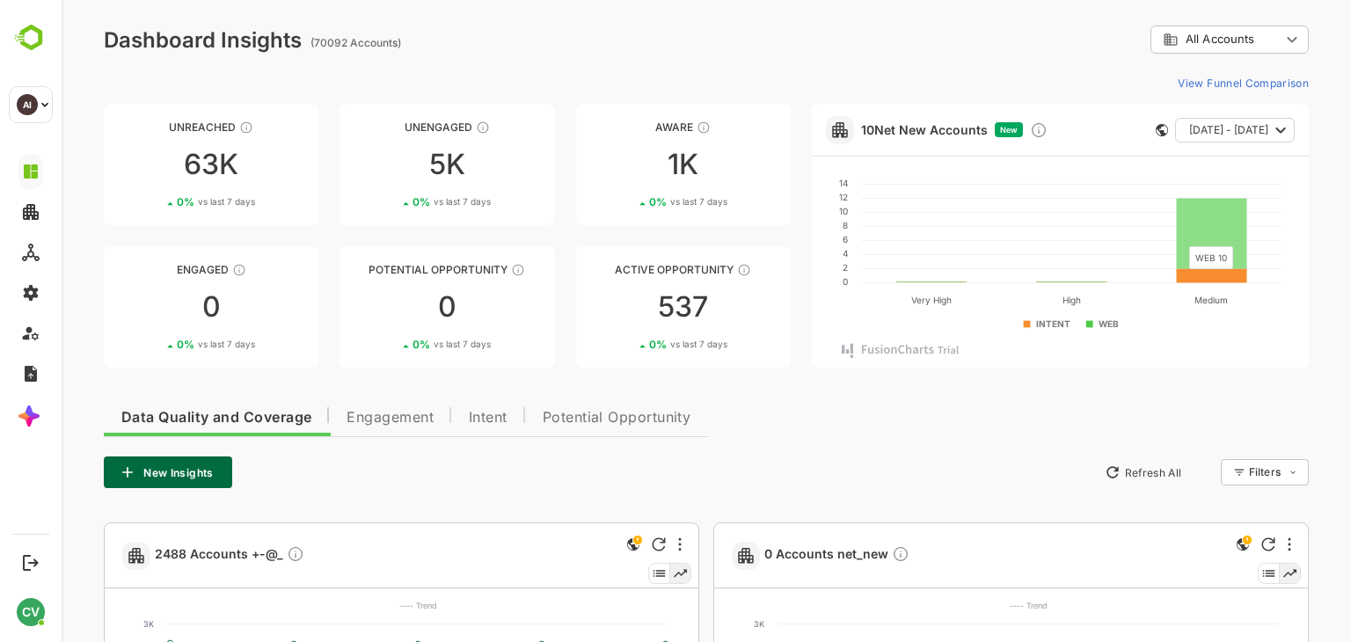
click at [1232, 237] on rect at bounding box center [1211, 233] width 70 height 70
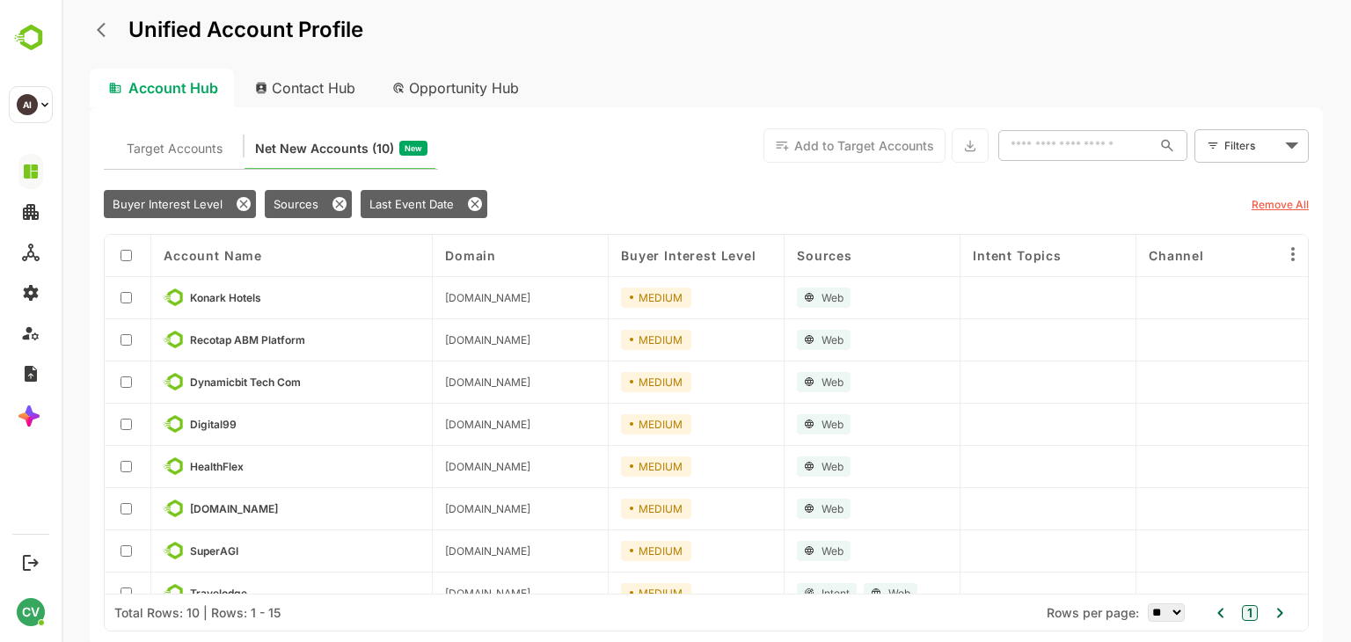
scroll to position [109, 0]
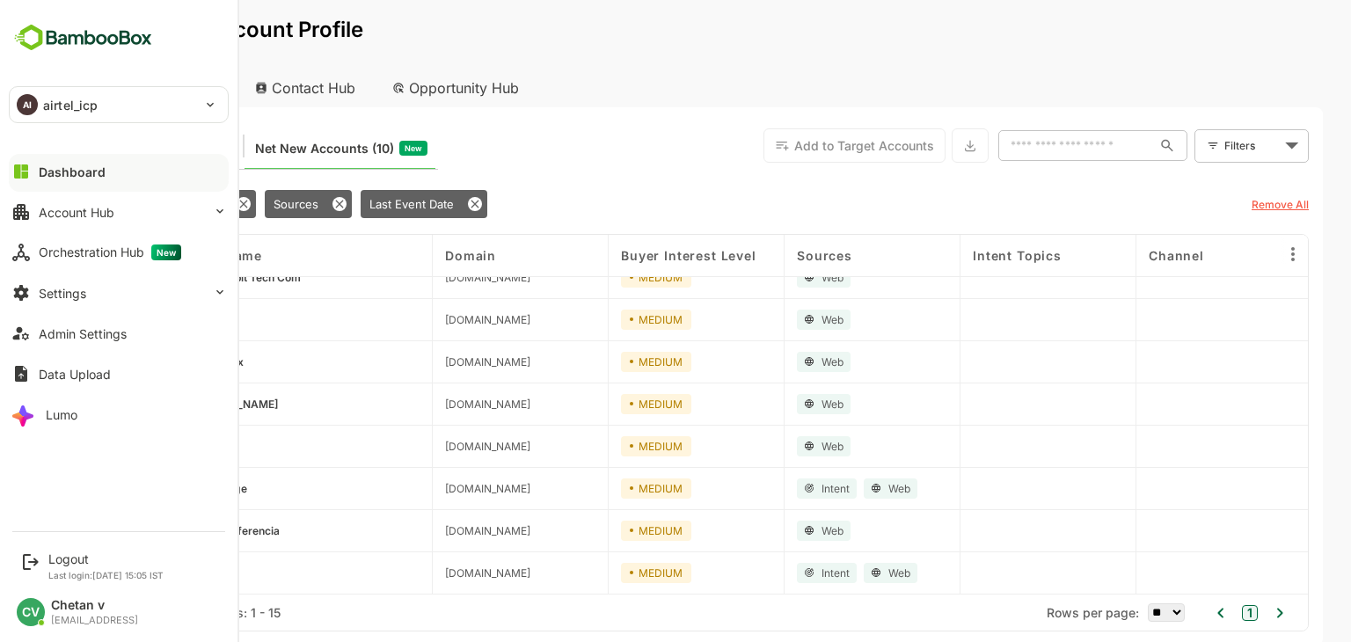
click at [71, 167] on div "Dashboard" at bounding box center [72, 171] width 67 height 15
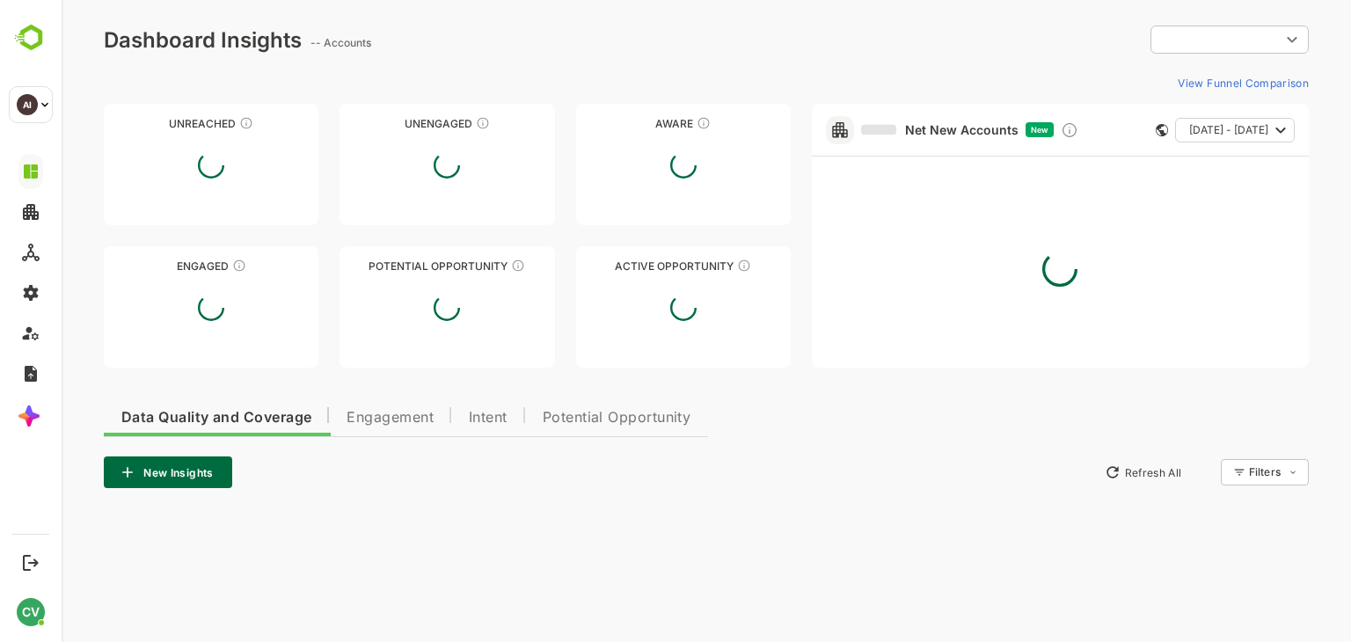
type input "**********"
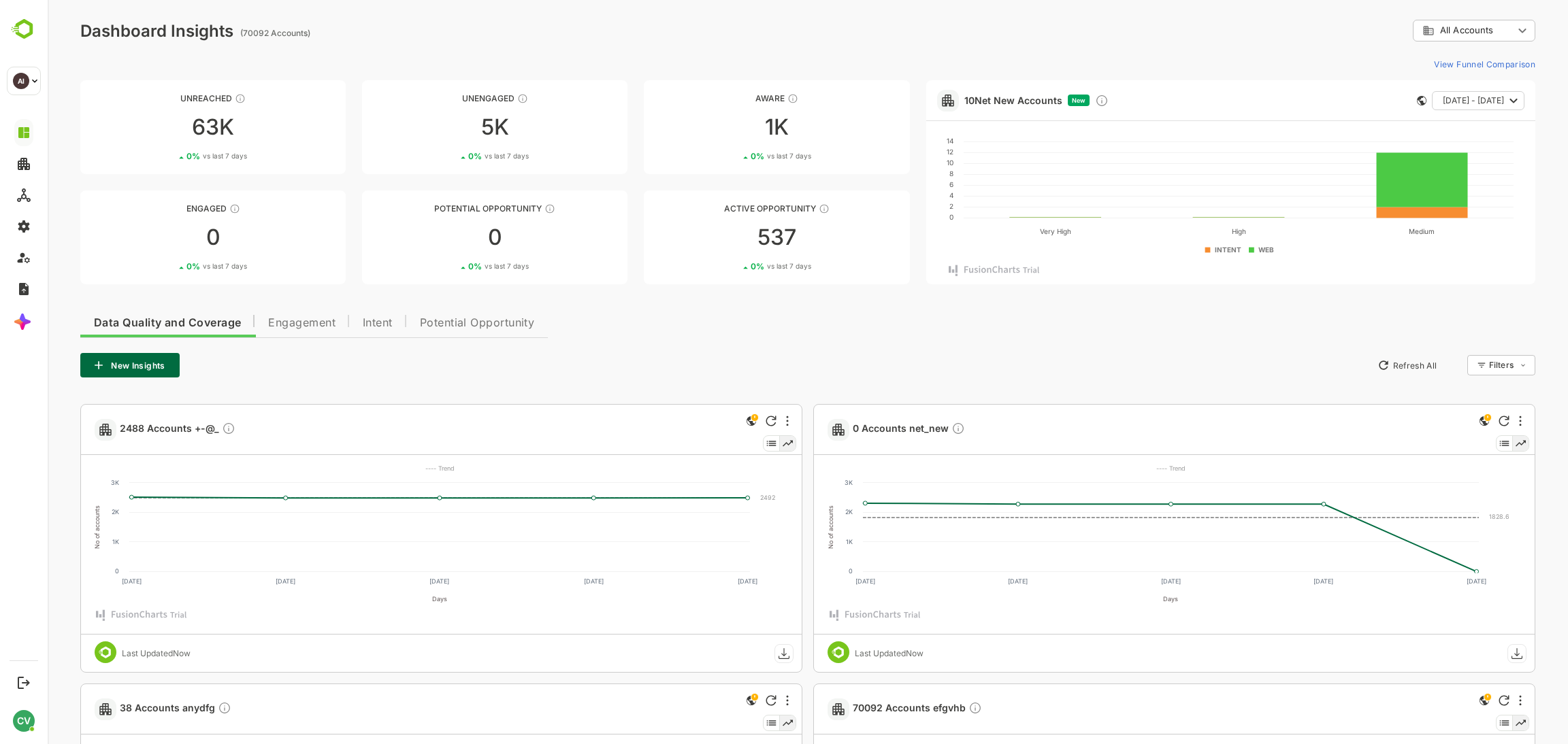
drag, startPoint x: 916, startPoint y: 26, endPoint x: 917, endPoint y: 20, distance: 6.1
drag, startPoint x: 917, startPoint y: 29, endPoint x: 917, endPoint y: 19, distance: 10.0
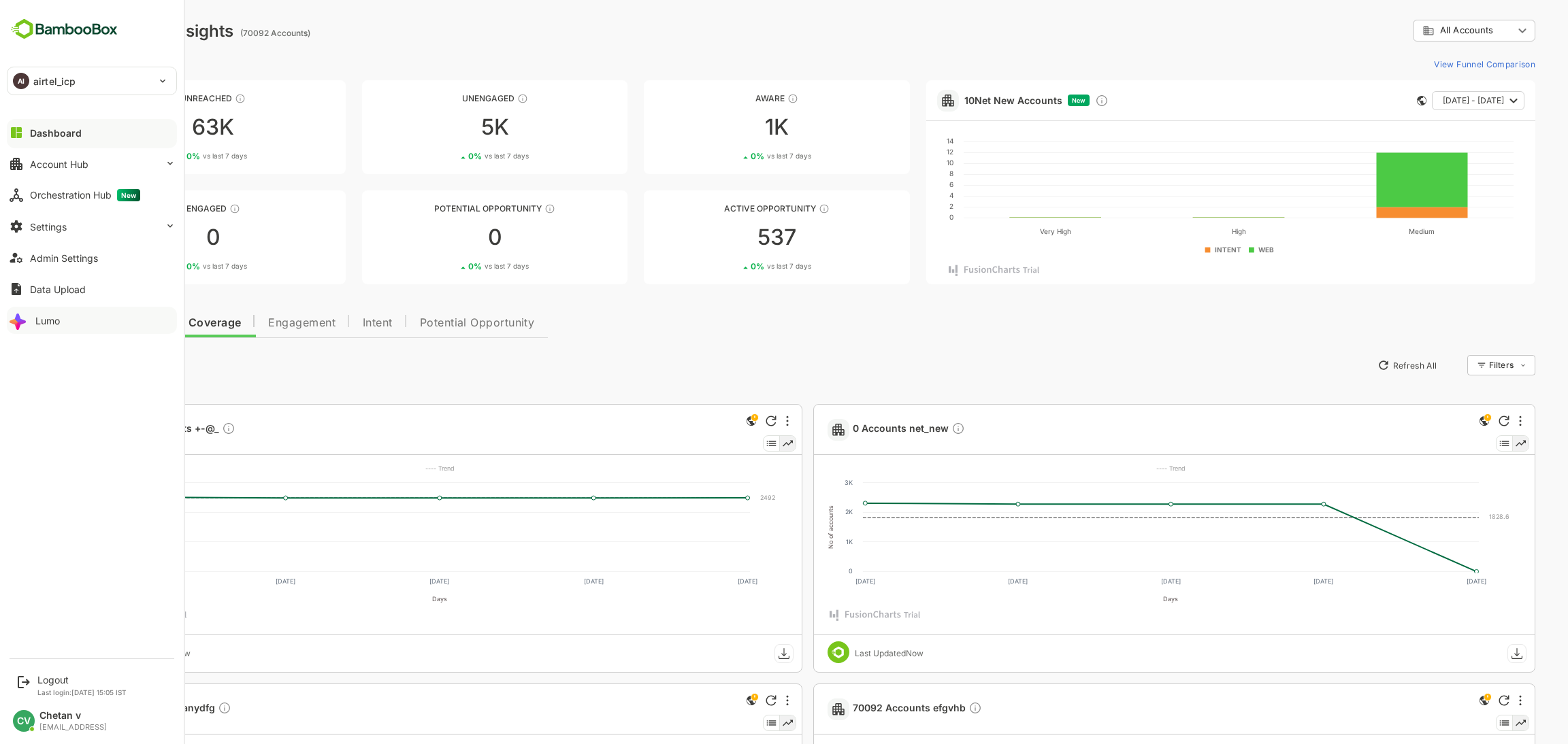
click at [64, 319] on button "Lumo" at bounding box center [92, 320] width 170 height 27
